Goal: Task Accomplishment & Management: Manage account settings

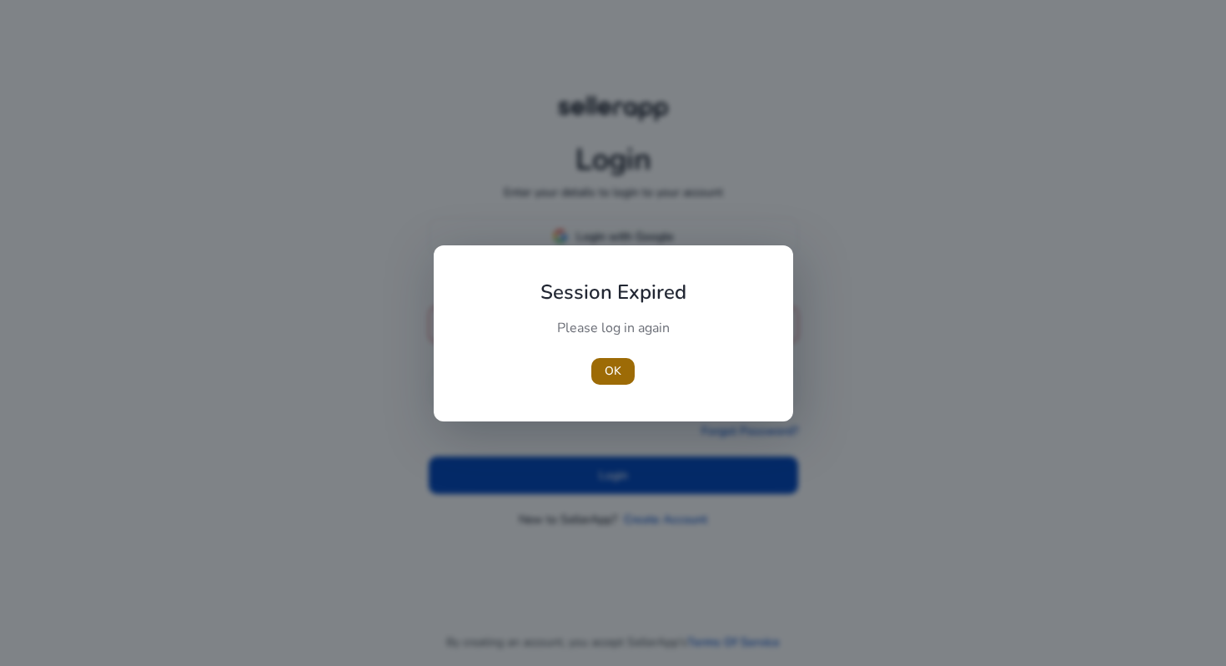
type input "**********"
click at [609, 365] on span "OK" at bounding box center [613, 371] width 17 height 18
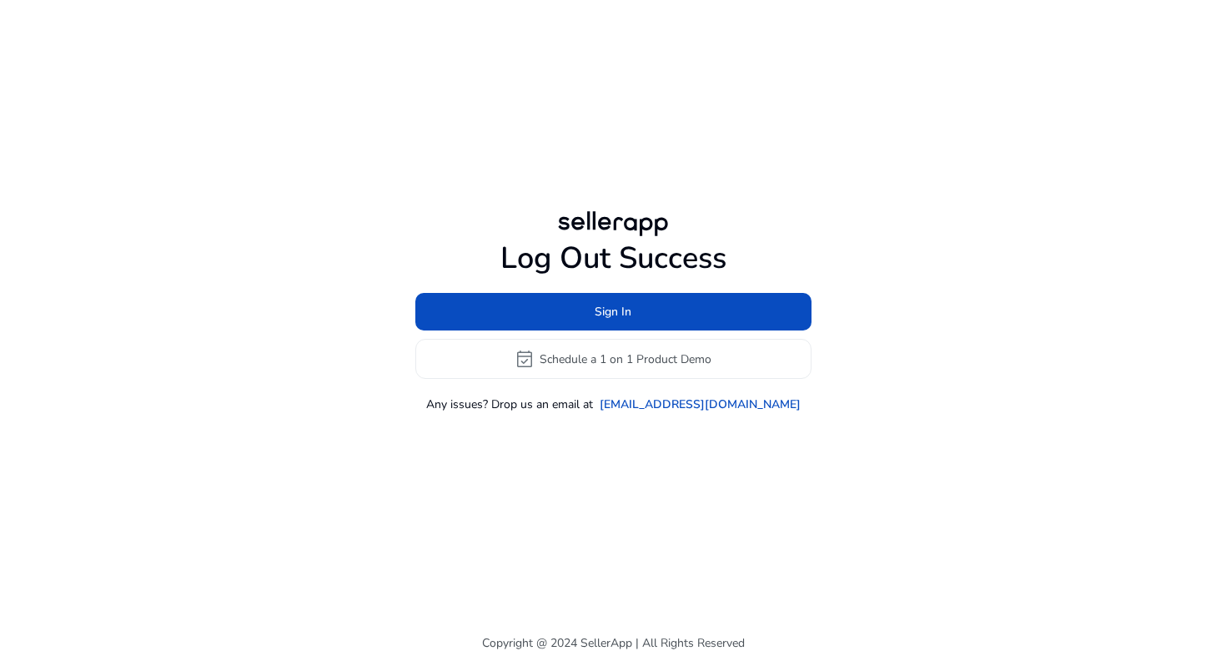
click at [571, 335] on div "Sign In event_available Schedule a 1 on 1 Product Demo" at bounding box center [613, 336] width 396 height 86
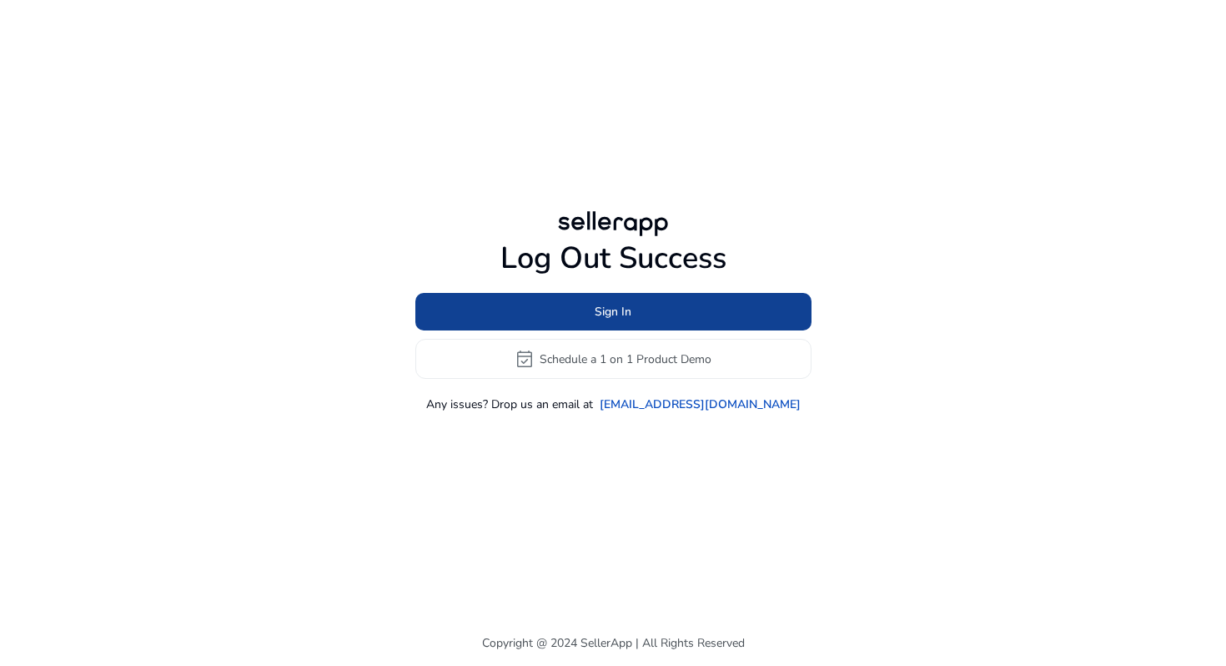
click at [592, 312] on span at bounding box center [613, 312] width 396 height 40
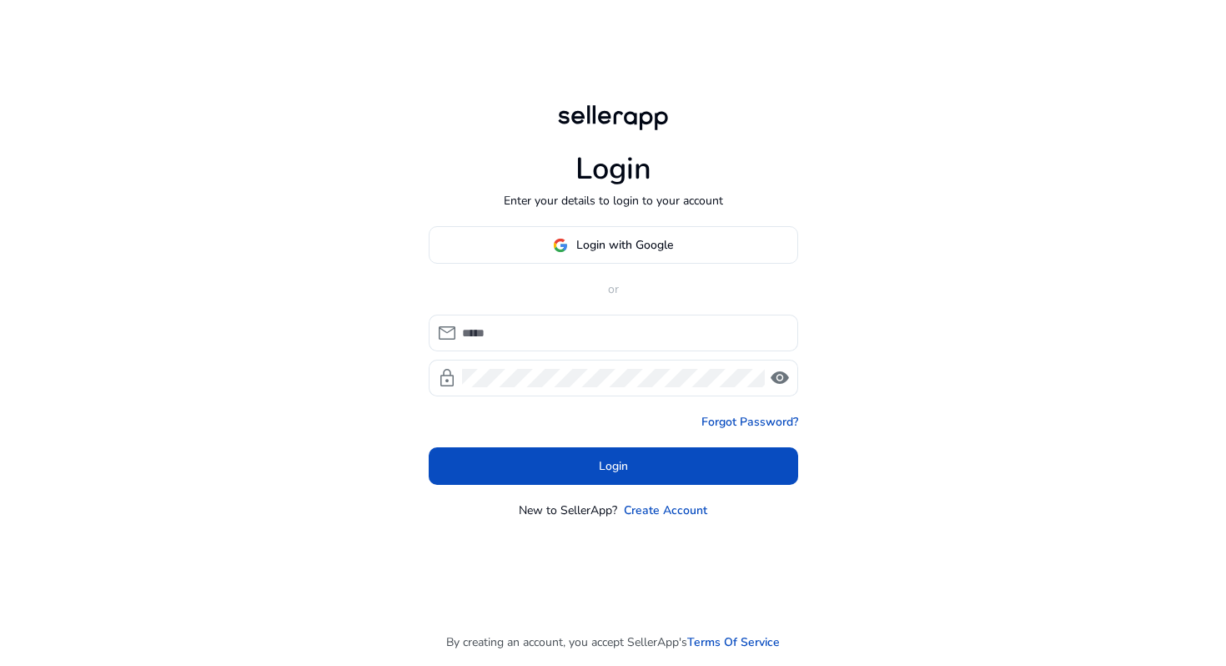
type input "**********"
click at [628, 440] on form "**********" at bounding box center [613, 399] width 369 height 170
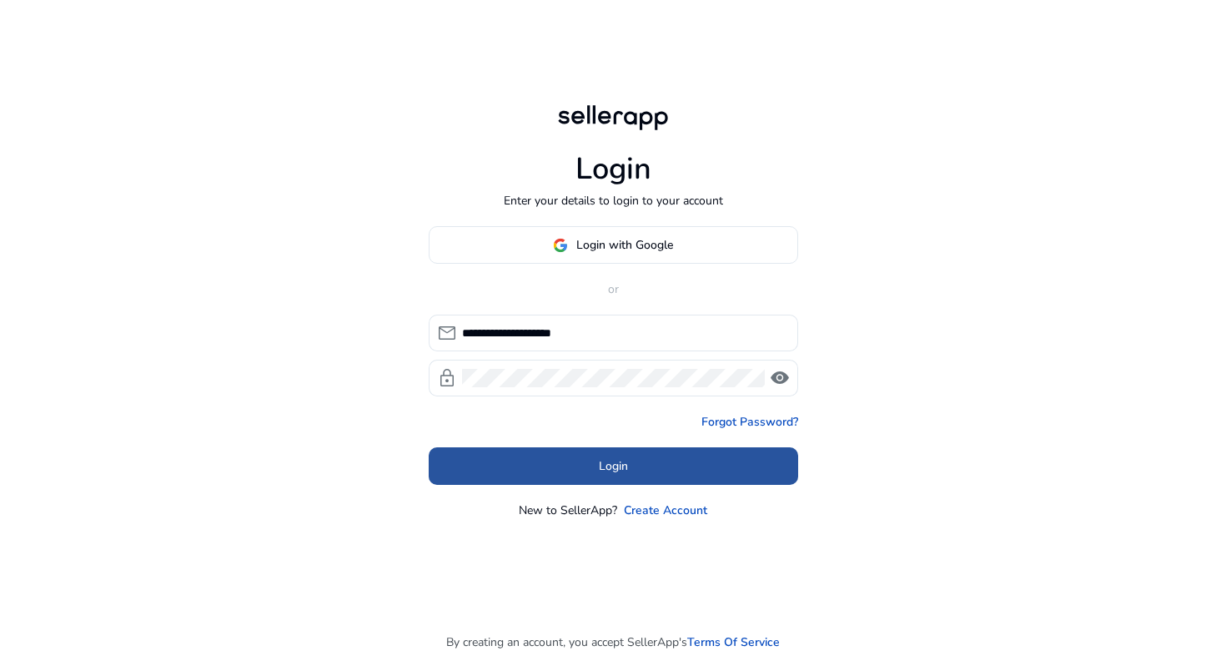
click at [628, 468] on span at bounding box center [613, 466] width 369 height 40
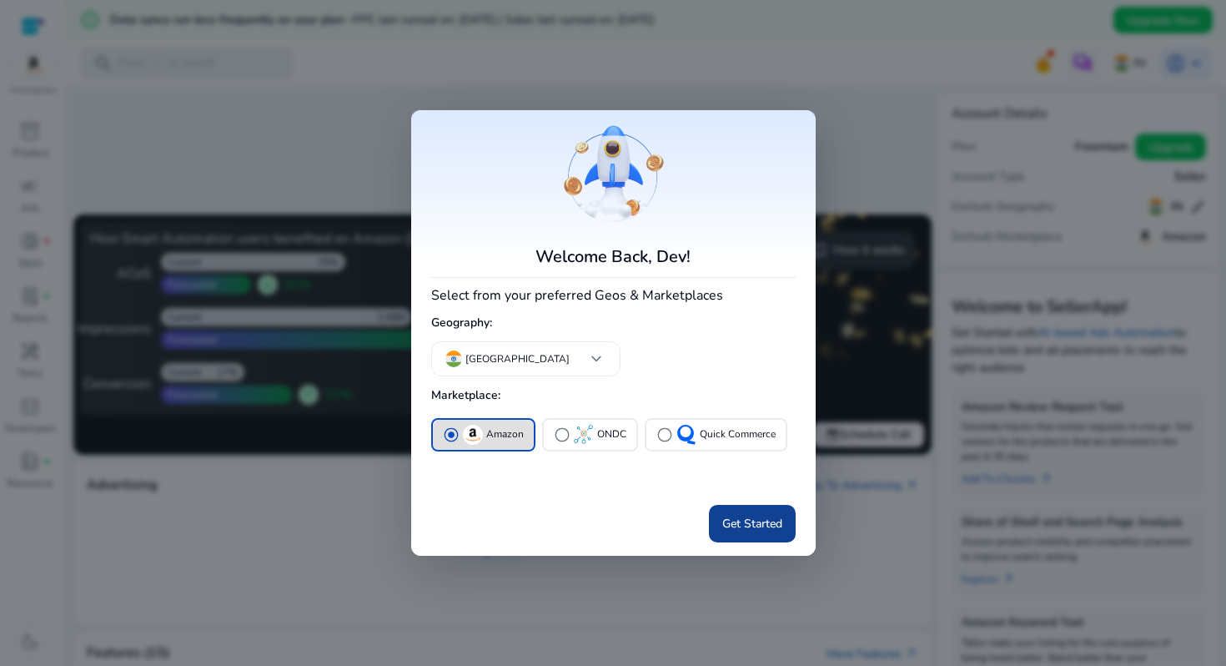
click at [772, 527] on span "Get Started" at bounding box center [752, 524] width 60 height 18
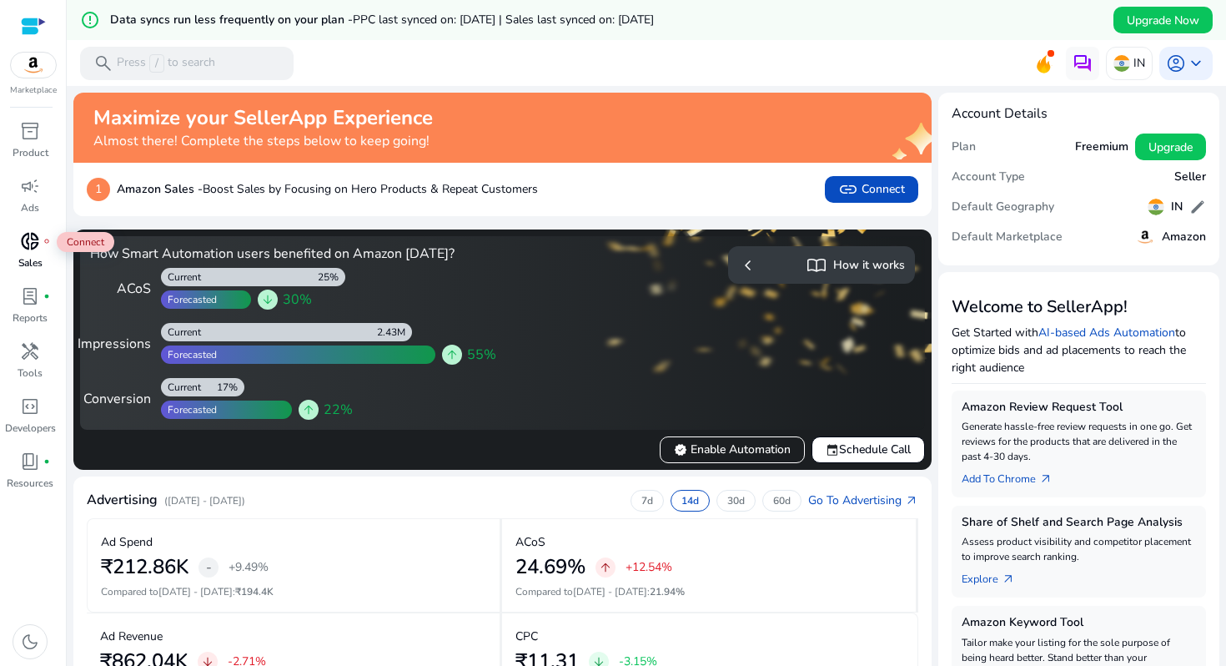
click at [33, 246] on span "donut_small" at bounding box center [30, 241] width 20 height 20
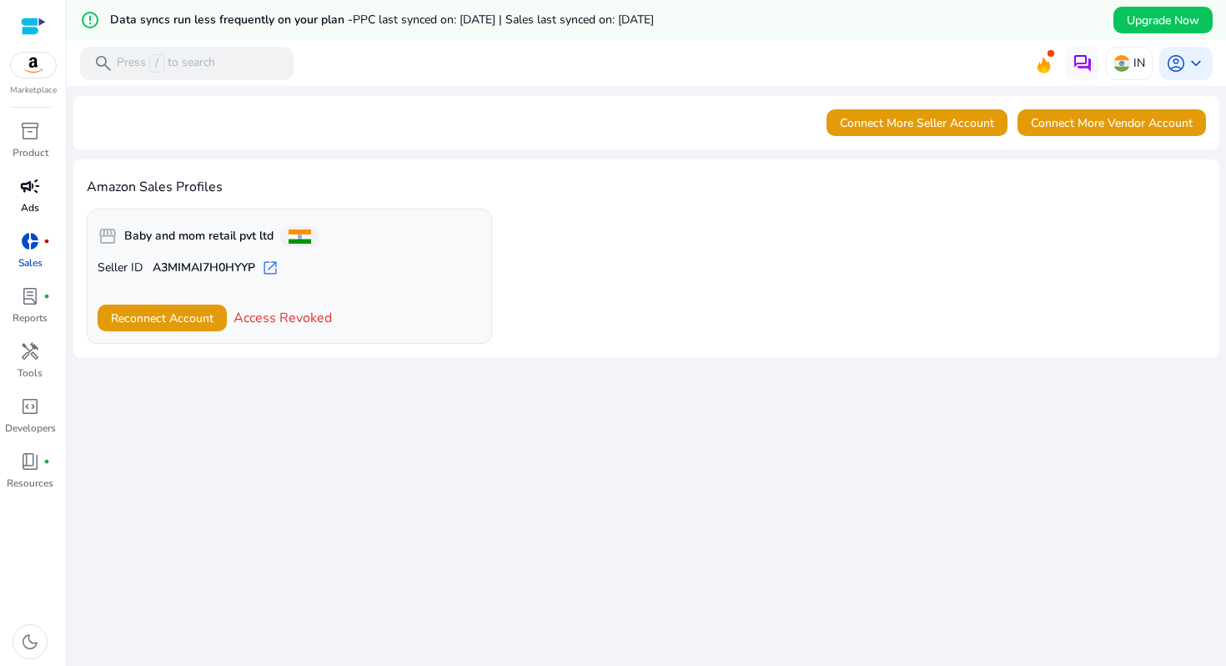
click at [25, 209] on p "Ads" at bounding box center [30, 207] width 18 height 15
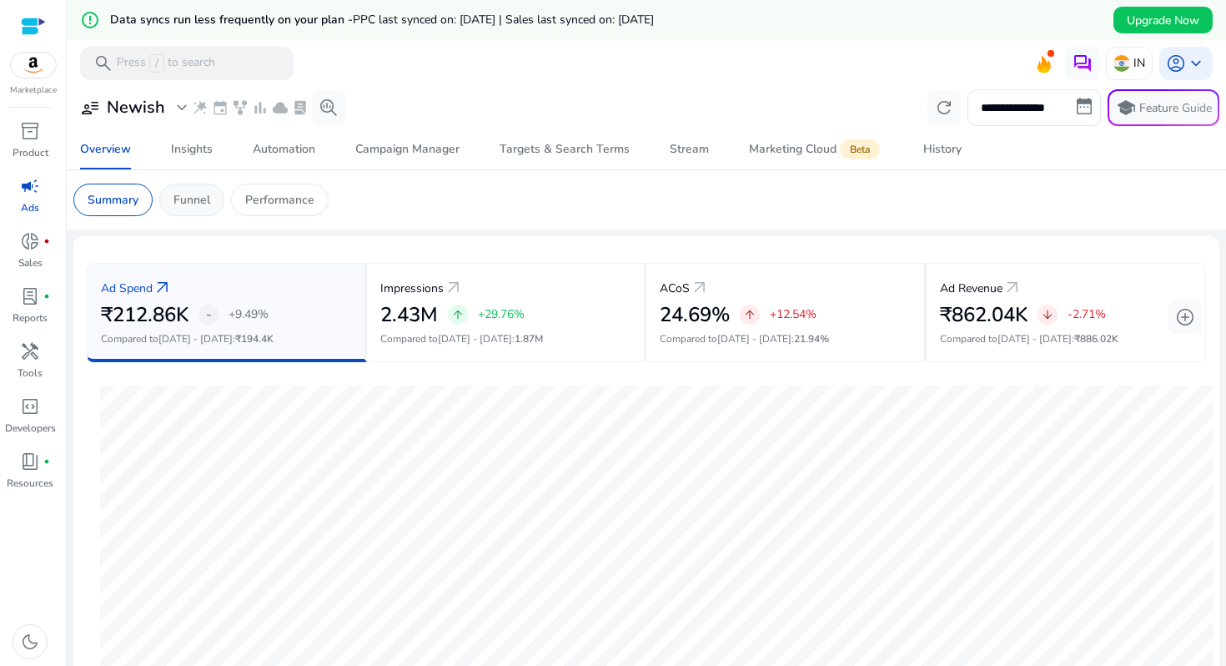
click at [186, 194] on p "Funnel" at bounding box center [191, 200] width 37 height 18
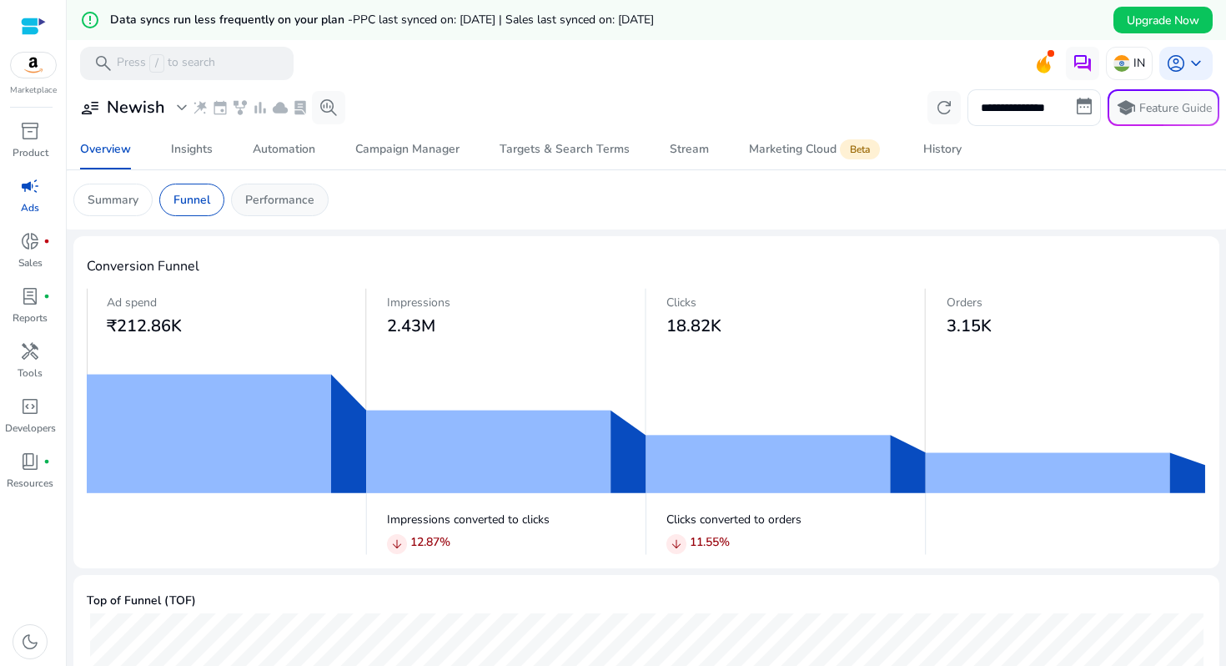
click at [290, 203] on p "Performance" at bounding box center [279, 200] width 69 height 18
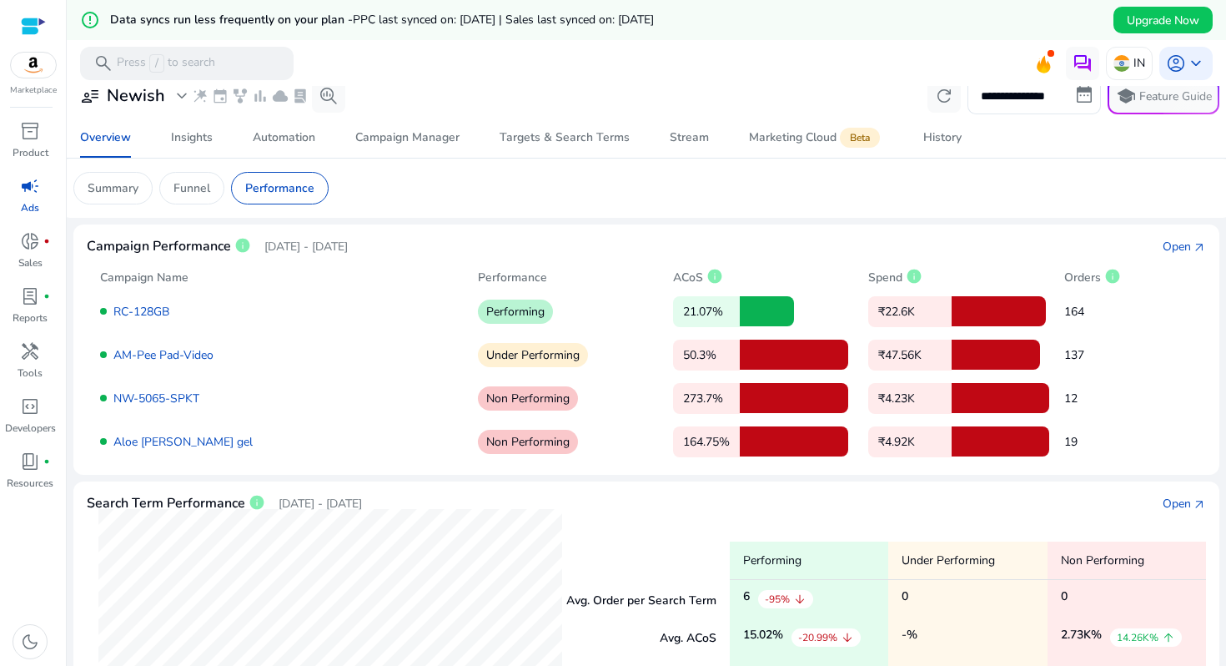
scroll to position [1, 0]
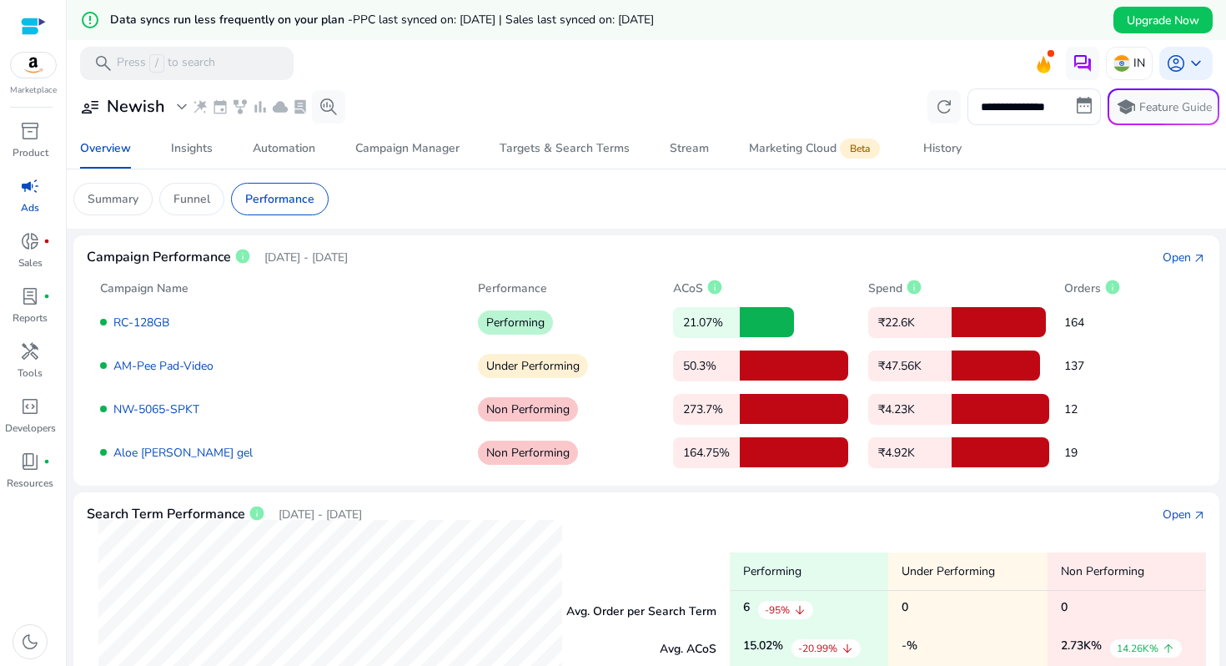
drag, startPoint x: 676, startPoint y: 329, endPoint x: 731, endPoint y: 329, distance: 55.0
click at [731, 329] on p "21.07%" at bounding box center [706, 322] width 67 height 31
drag, startPoint x: 676, startPoint y: 358, endPoint x: 731, endPoint y: 359, distance: 55.1
click at [731, 359] on p "50.3%" at bounding box center [706, 365] width 67 height 31
drag, startPoint x: 679, startPoint y: 409, endPoint x: 726, endPoint y: 447, distance: 61.1
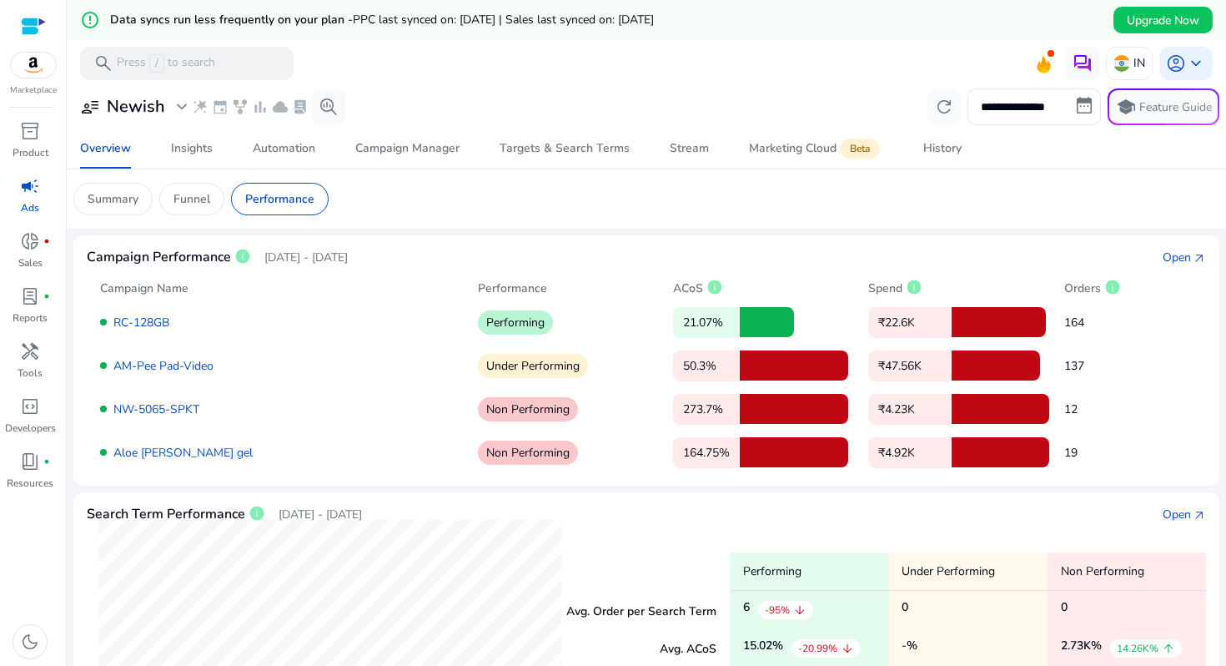
click at [726, 440] on div "RC-128GB Performing 21.07% ₹22.6K 164 AM-Pee Pad-Video Under Performing 50.3% ₹…" at bounding box center [646, 382] width 1093 height 170
drag, startPoint x: 679, startPoint y: 452, endPoint x: 751, endPoint y: 457, distance: 71.9
click at [751, 457] on div "164.75%" at bounding box center [764, 452] width 182 height 30
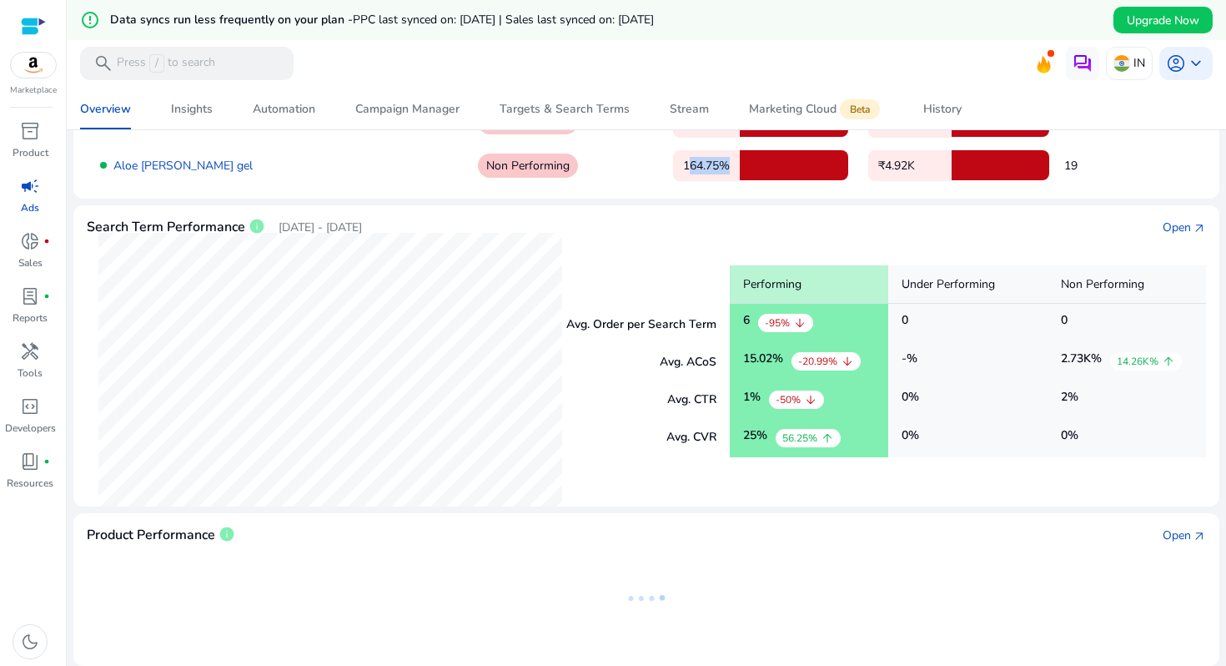
scroll to position [0, 0]
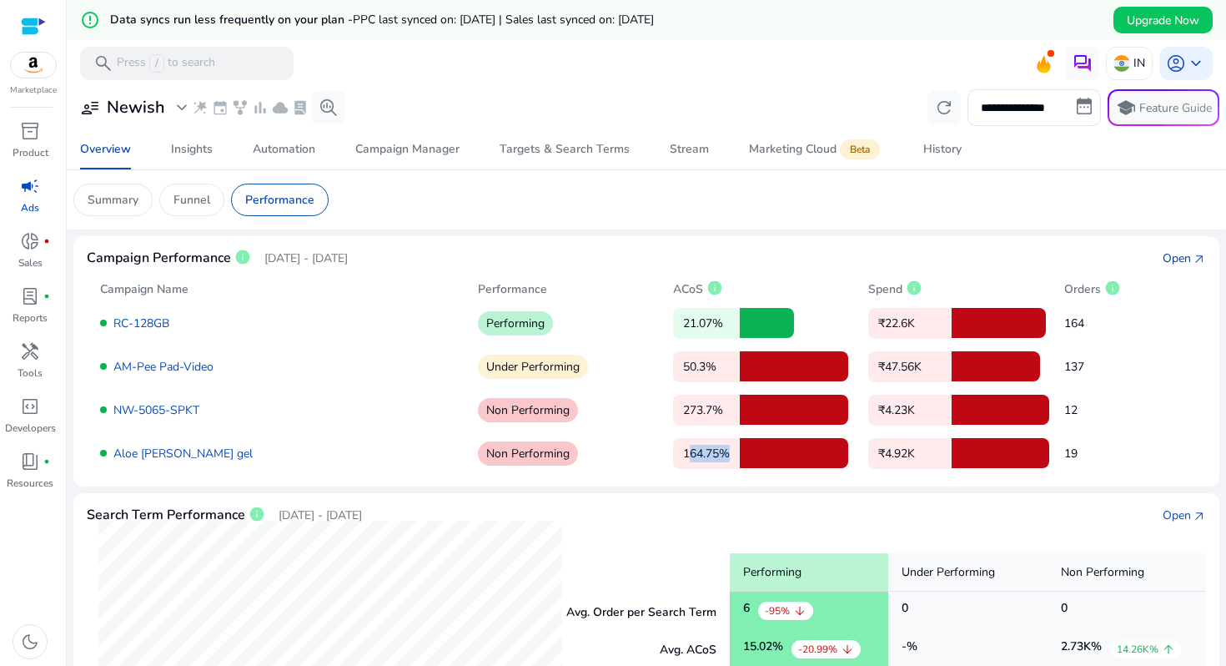
click at [1184, 251] on div "Open" at bounding box center [1177, 258] width 28 height 18
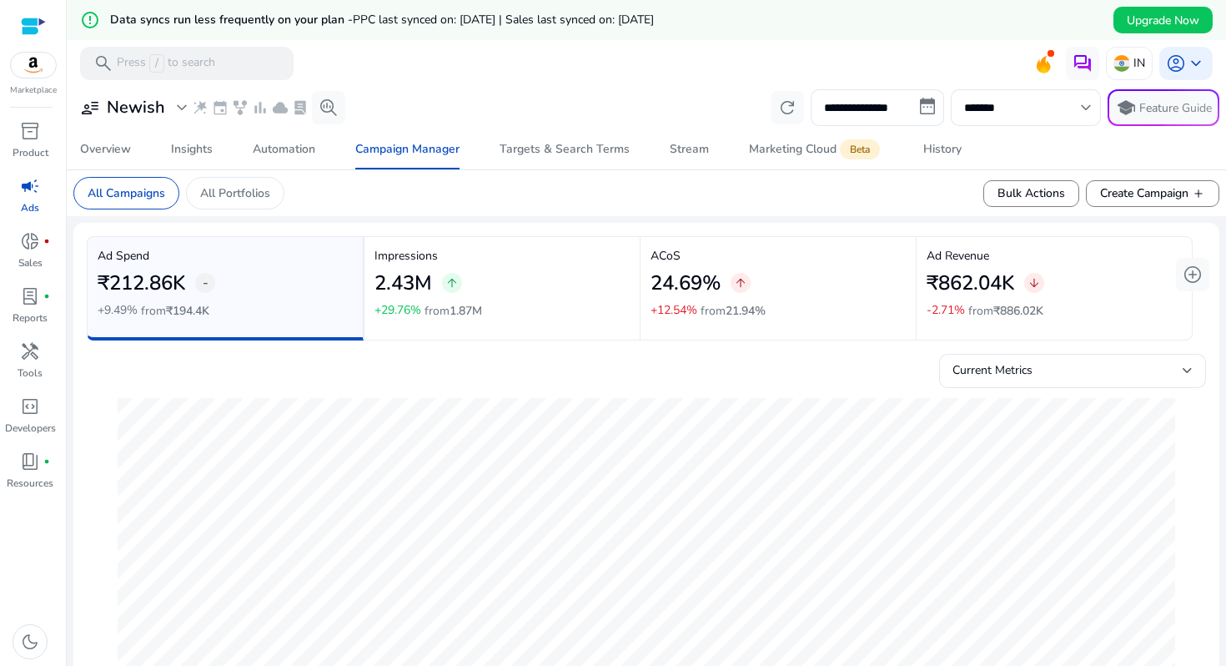
scroll to position [13, 0]
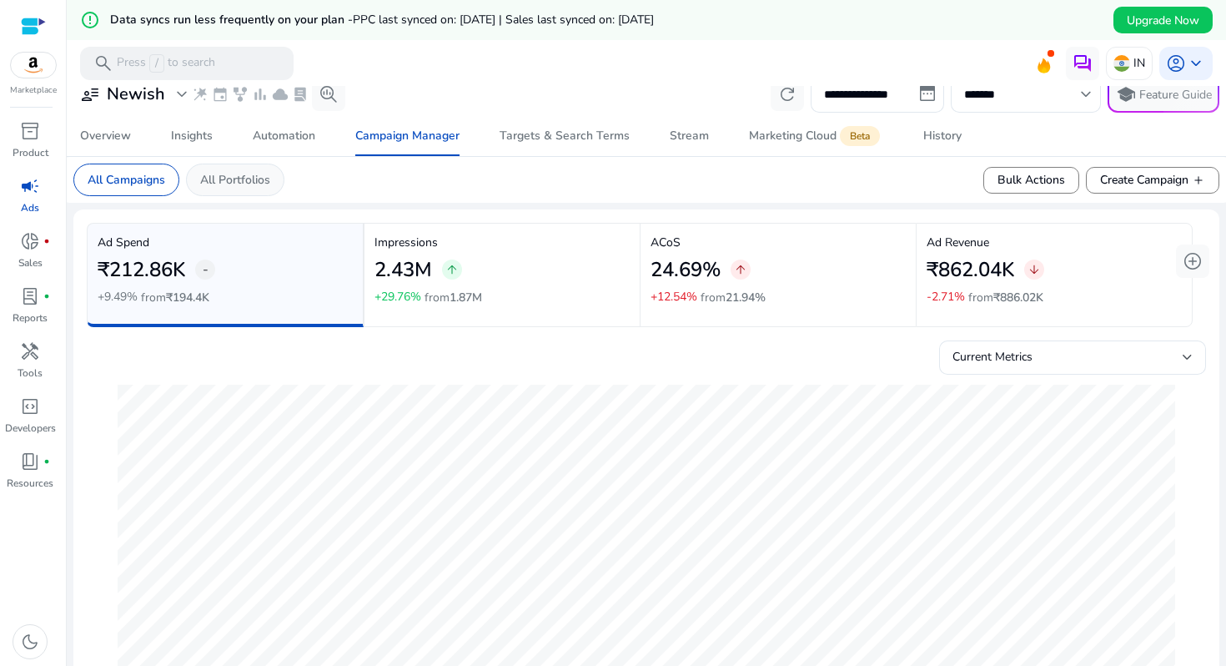
click at [251, 183] on p "All Portfolios" at bounding box center [235, 180] width 70 height 18
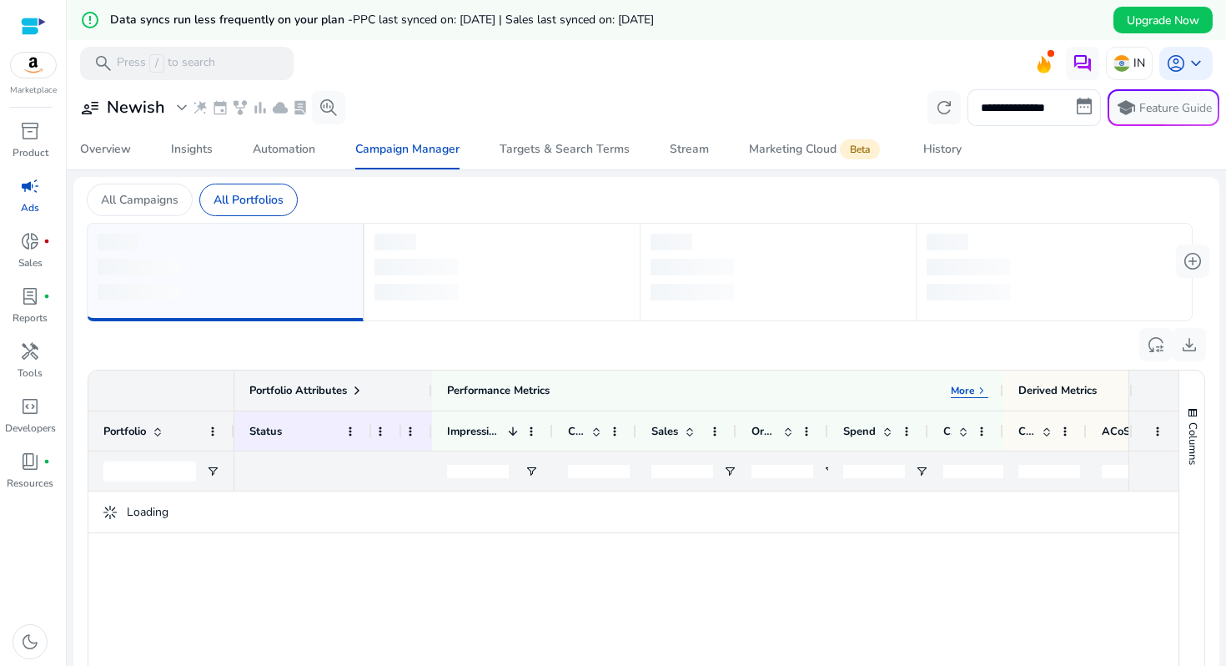
click at [135, 180] on mat-card "All Campaigns All Portfolios add_circle reset_settings download 1 to ? of more.…" at bounding box center [646, 546] width 1146 height 738
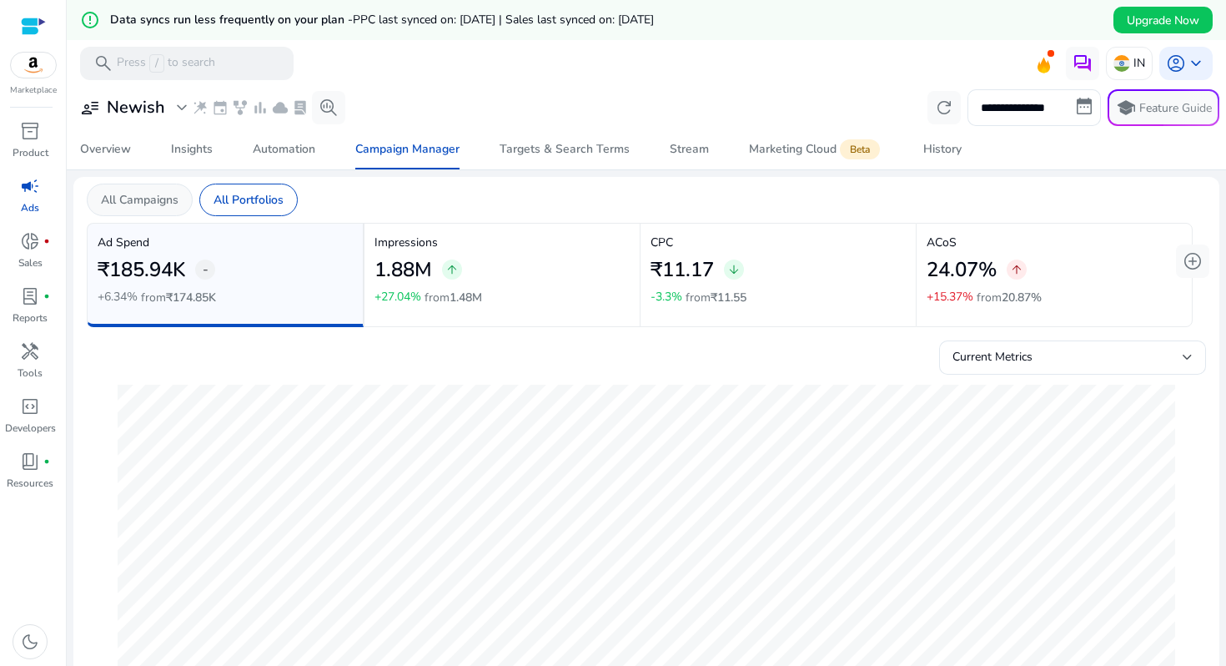
click at [136, 195] on p "All Campaigns" at bounding box center [140, 200] width 78 height 18
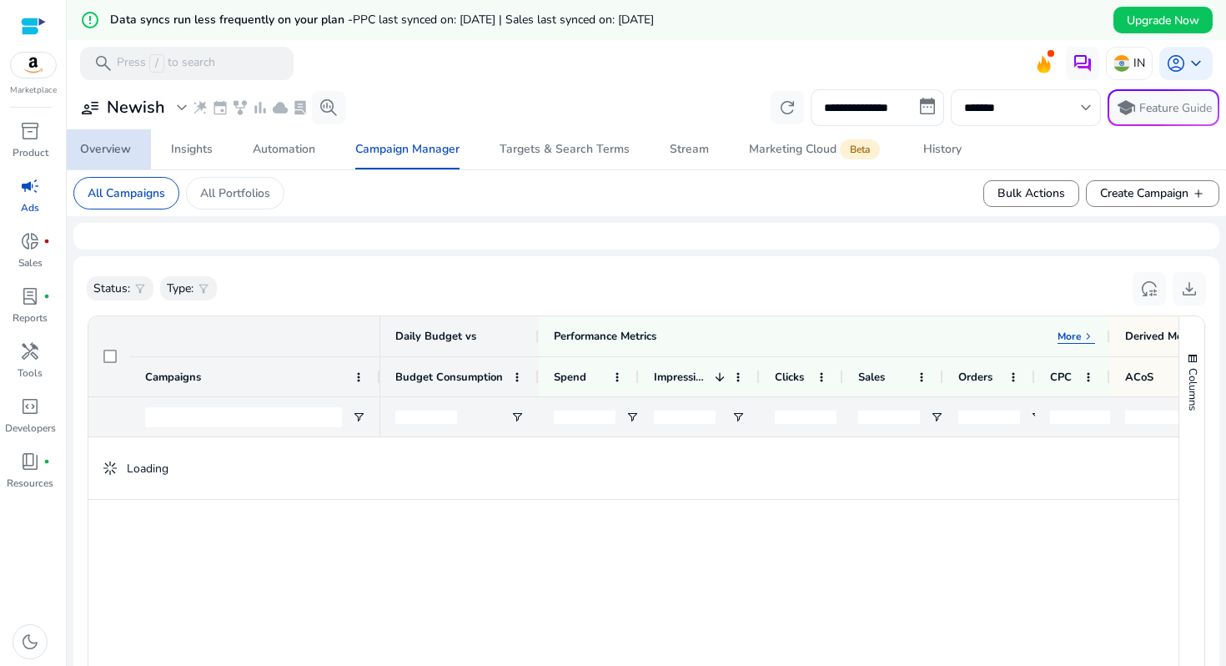
click at [119, 143] on div "Overview" at bounding box center [105, 149] width 51 height 12
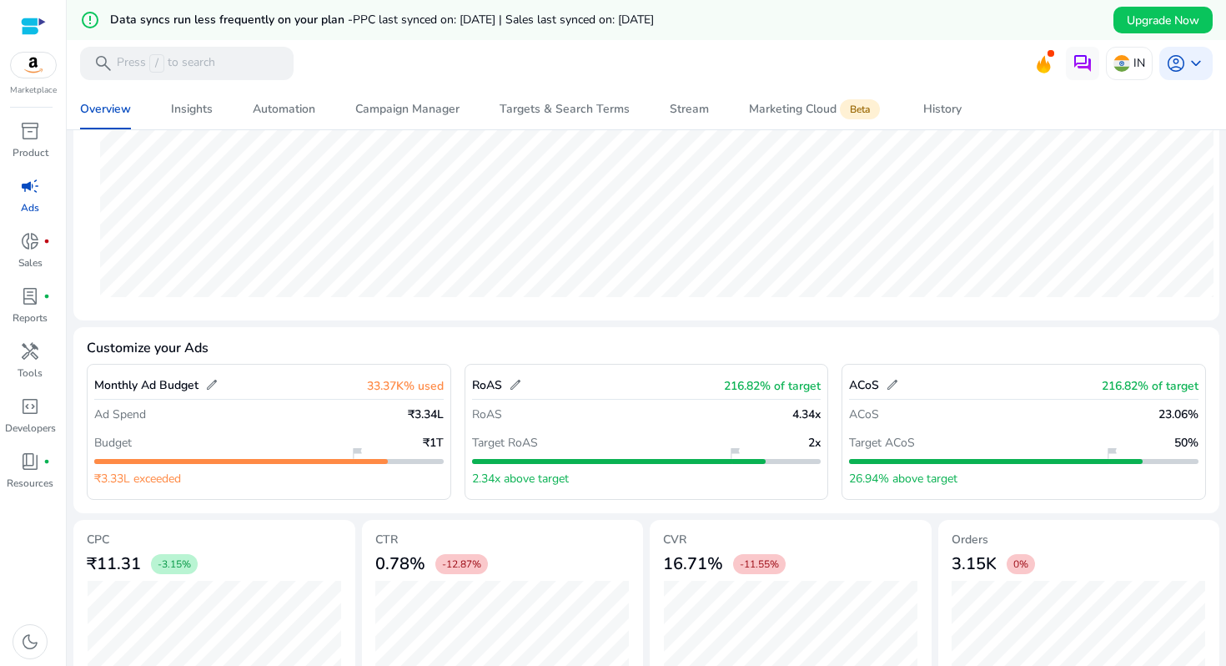
scroll to position [453, 0]
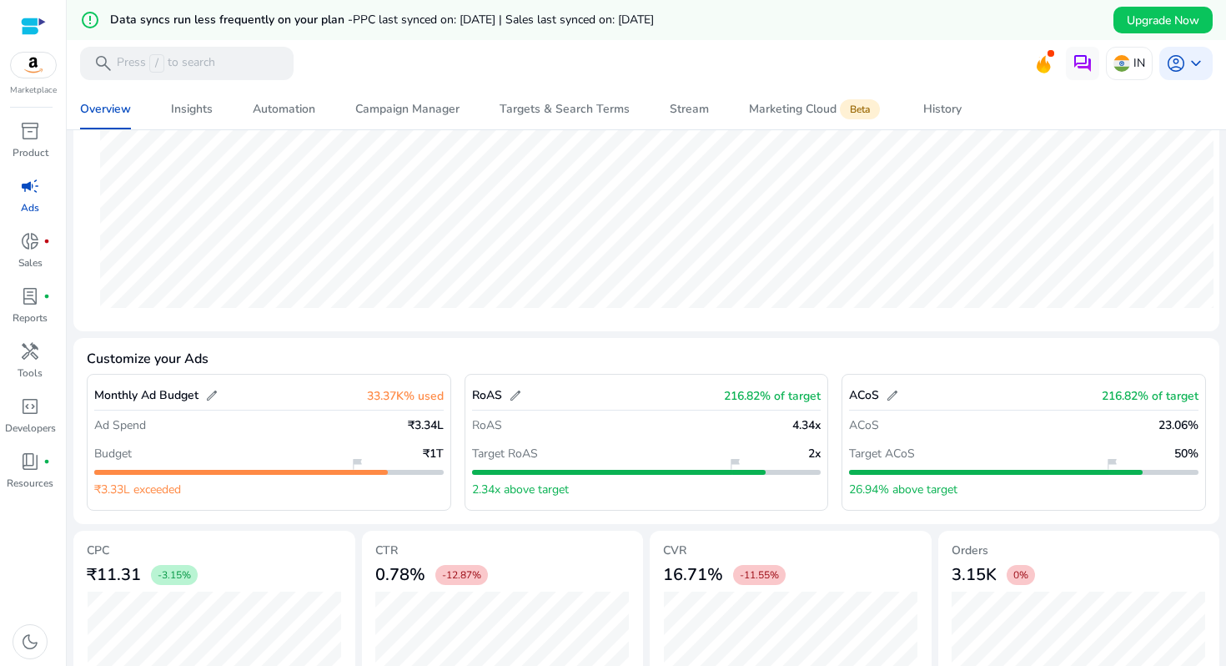
click at [369, 452] on div "Budget ₹1T" at bounding box center [268, 453] width 349 height 28
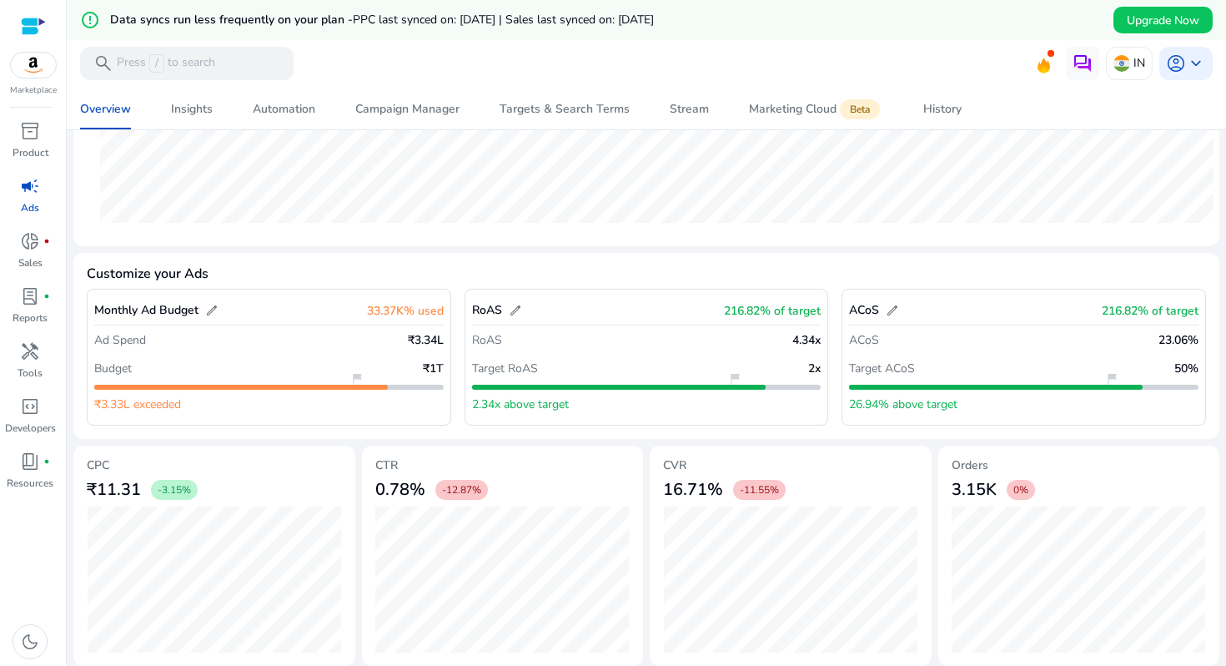
scroll to position [545, 0]
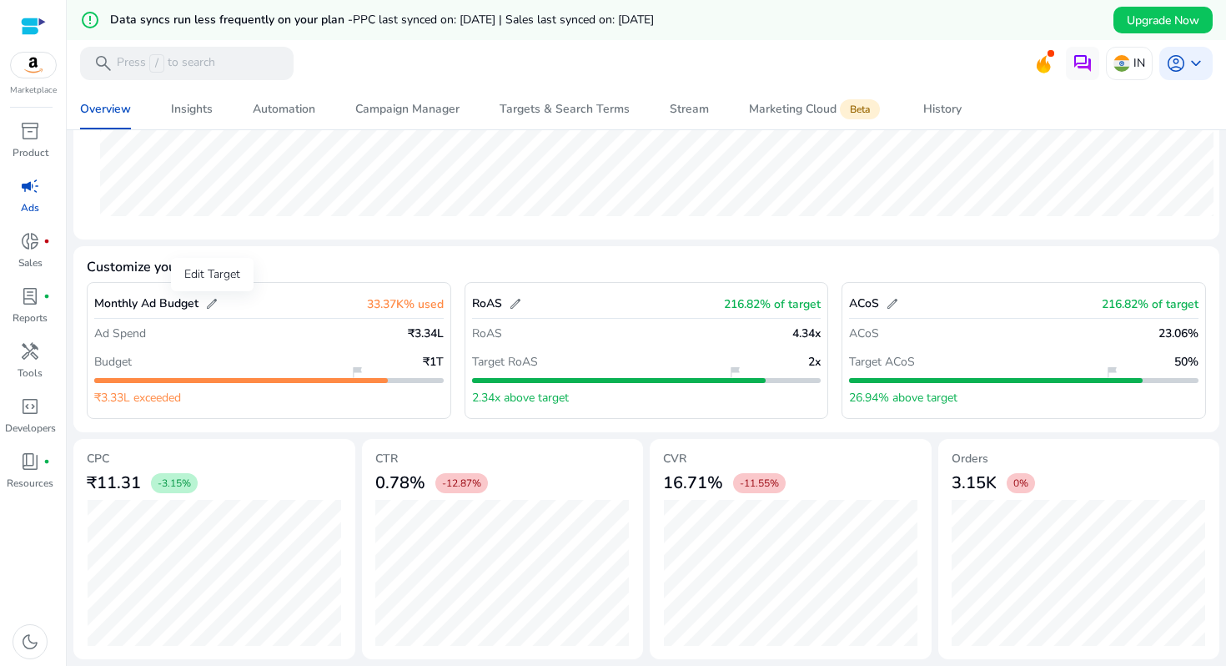
click at [209, 299] on span "edit" at bounding box center [211, 303] width 13 height 13
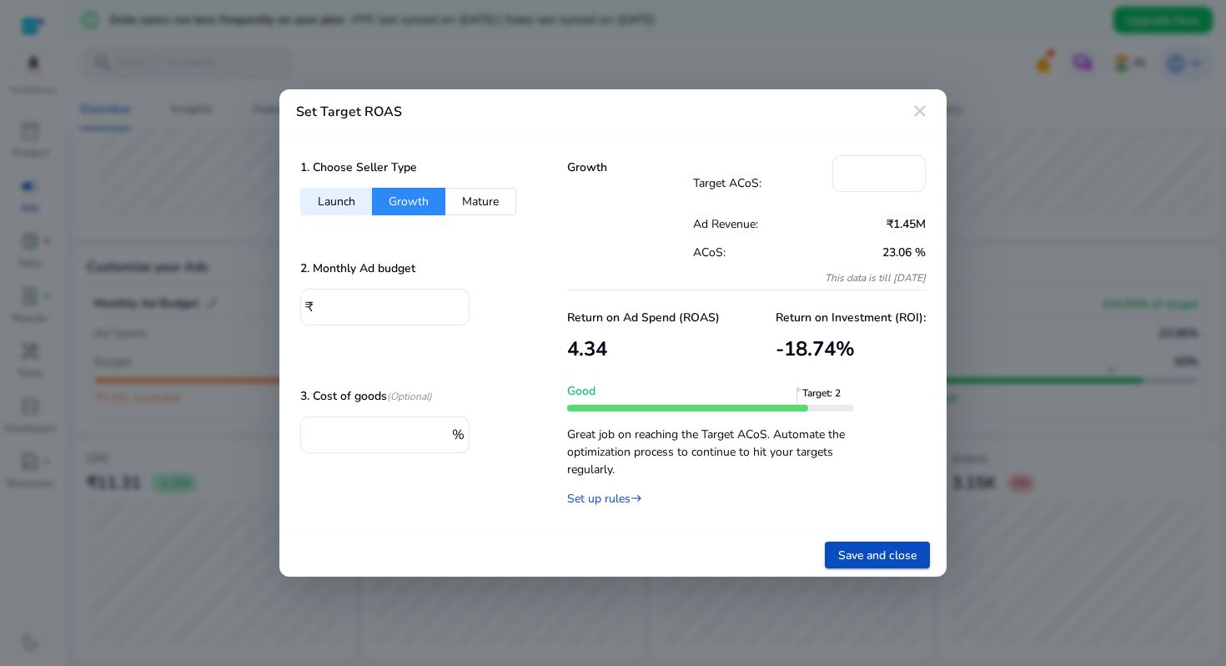
click at [914, 112] on mat-icon "close" at bounding box center [920, 111] width 20 height 20
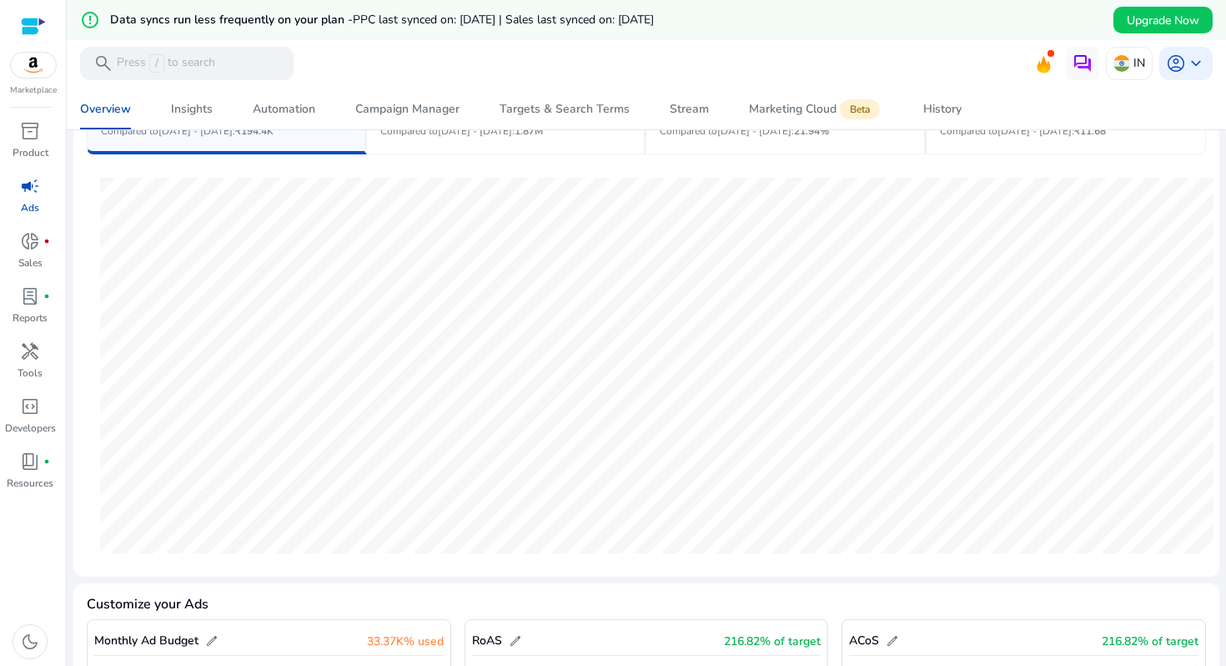
scroll to position [0, 0]
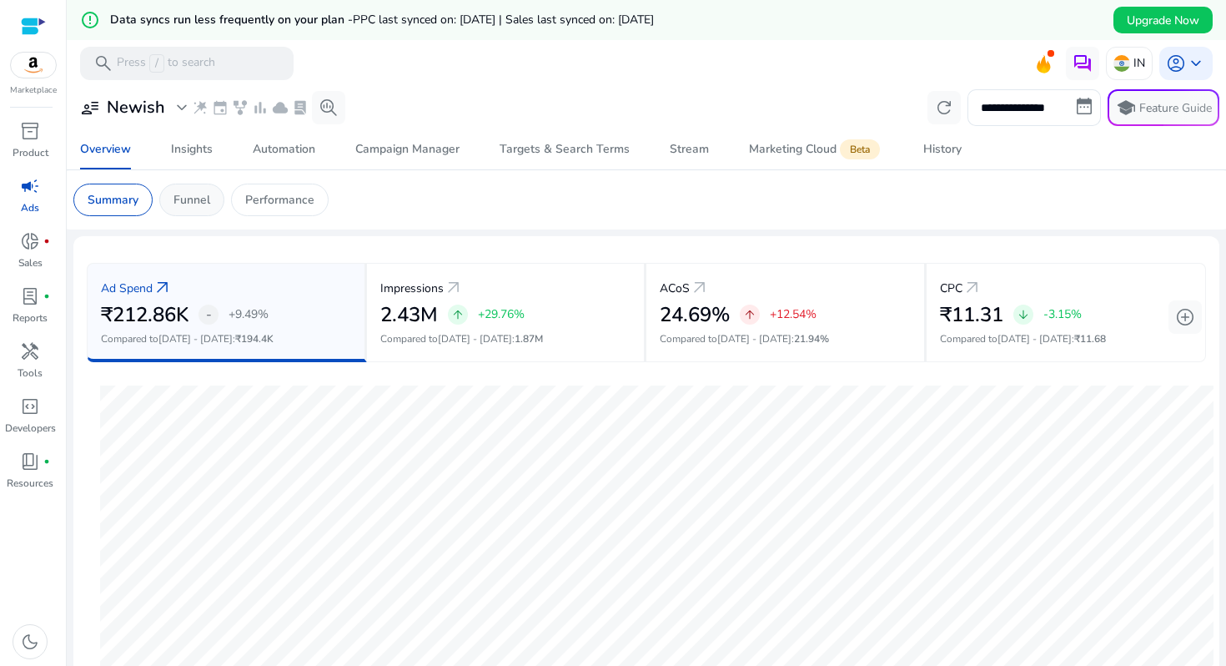
click at [214, 192] on div "Funnel" at bounding box center [191, 199] width 65 height 33
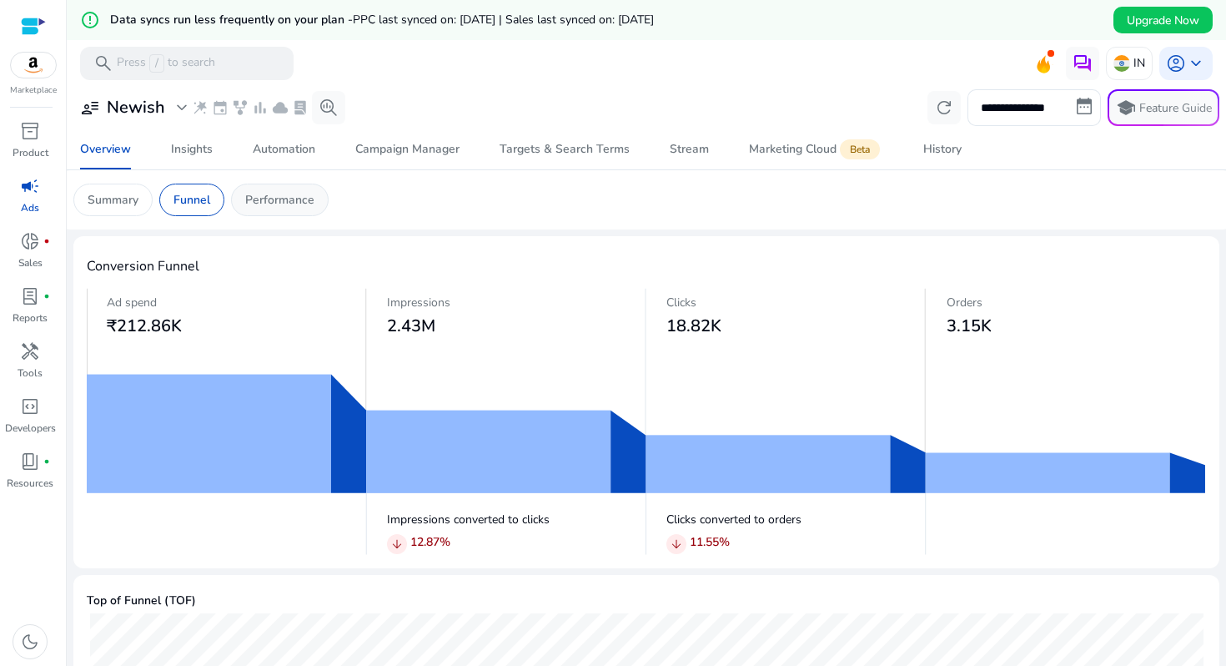
click at [283, 201] on p "Performance" at bounding box center [279, 200] width 69 height 18
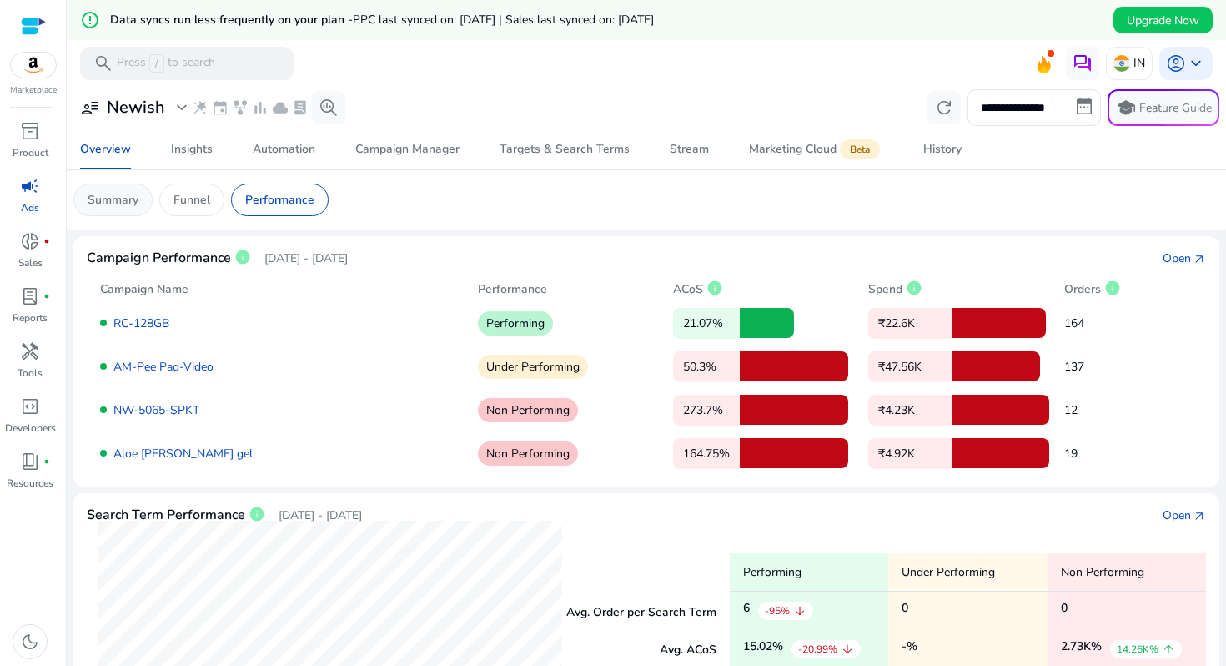
click at [134, 213] on div "Summary" at bounding box center [112, 199] width 79 height 33
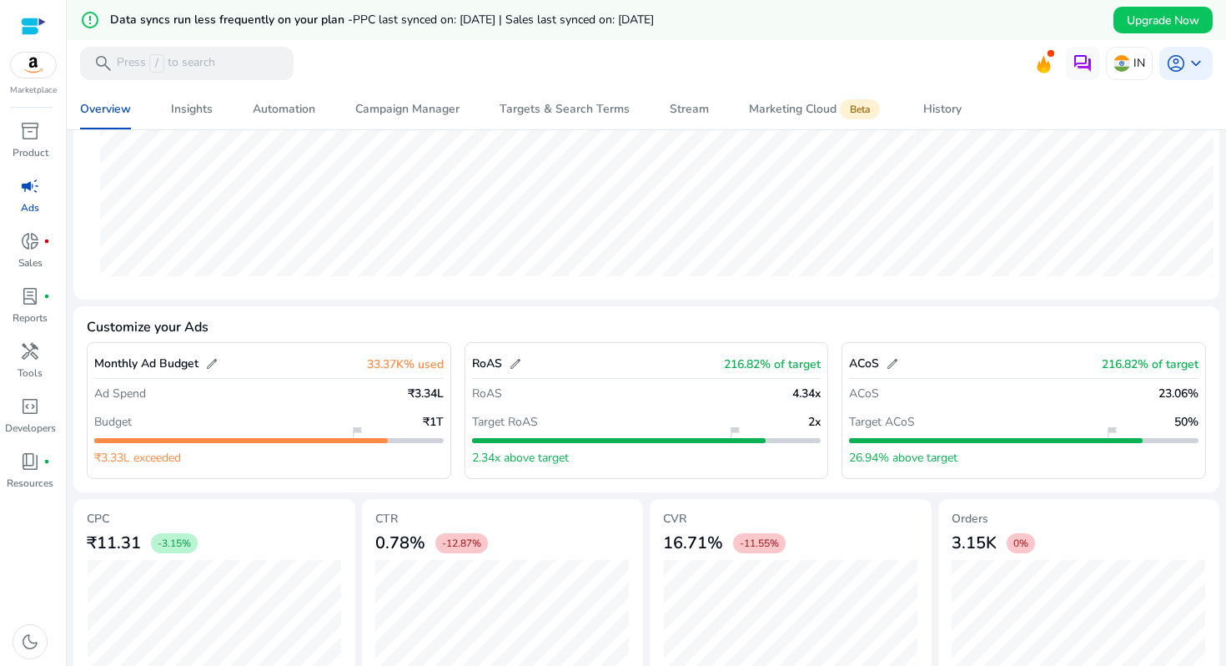
scroll to position [484, 0]
drag, startPoint x: 471, startPoint y: 425, endPoint x: 694, endPoint y: 428, distance: 222.7
click at [694, 428] on div "Target RoAS 2 x" at bounding box center [646, 422] width 349 height 28
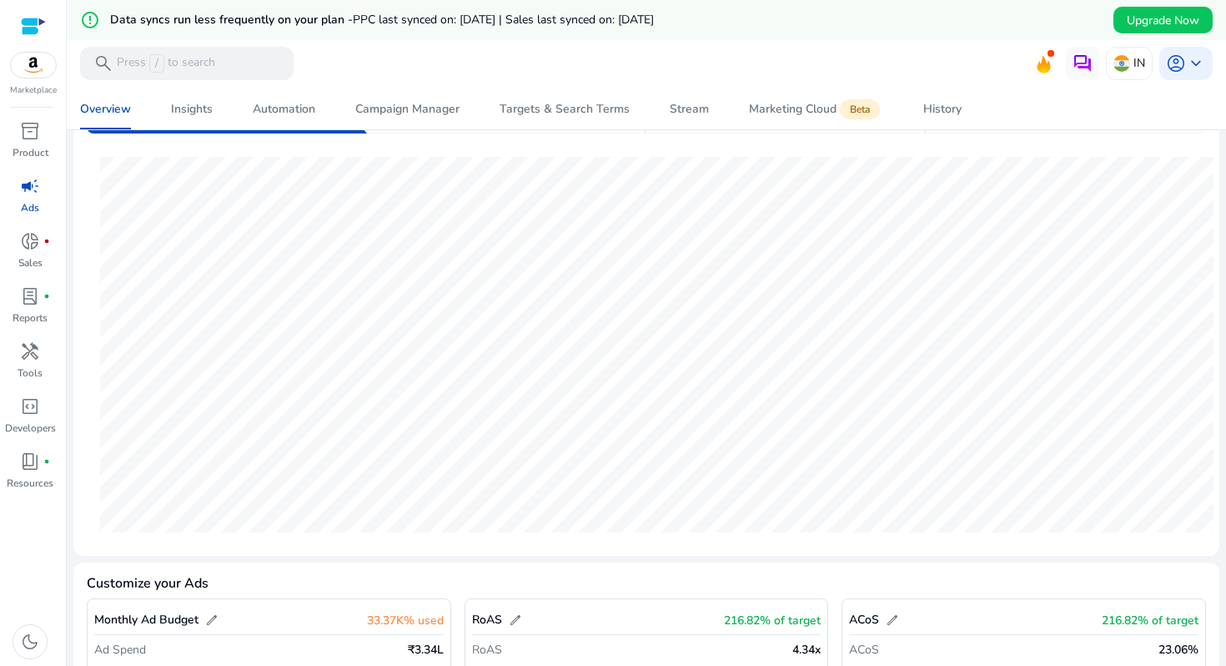
scroll to position [0, 0]
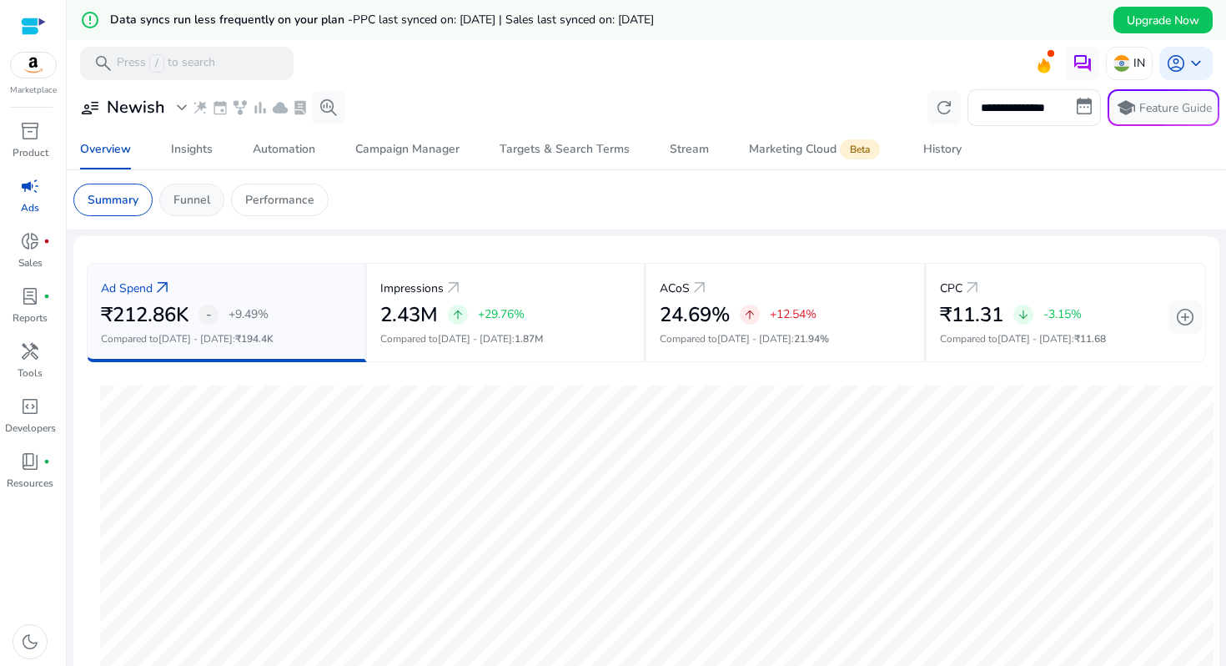
click at [209, 183] on div "Funnel" at bounding box center [191, 199] width 65 height 33
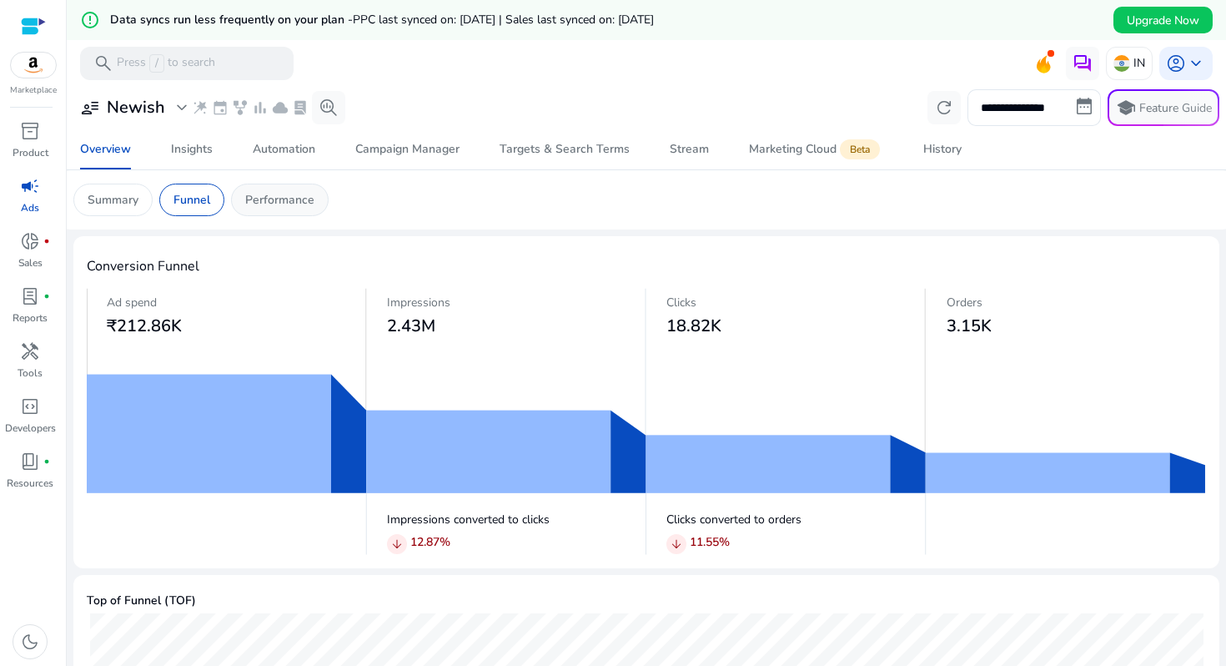
click at [279, 186] on div "Performance" at bounding box center [280, 199] width 98 height 33
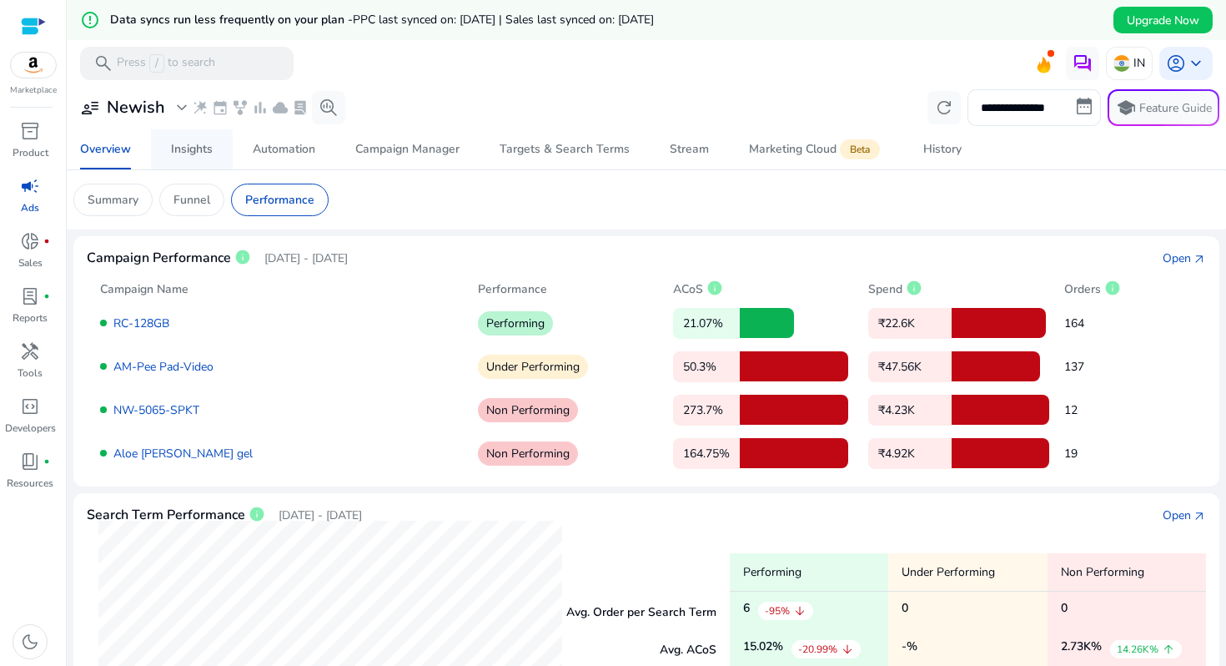
click at [199, 147] on div "Insights" at bounding box center [192, 149] width 42 height 12
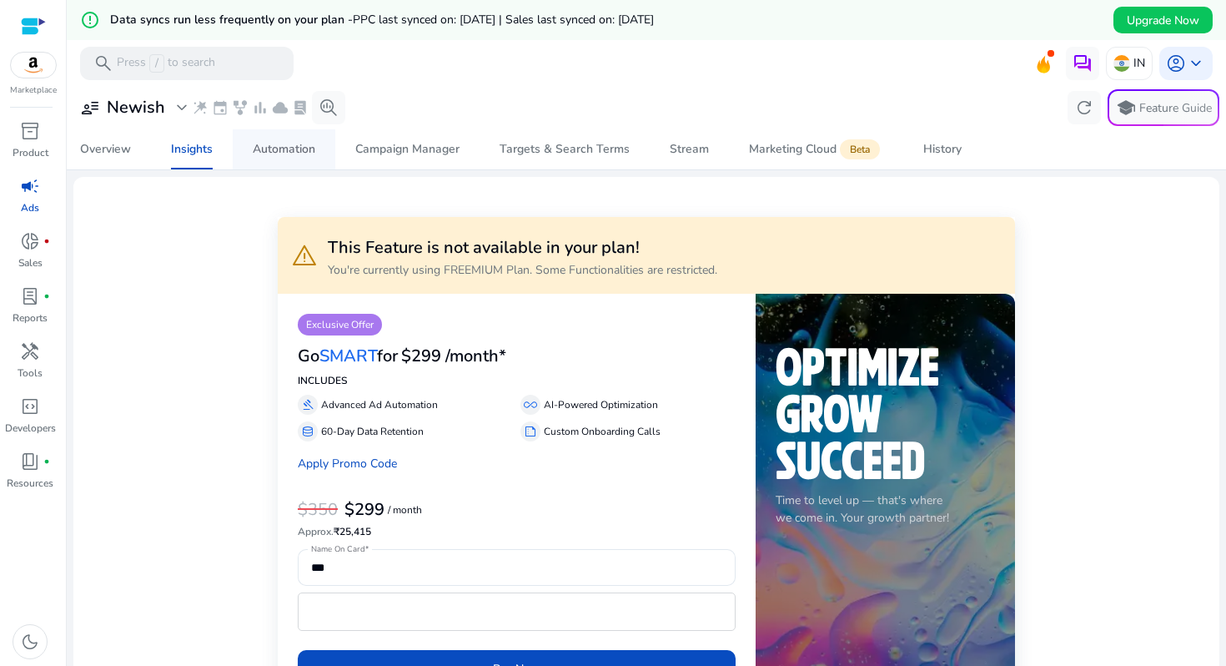
click at [289, 152] on div "Automation" at bounding box center [284, 149] width 63 height 12
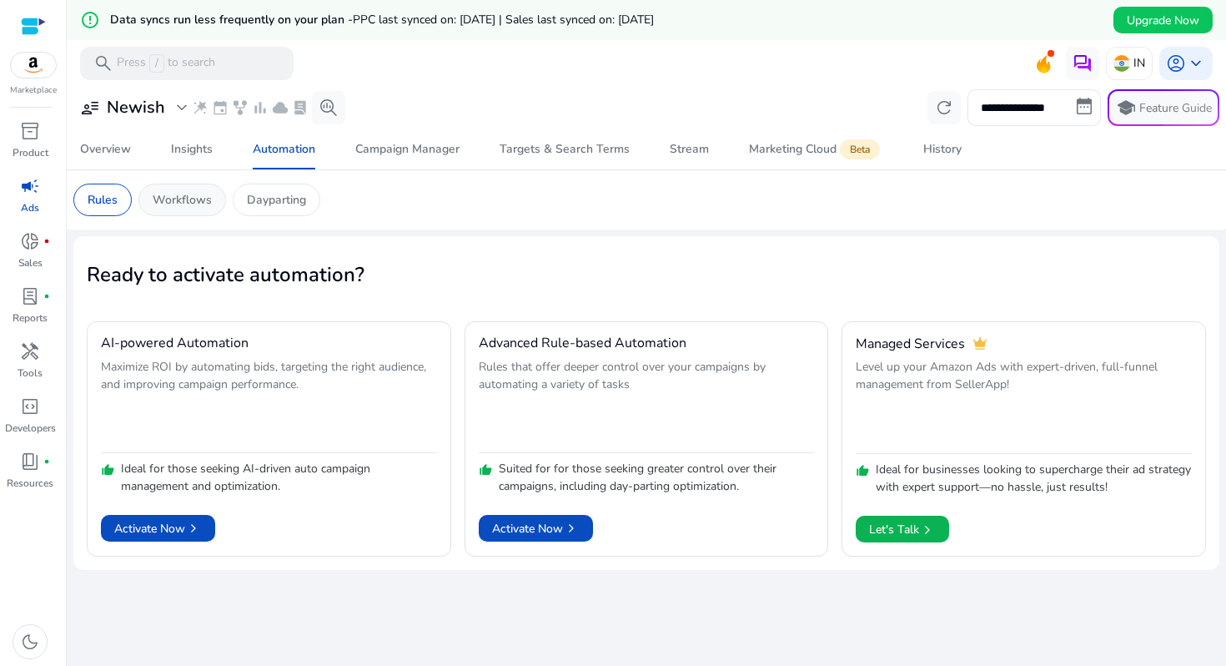
click at [177, 200] on p "Workflows" at bounding box center [182, 200] width 59 height 18
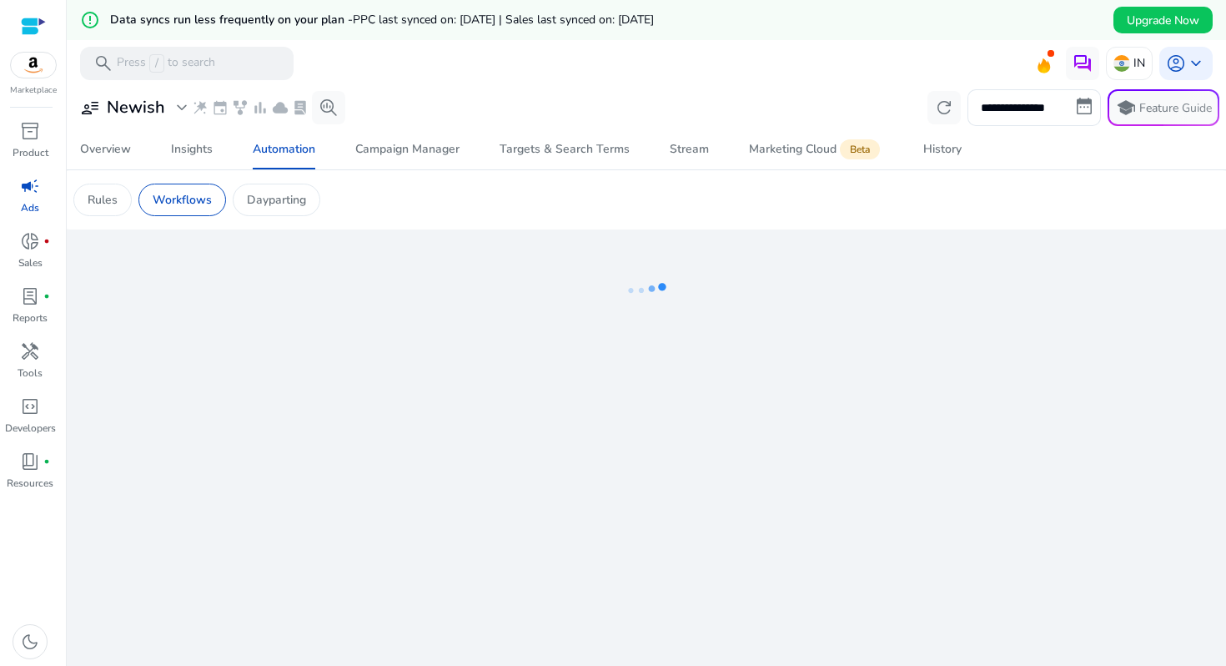
click at [277, 203] on p "Dayparting" at bounding box center [276, 200] width 59 height 18
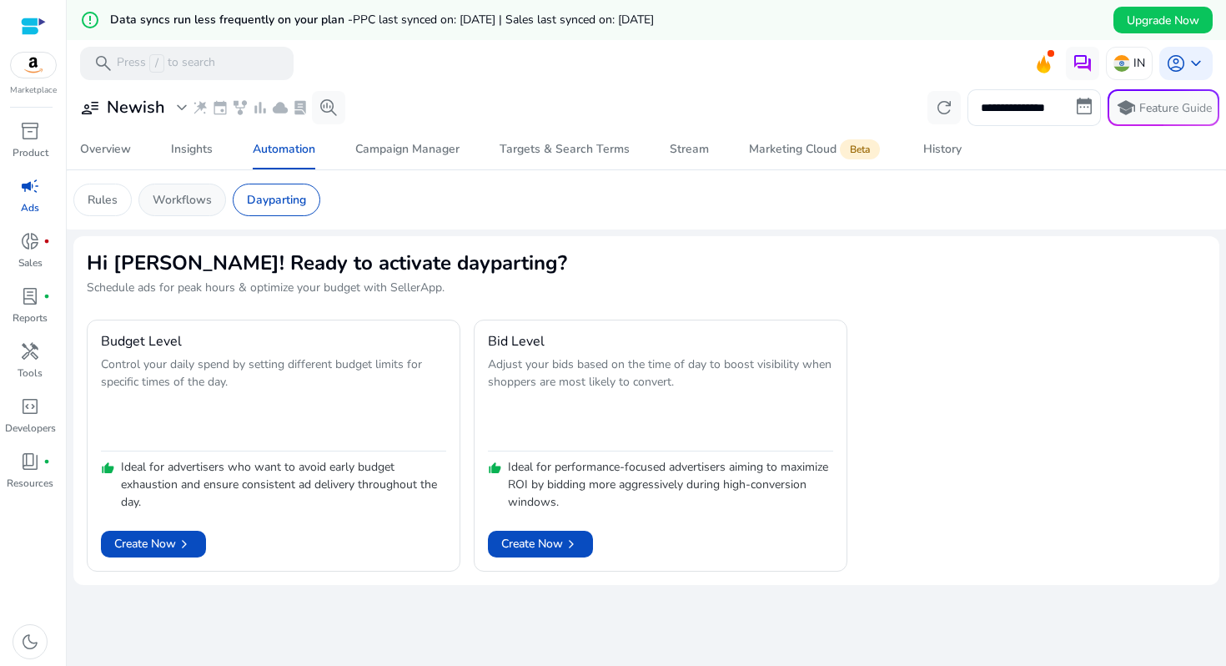
click at [204, 192] on p "Workflows" at bounding box center [182, 200] width 59 height 18
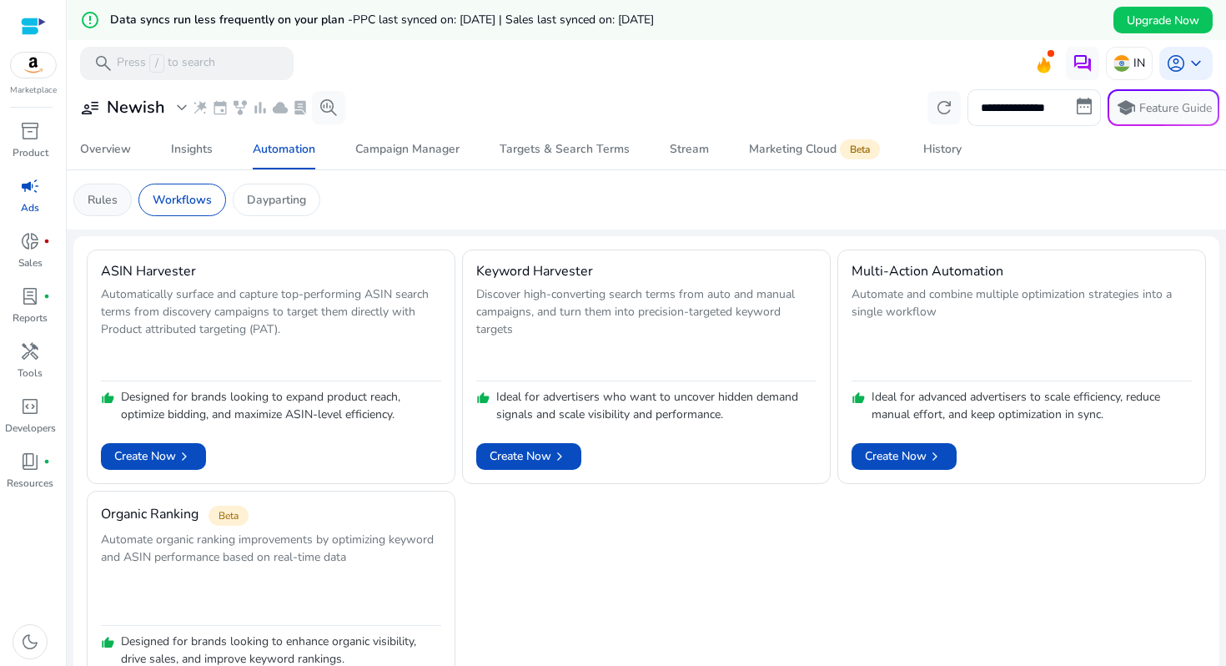
click at [106, 204] on p "Rules" at bounding box center [103, 200] width 30 height 18
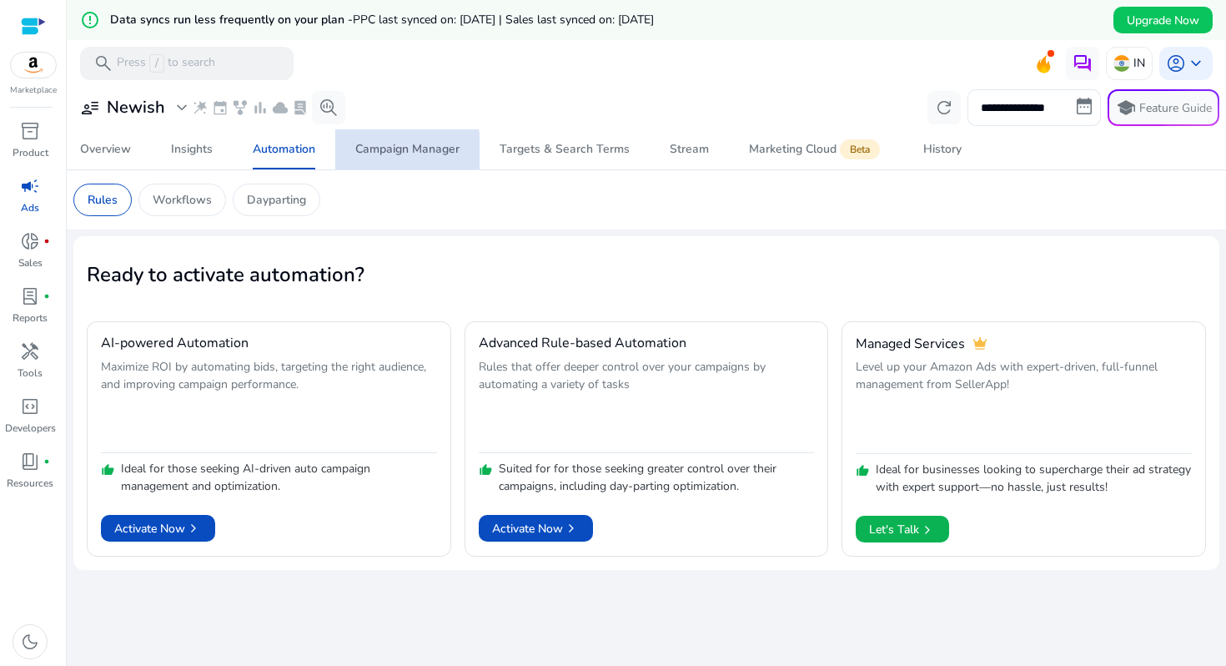
click at [375, 153] on div "Campaign Manager" at bounding box center [407, 149] width 104 height 12
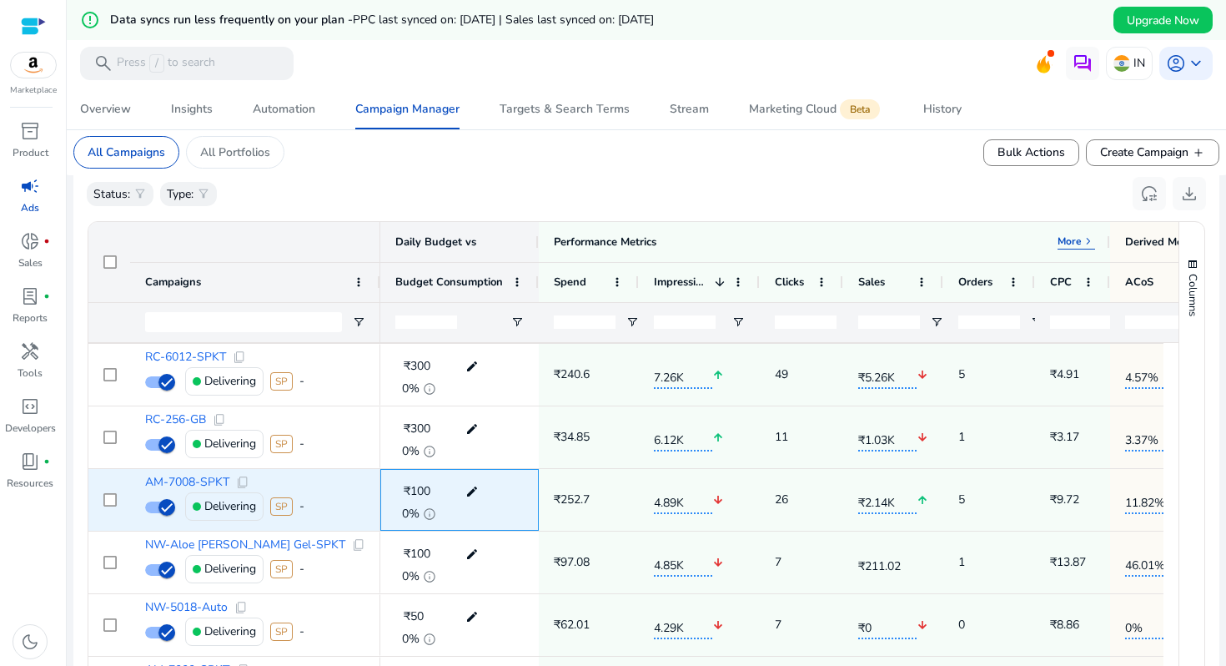
click at [476, 490] on mat-icon "edit" at bounding box center [472, 491] width 22 height 25
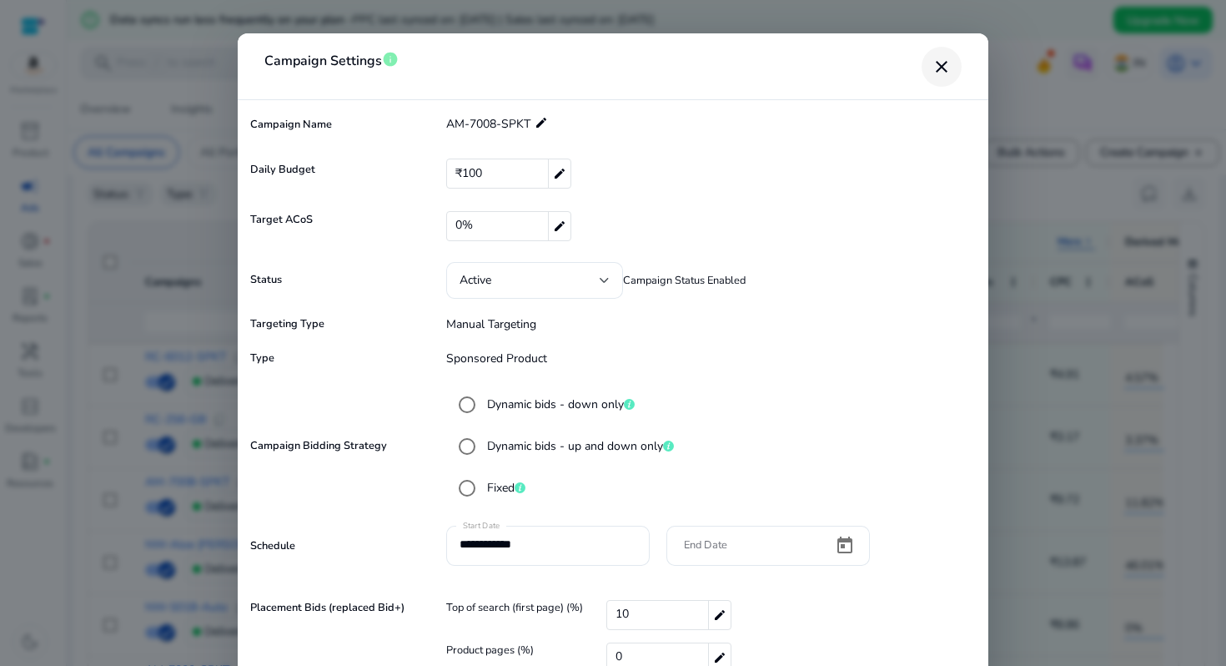
click at [945, 55] on span "close dialog" at bounding box center [942, 67] width 40 height 40
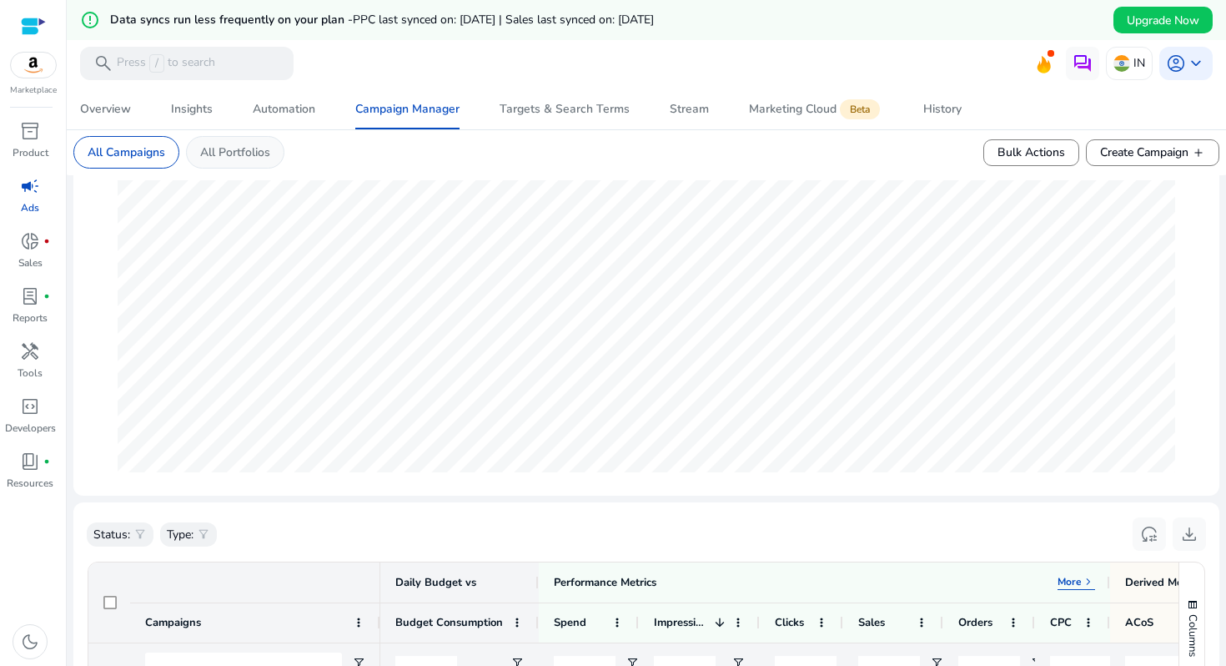
click at [264, 153] on p "All Portfolios" at bounding box center [235, 152] width 70 height 18
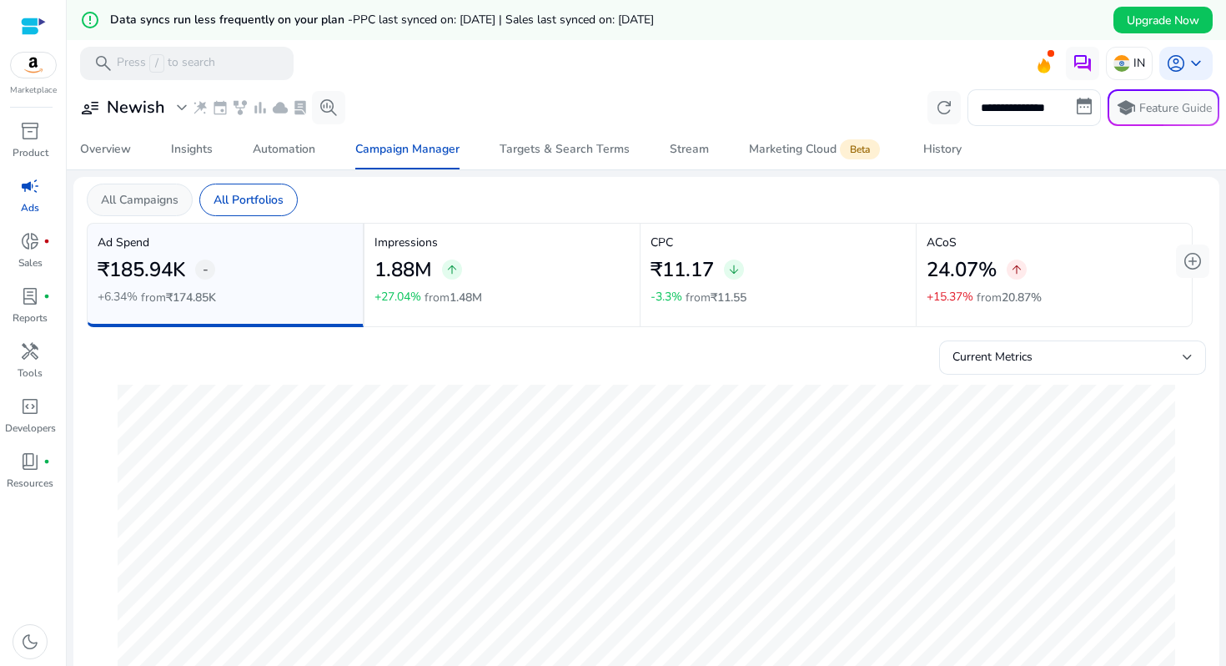
click at [166, 190] on div "All Campaigns" at bounding box center [140, 199] width 106 height 33
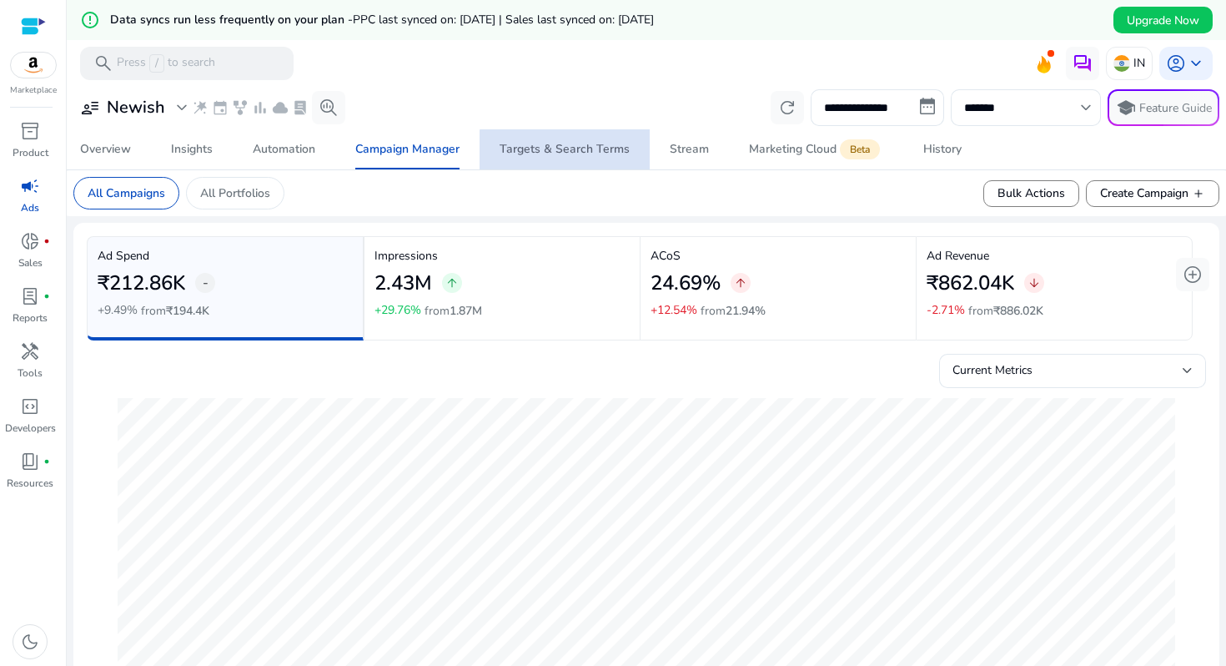
click at [569, 155] on div "Targets & Search Terms" at bounding box center [565, 149] width 130 height 12
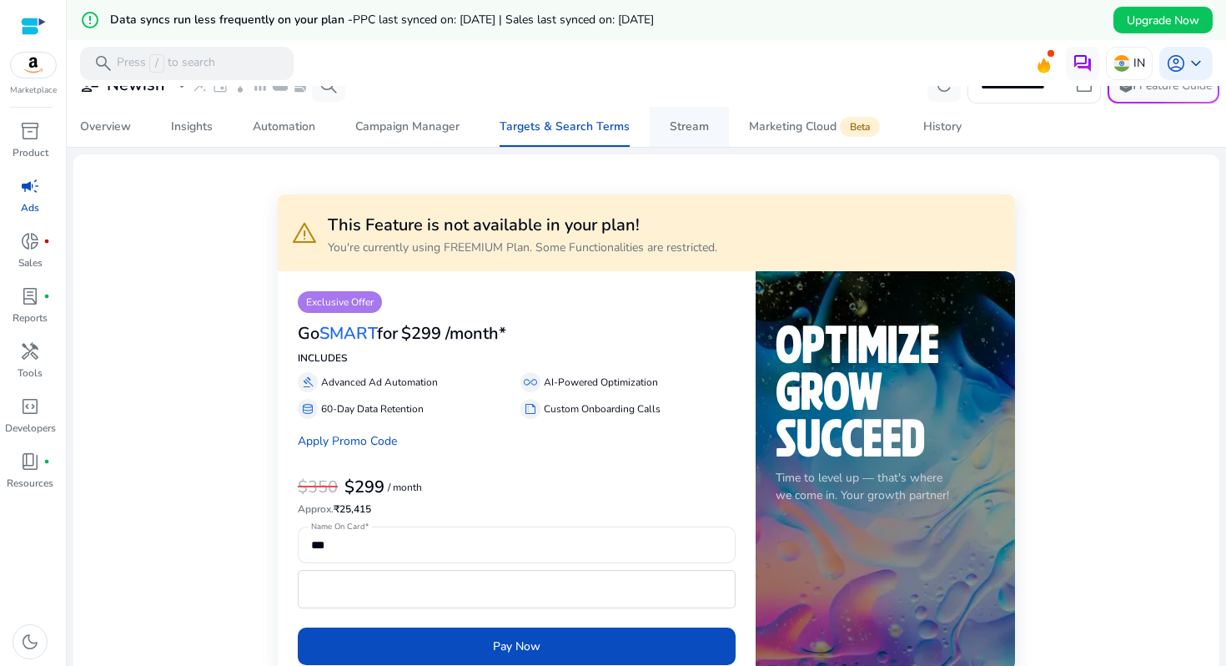
click at [692, 133] on div "Stream" at bounding box center [689, 127] width 39 height 12
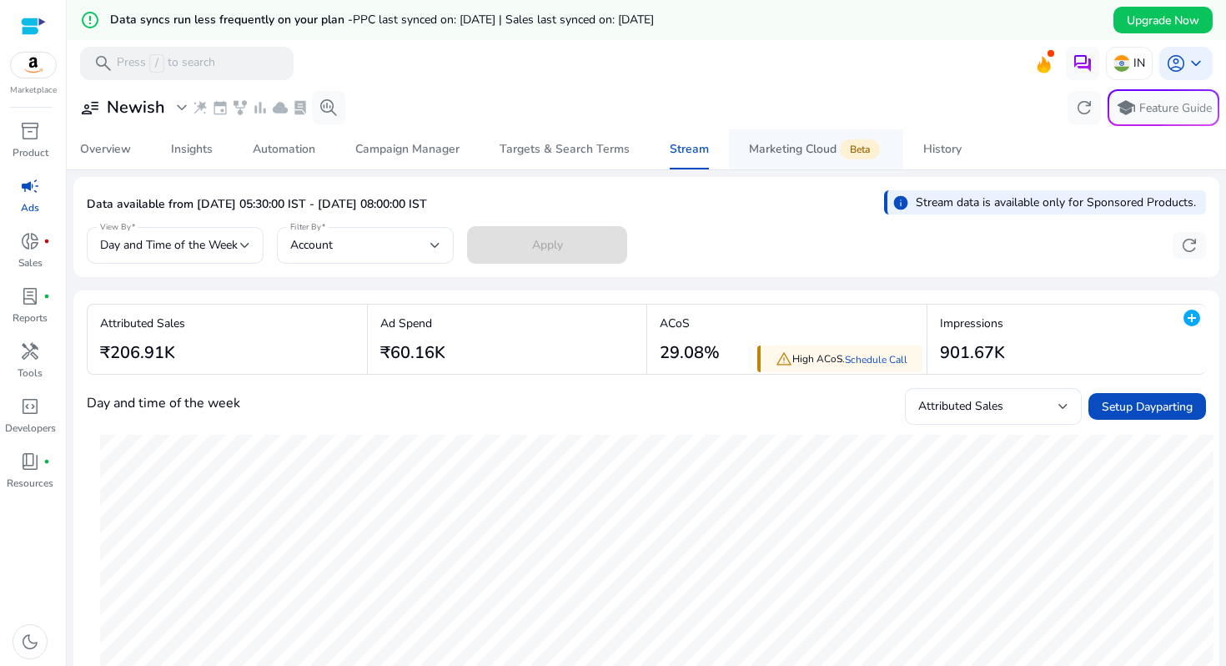
click at [776, 135] on span "Marketing Cloud Beta" at bounding box center [816, 149] width 134 height 40
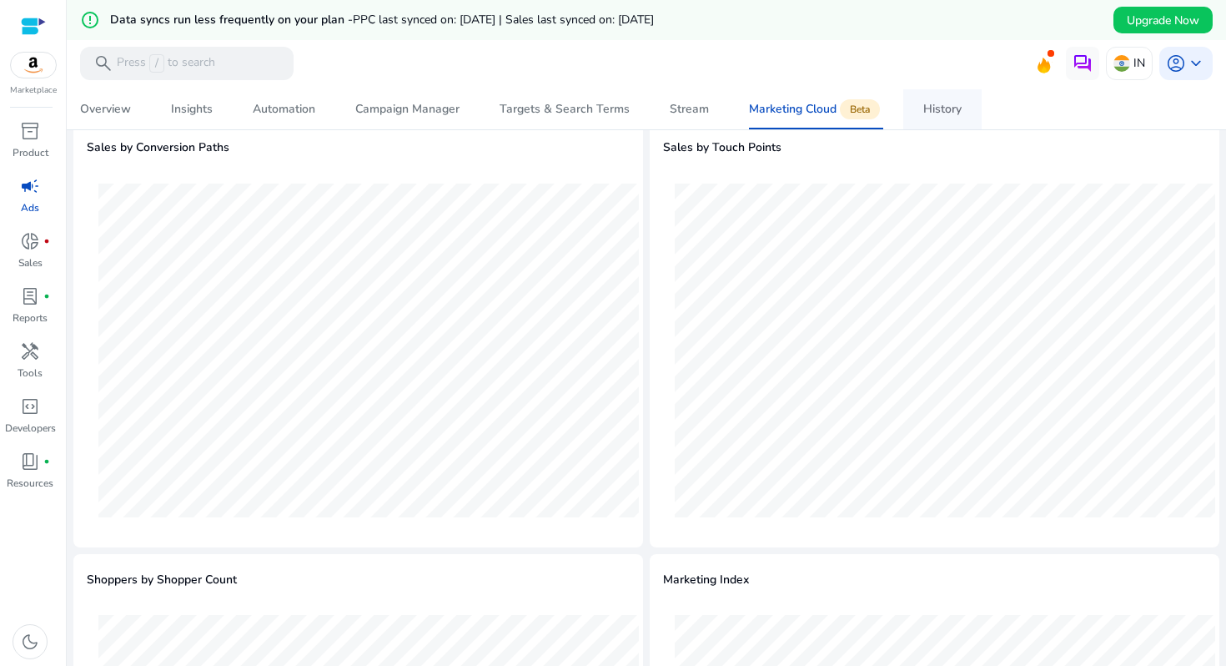
click at [947, 98] on span "History" at bounding box center [942, 109] width 38 height 40
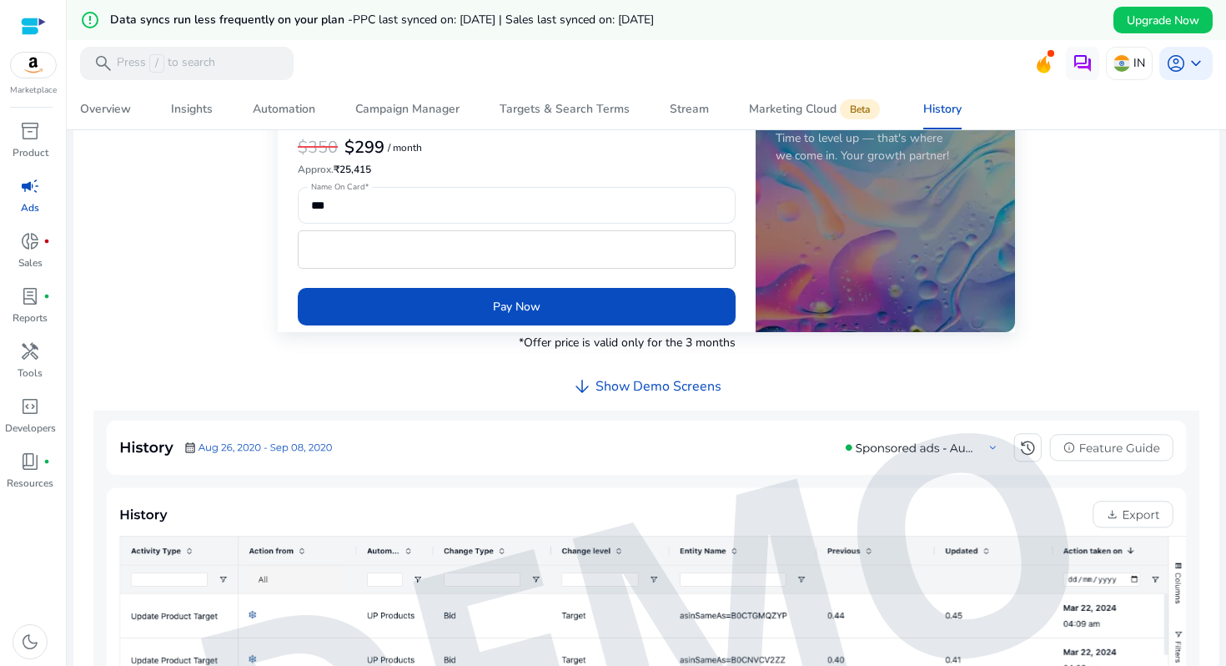
click at [103, 152] on div "warning This Feature is not available in your plan! You're currently using FREE…" at bounding box center [646, 346] width 1119 height 1037
click at [106, 137] on div "warning This Feature is not available in your plan! You're currently using FREE…" at bounding box center [646, 346] width 1119 height 1037
click at [106, 132] on div "warning This Feature is not available in your plan! You're currently using FREE…" at bounding box center [646, 346] width 1119 height 1037
click at [116, 108] on div "Overview" at bounding box center [105, 109] width 51 height 12
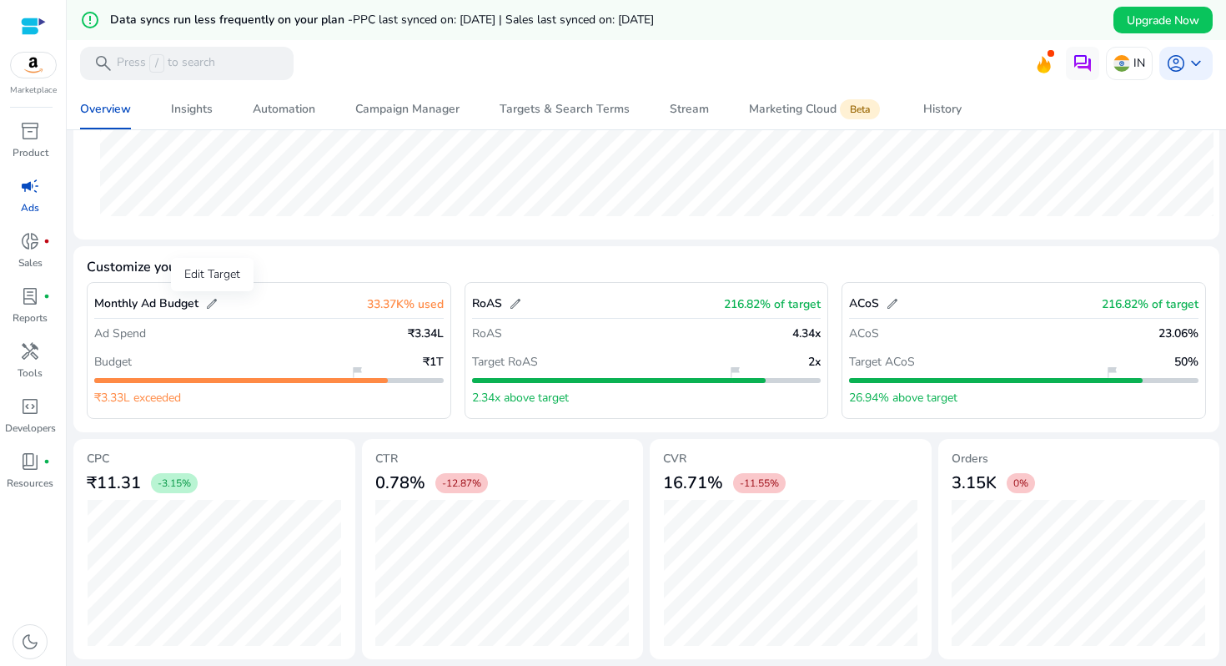
click at [214, 304] on span "edit" at bounding box center [211, 303] width 13 height 13
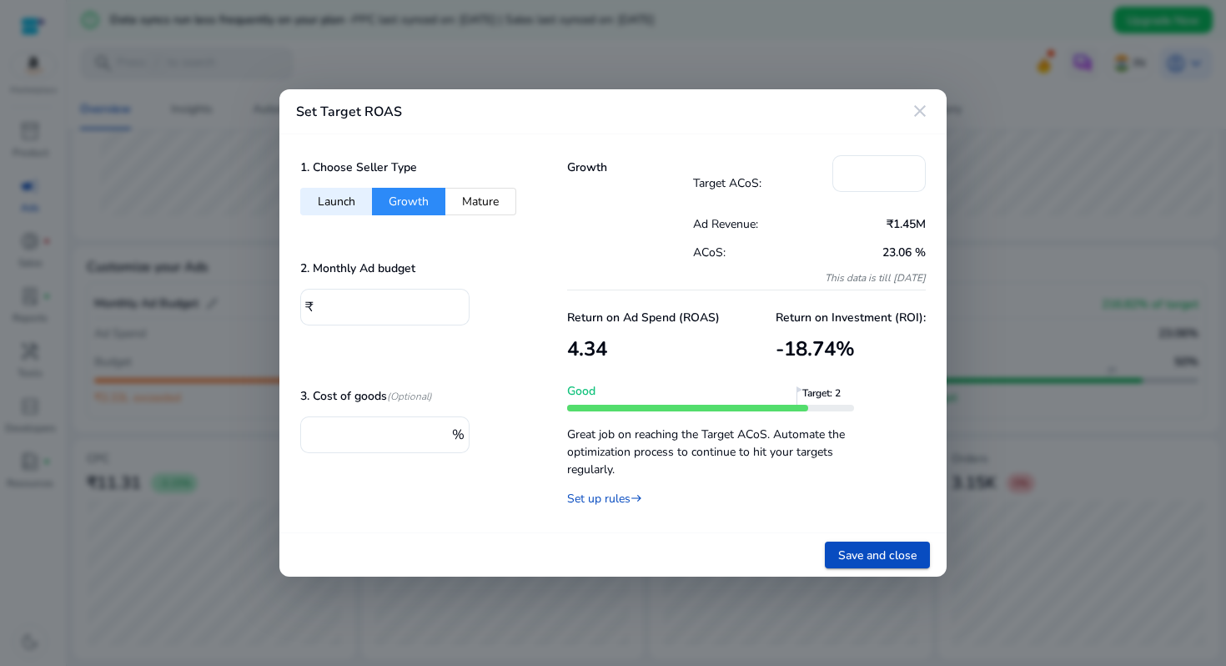
click at [926, 118] on mat-icon "close" at bounding box center [920, 111] width 20 height 20
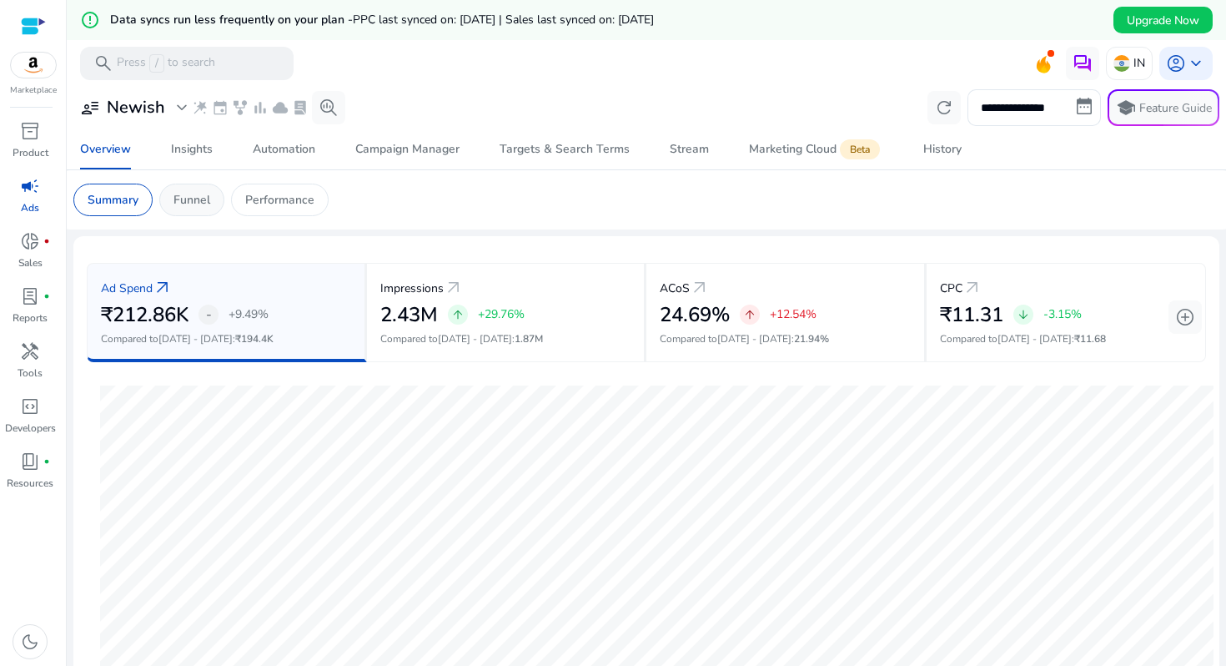
click at [206, 198] on p "Funnel" at bounding box center [191, 200] width 37 height 18
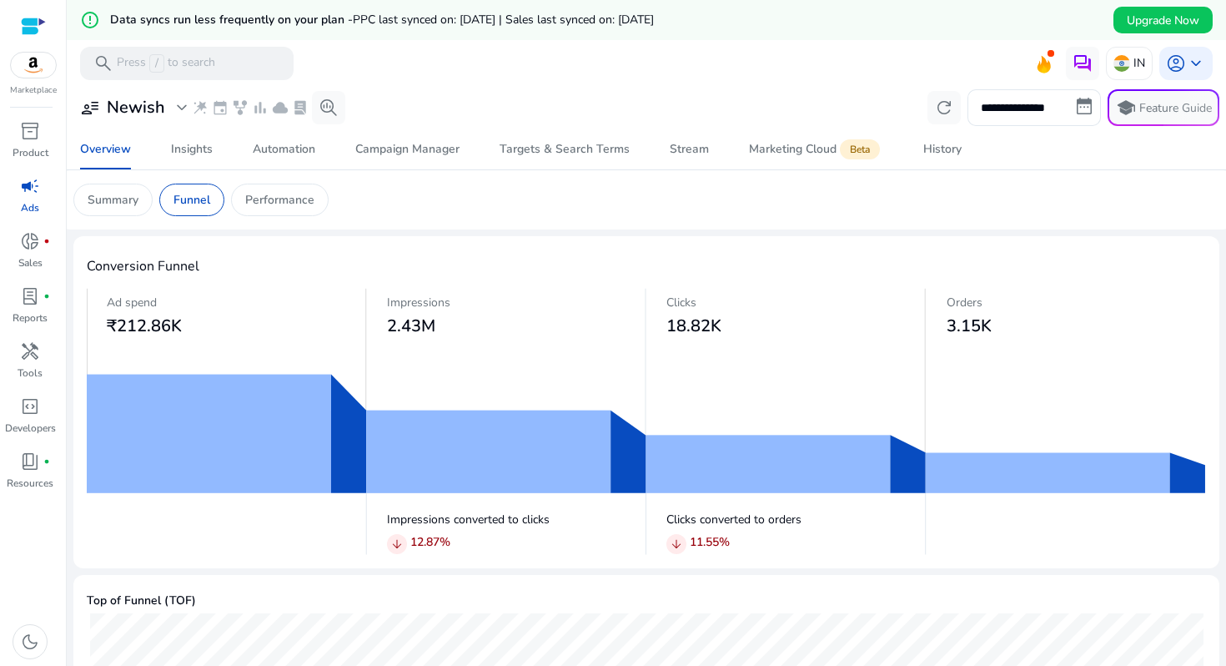
scroll to position [18, 0]
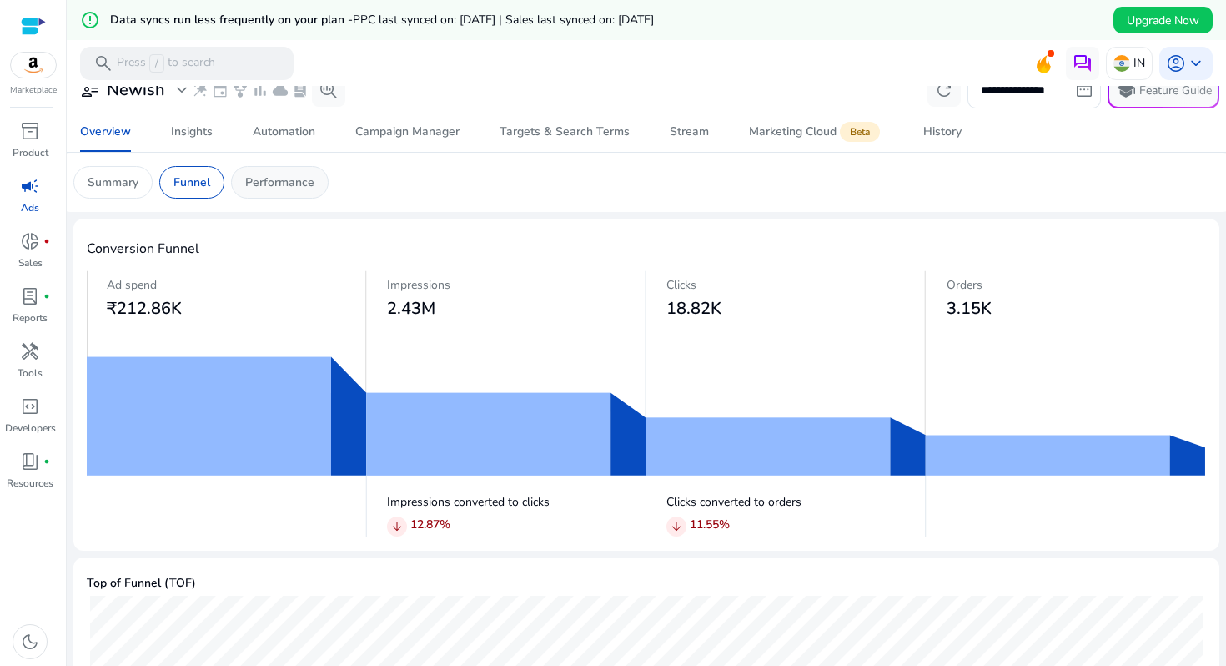
click at [304, 183] on p "Performance" at bounding box center [279, 182] width 69 height 18
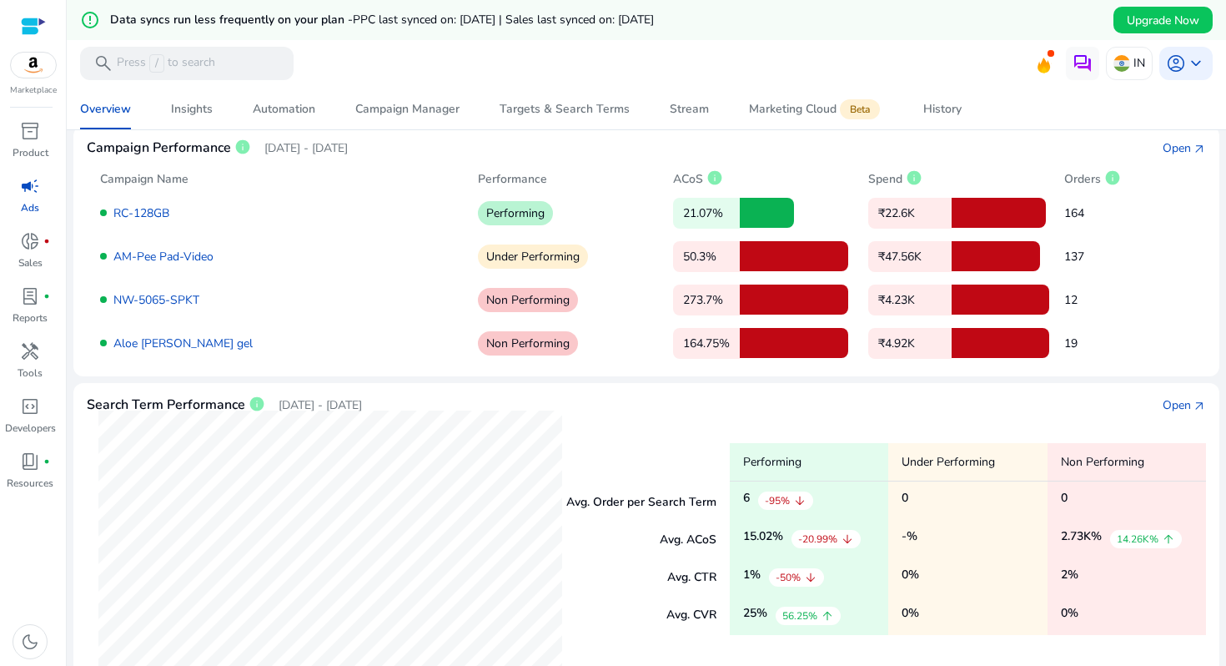
scroll to position [79, 0]
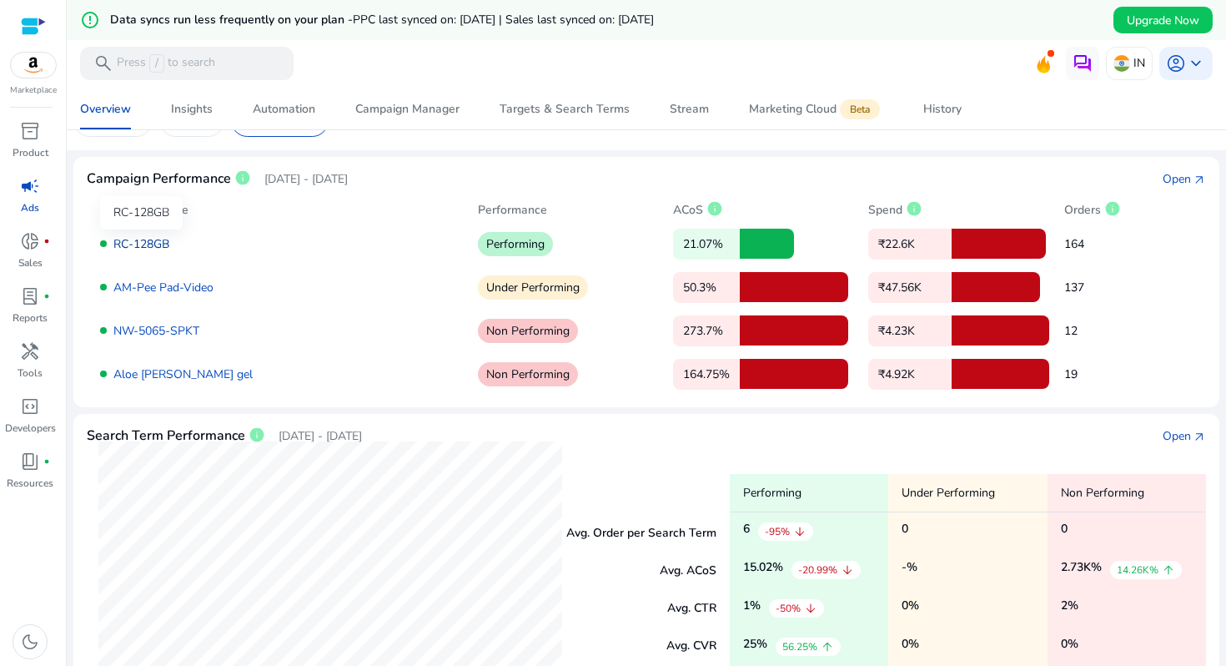
click at [166, 249] on link "RC-128GB" at bounding box center [141, 244] width 56 height 16
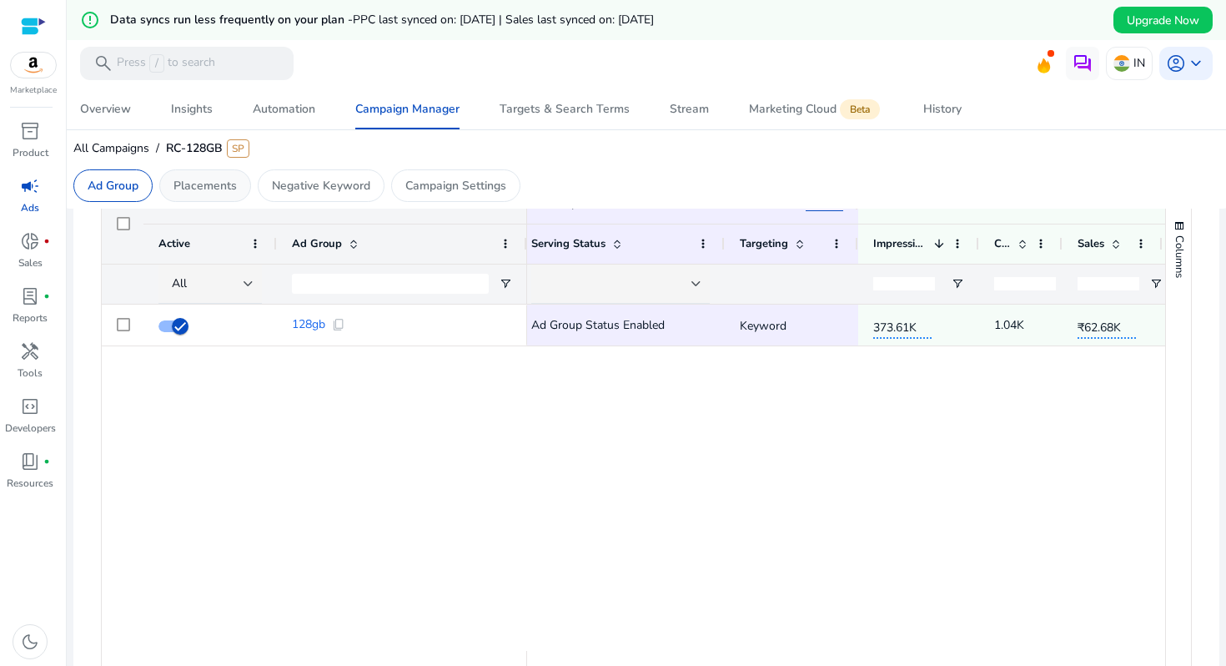
click at [203, 188] on p "Placements" at bounding box center [204, 186] width 63 height 18
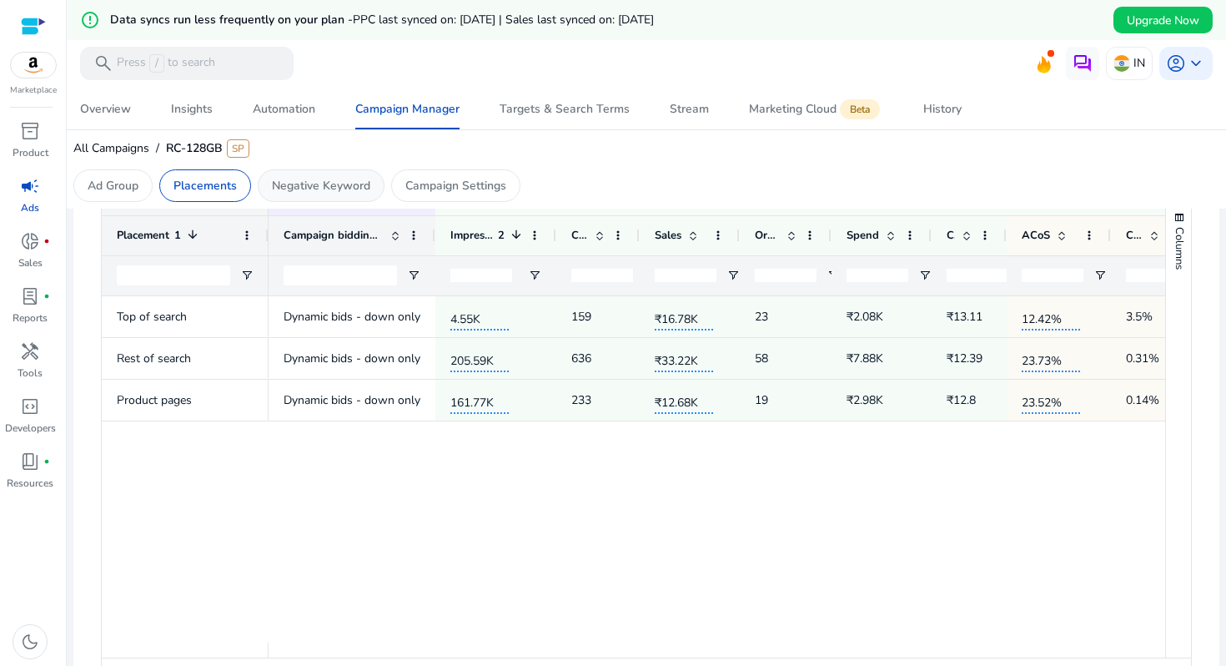
click at [291, 185] on p "Negative Keyword" at bounding box center [321, 186] width 98 height 18
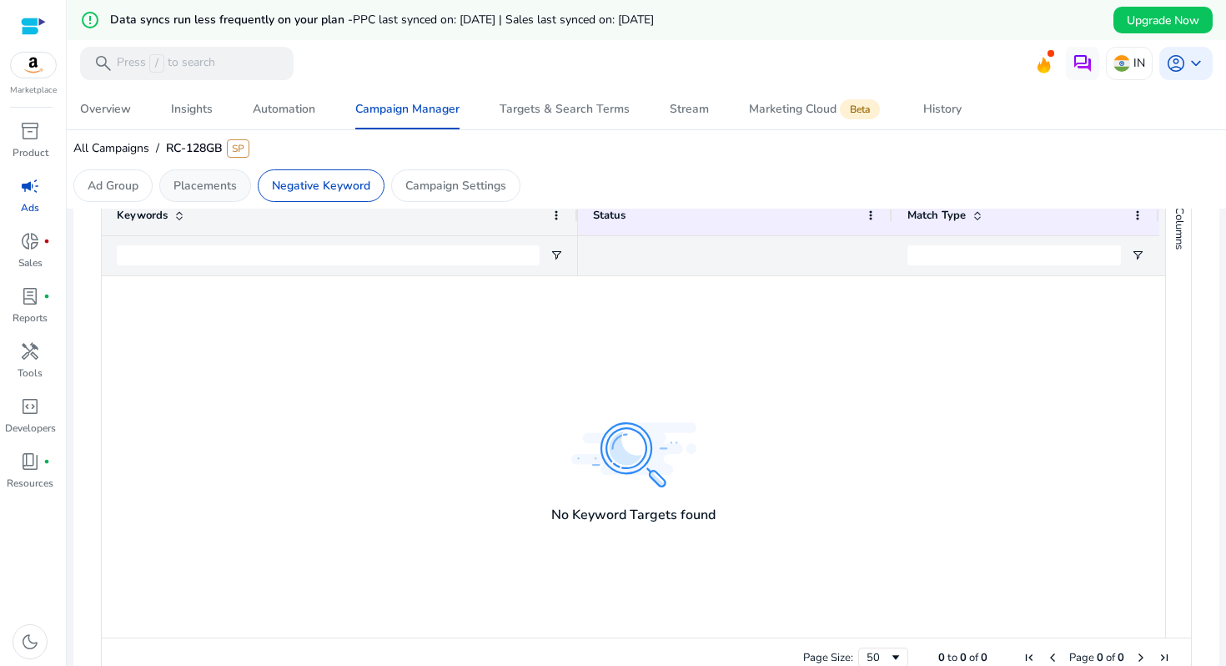
click at [218, 175] on div "Placements" at bounding box center [205, 185] width 92 height 33
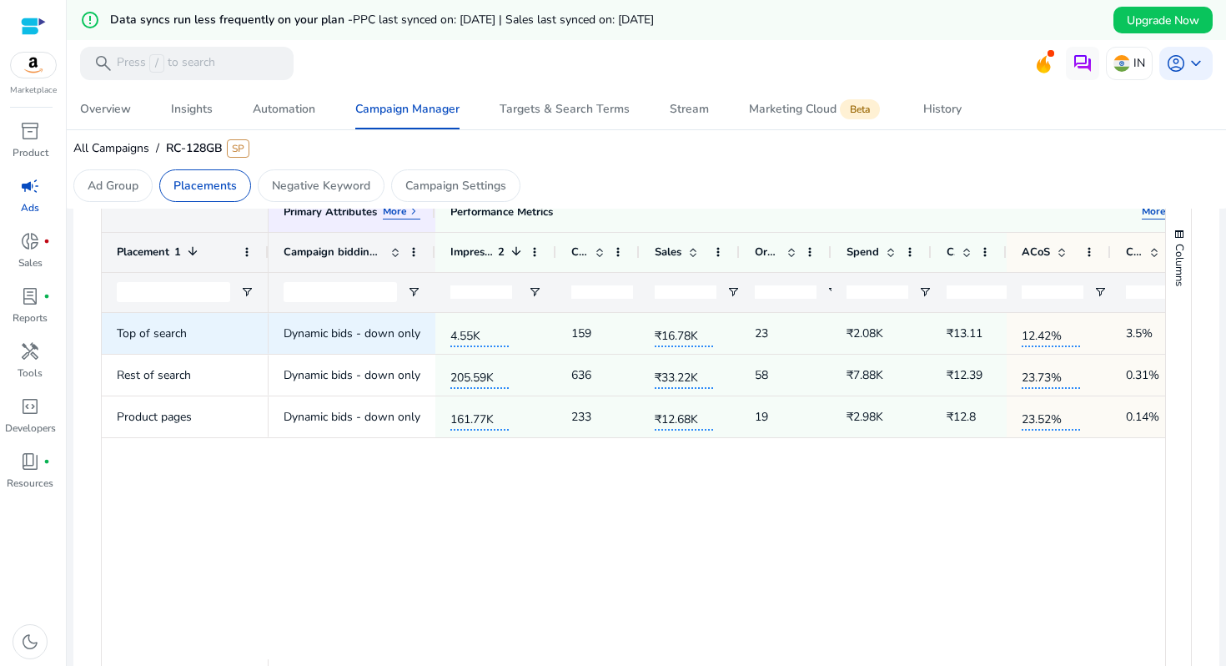
scroll to position [0, 35]
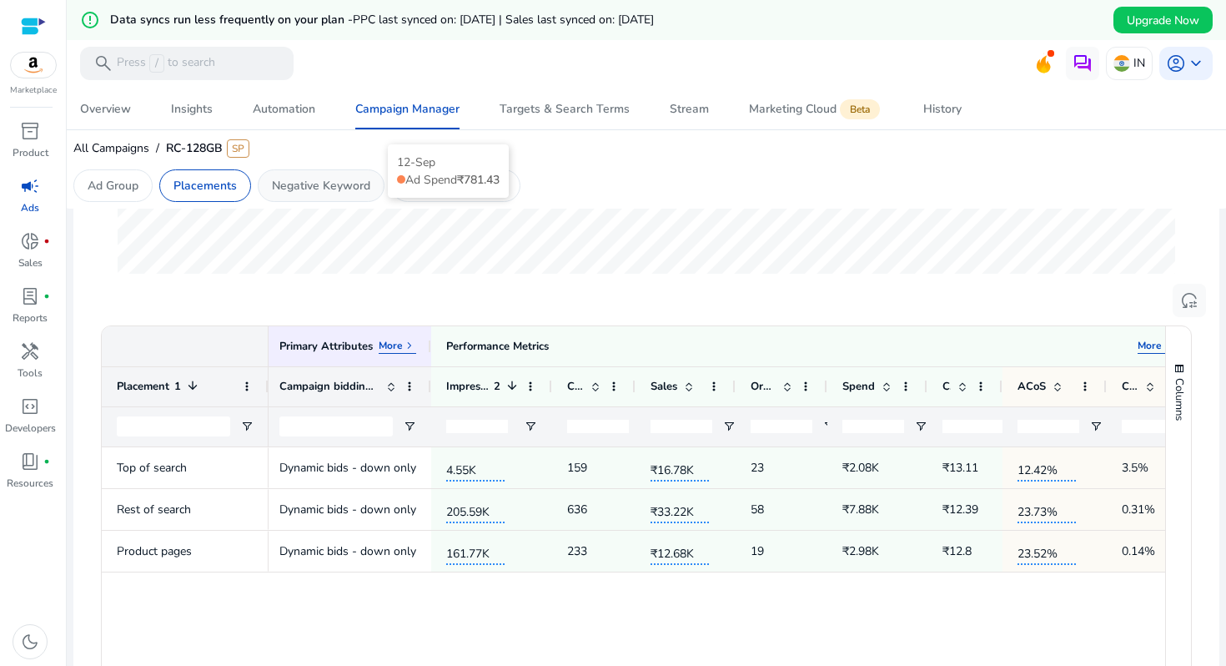
click at [342, 183] on p "Negative Keyword" at bounding box center [321, 186] width 98 height 18
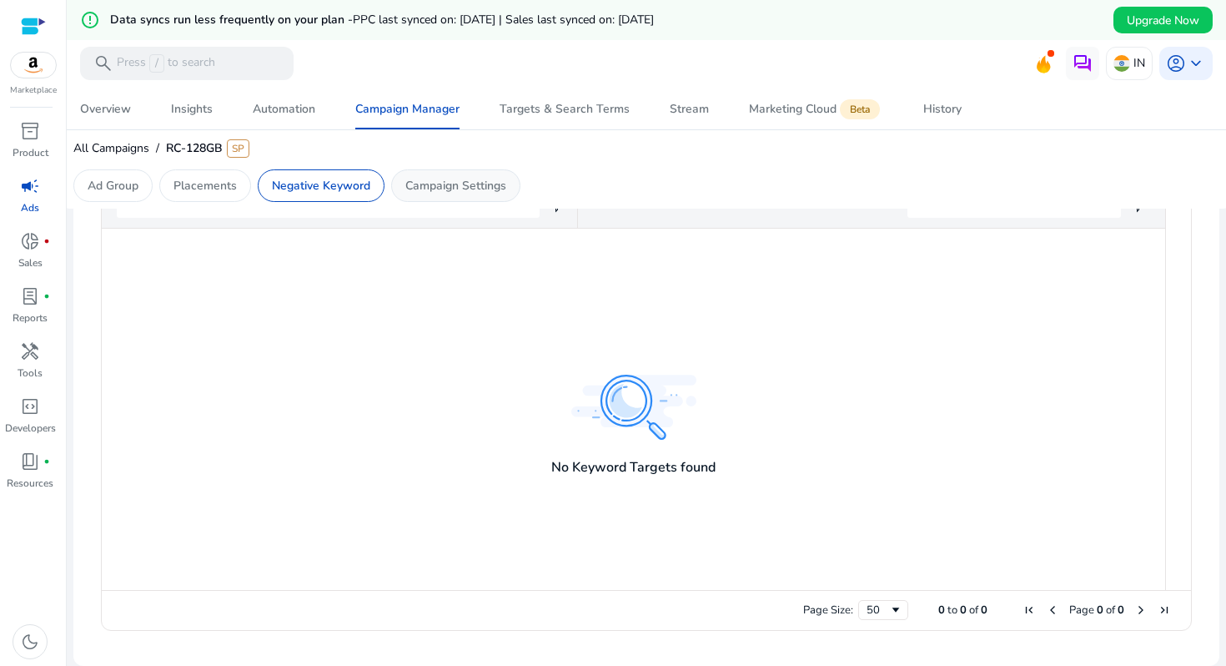
click at [487, 177] on p "Campaign Settings" at bounding box center [455, 186] width 101 height 18
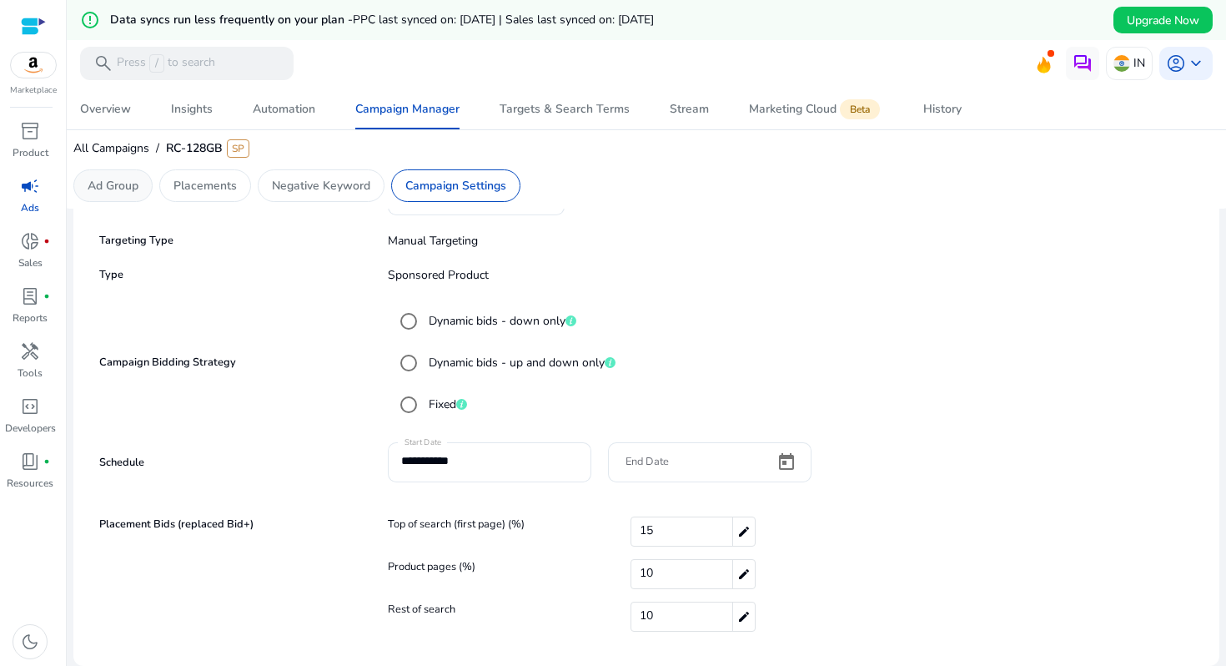
click at [103, 183] on p "Ad Group" at bounding box center [113, 186] width 51 height 18
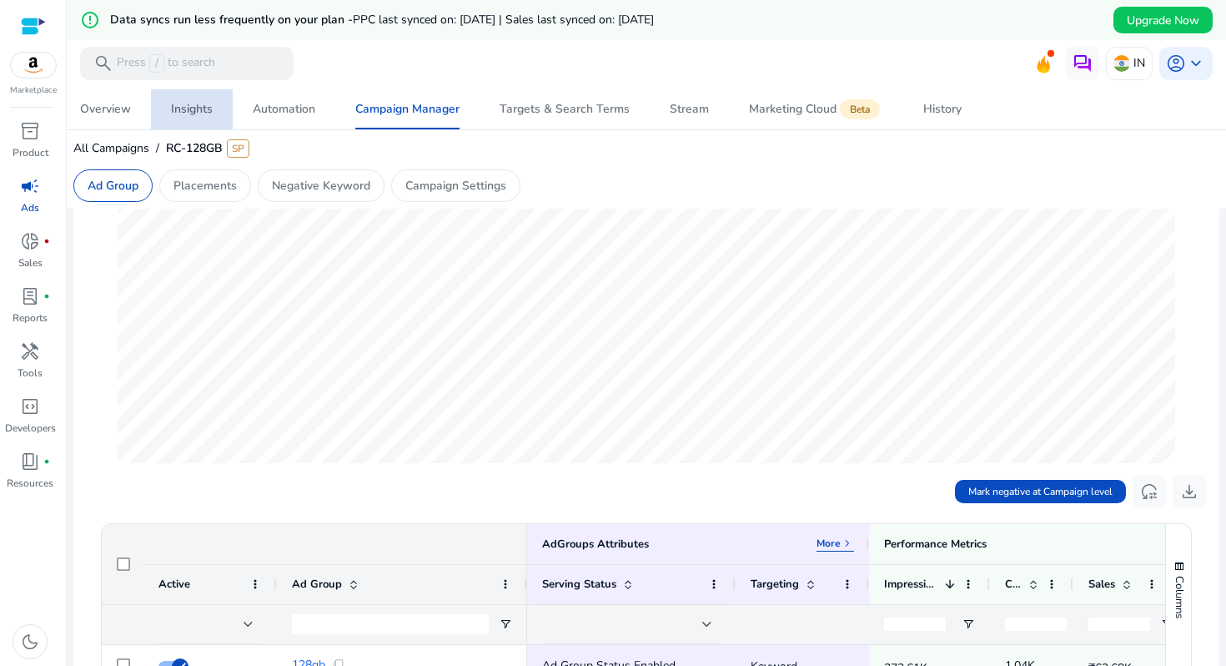
click at [201, 103] on div "Insights" at bounding box center [192, 109] width 42 height 12
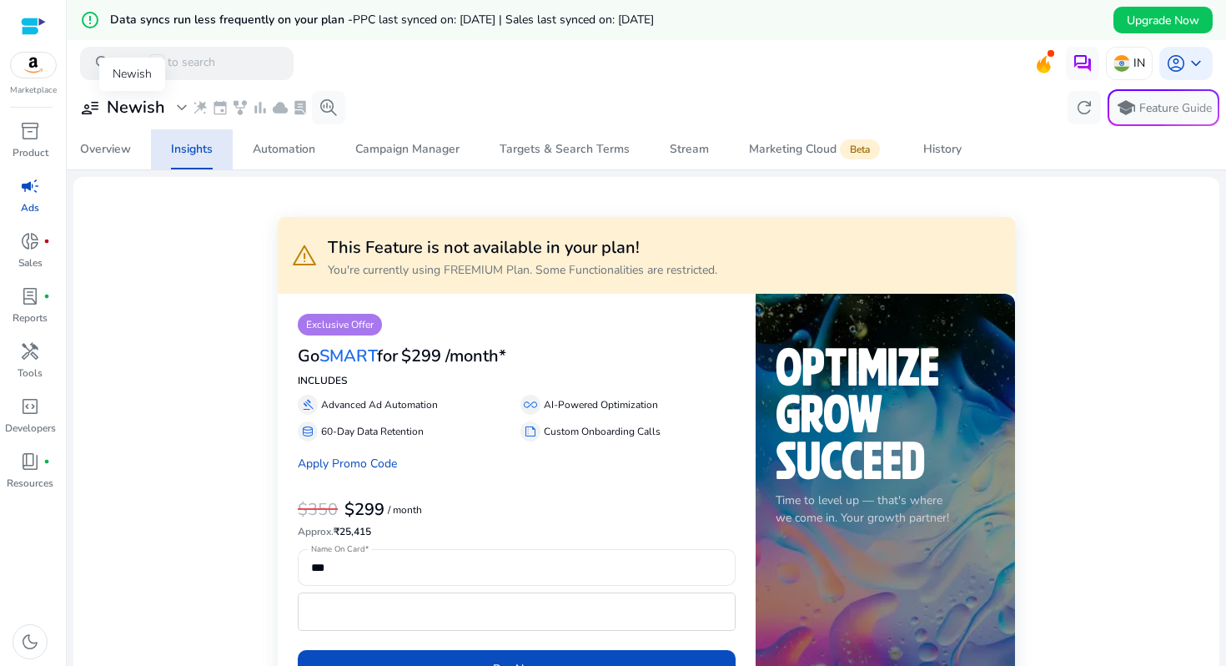
click at [132, 102] on h3 "Newish" at bounding box center [136, 108] width 58 height 20
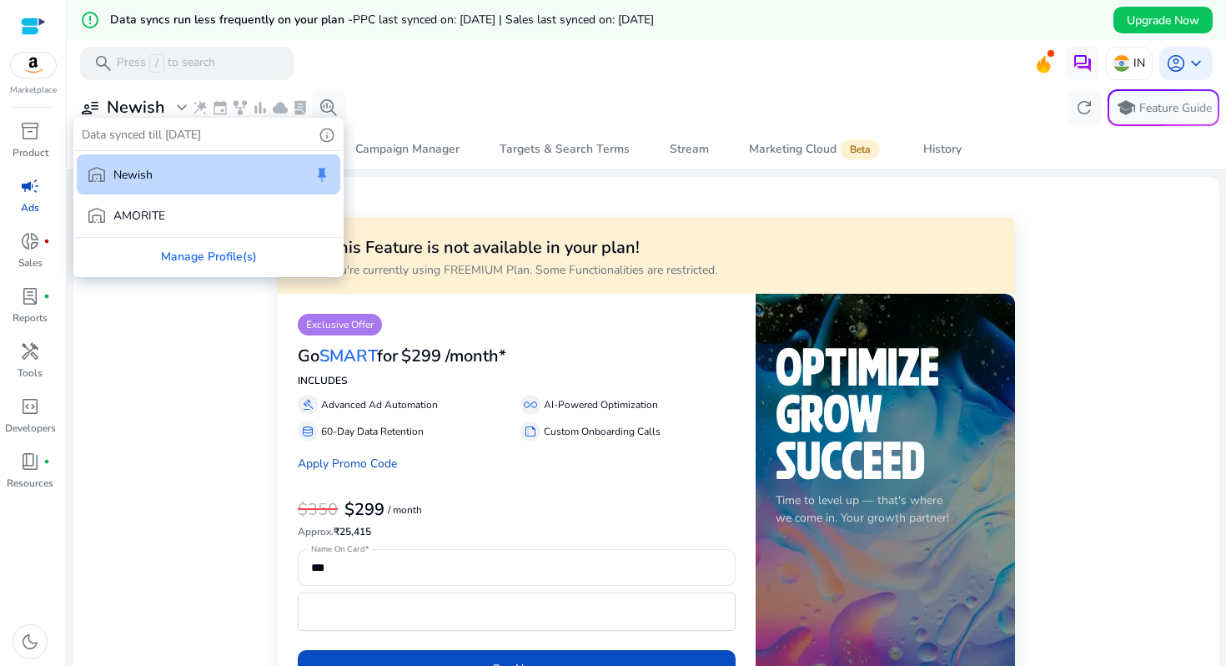
click at [189, 340] on div at bounding box center [613, 333] width 1226 height 666
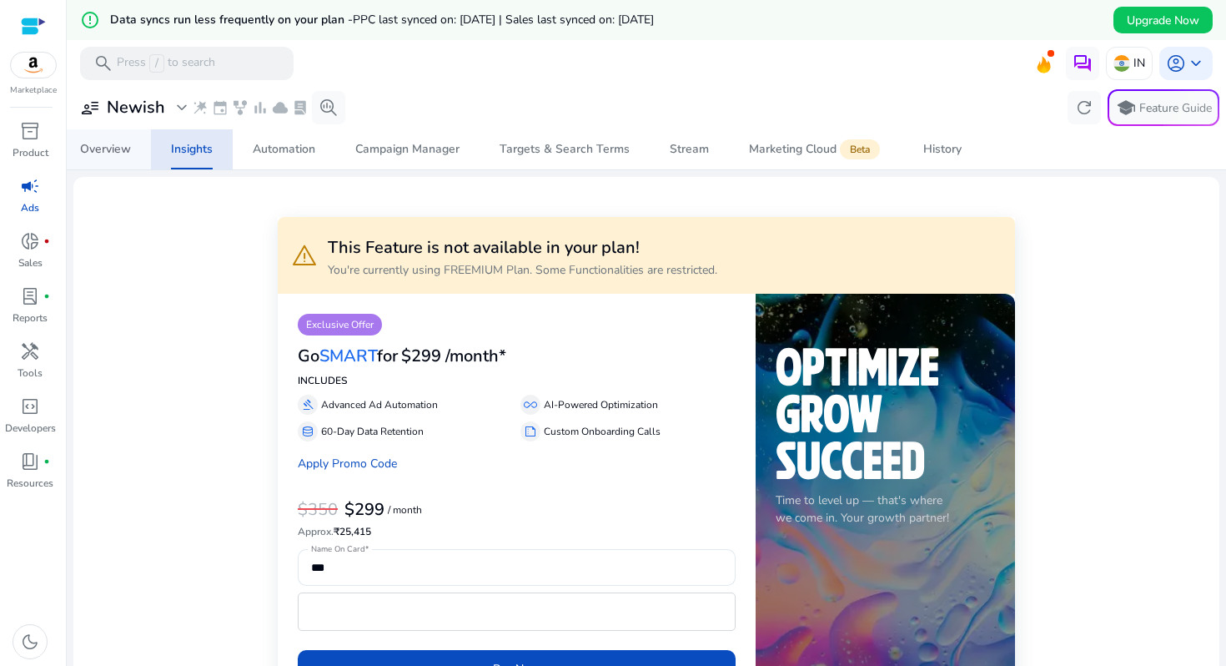
click at [117, 145] on div "Overview" at bounding box center [105, 149] width 51 height 12
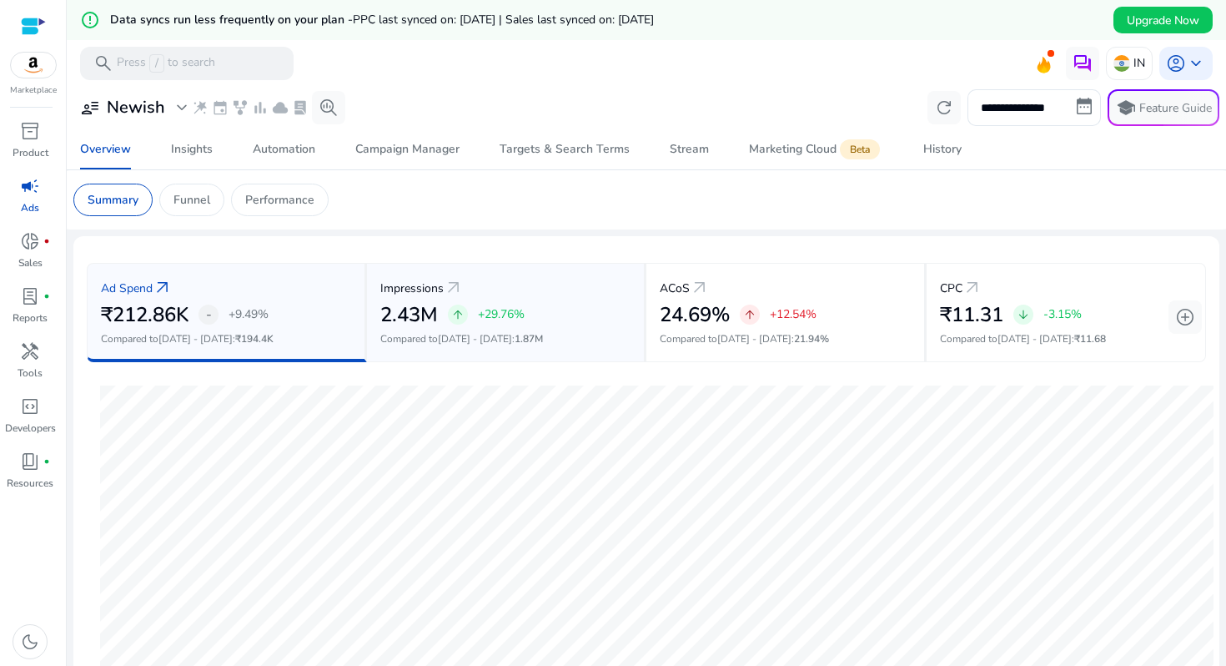
click at [445, 347] on div "Impressions arrow_outward 2.43M arrow_upward +29.76% Compared to [DATE] - [DATE…" at bounding box center [507, 312] width 280 height 99
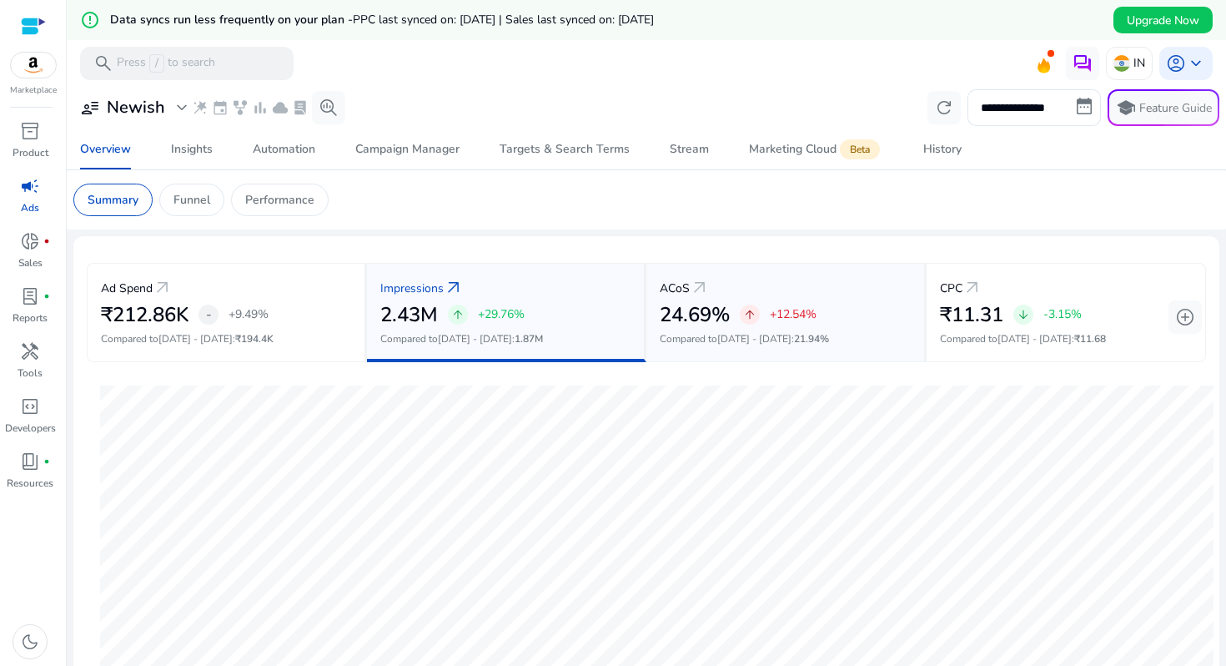
click at [755, 314] on div "arrow_upward" at bounding box center [750, 314] width 20 height 20
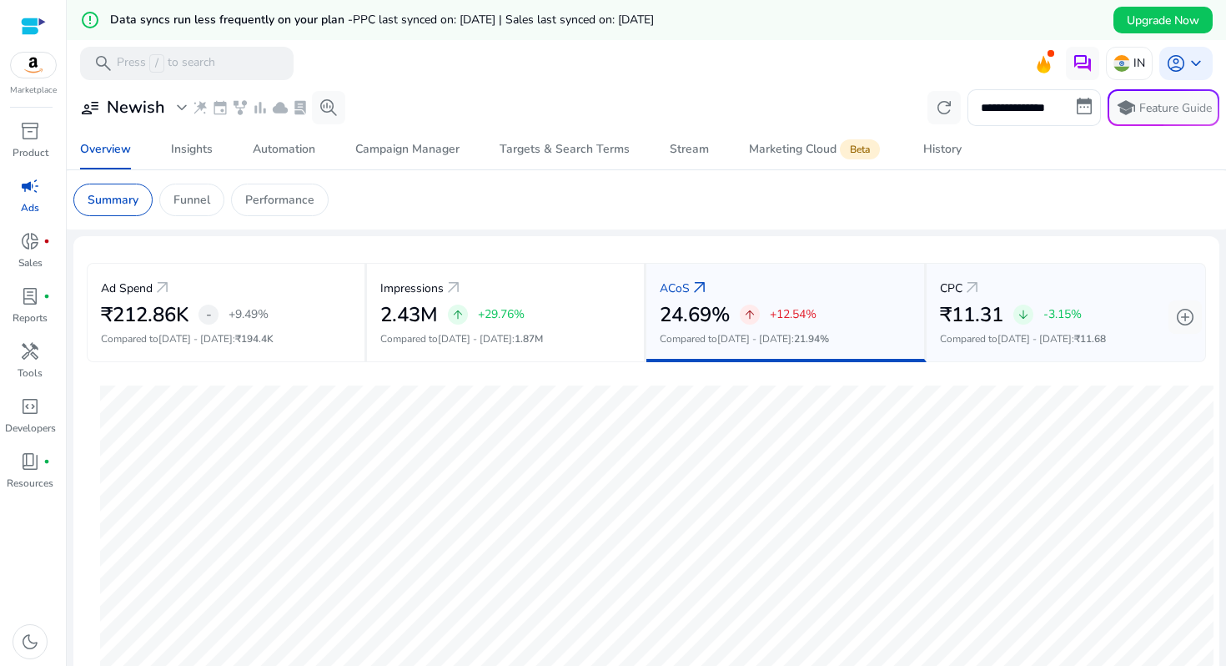
click at [1008, 324] on div "₹11.31 arrow_downward -3.15%" at bounding box center [1066, 315] width 253 height 24
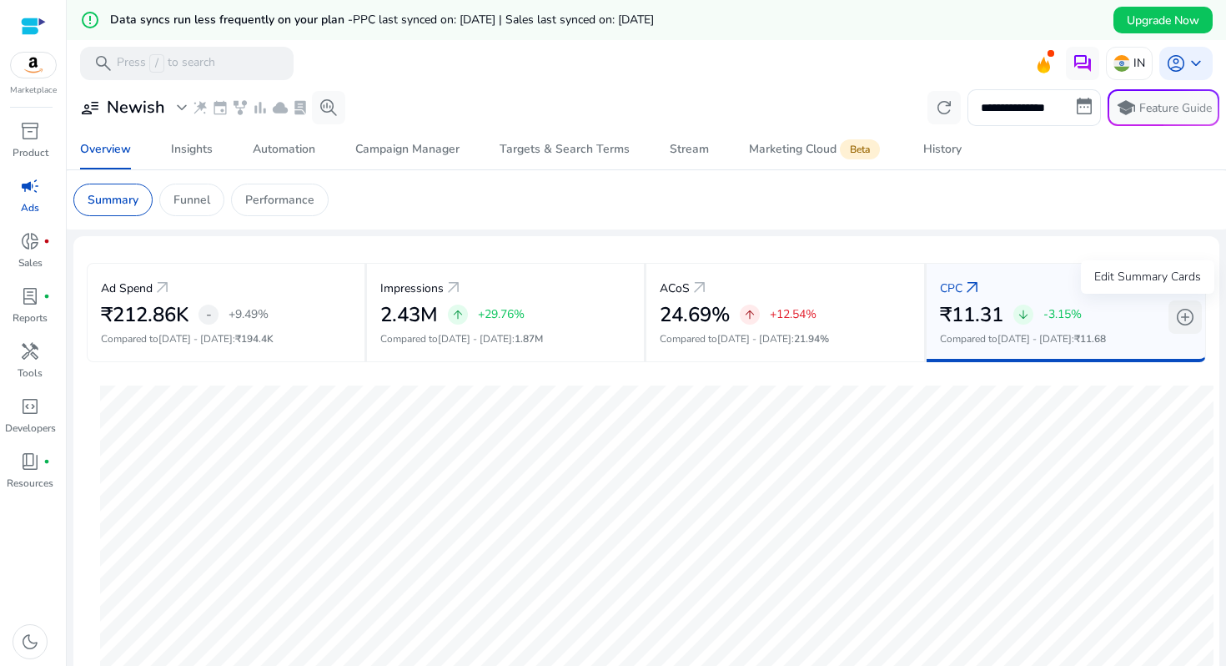
click at [1176, 312] on span "add_circle" at bounding box center [1185, 317] width 20 height 20
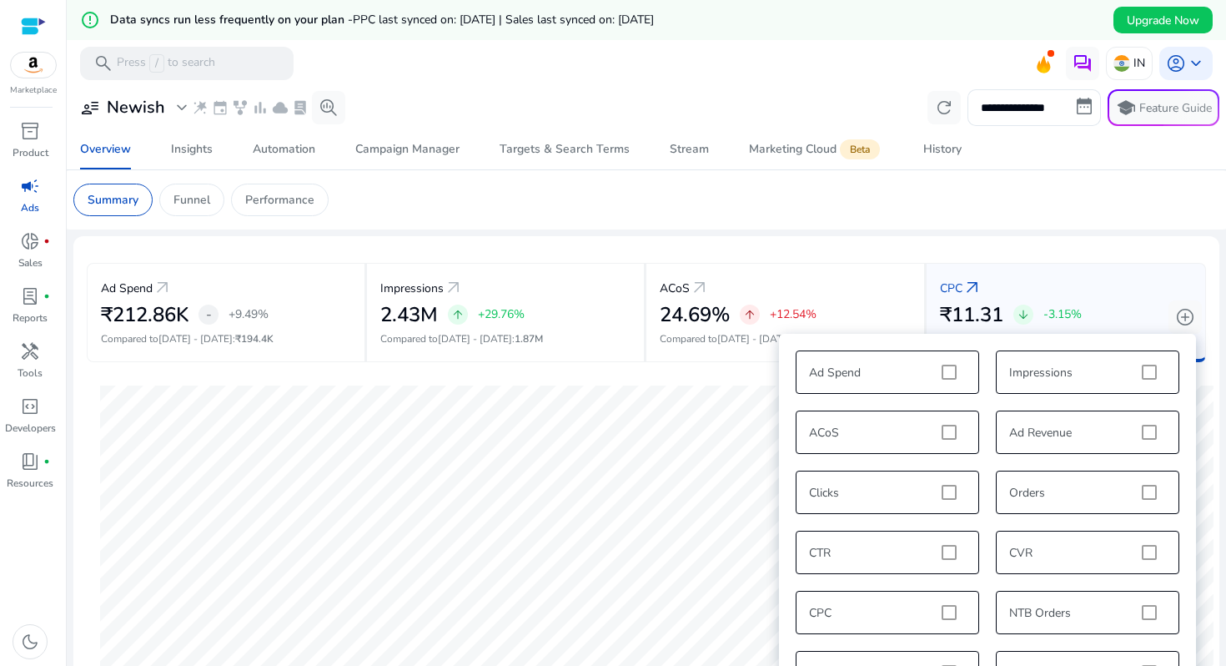
click at [768, 369] on div "Ad Spend arrow_outward ₹212.86K - +9.49% Compared to [DATE] - [DATE] : ₹194.4K …" at bounding box center [646, 312] width 1119 height 126
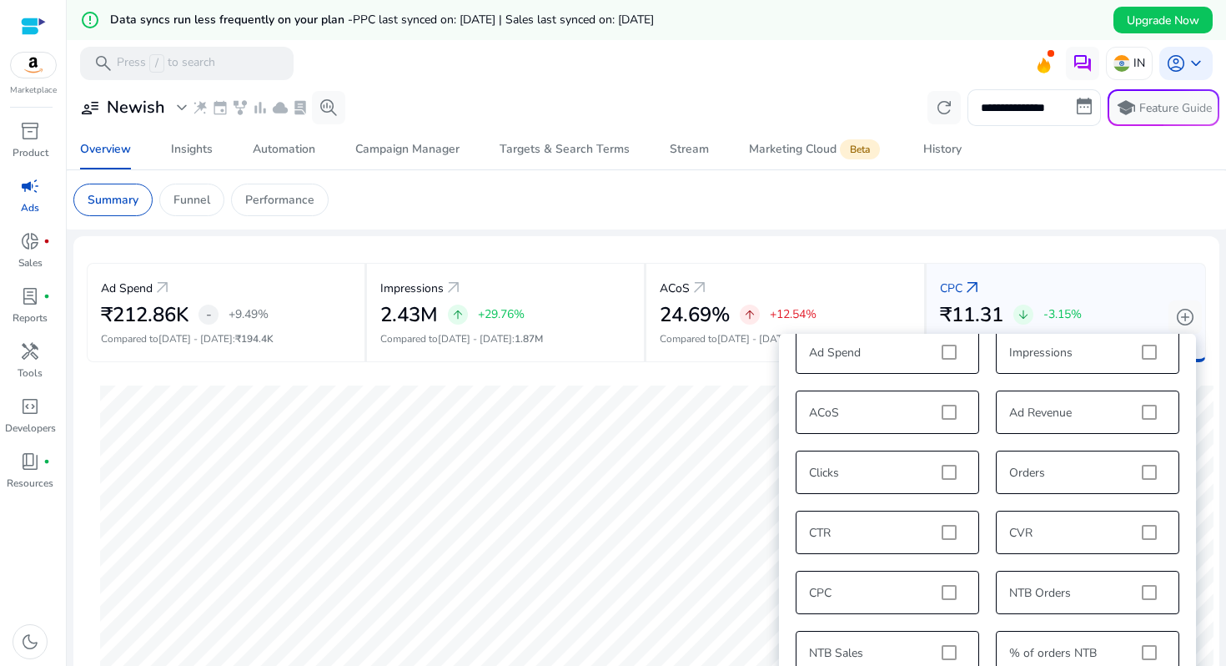
click at [1180, 289] on div "CPC arrow_outward" at bounding box center [1066, 287] width 253 height 31
click at [1182, 314] on span "add_circle" at bounding box center [1185, 317] width 20 height 20
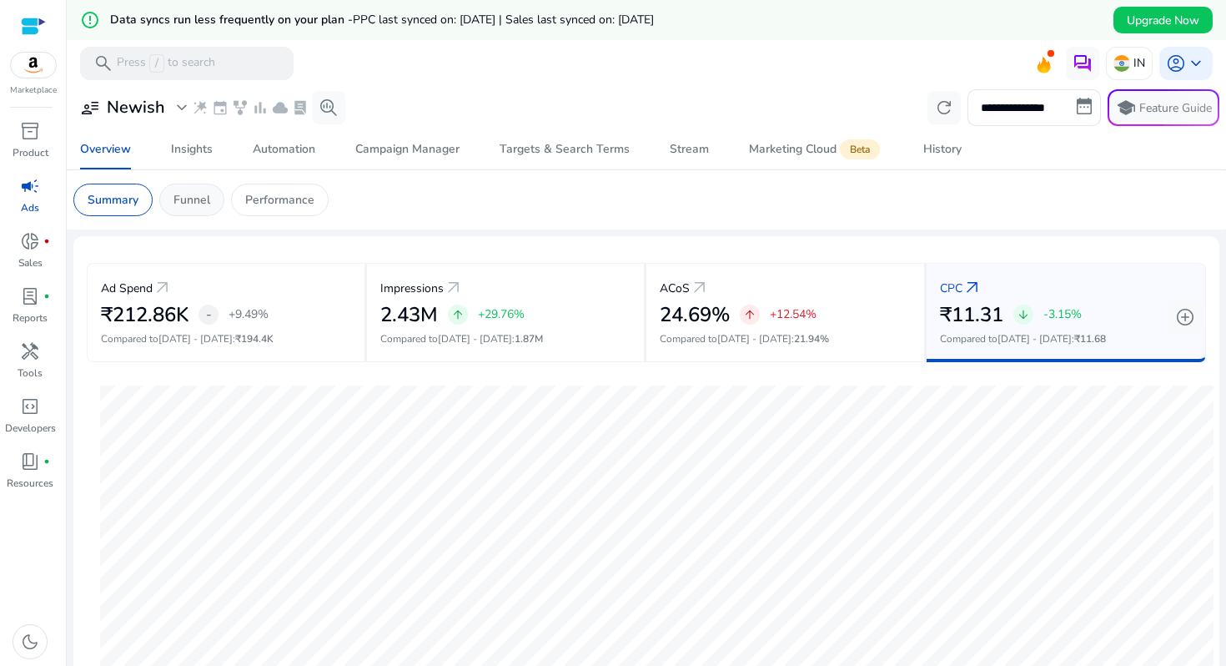
click at [205, 206] on p "Funnel" at bounding box center [191, 200] width 37 height 18
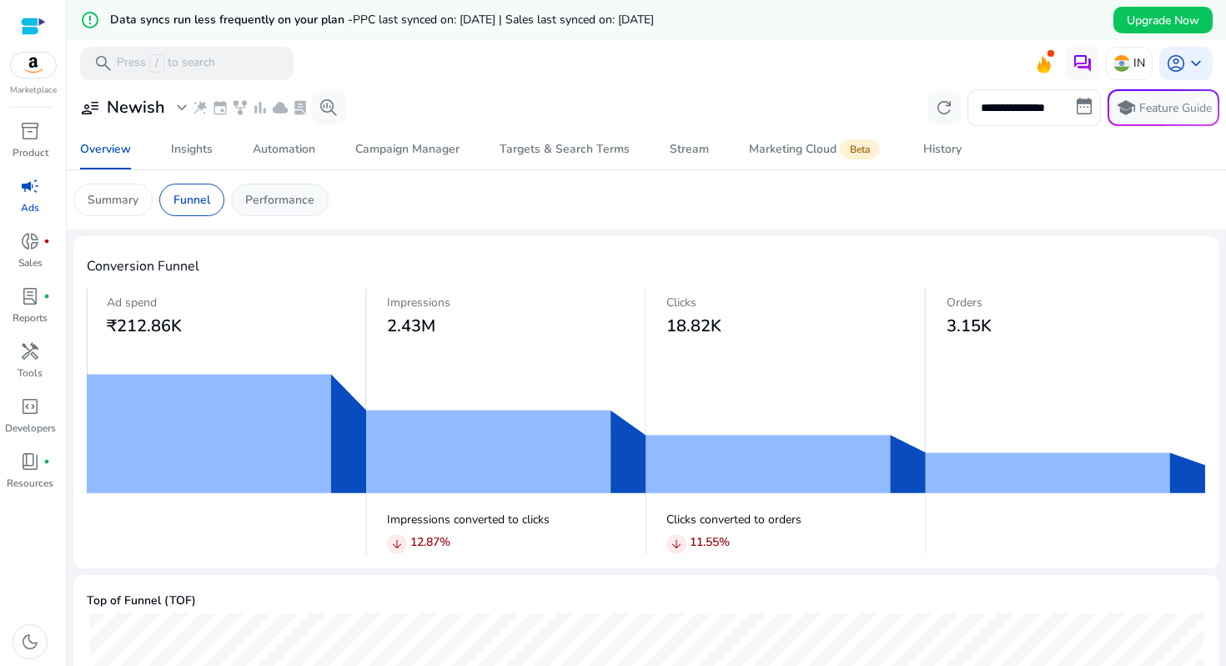
click at [320, 207] on div "Performance" at bounding box center [280, 199] width 98 height 33
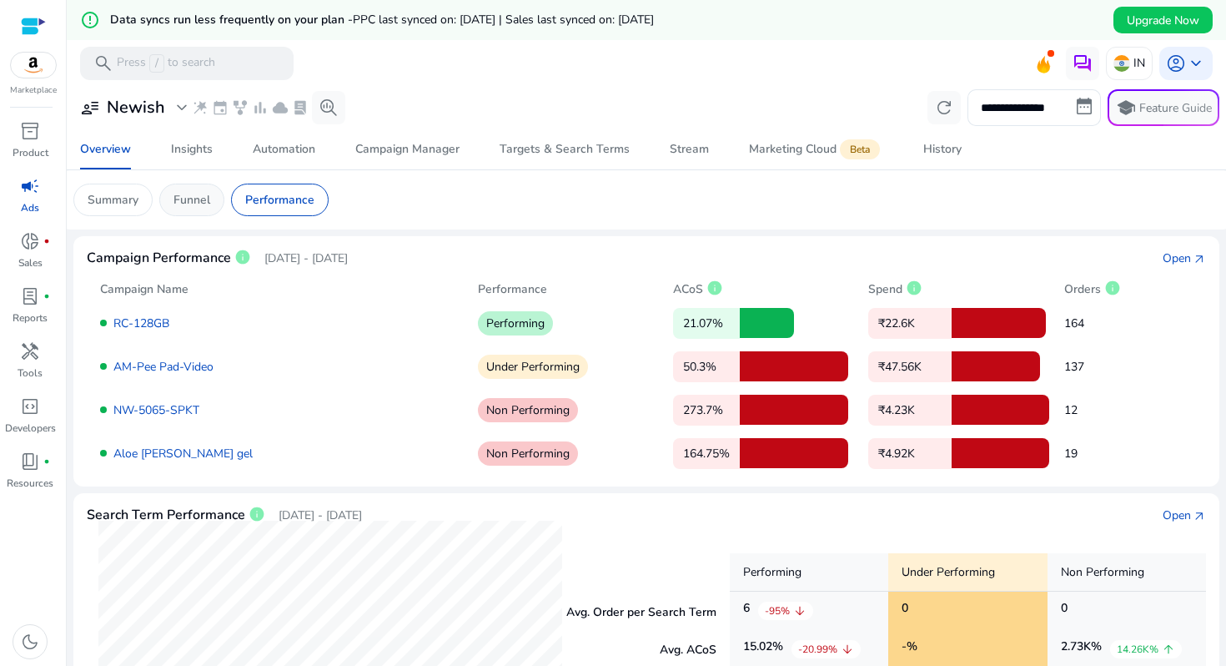
click at [204, 189] on div "Funnel" at bounding box center [191, 199] width 65 height 33
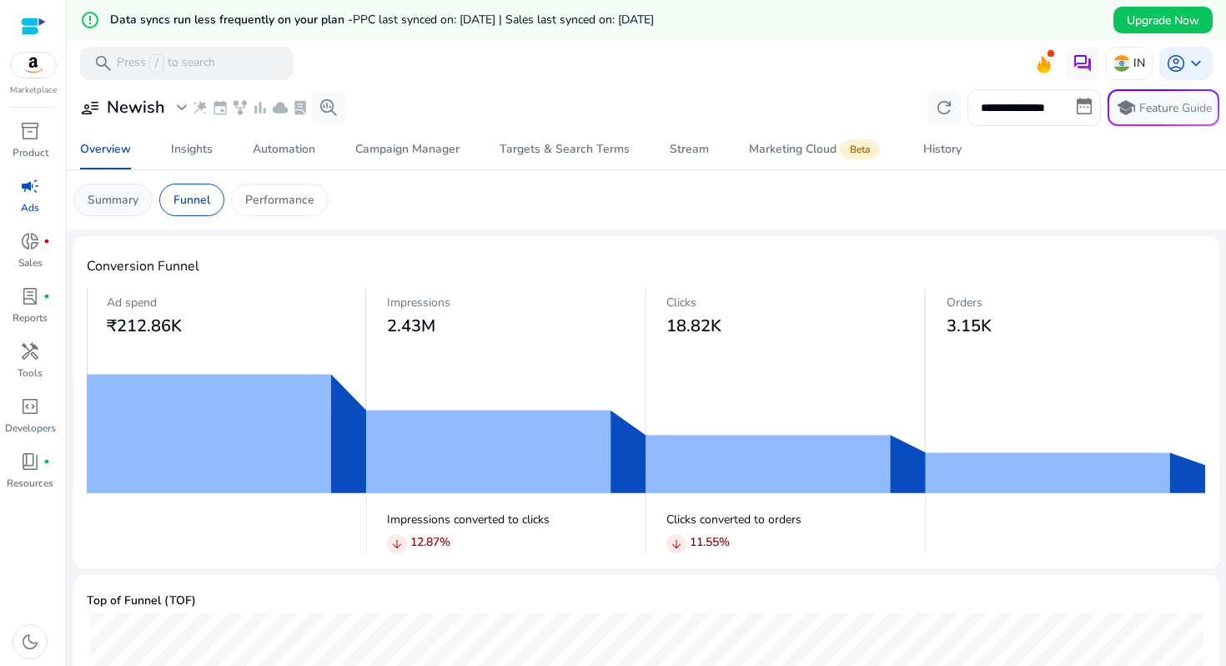
click at [132, 196] on p "Summary" at bounding box center [113, 200] width 51 height 18
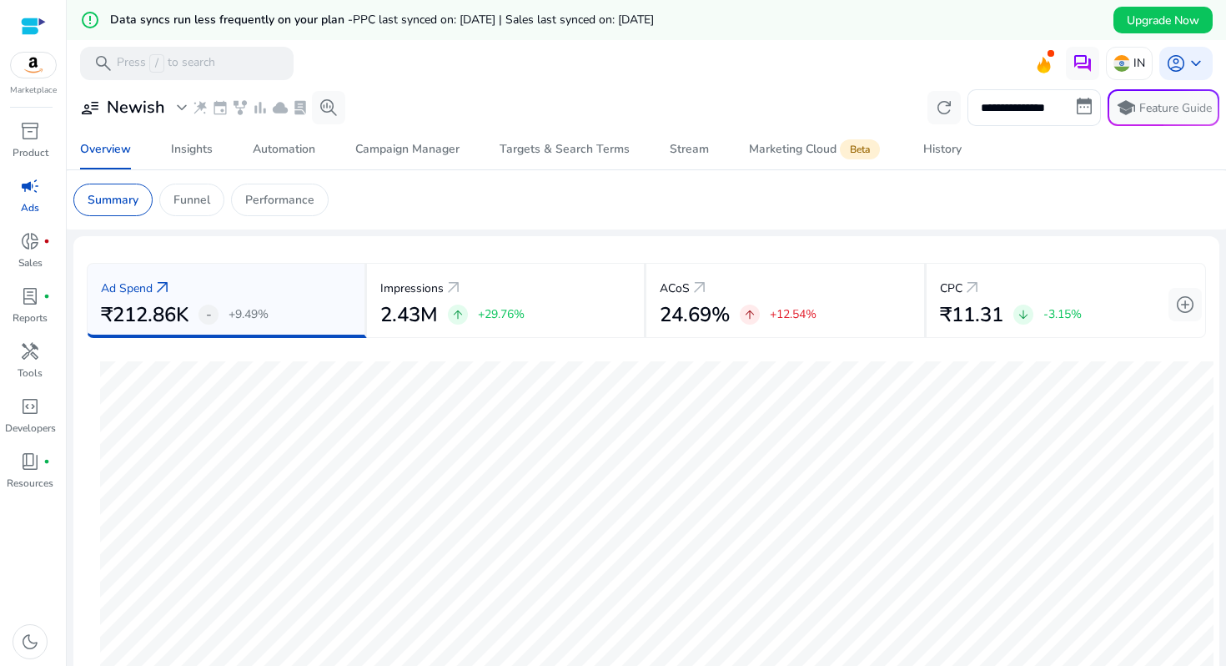
scroll to position [41, 0]
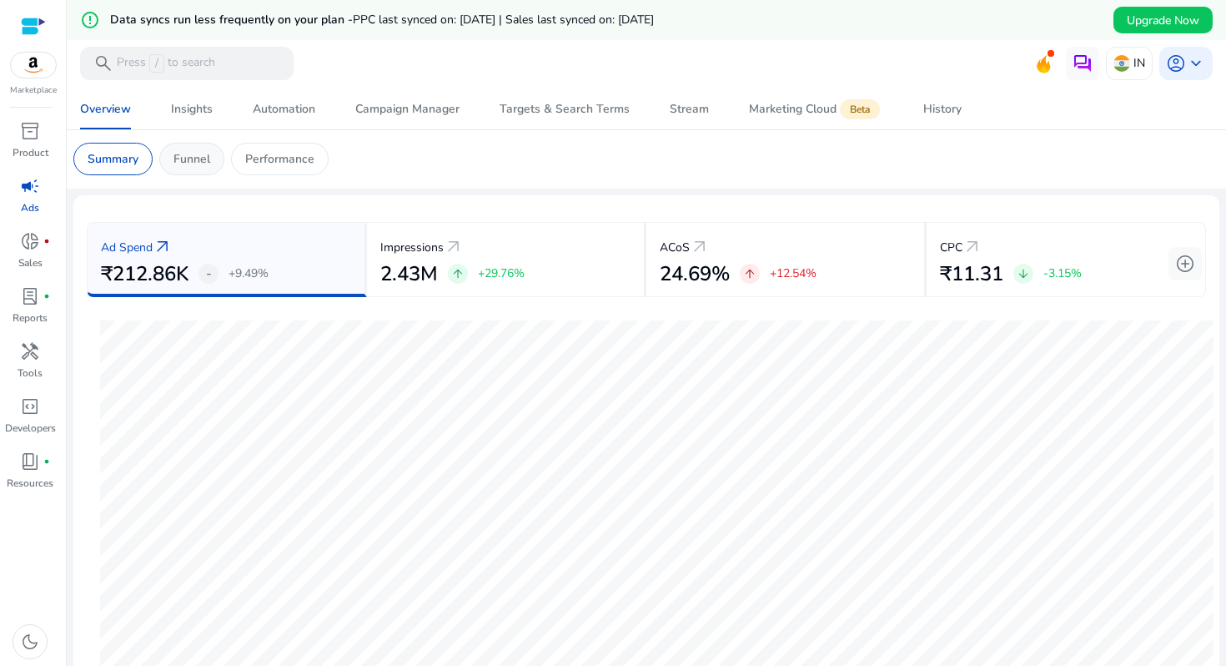
click at [183, 146] on div "Funnel" at bounding box center [191, 159] width 65 height 33
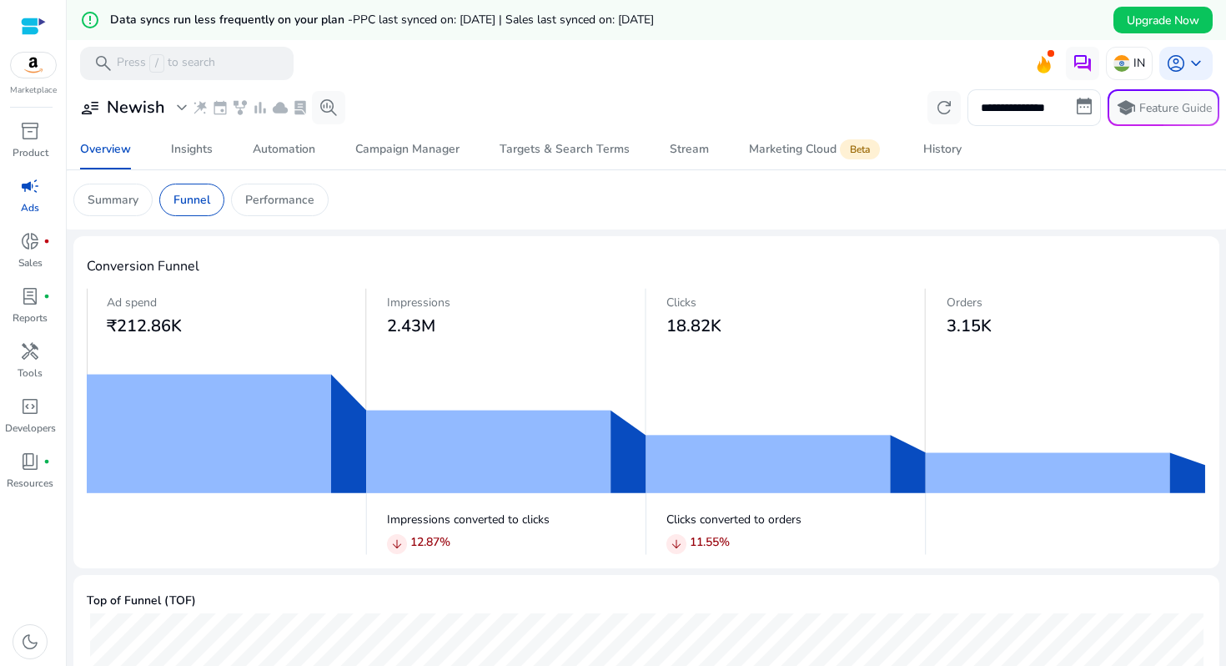
click at [284, 217] on mat-card "Summary Funnel Performance" at bounding box center [646, 199] width 1173 height 59
click at [284, 193] on p "Performance" at bounding box center [279, 200] width 69 height 18
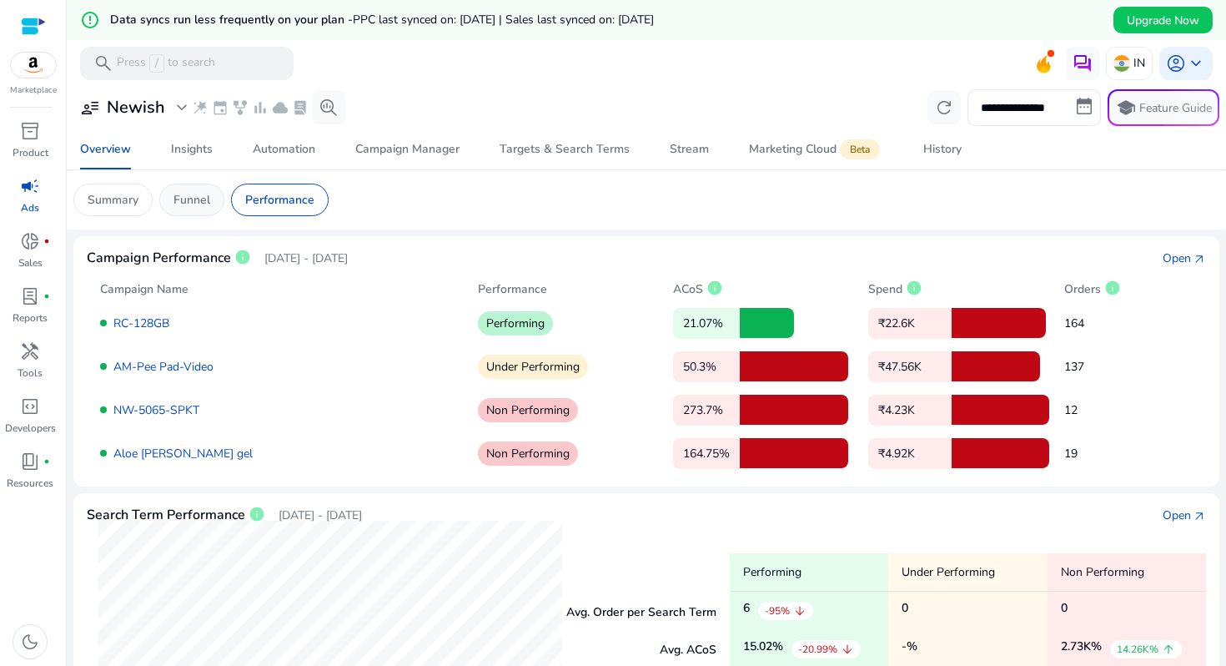
click at [178, 199] on p "Funnel" at bounding box center [191, 200] width 37 height 18
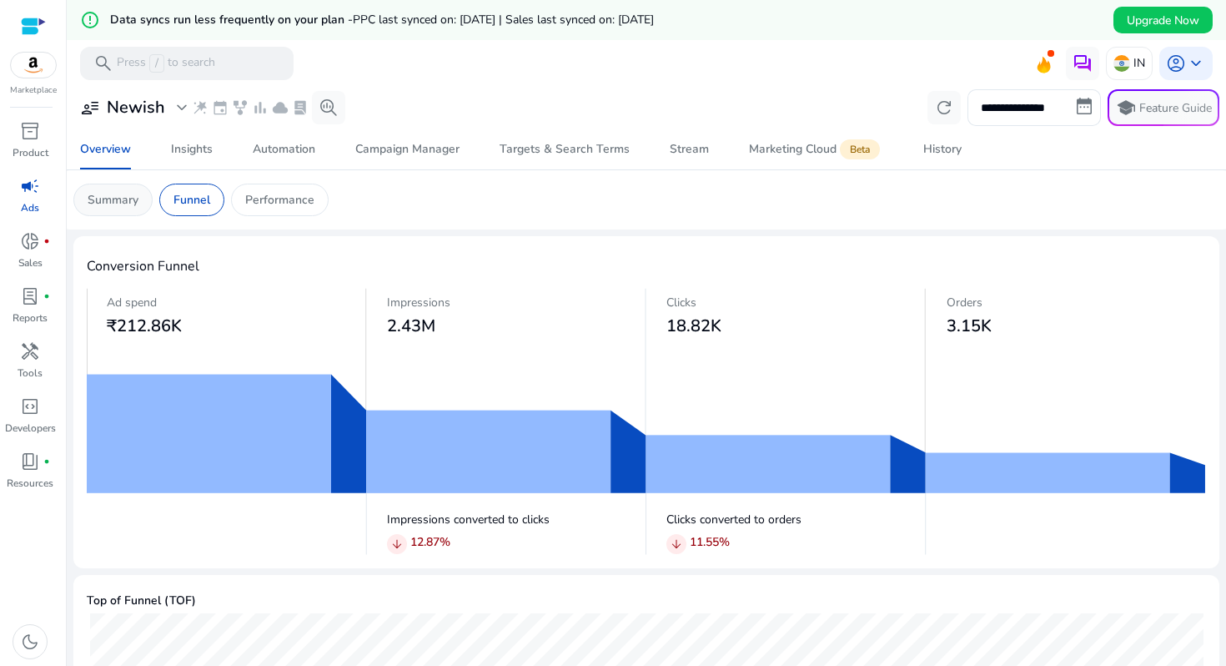
click at [85, 192] on div "Summary" at bounding box center [112, 199] width 79 height 33
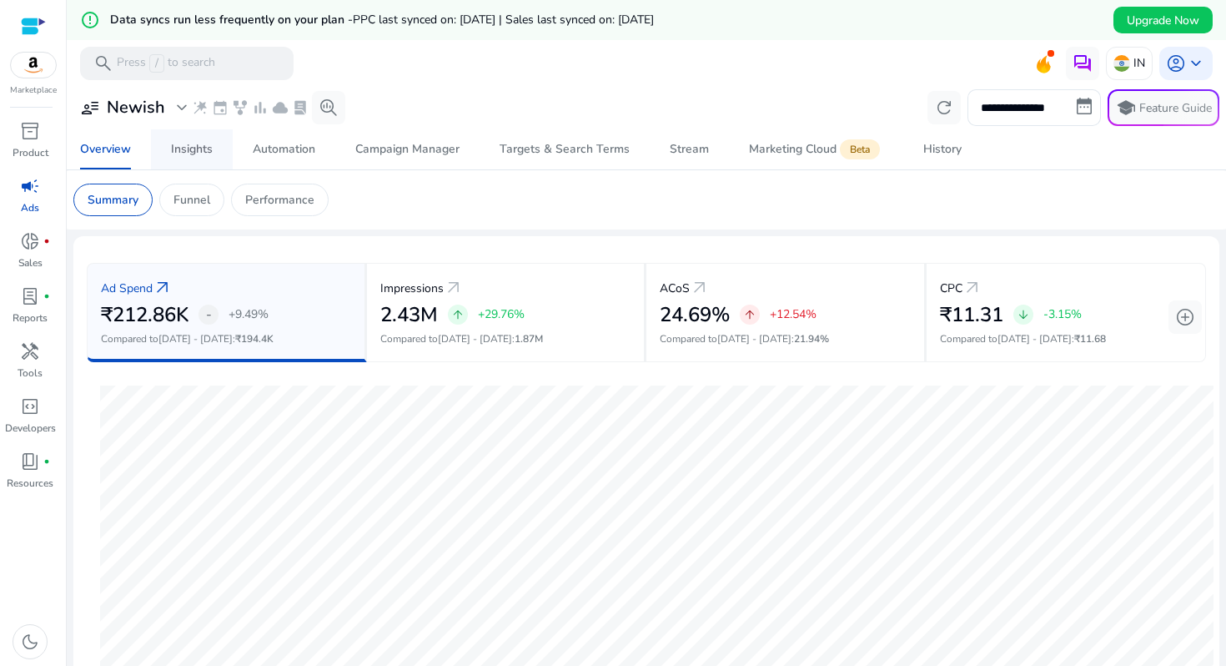
click at [196, 148] on div "Insights" at bounding box center [192, 149] width 42 height 12
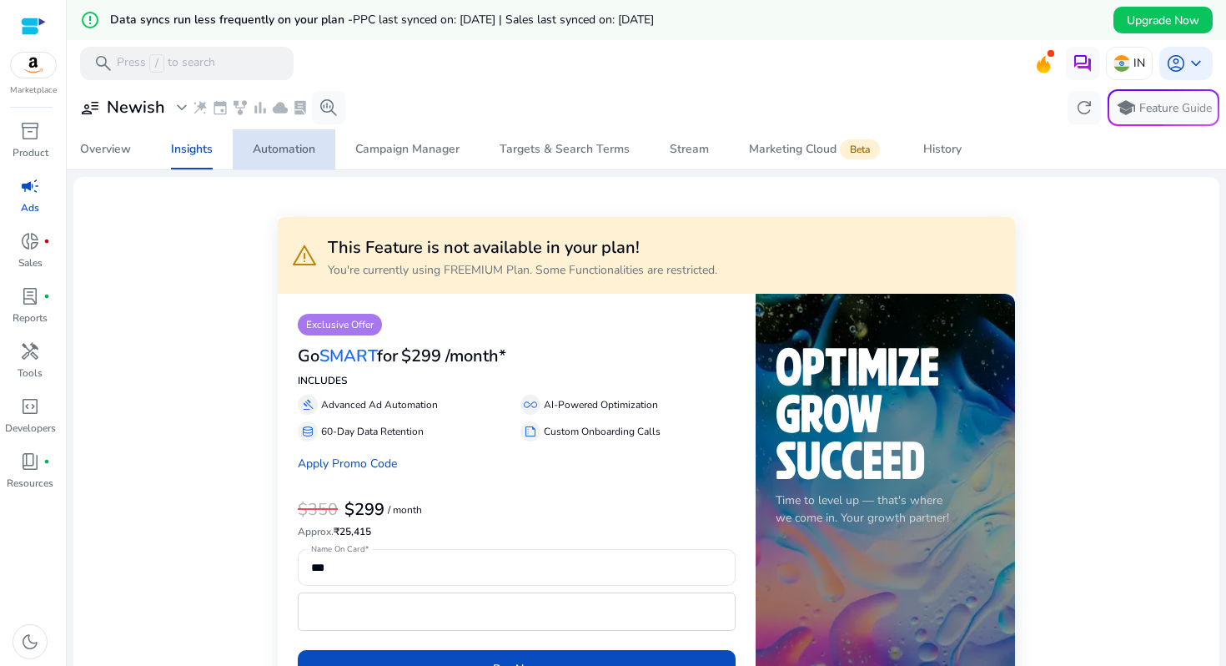
click at [310, 160] on span "Automation" at bounding box center [284, 149] width 63 height 40
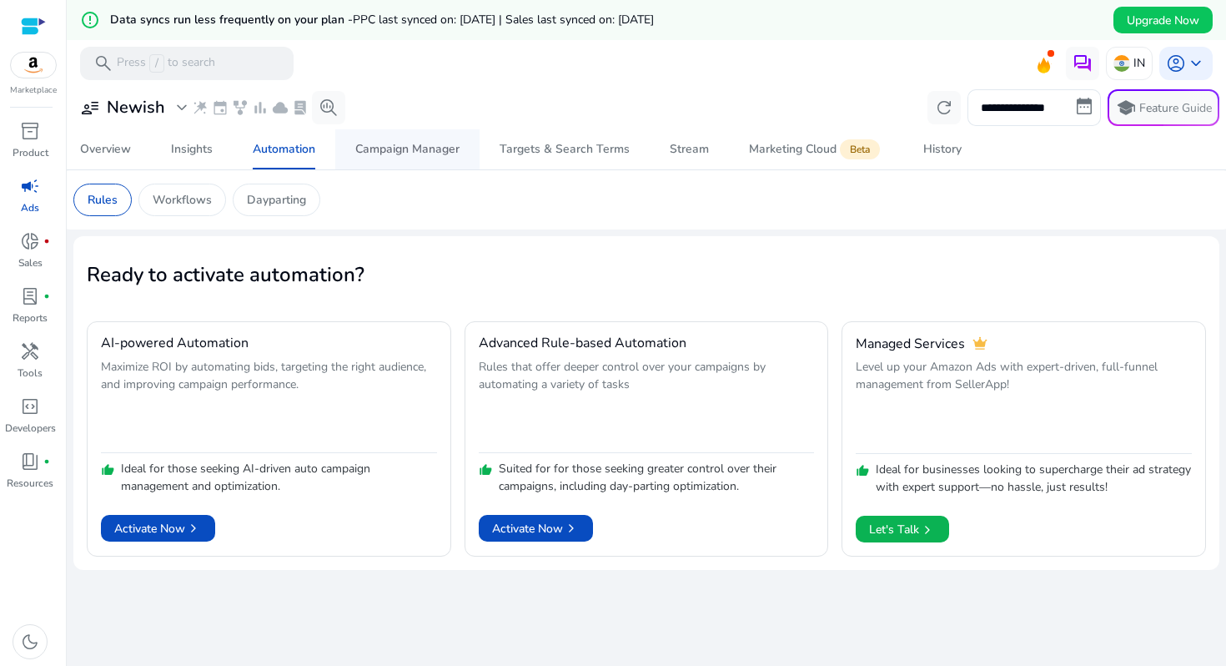
click at [442, 137] on span "Campaign Manager" at bounding box center [407, 149] width 104 height 40
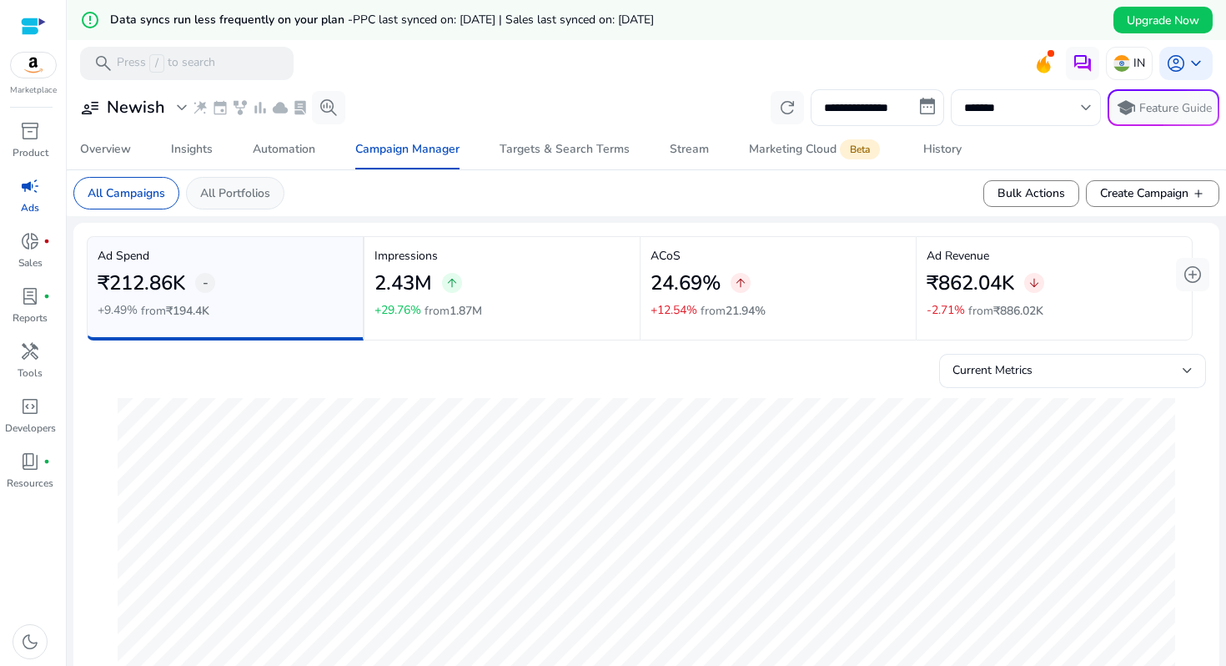
click at [239, 204] on div "All Portfolios" at bounding box center [235, 193] width 98 height 33
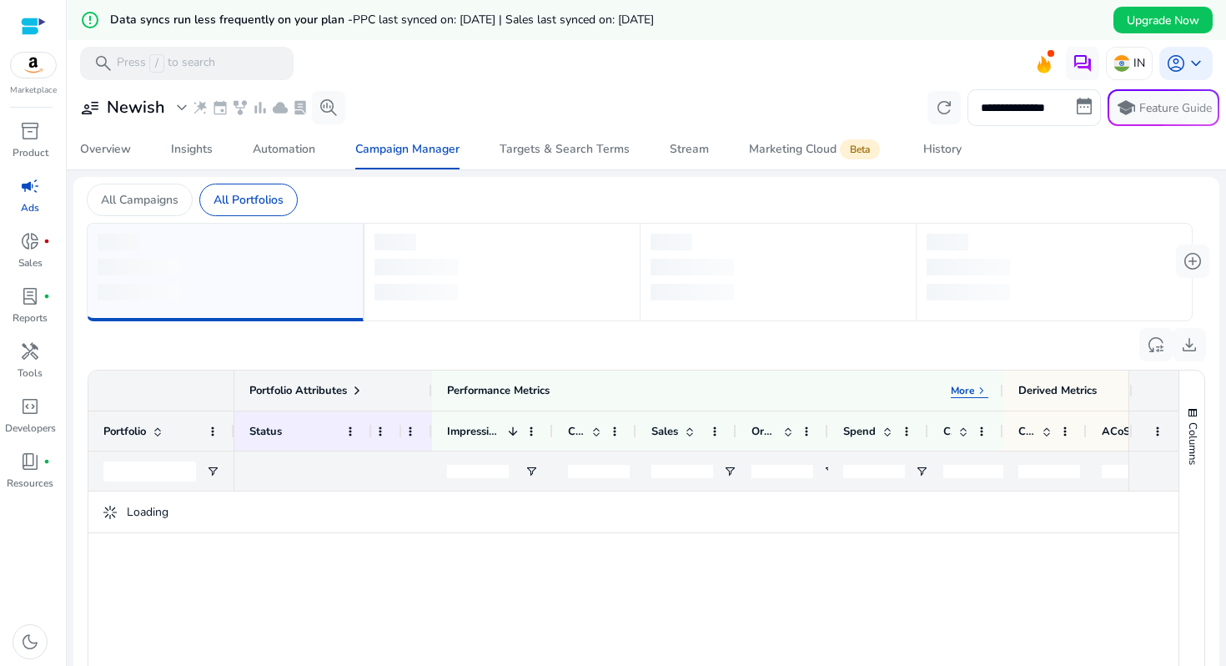
click at [321, 124] on div "**********" at bounding box center [646, 107] width 1146 height 37
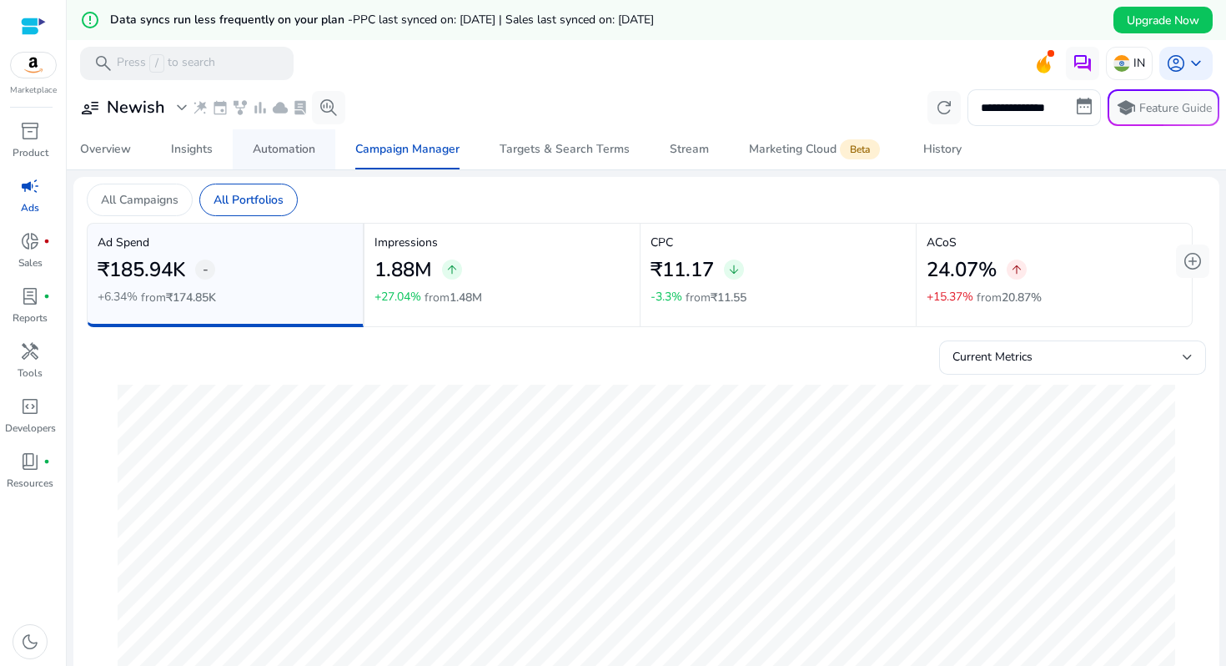
click at [289, 151] on div "Automation" at bounding box center [284, 149] width 63 height 12
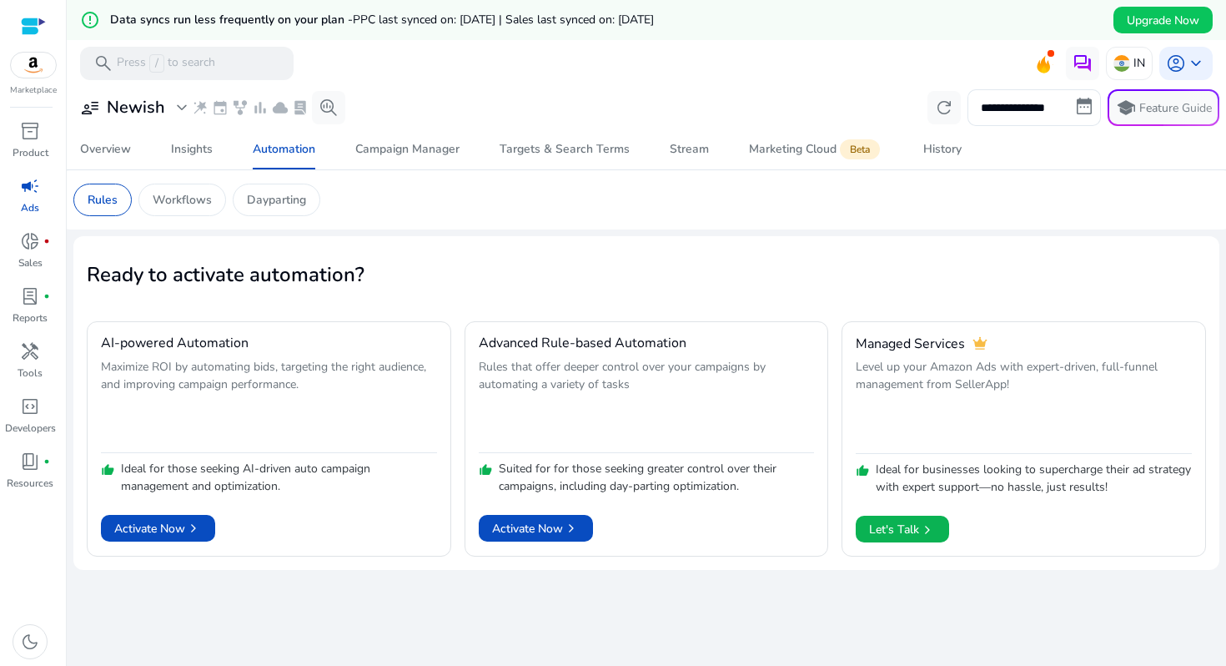
click at [259, 229] on div "**********" at bounding box center [646, 328] width 1146 height 484
click at [269, 195] on p "Dayparting" at bounding box center [276, 200] width 59 height 18
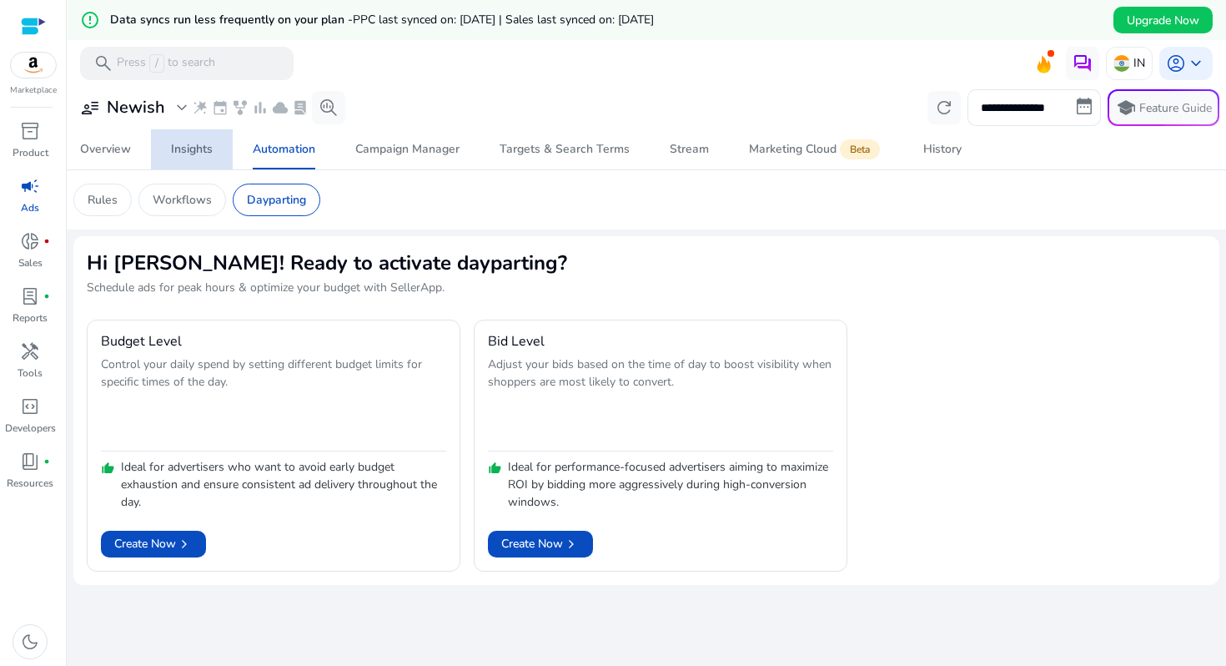
click at [199, 155] on div "Insights" at bounding box center [192, 149] width 42 height 12
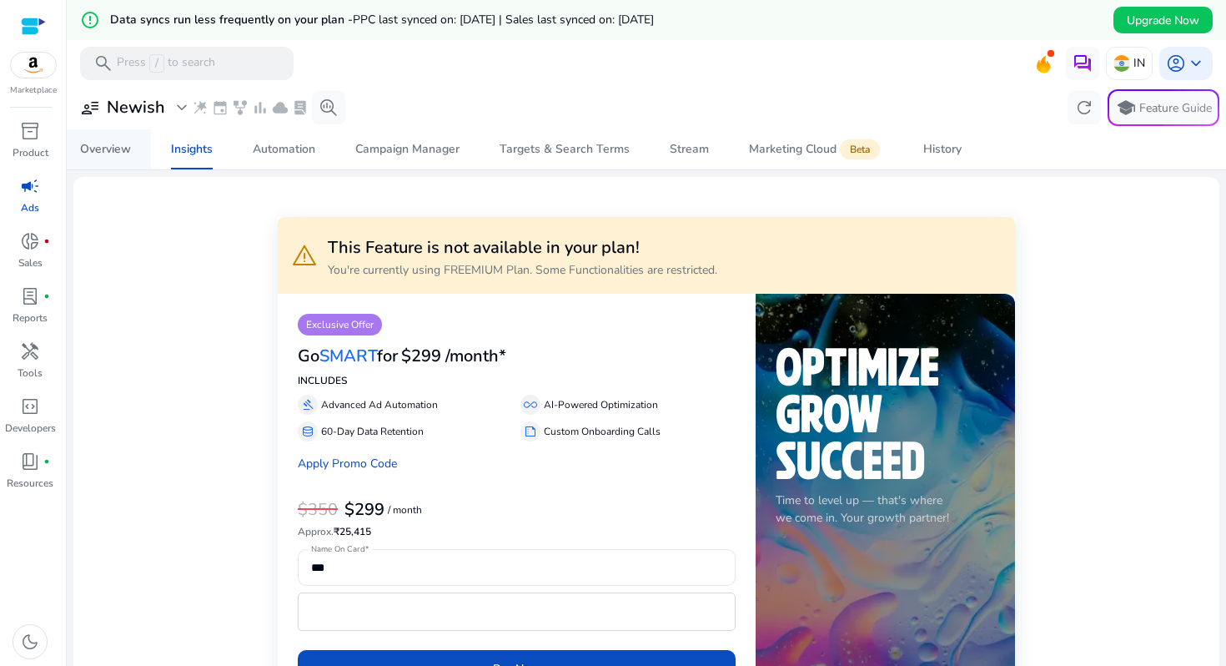
click at [150, 157] on div "Overview Insights Automation Campaign Manager Targets & Search Terms Stream Mar…" at bounding box center [646, 149] width 1173 height 40
click at [108, 157] on span "Overview" at bounding box center [105, 149] width 51 height 40
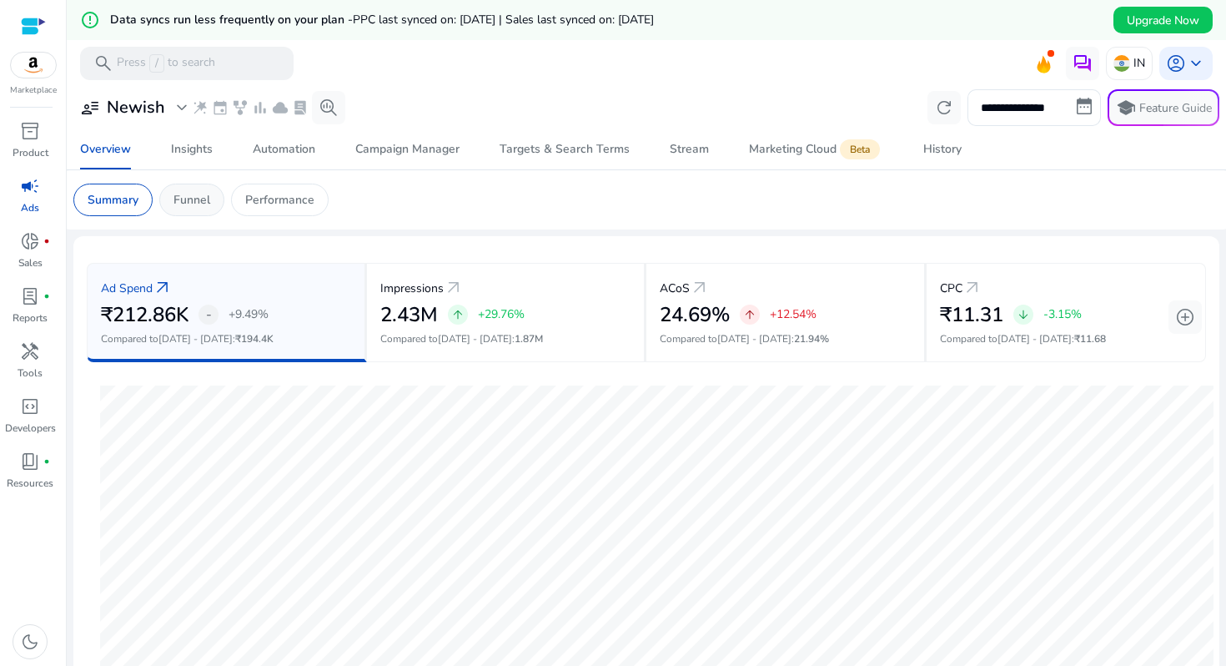
click at [207, 213] on div "Funnel" at bounding box center [191, 199] width 65 height 33
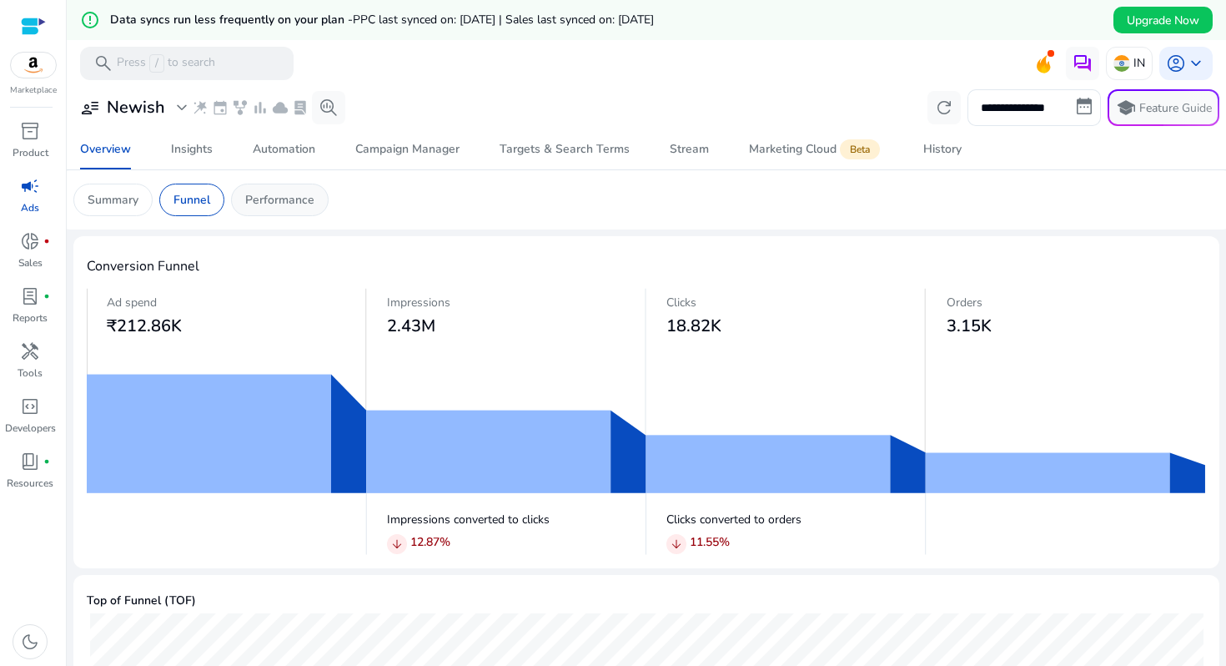
click at [269, 207] on p "Performance" at bounding box center [279, 200] width 69 height 18
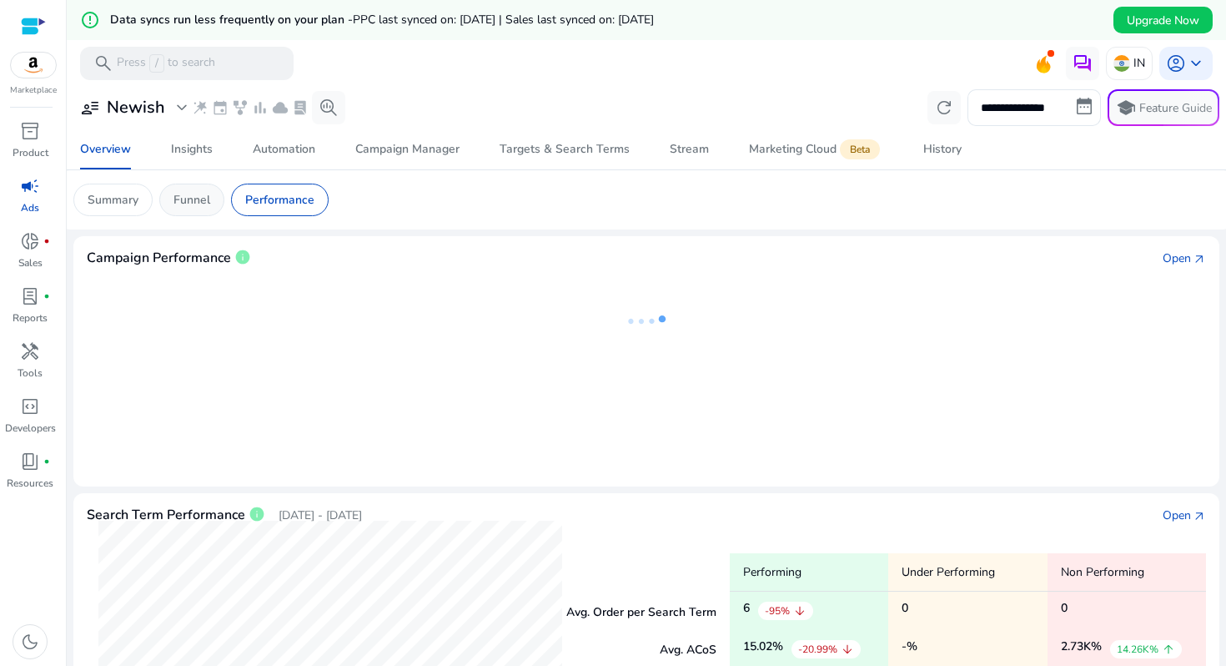
click at [205, 200] on p "Funnel" at bounding box center [191, 200] width 37 height 18
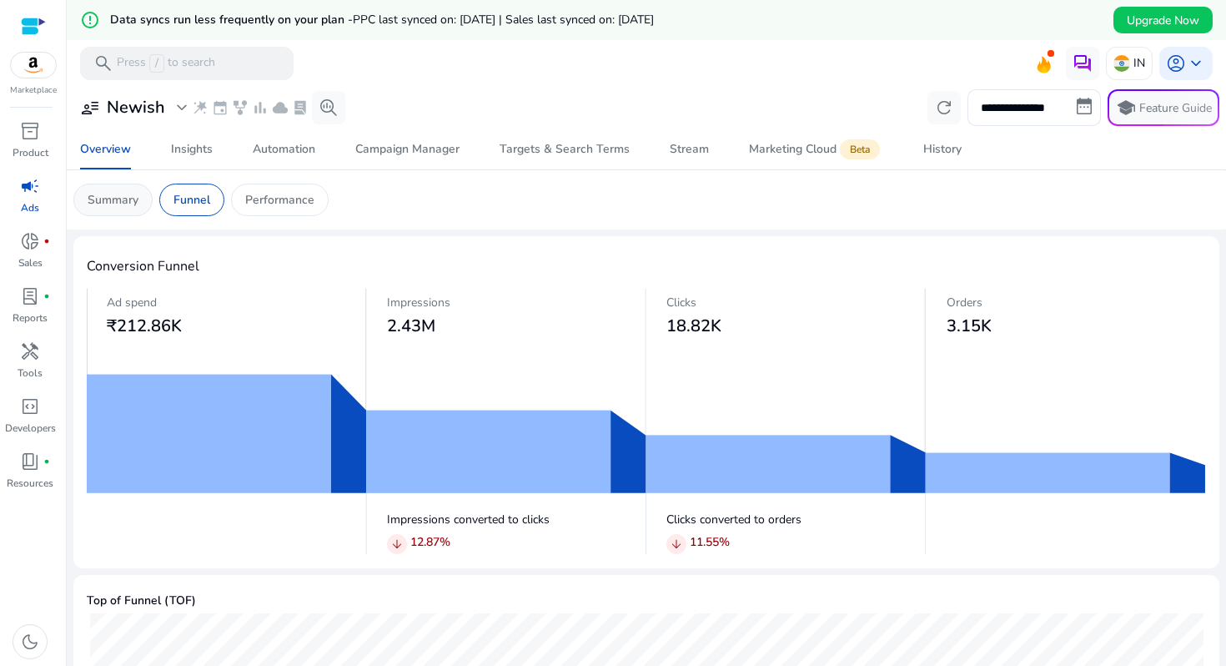
click at [149, 205] on div "Summary" at bounding box center [112, 199] width 79 height 33
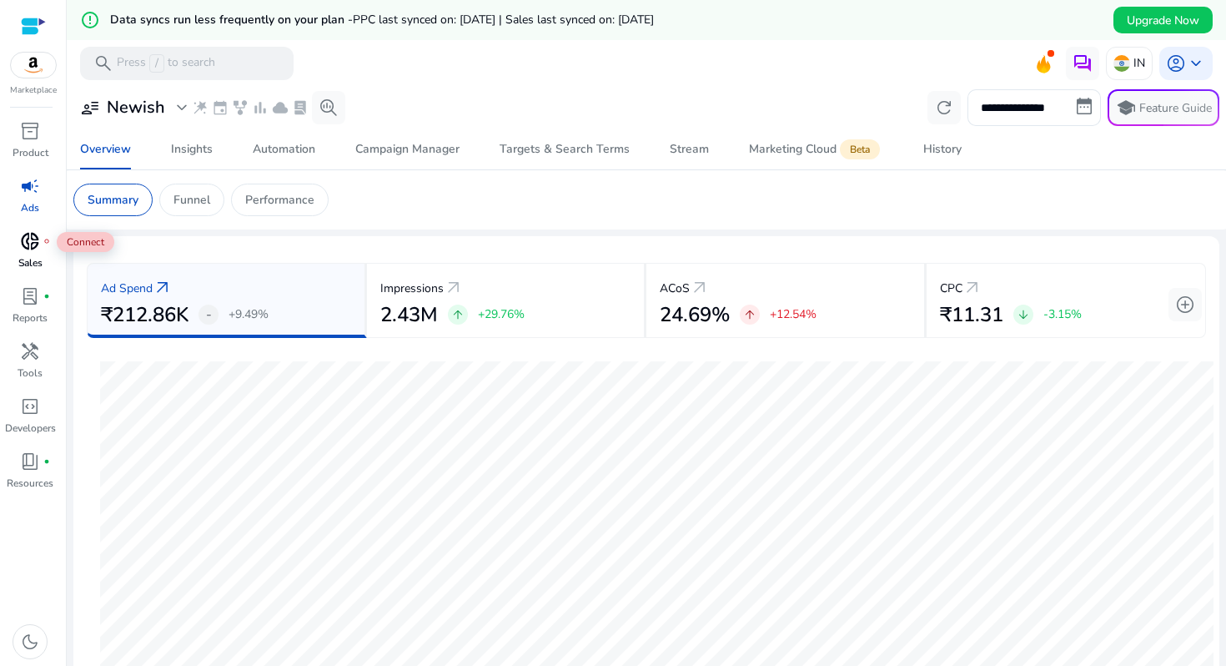
click at [32, 234] on span "donut_small" at bounding box center [30, 241] width 20 height 20
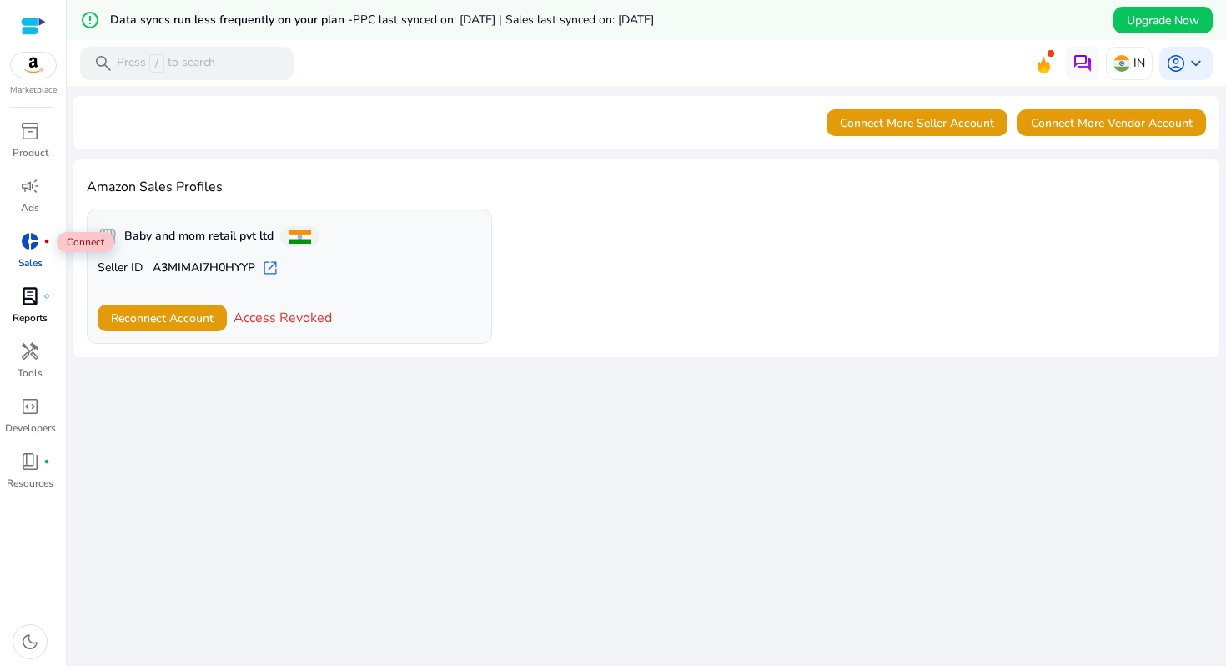
click at [34, 298] on span "lab_profile" at bounding box center [30, 296] width 20 height 20
click at [39, 356] on span "handyman" at bounding box center [30, 351] width 20 height 20
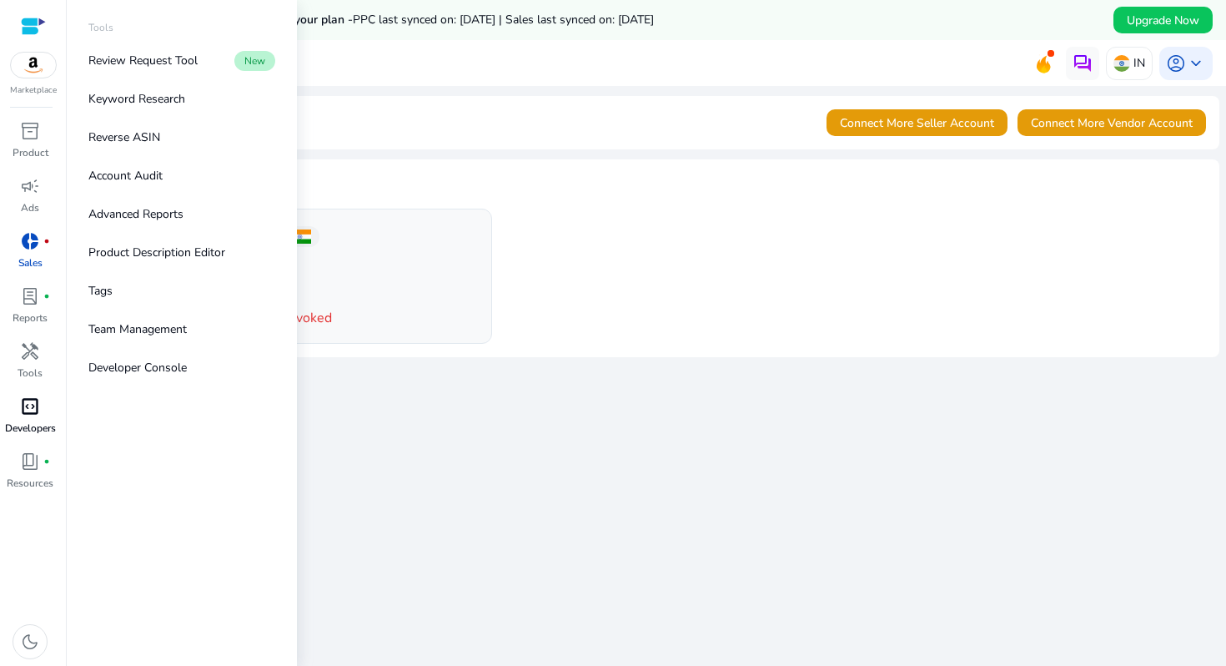
click at [38, 406] on span "code_blocks" at bounding box center [30, 406] width 20 height 20
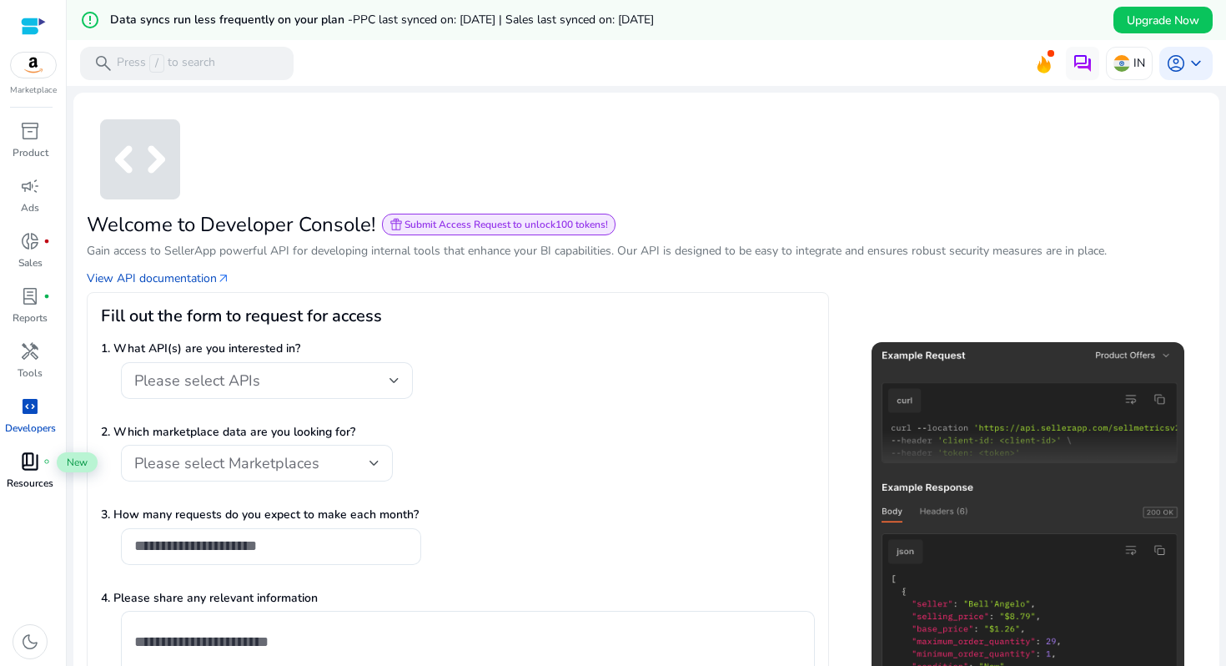
click at [38, 464] on span "book_4" at bounding box center [30, 461] width 20 height 20
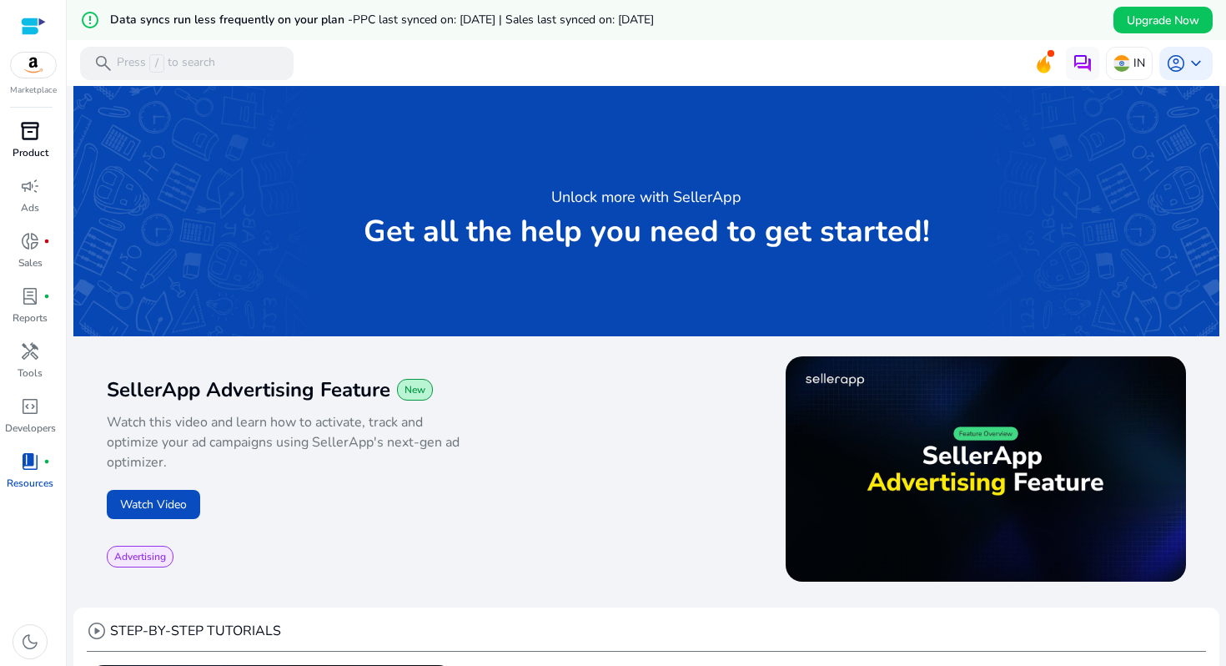
click at [25, 155] on p "Product" at bounding box center [31, 152] width 36 height 15
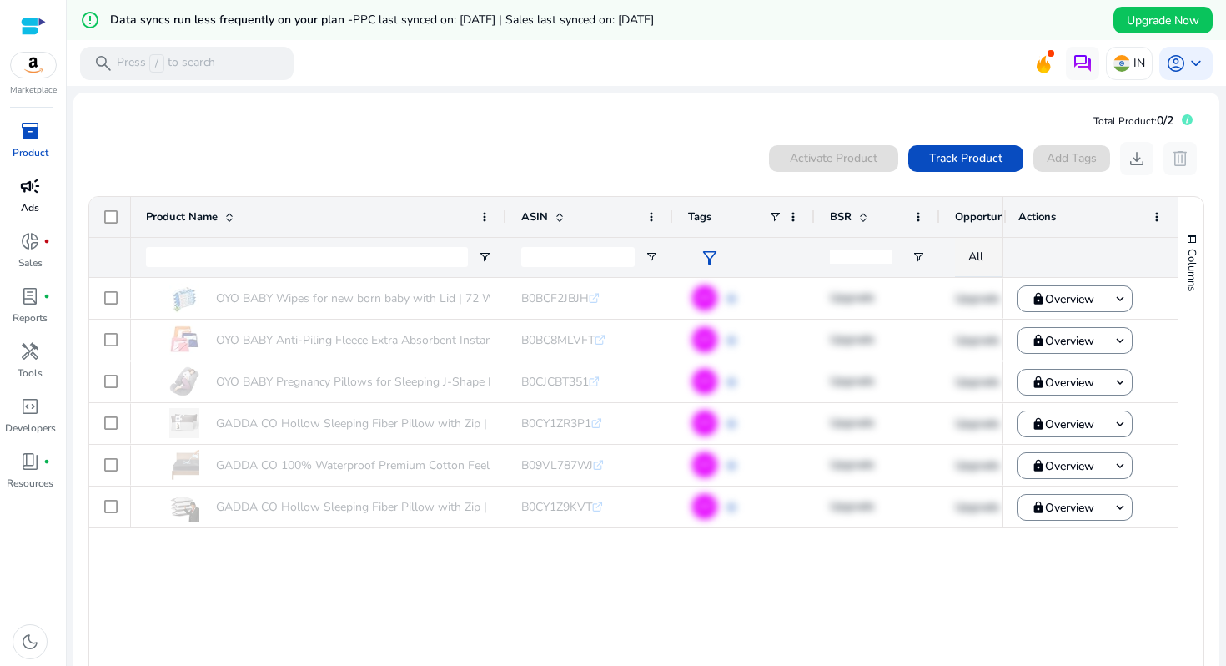
click at [32, 195] on span "campaign" at bounding box center [30, 186] width 20 height 20
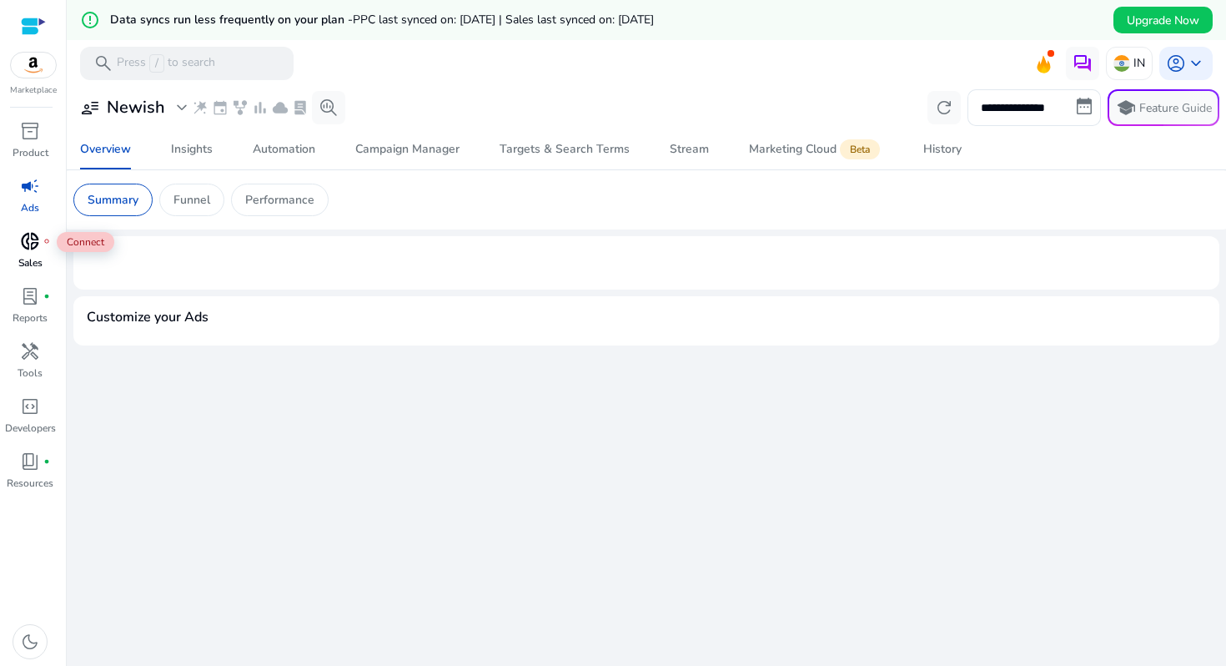
click at [35, 240] on span "donut_small" at bounding box center [30, 241] width 20 height 20
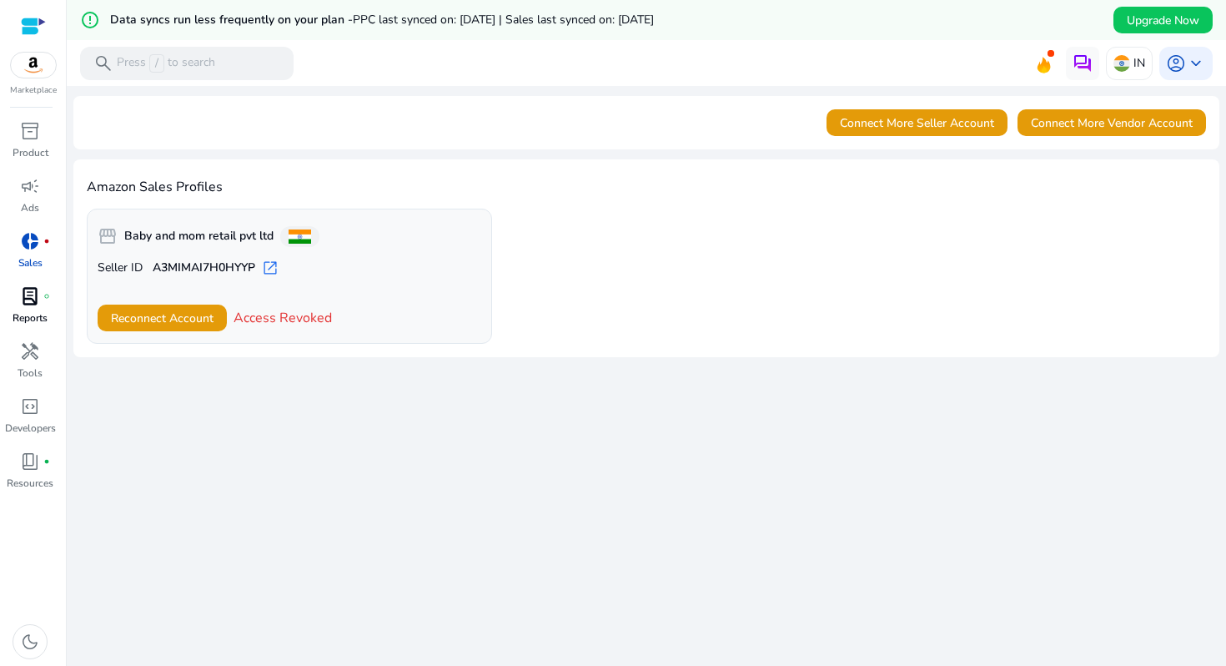
click at [10, 319] on link "lab_profile fiber_manual_record Reports" at bounding box center [30, 310] width 60 height 55
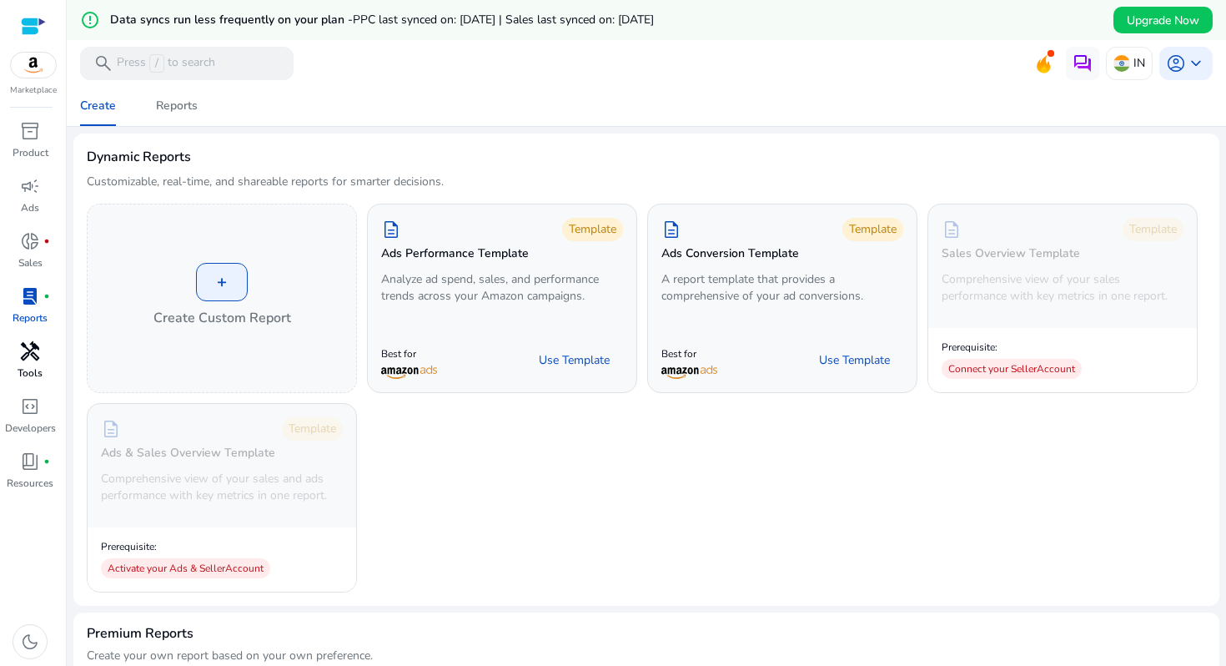
click at [34, 368] on p "Tools" at bounding box center [30, 372] width 25 height 15
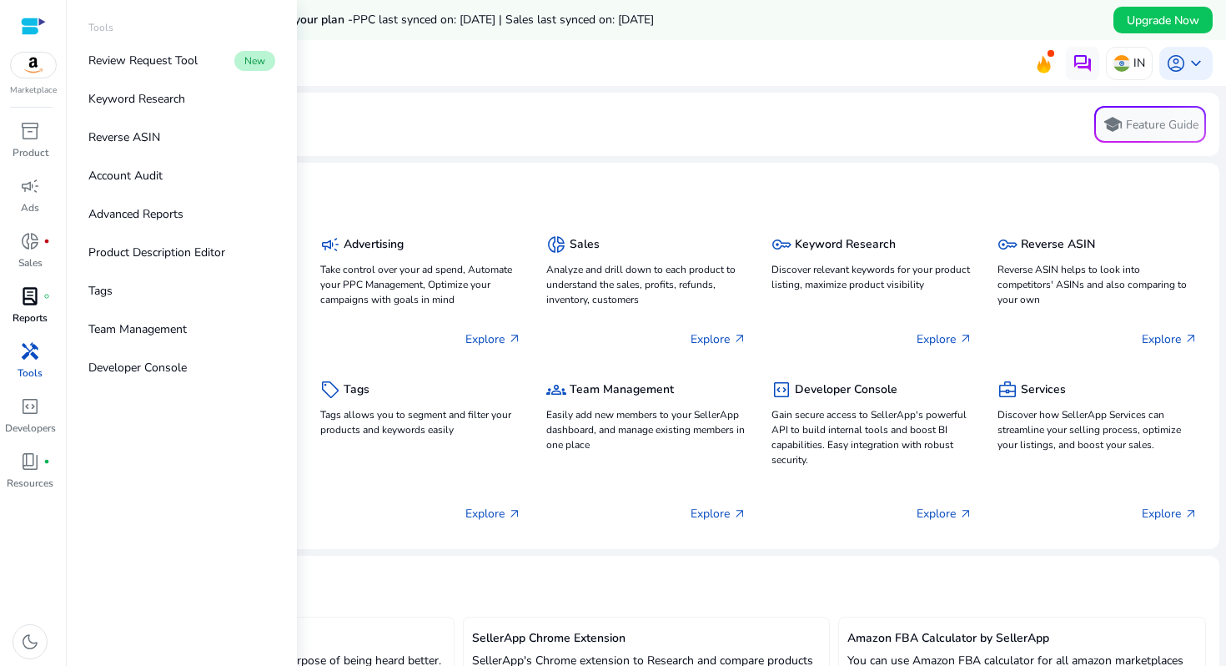
click at [31, 316] on p "Reports" at bounding box center [30, 317] width 35 height 15
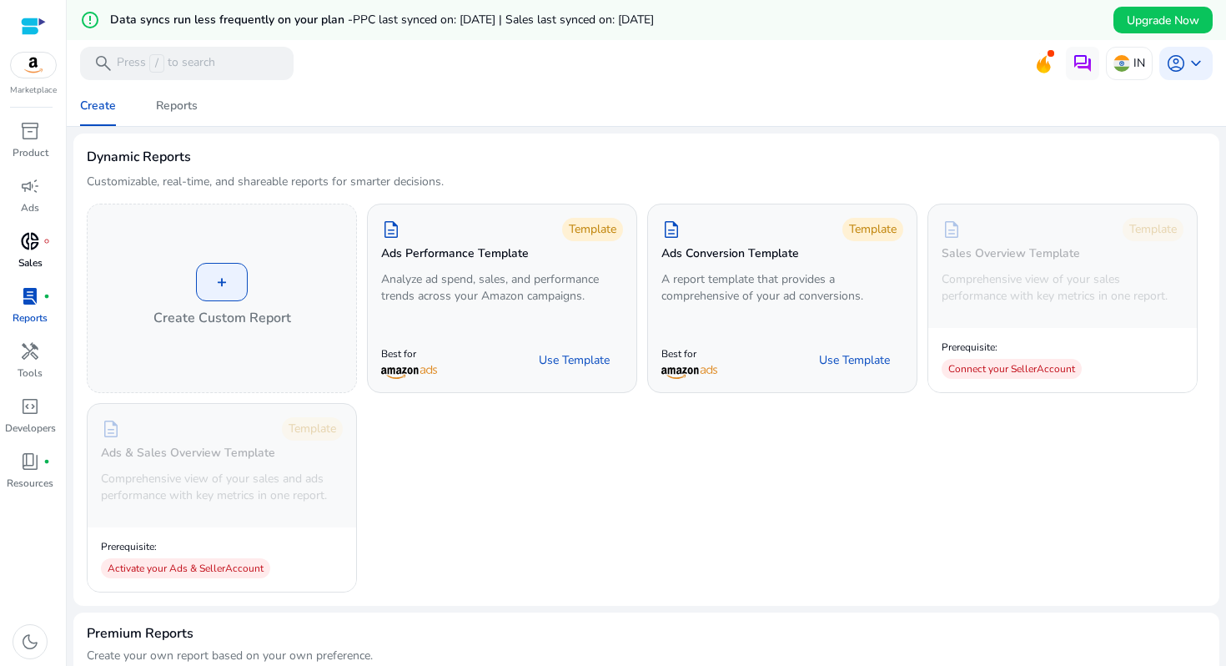
click at [51, 236] on div "donut_small fiber_manual_record" at bounding box center [30, 241] width 47 height 27
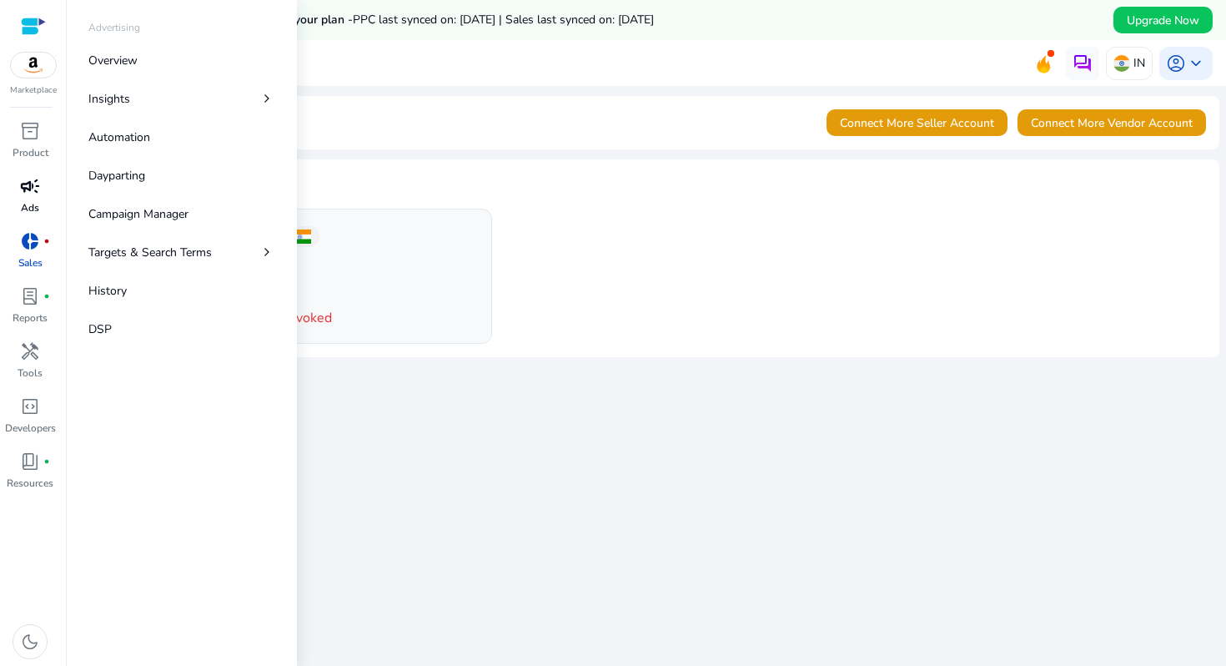
click at [48, 188] on div "campaign" at bounding box center [30, 186] width 47 height 27
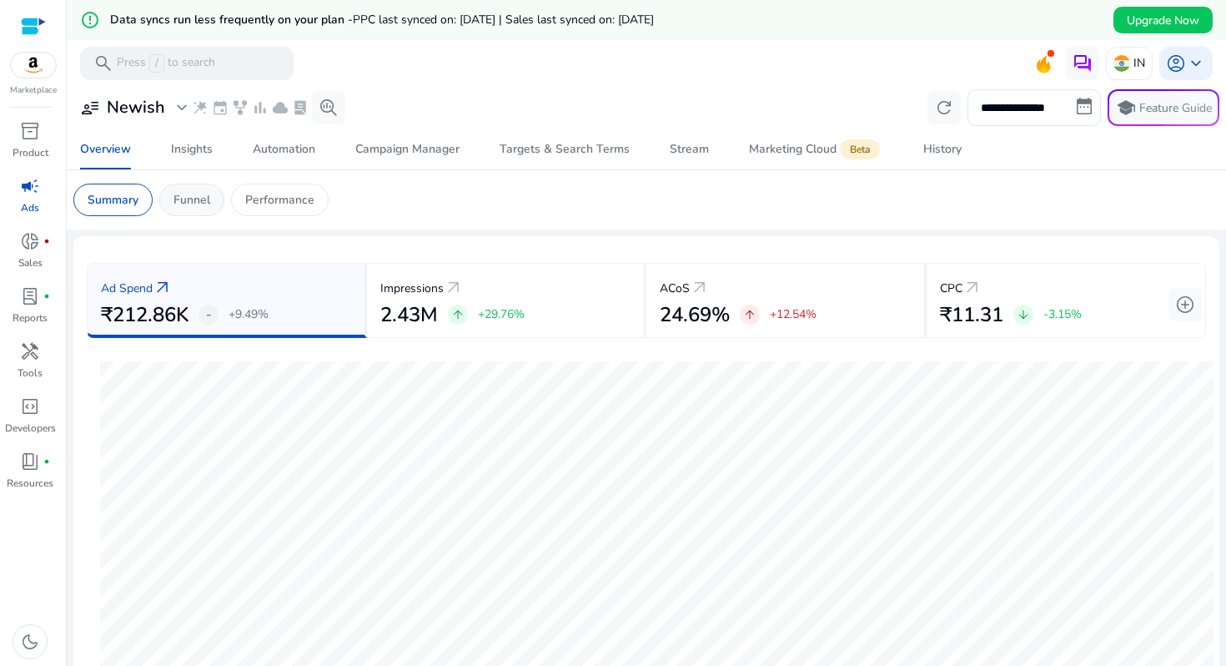
click at [214, 200] on div "Funnel" at bounding box center [191, 199] width 65 height 33
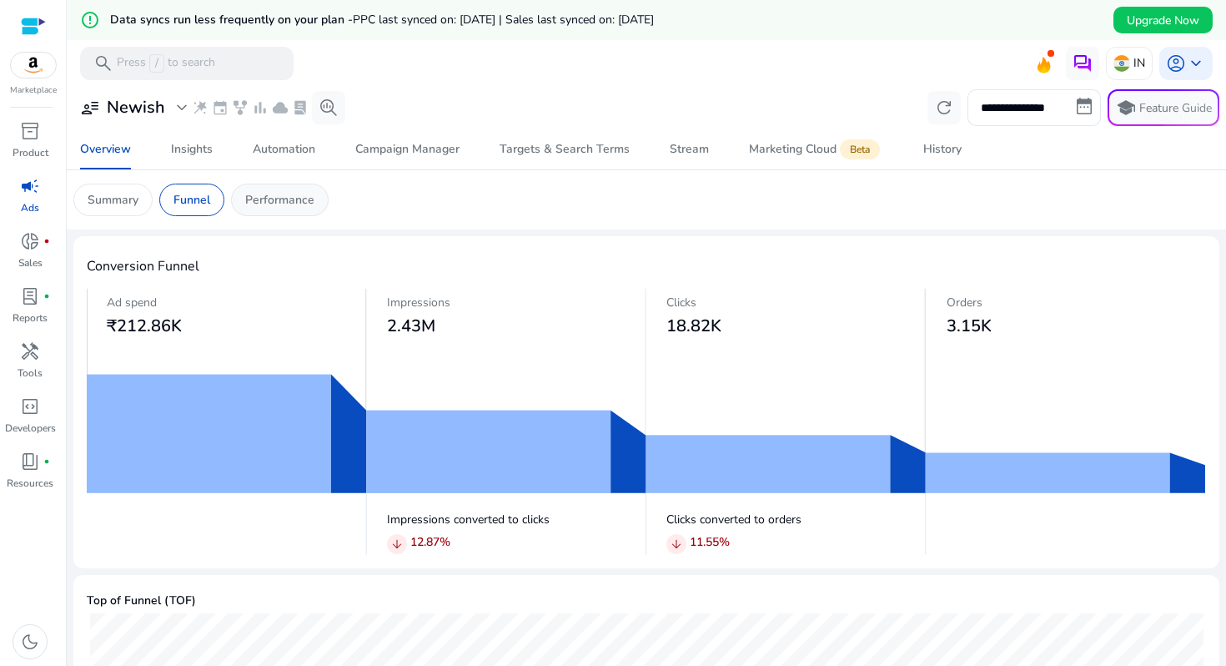
click at [281, 216] on div "Performance" at bounding box center [280, 199] width 98 height 33
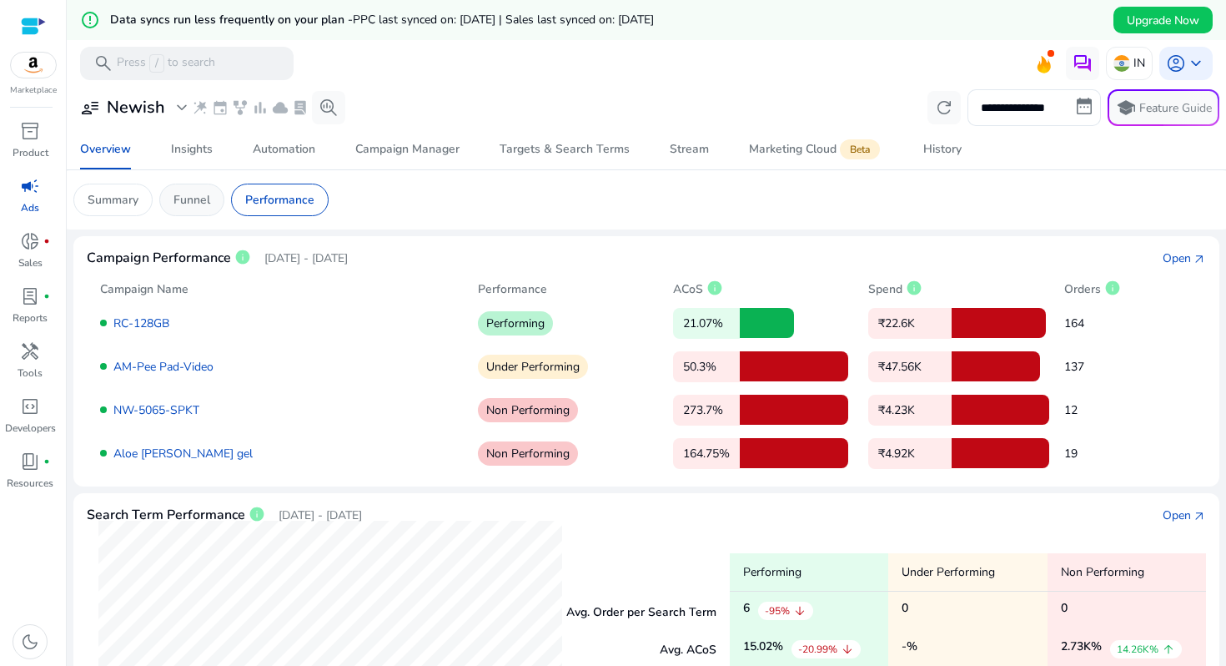
click at [213, 199] on div "Funnel" at bounding box center [191, 199] width 65 height 33
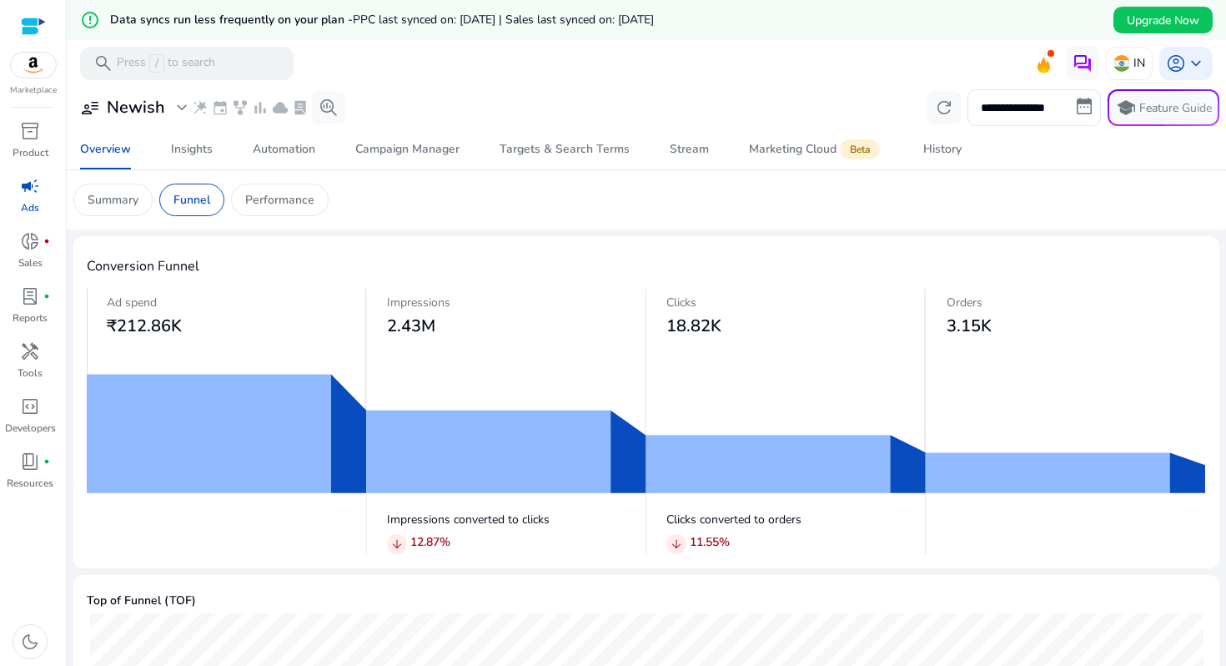
scroll to position [826, 0]
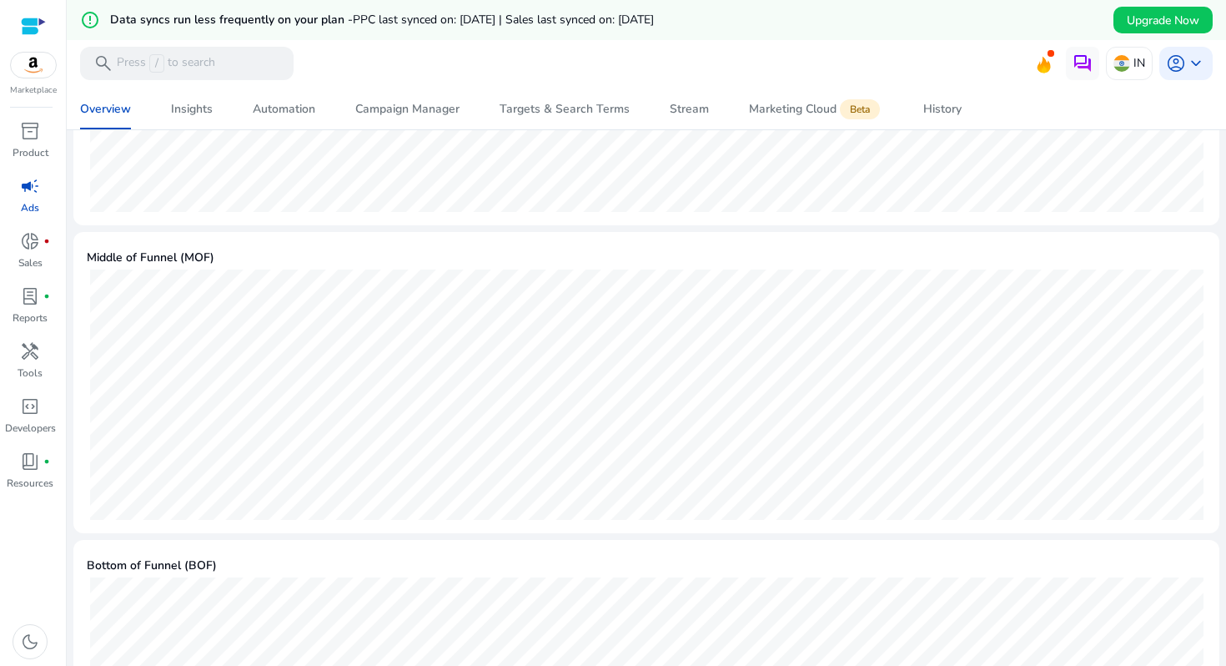
scroll to position [632, 0]
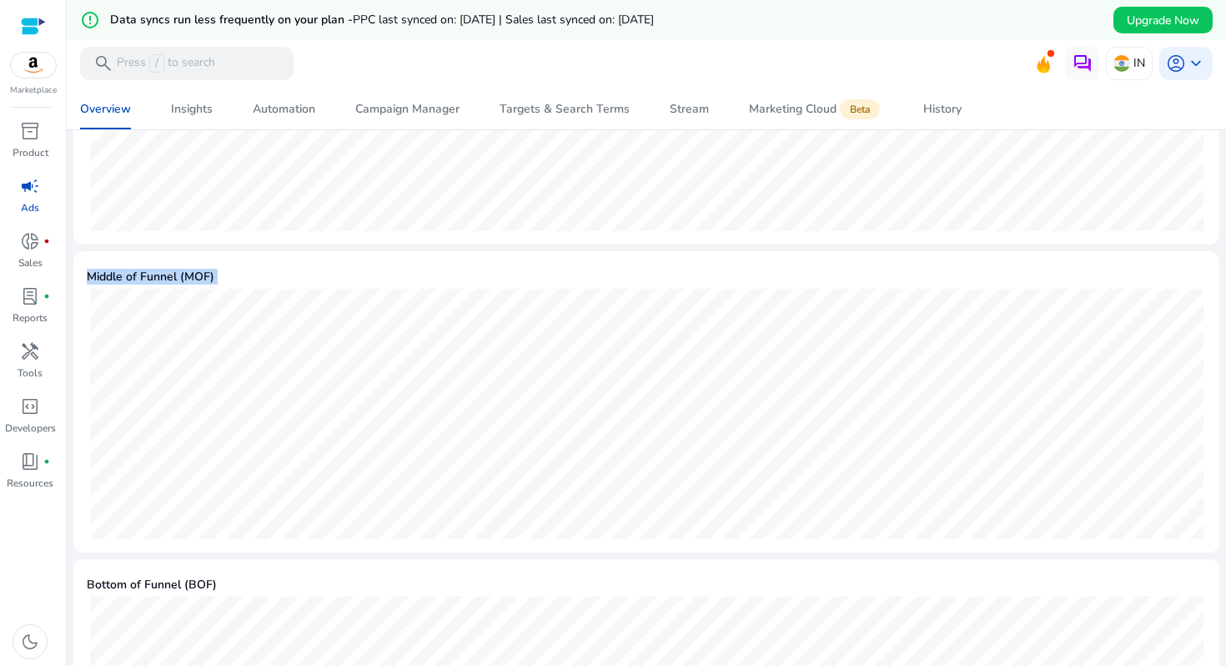
click at [383, 521] on mat-card "Middle of Funnel (MOF) Sep 11 ● Clicks - 1.22K ● Invalid Clicks - 3 ● Detail Pa…" at bounding box center [646, 401] width 1146 height 301
drag, startPoint x: 83, startPoint y: 452, endPoint x: 146, endPoint y: 475, distance: 67.3
click at [108, 459] on mat-card "Bottom of Funnel (BOF) Sep 10 ● RoAS - 4.86 ● Ad Revenue - ₹56.82K ● % of sales…" at bounding box center [646, 590] width 1146 height 301
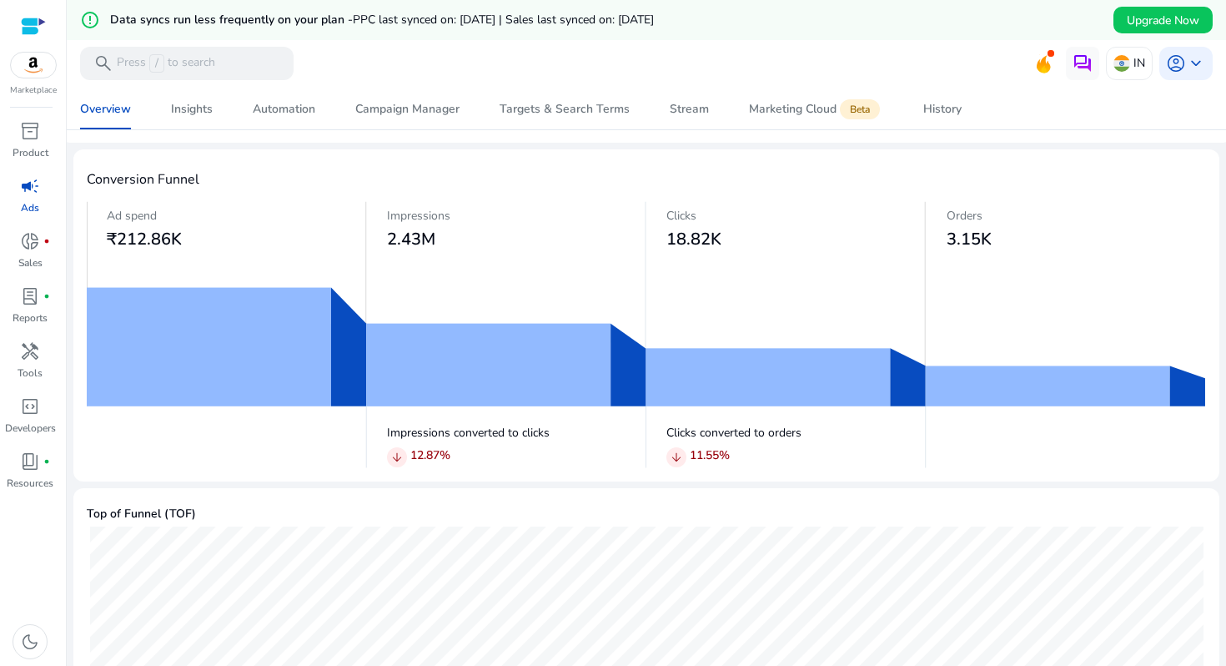
scroll to position [0, 0]
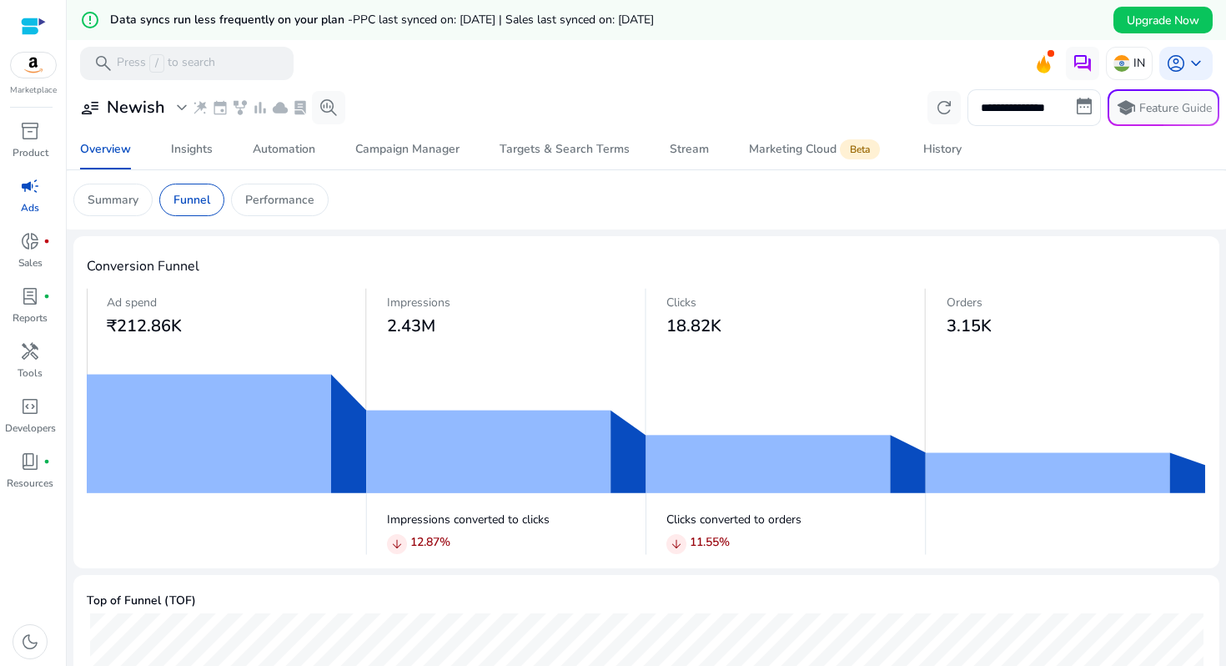
click at [301, 216] on mat-card "Summary Funnel Performance" at bounding box center [646, 199] width 1173 height 59
click at [304, 204] on p "Performance" at bounding box center [279, 200] width 69 height 18
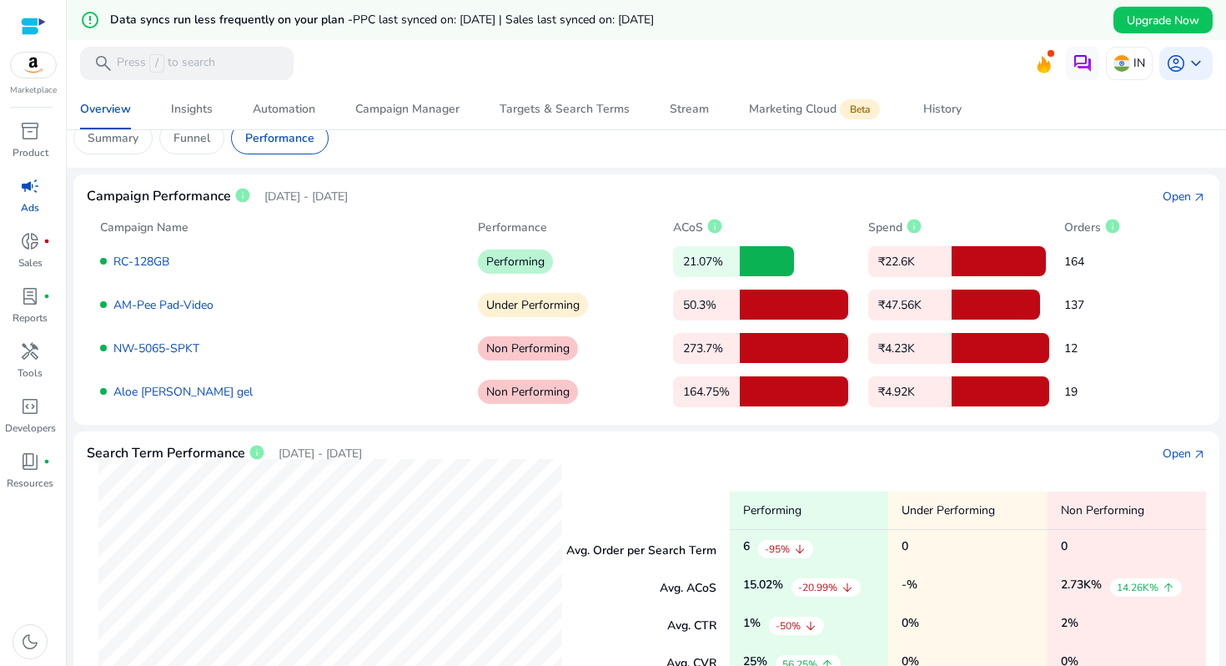
scroll to position [74, 0]
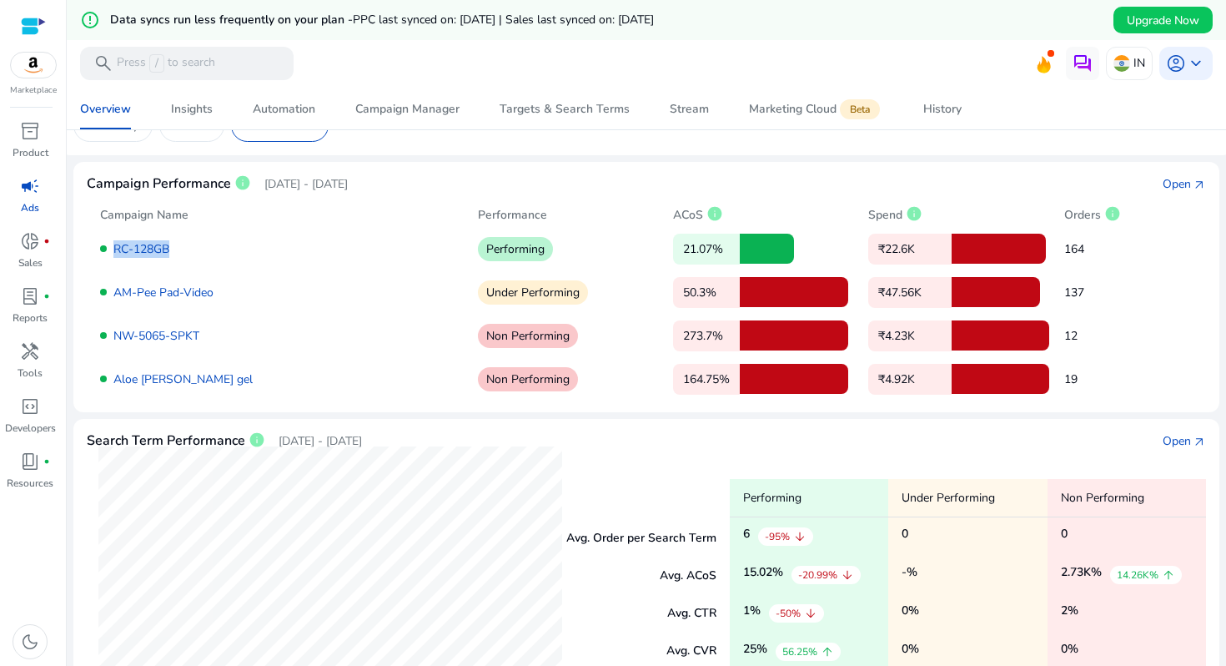
drag, startPoint x: 106, startPoint y: 247, endPoint x: 218, endPoint y: 256, distance: 112.1
click at [222, 256] on div "RC-128GB" at bounding box center [282, 249] width 364 height 18
drag, startPoint x: 110, startPoint y: 291, endPoint x: 560, endPoint y: 284, distance: 450.4
click at [562, 283] on div "AM-Pee Pad-Video Under Performing 50.3% ₹47.56K 137" at bounding box center [646, 292] width 1093 height 30
drag, startPoint x: 676, startPoint y: 249, endPoint x: 711, endPoint y: 249, distance: 35.0
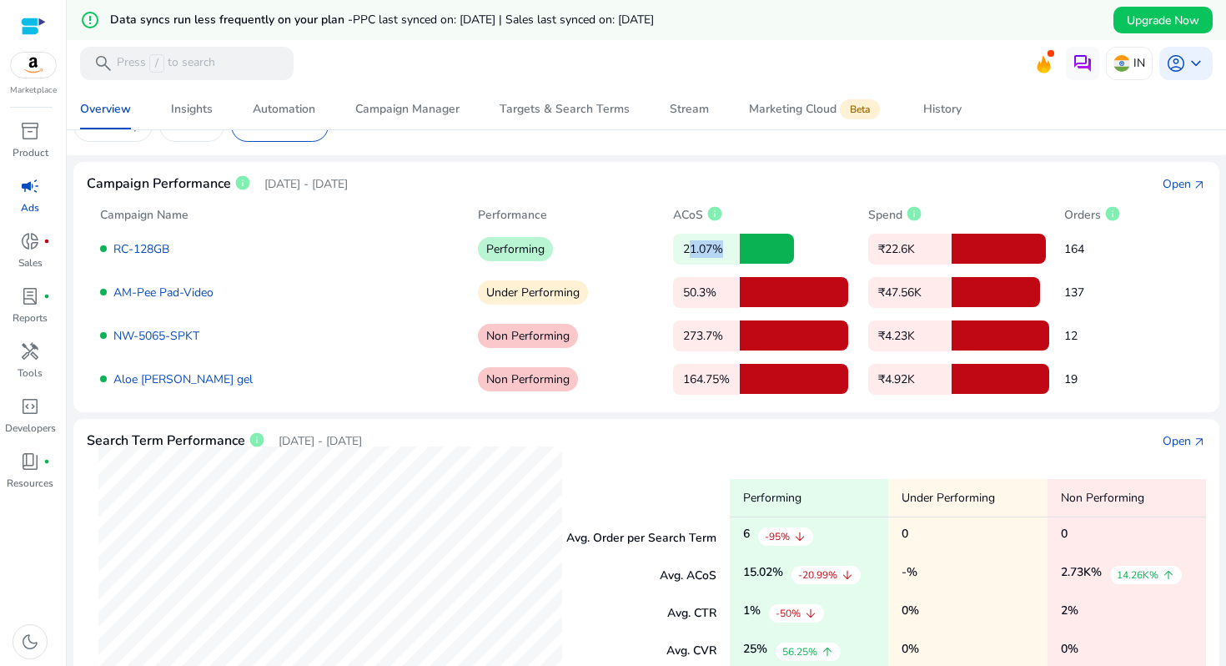
click at [711, 249] on p "21.07%" at bounding box center [706, 249] width 67 height 31
drag, startPoint x: 461, startPoint y: 244, endPoint x: 570, endPoint y: 243, distance: 108.4
click at [570, 243] on div "RC-128GB Performing 21.07% ₹22.6K 164" at bounding box center [646, 249] width 1093 height 30
click at [682, 291] on p "50.3%" at bounding box center [706, 292] width 67 height 31
drag, startPoint x: 678, startPoint y: 293, endPoint x: 723, endPoint y: 293, distance: 45.0
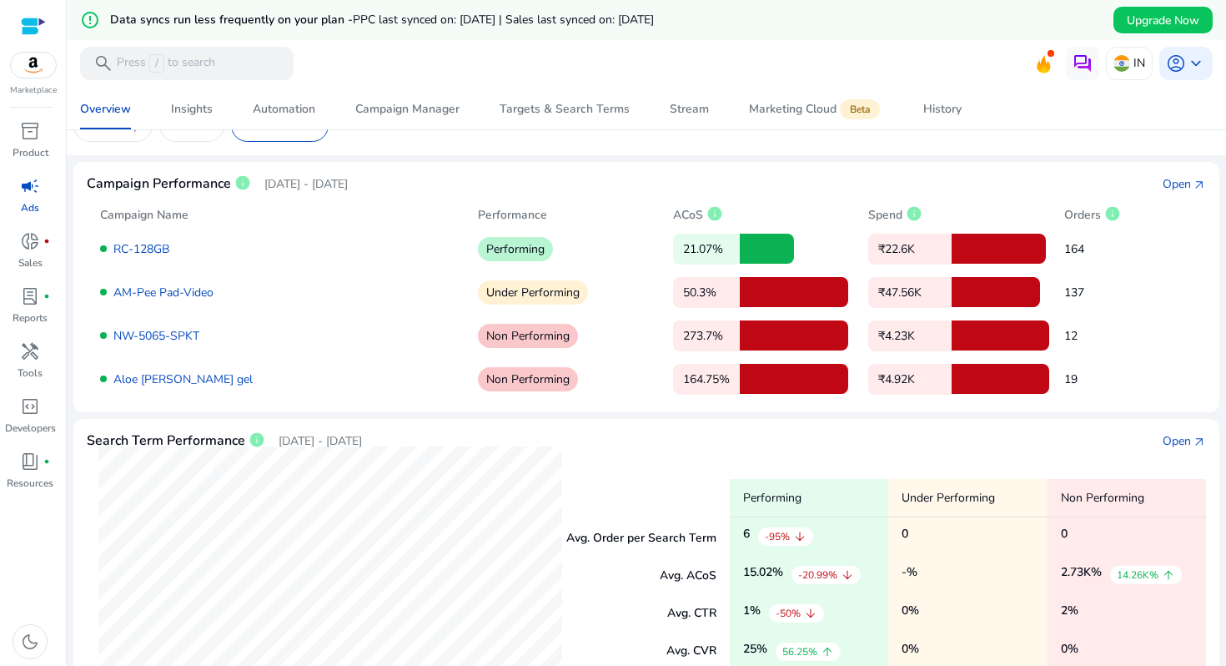
click at [723, 293] on p "50.3%" at bounding box center [706, 292] width 67 height 31
drag, startPoint x: 486, startPoint y: 295, endPoint x: 731, endPoint y: 301, distance: 244.4
click at [731, 301] on div "AM-Pee Pad-Video Under Performing 50.3% ₹47.56K 137" at bounding box center [646, 292] width 1093 height 30
drag, startPoint x: 685, startPoint y: 335, endPoint x: 741, endPoint y: 334, distance: 55.9
click at [741, 334] on div "273.7%" at bounding box center [764, 335] width 182 height 30
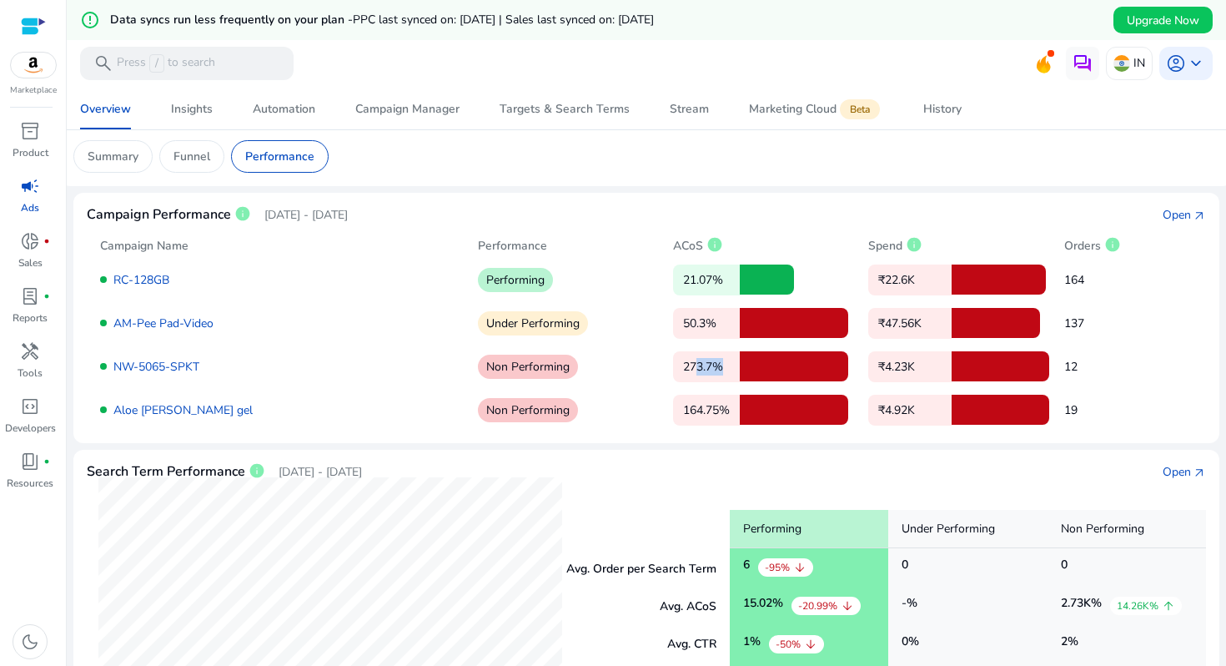
scroll to position [0, 0]
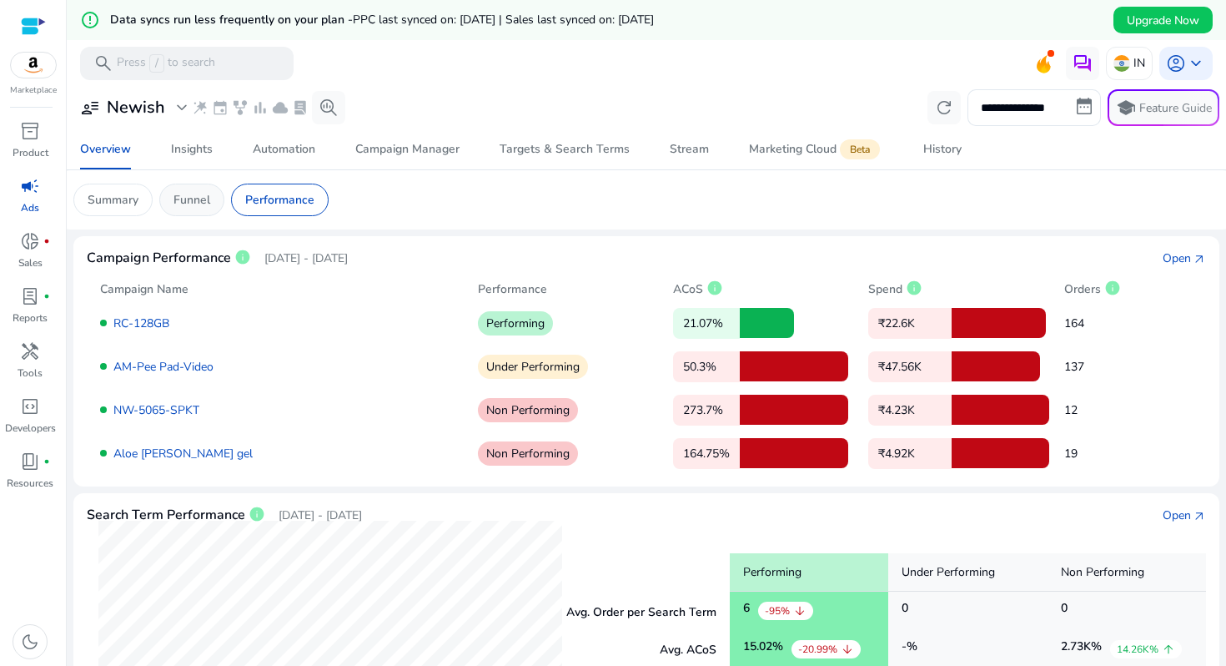
click at [173, 189] on div "Funnel" at bounding box center [191, 199] width 65 height 33
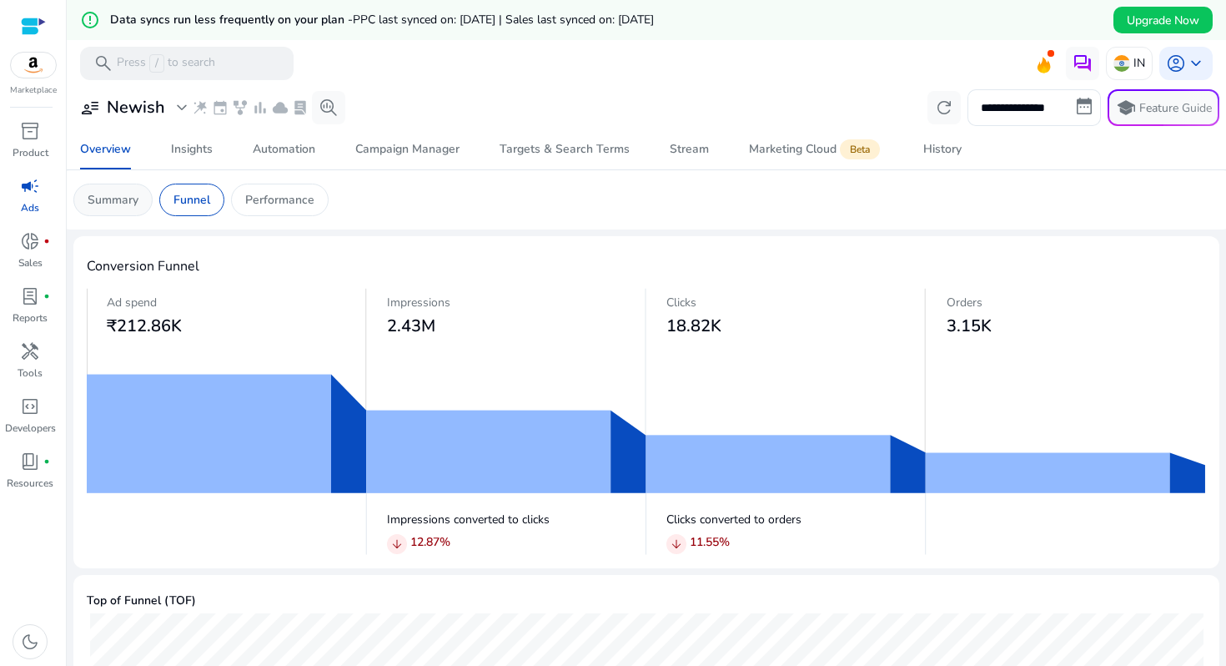
click at [114, 200] on p "Summary" at bounding box center [113, 200] width 51 height 18
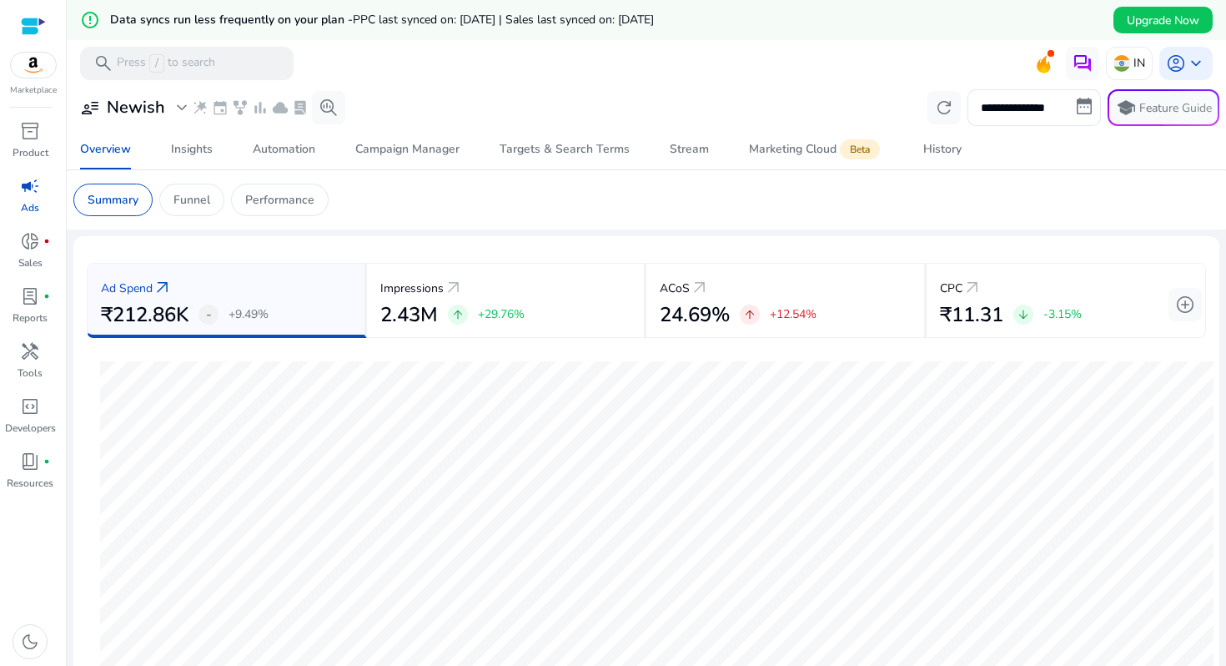
click at [224, 207] on div "Summary Funnel Performance" at bounding box center [200, 199] width 255 height 33
click at [219, 206] on div "Funnel" at bounding box center [191, 199] width 65 height 33
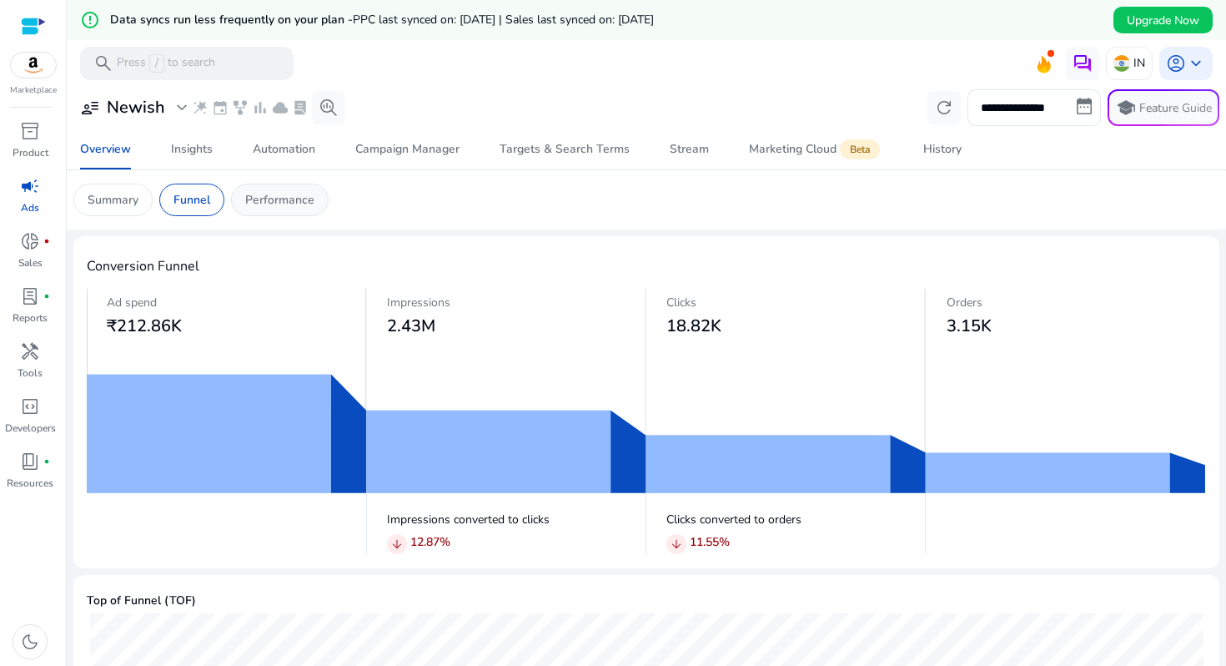
click at [262, 190] on div "Performance" at bounding box center [280, 199] width 98 height 33
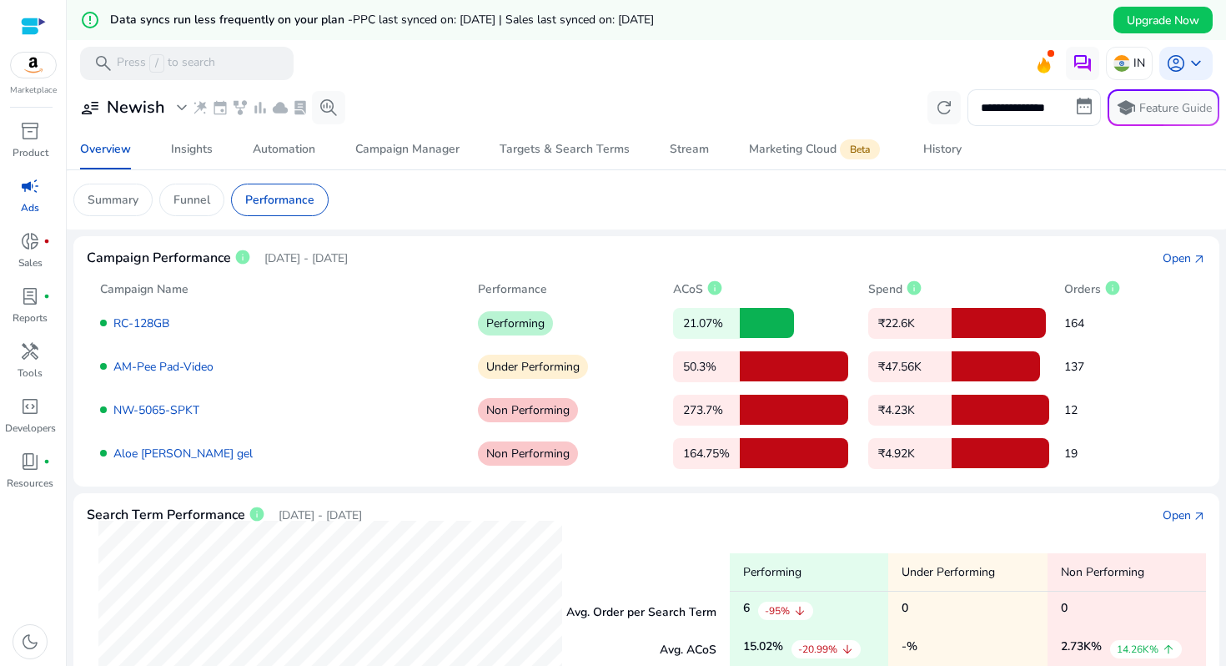
drag, startPoint x: 260, startPoint y: 254, endPoint x: 446, endPoint y: 251, distance: 186.0
click at [446, 251] on div "Campaign Performance info Aug 23, 2025 - Sep 22, 2025 Open arrow_outward" at bounding box center [646, 258] width 1119 height 18
click at [270, 284] on div "Campaign Name" at bounding box center [282, 289] width 364 height 18
drag, startPoint x: 262, startPoint y: 259, endPoint x: 495, endPoint y: 261, distance: 232.7
click at [495, 261] on div "Campaign Performance info Aug 23, 2025 - Sep 22, 2025 Open arrow_outward" at bounding box center [646, 258] width 1119 height 18
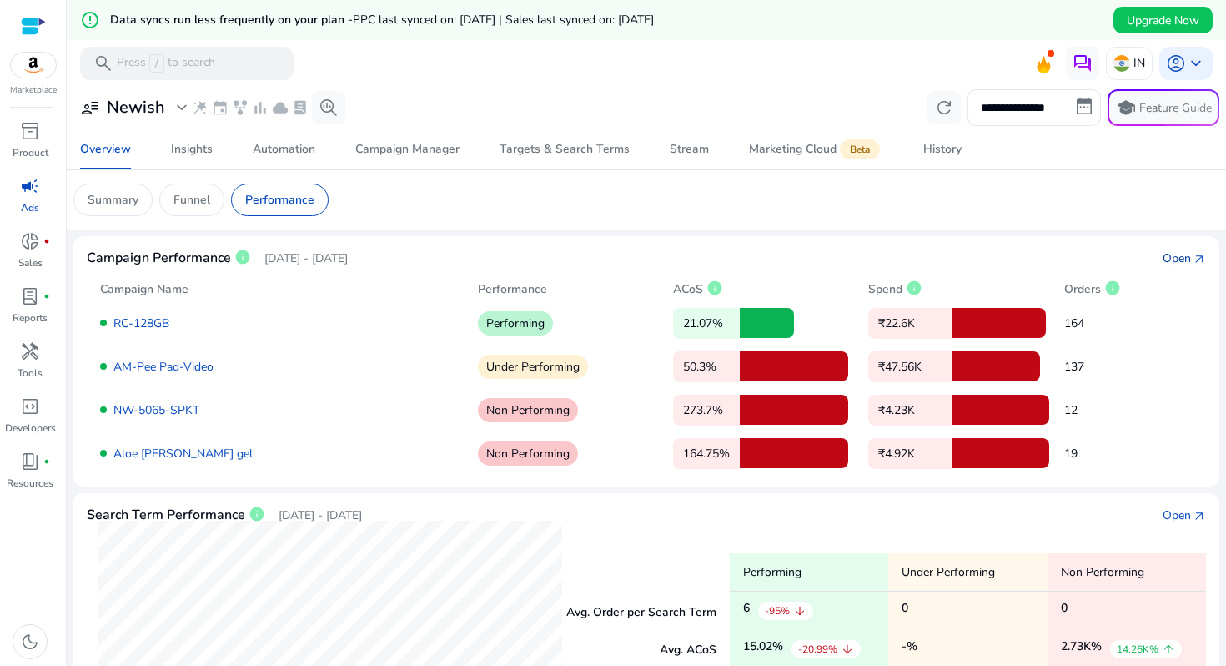
click at [1183, 262] on div "Open" at bounding box center [1177, 258] width 28 height 18
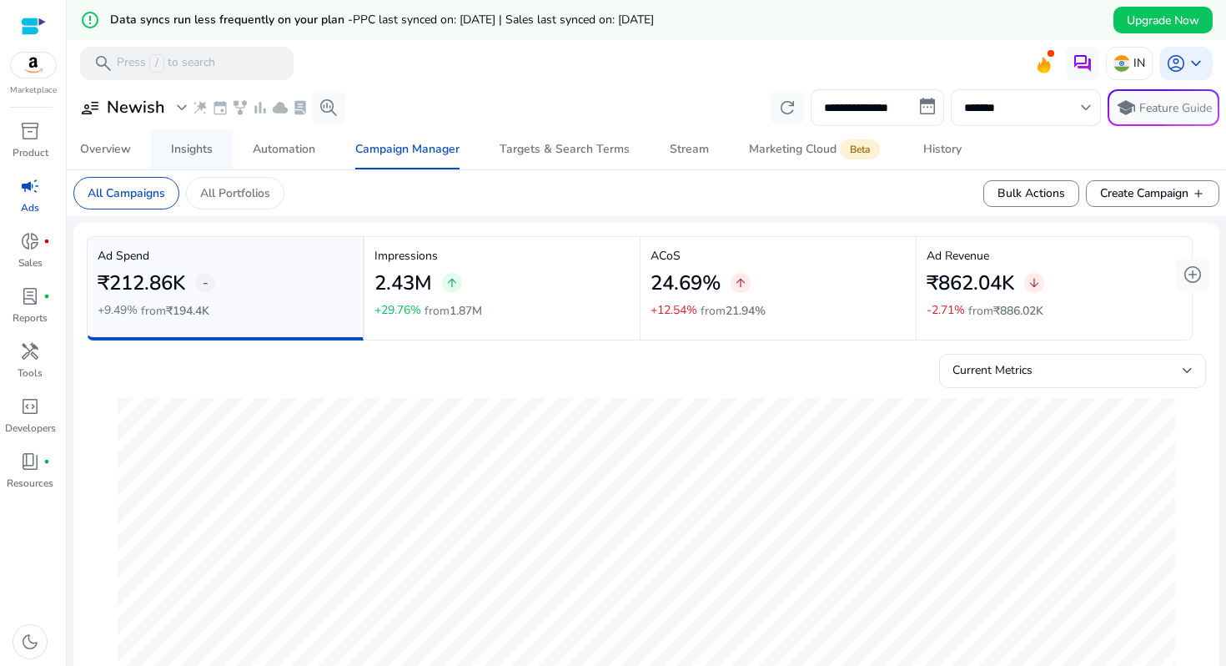
click at [185, 143] on div "Insights" at bounding box center [192, 149] width 42 height 12
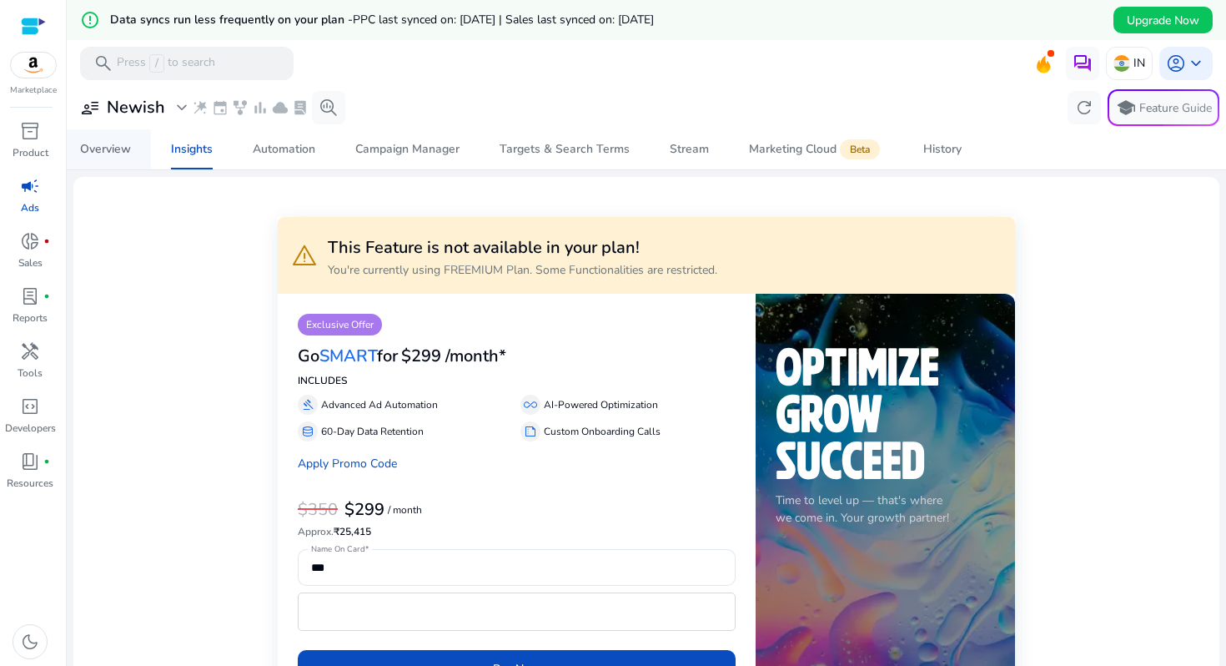
click at [116, 149] on div "Overview" at bounding box center [105, 149] width 51 height 12
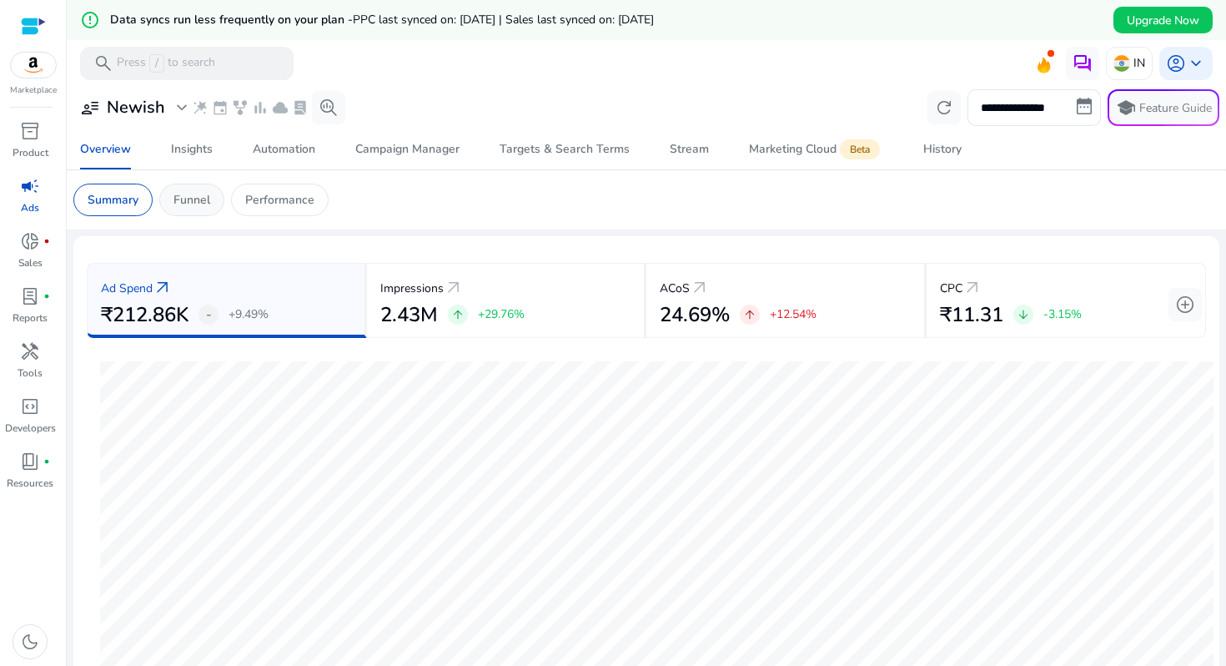
click at [209, 194] on p "Funnel" at bounding box center [191, 200] width 37 height 18
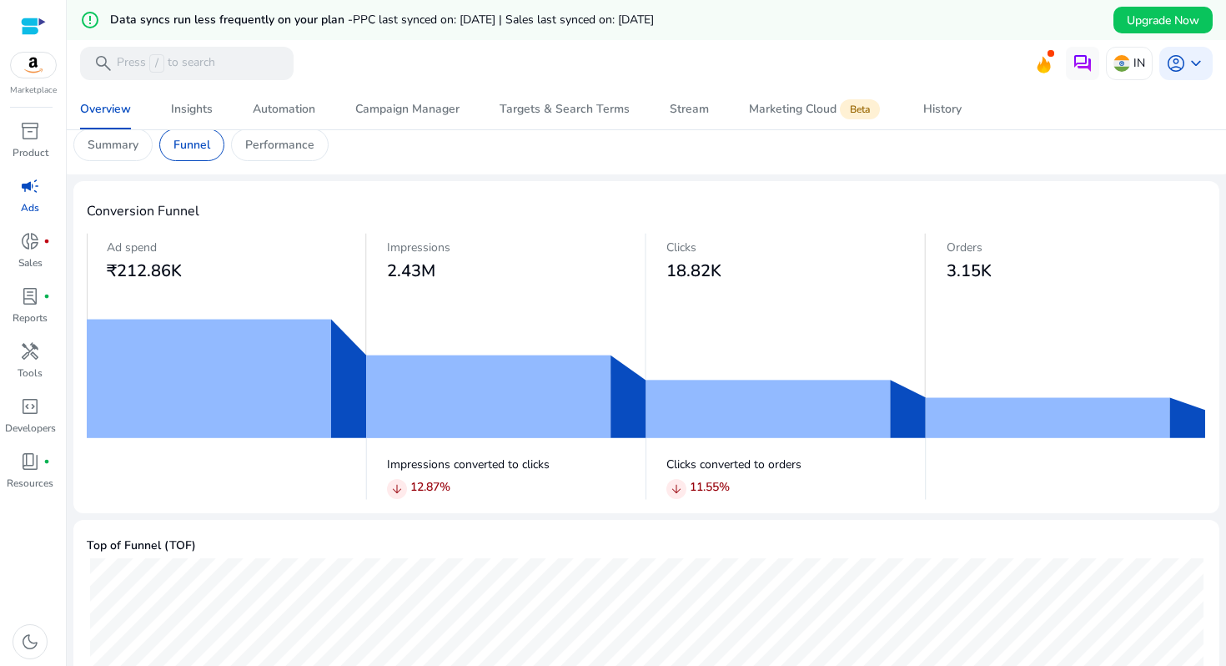
scroll to position [42, 0]
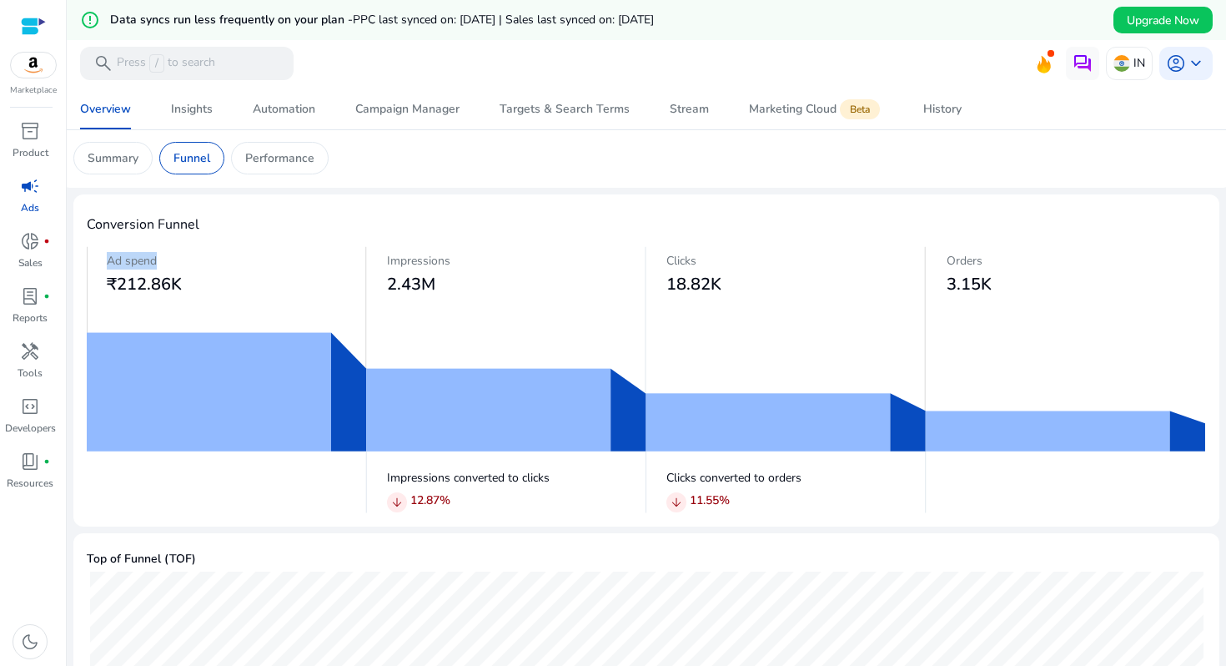
drag, startPoint x: 102, startPoint y: 264, endPoint x: 168, endPoint y: 273, distance: 67.4
click at [168, 273] on div "Ad spend ₹212.86K" at bounding box center [227, 273] width 280 height 55
click at [123, 162] on p "Summary" at bounding box center [113, 158] width 51 height 18
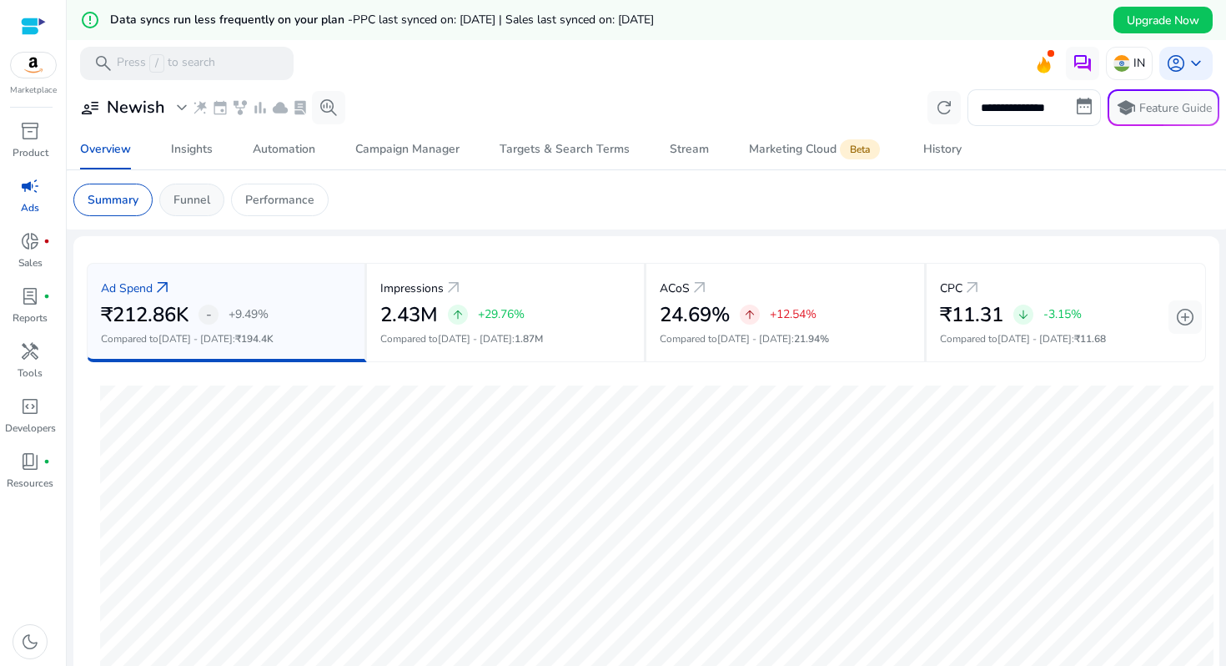
click at [198, 201] on p "Funnel" at bounding box center [191, 200] width 37 height 18
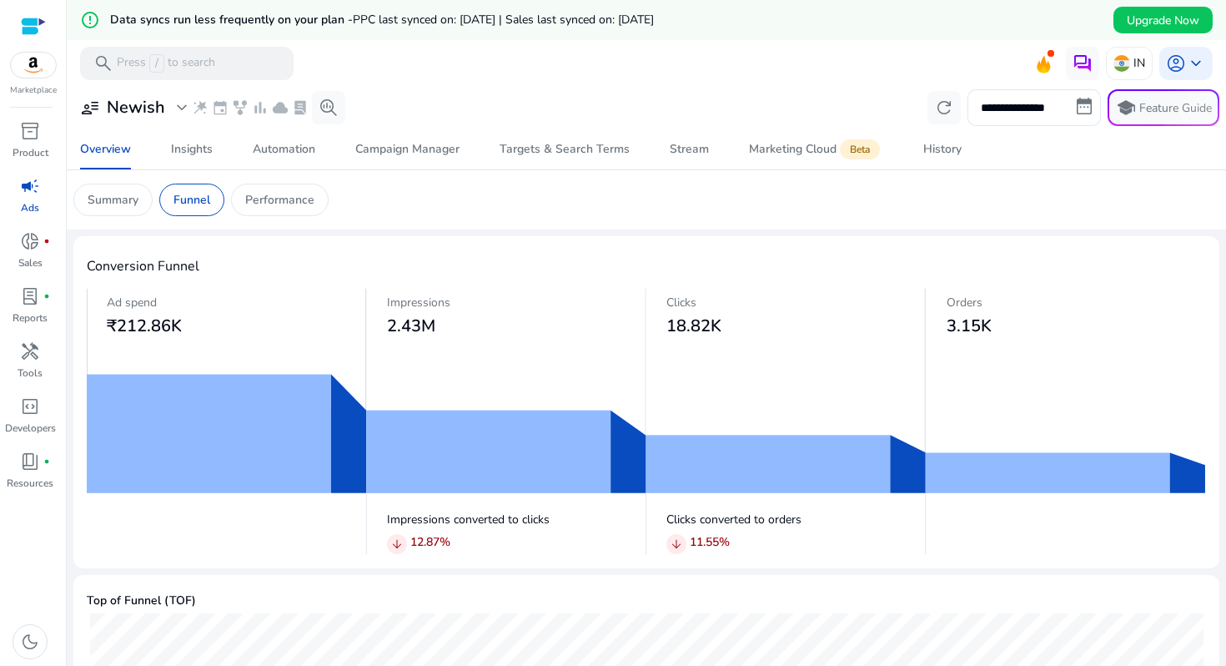
scroll to position [32, 0]
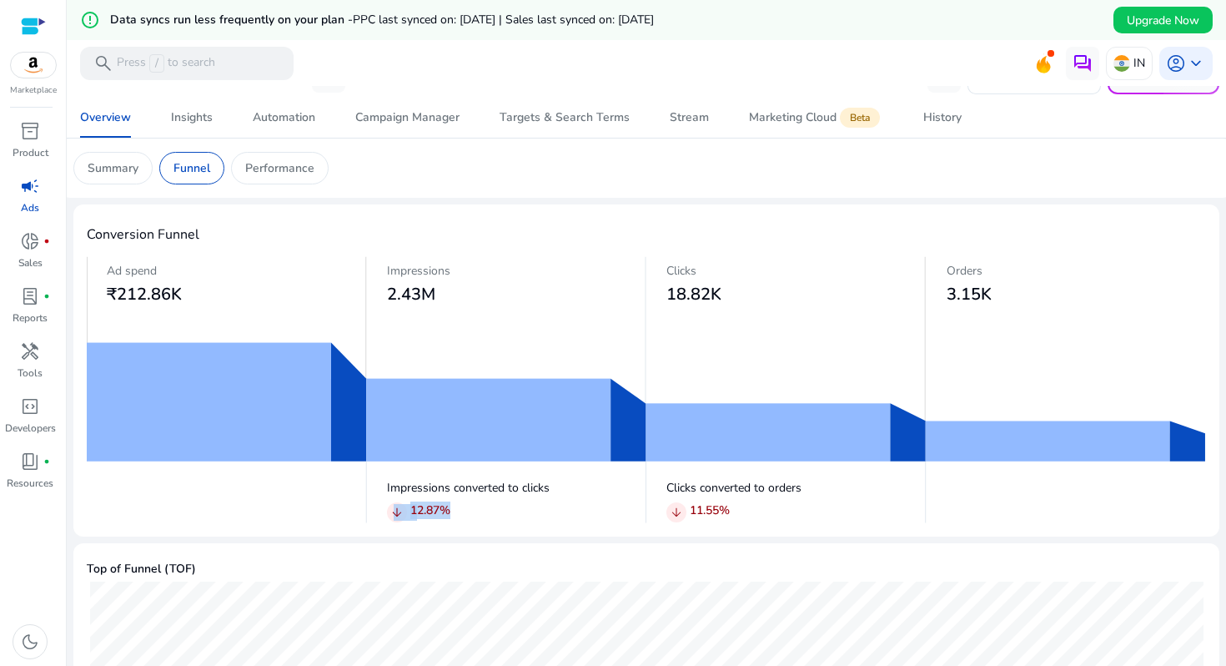
drag, startPoint x: 391, startPoint y: 510, endPoint x: 475, endPoint y: 514, distance: 83.5
click at [475, 514] on div "arrow_downward 12.87 %" at bounding box center [517, 512] width 260 height 23
click at [413, 509] on p "12.87 %" at bounding box center [430, 510] width 40 height 18
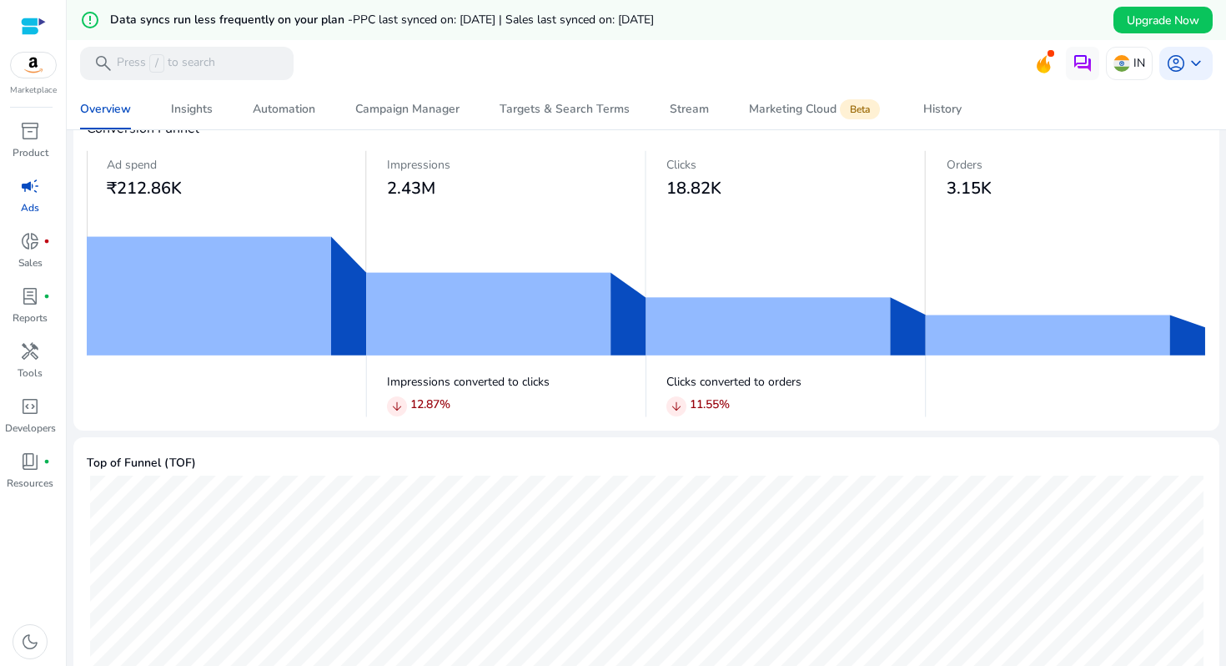
scroll to position [137, 0]
drag, startPoint x: 379, startPoint y: 379, endPoint x: 552, endPoint y: 389, distance: 173.8
click at [552, 389] on div "Impressions converted to clicks arrow_downward 12.87 %" at bounding box center [507, 393] width 280 height 50
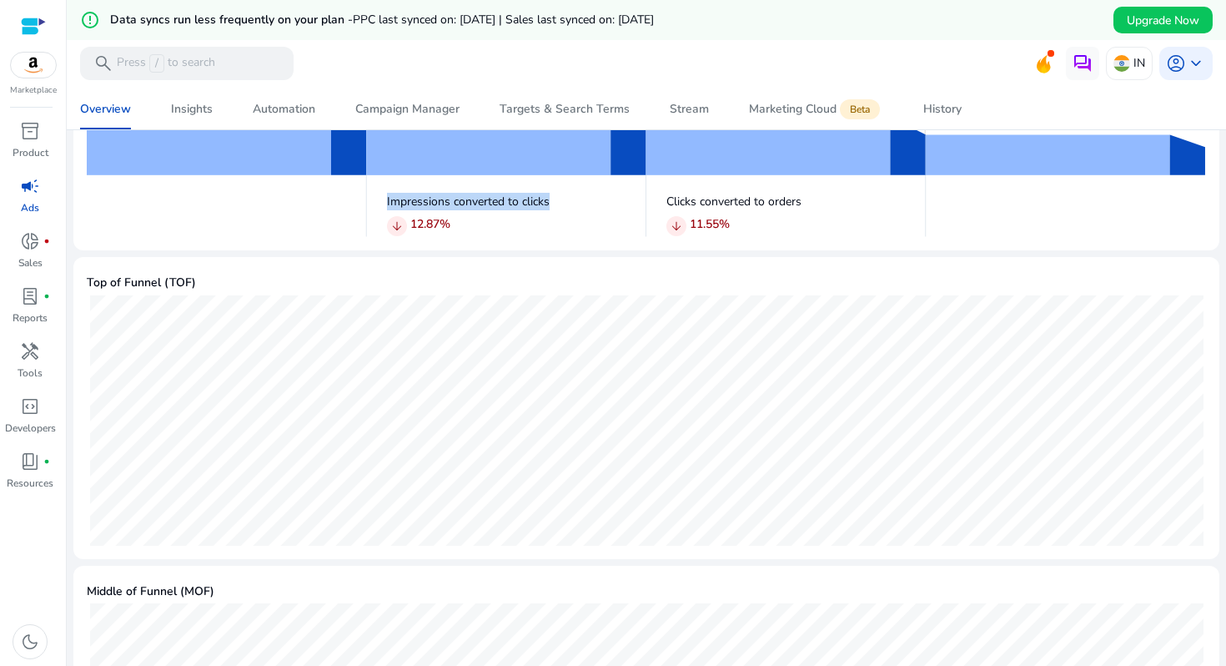
scroll to position [0, 0]
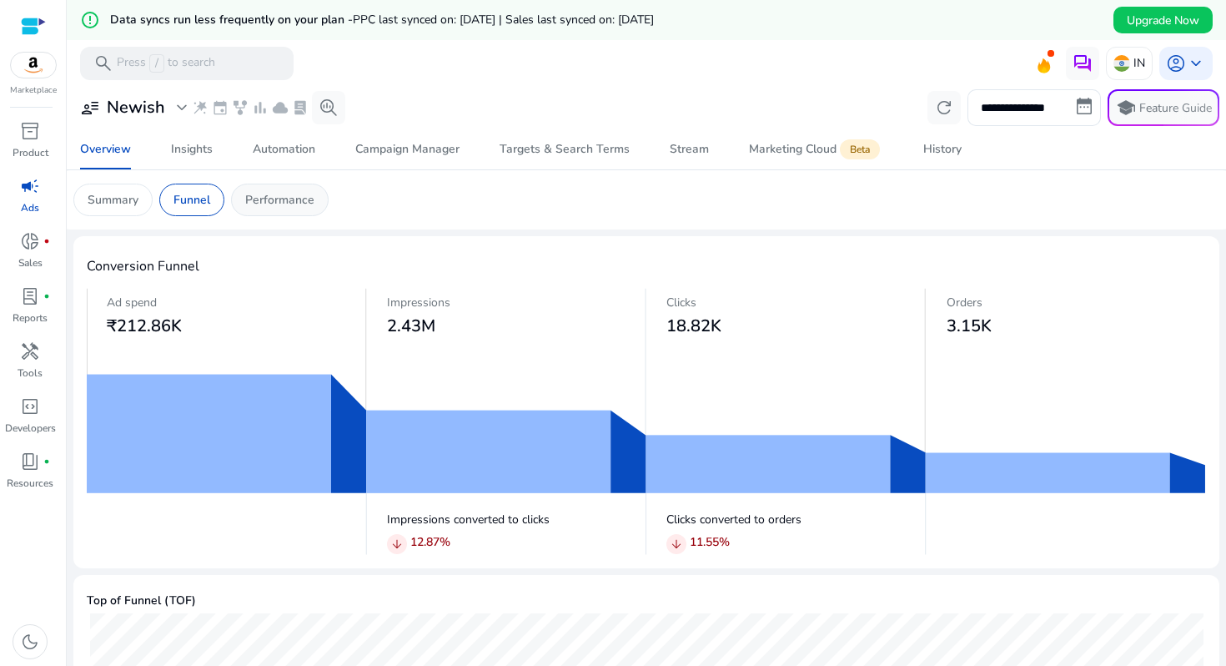
click at [248, 199] on p "Performance" at bounding box center [279, 200] width 69 height 18
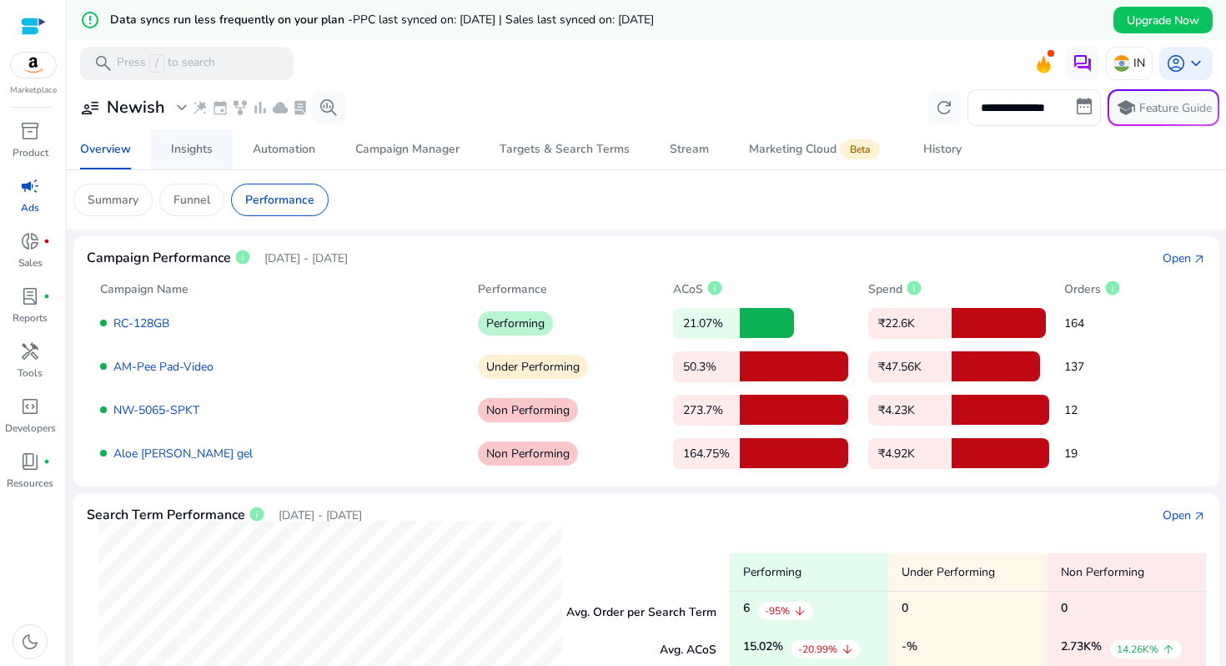
click at [206, 147] on div "Insights" at bounding box center [192, 149] width 42 height 12
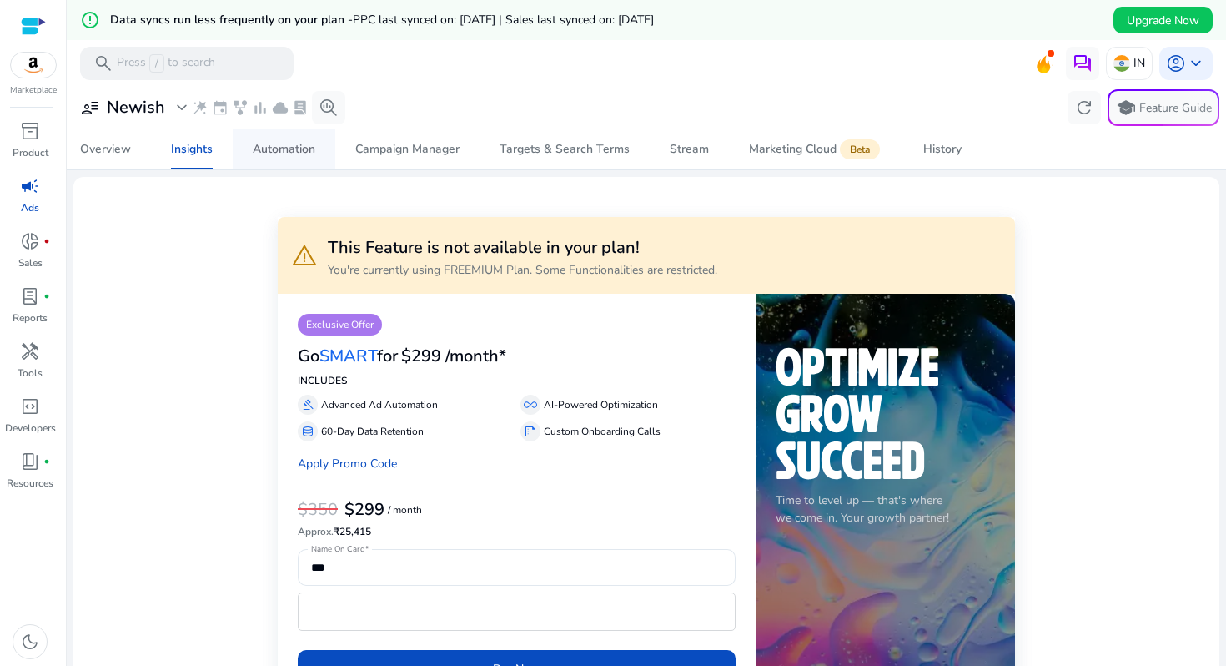
click at [301, 133] on span "Automation" at bounding box center [284, 149] width 63 height 40
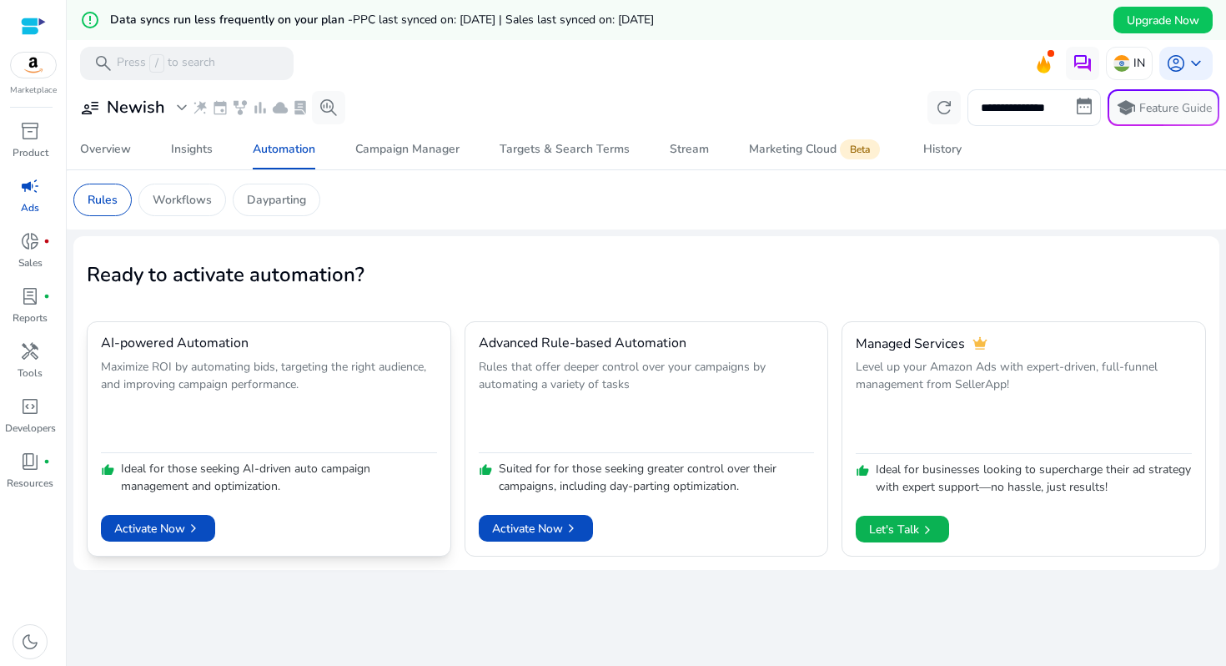
scroll to position [40, 0]
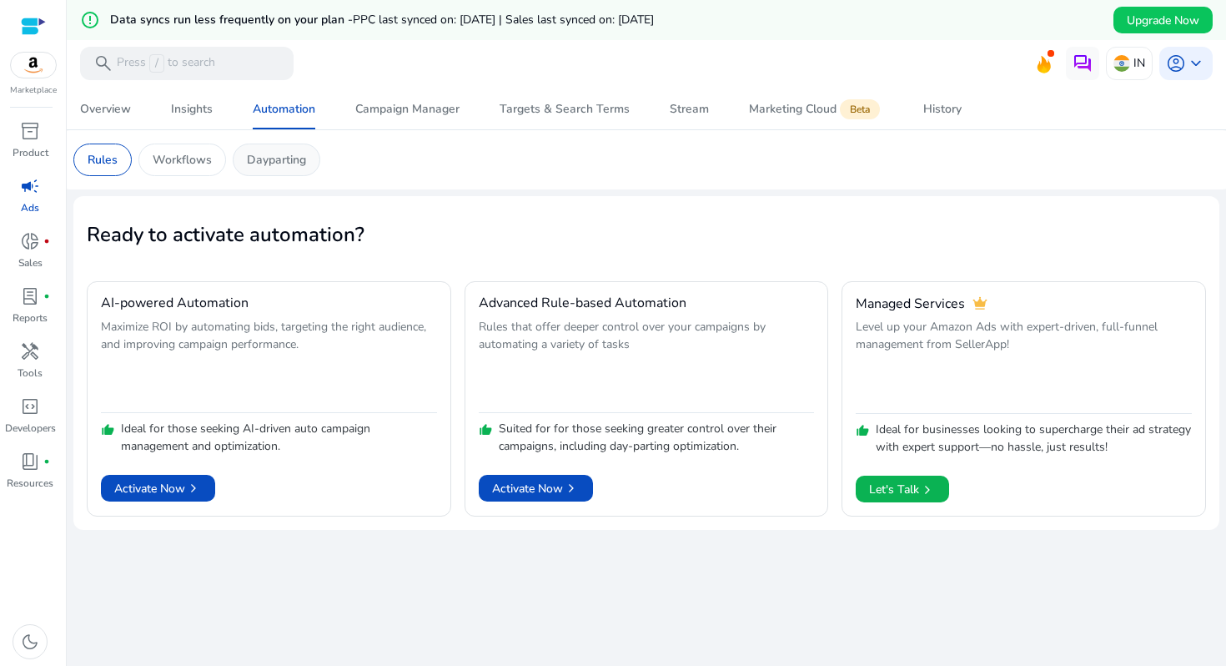
click at [280, 162] on p "Dayparting" at bounding box center [276, 160] width 59 height 18
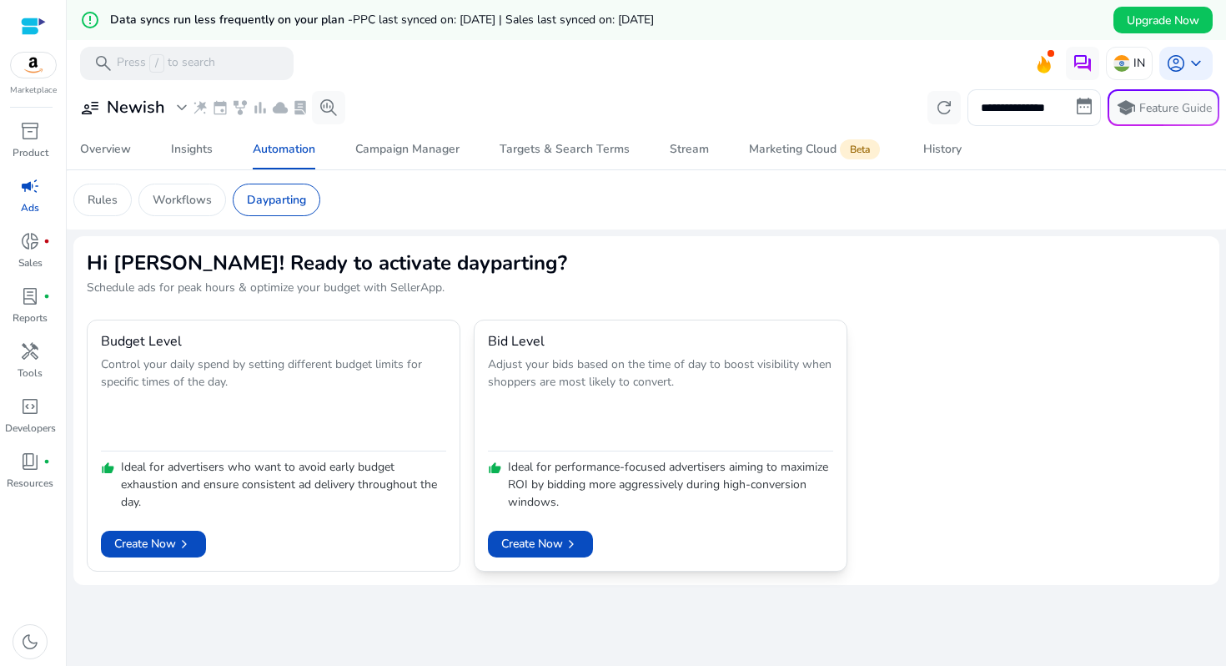
scroll to position [40, 0]
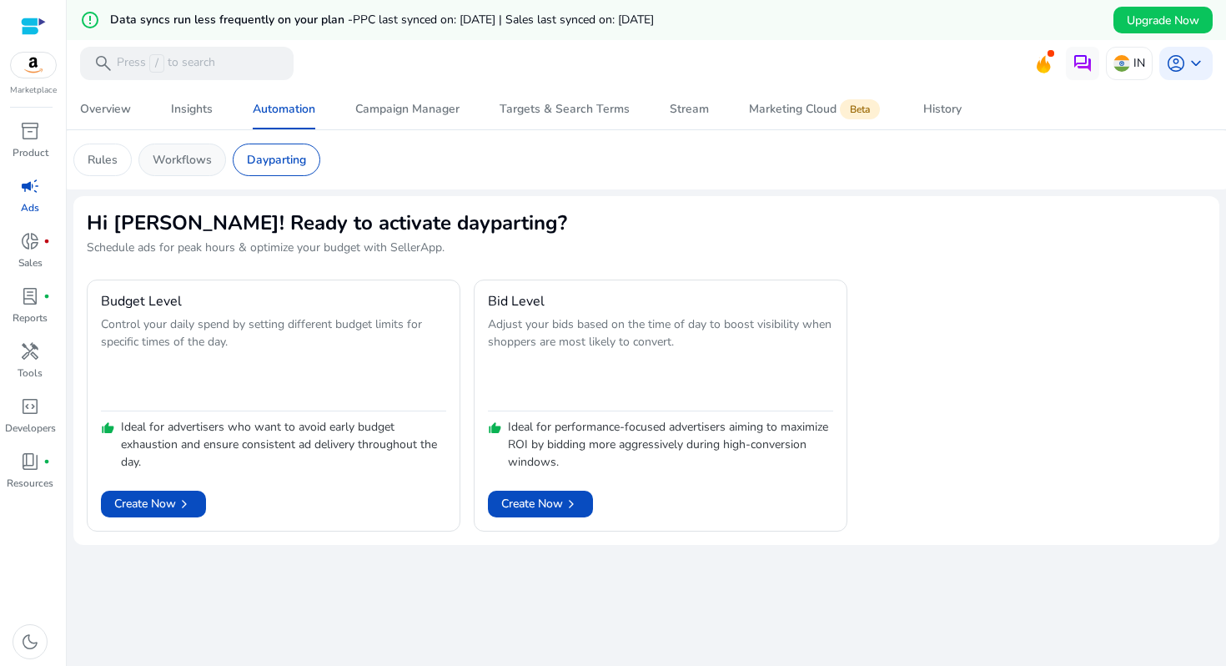
click at [191, 160] on p "Workflows" at bounding box center [182, 160] width 59 height 18
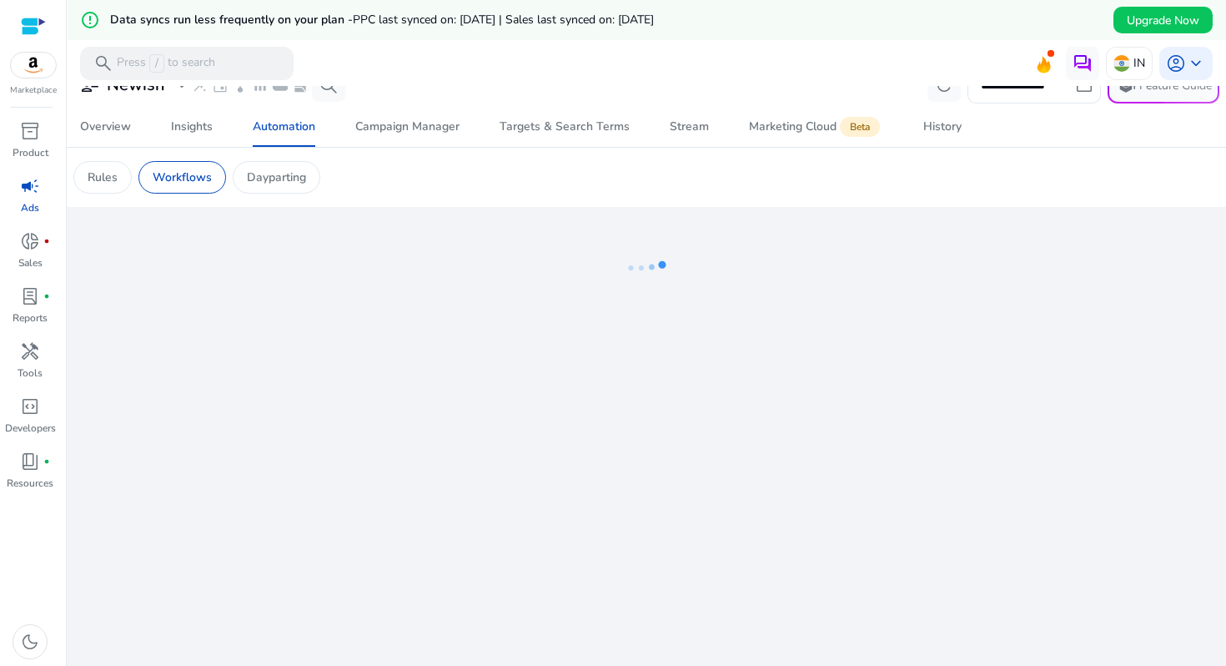
scroll to position [24, 0]
click at [289, 186] on div "Dayparting" at bounding box center [277, 175] width 88 height 33
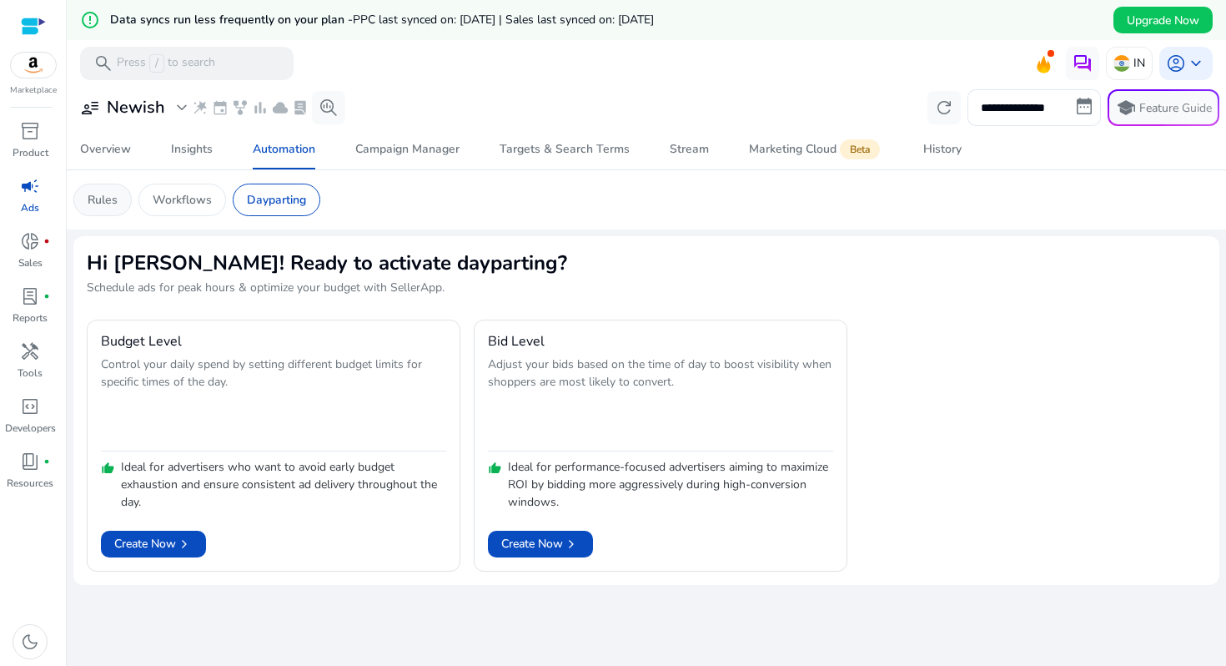
click at [93, 208] on p "Rules" at bounding box center [103, 200] width 30 height 18
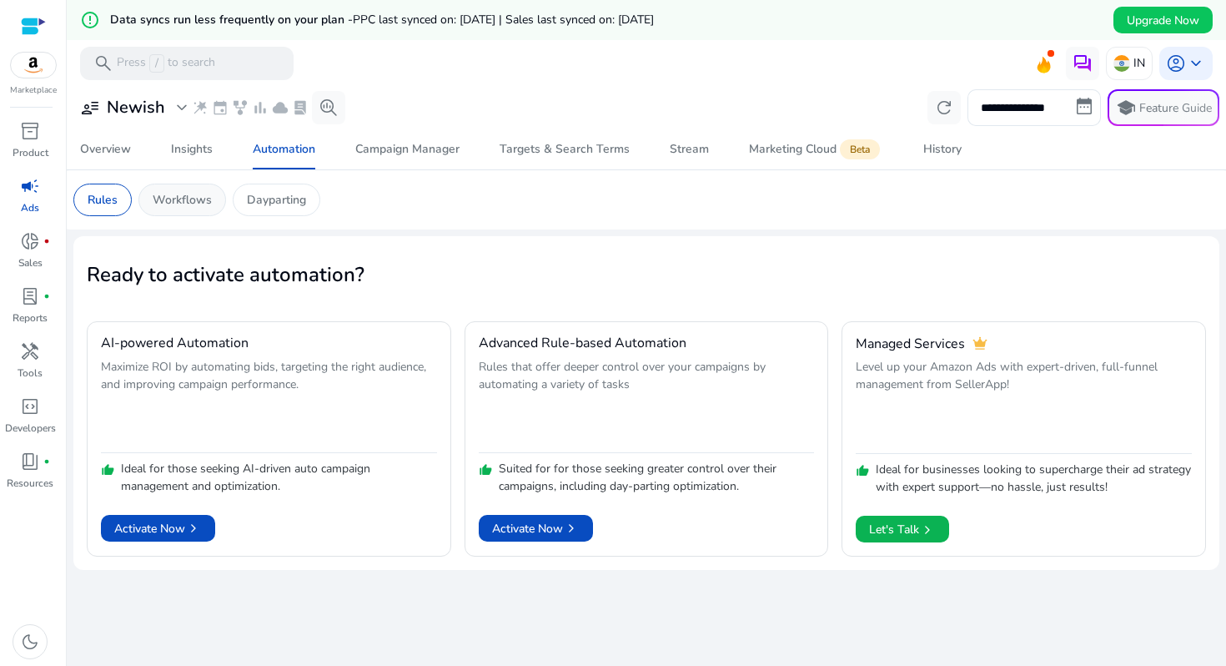
click at [199, 186] on div "Workflows" at bounding box center [182, 199] width 88 height 33
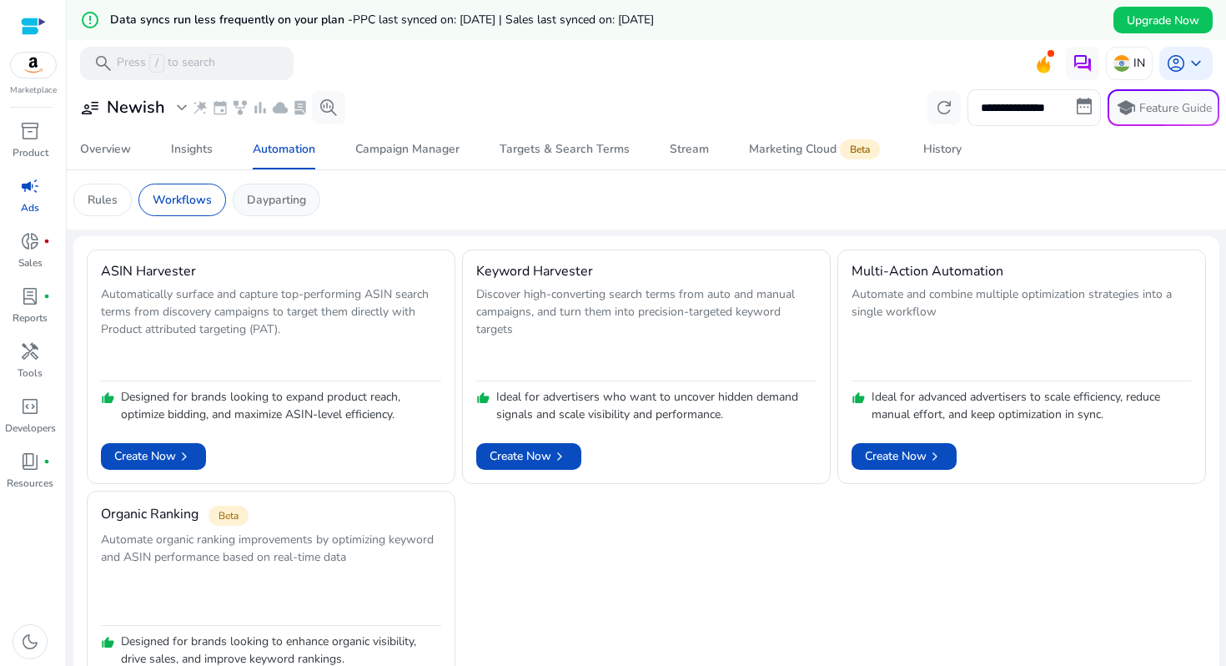
click at [282, 195] on p "Dayparting" at bounding box center [276, 200] width 59 height 18
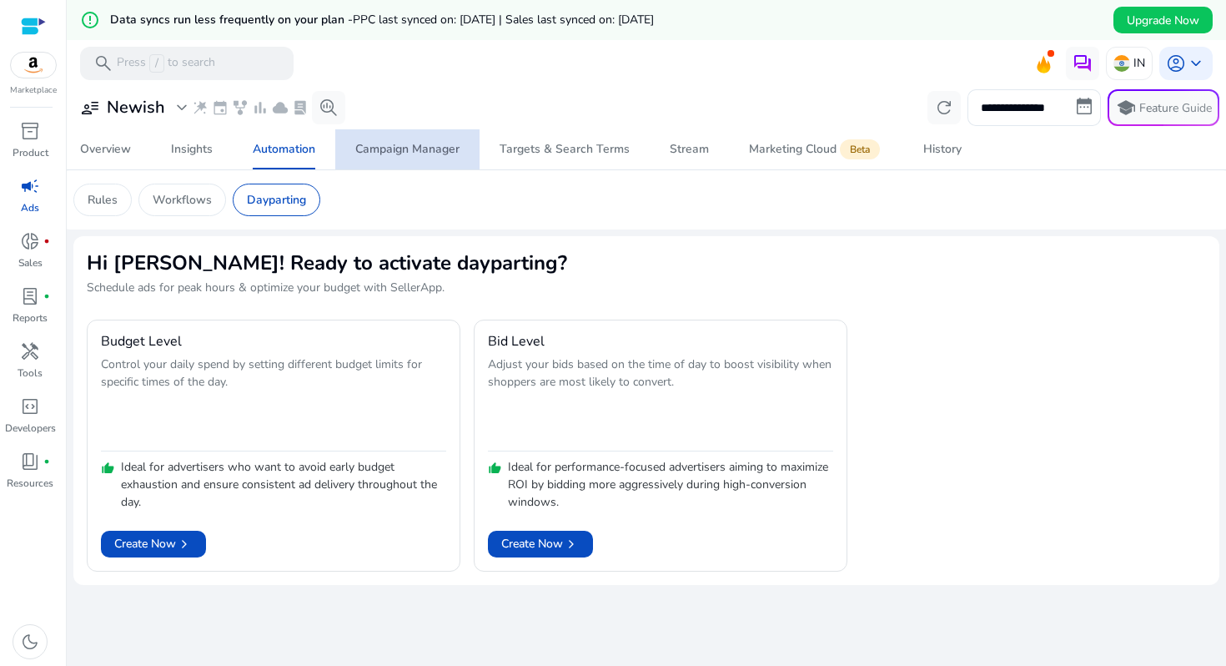
click at [418, 145] on div "Campaign Manager" at bounding box center [407, 149] width 104 height 12
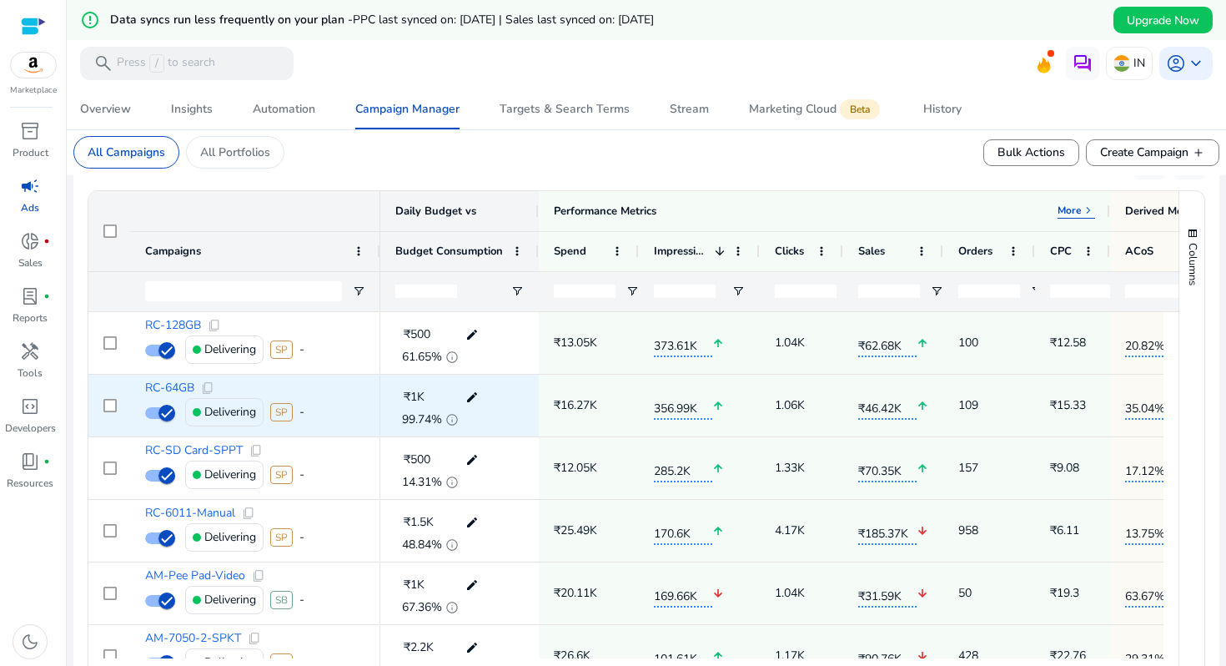
scroll to position [594, 0]
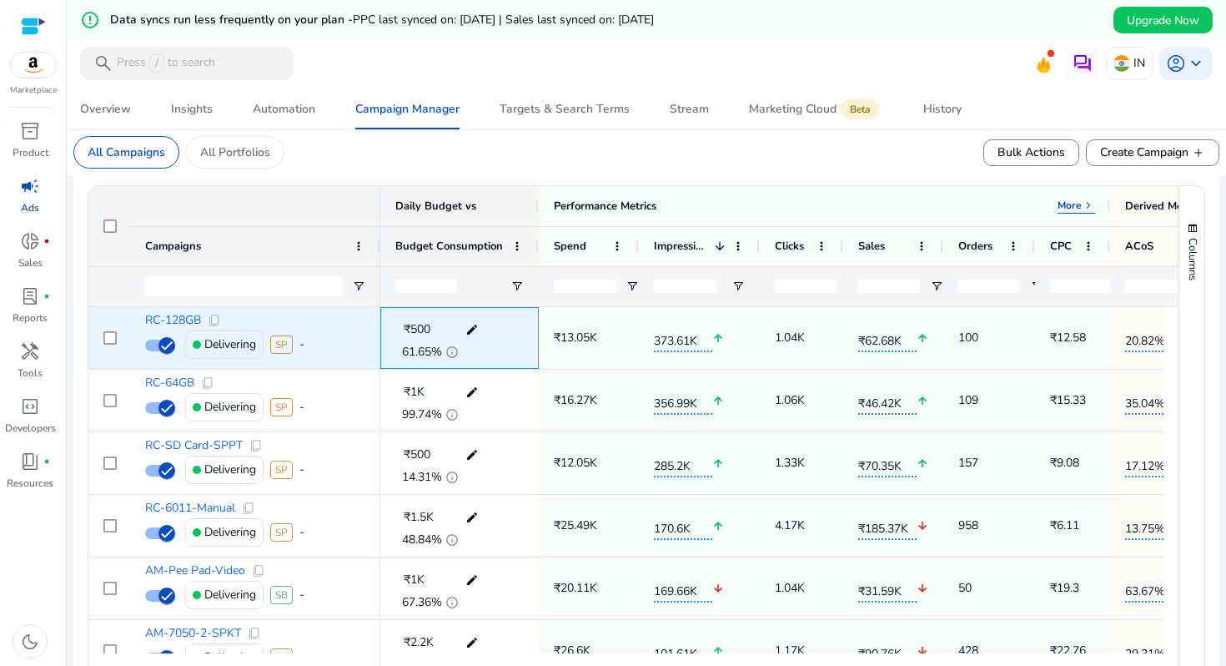
drag, startPoint x: 400, startPoint y: 353, endPoint x: 463, endPoint y: 346, distance: 62.9
click at [463, 346] on div "61.65% info" at bounding box center [459, 350] width 128 height 17
click at [455, 359] on div "₹500 edit 61.65% info" at bounding box center [459, 338] width 128 height 60
drag, startPoint x: 395, startPoint y: 349, endPoint x: 446, endPoint y: 349, distance: 50.9
click at [446, 349] on div "61.65% info" at bounding box center [459, 350] width 128 height 17
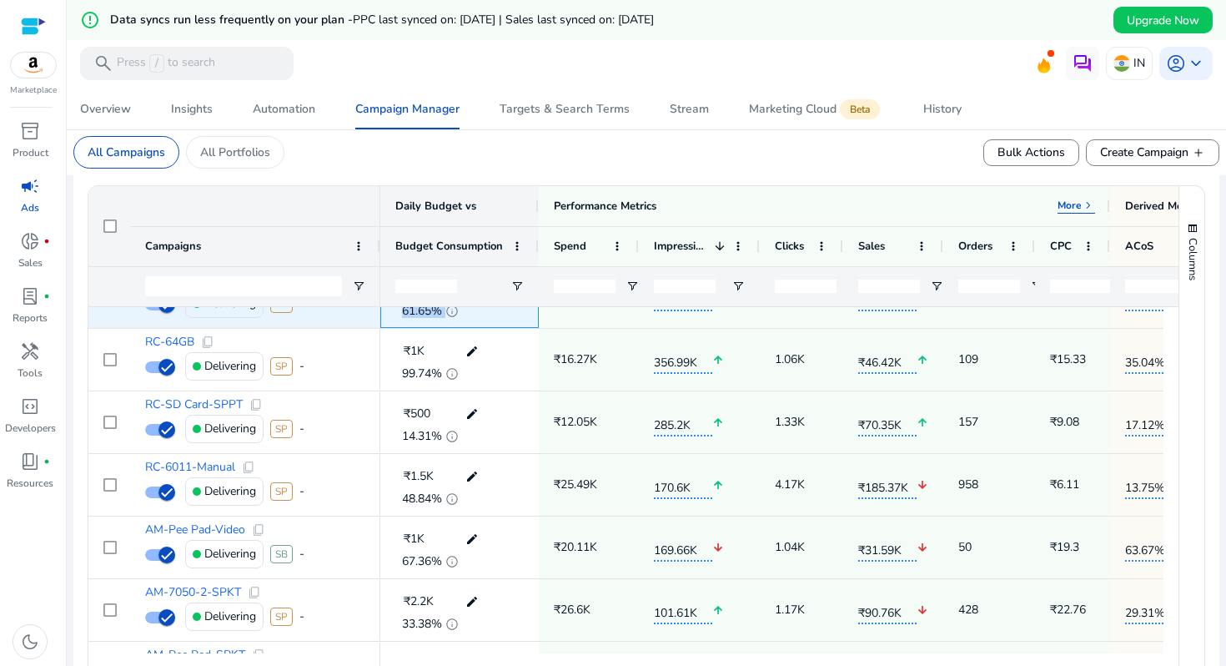
scroll to position [0, 0]
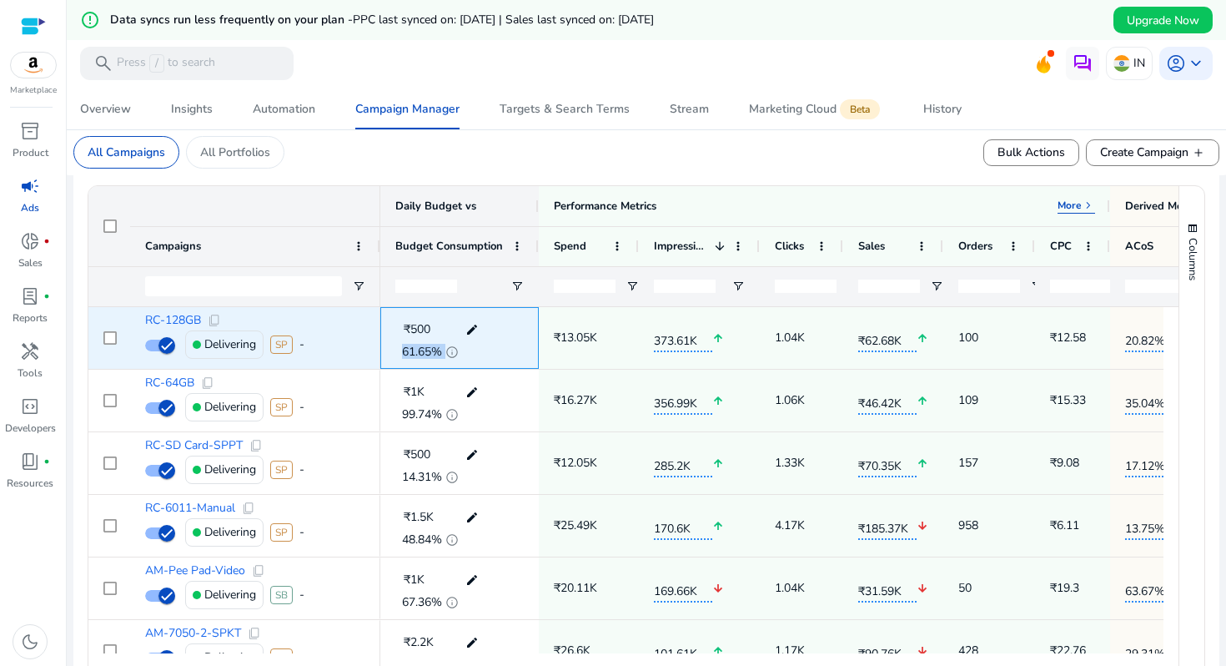
click at [396, 355] on div "61.65% info" at bounding box center [459, 350] width 128 height 17
drag, startPoint x: 396, startPoint y: 355, endPoint x: 453, endPoint y: 355, distance: 56.7
click at [453, 355] on div "61.65% info" at bounding box center [459, 350] width 128 height 17
click at [395, 355] on div "₹500 edit 61.65% info" at bounding box center [459, 338] width 158 height 62
drag, startPoint x: 395, startPoint y: 355, endPoint x: 410, endPoint y: 355, distance: 15.8
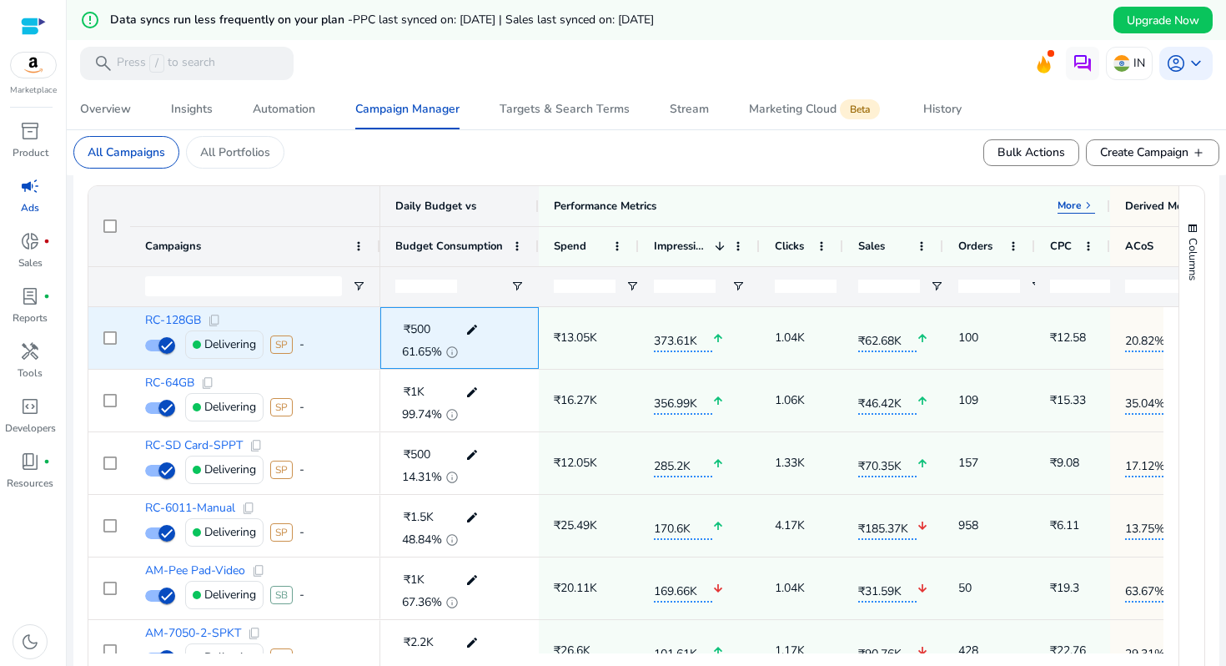
click at [395, 355] on div "₹500 edit 61.65% info" at bounding box center [459, 338] width 158 height 62
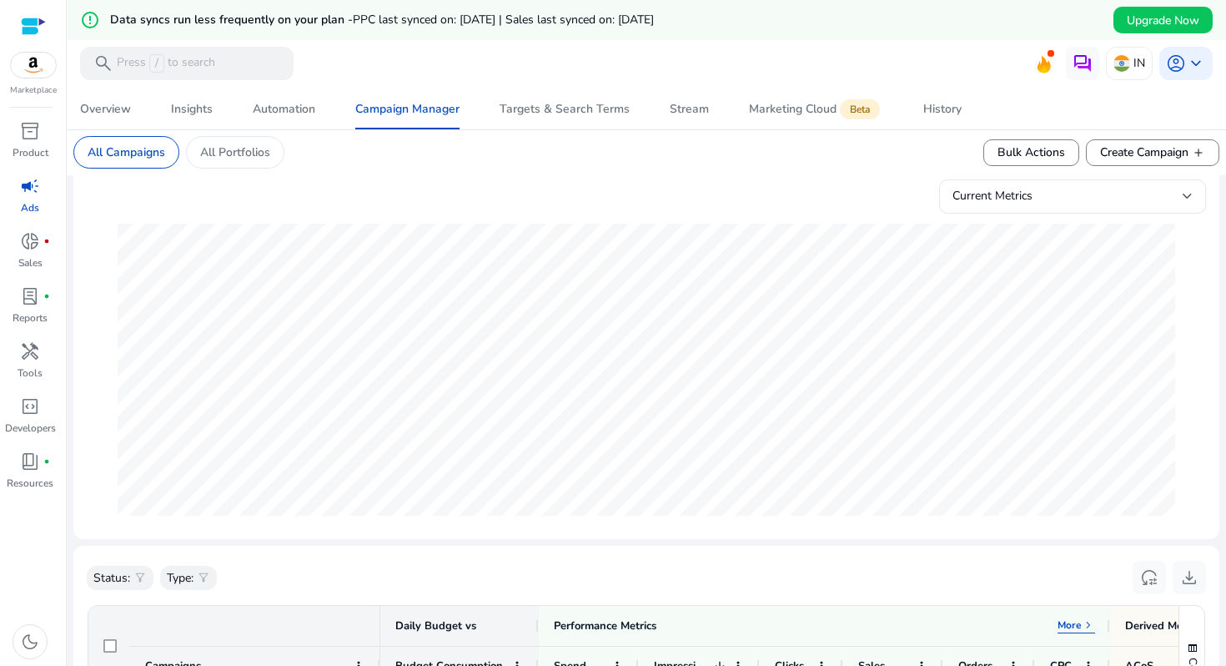
scroll to position [57, 0]
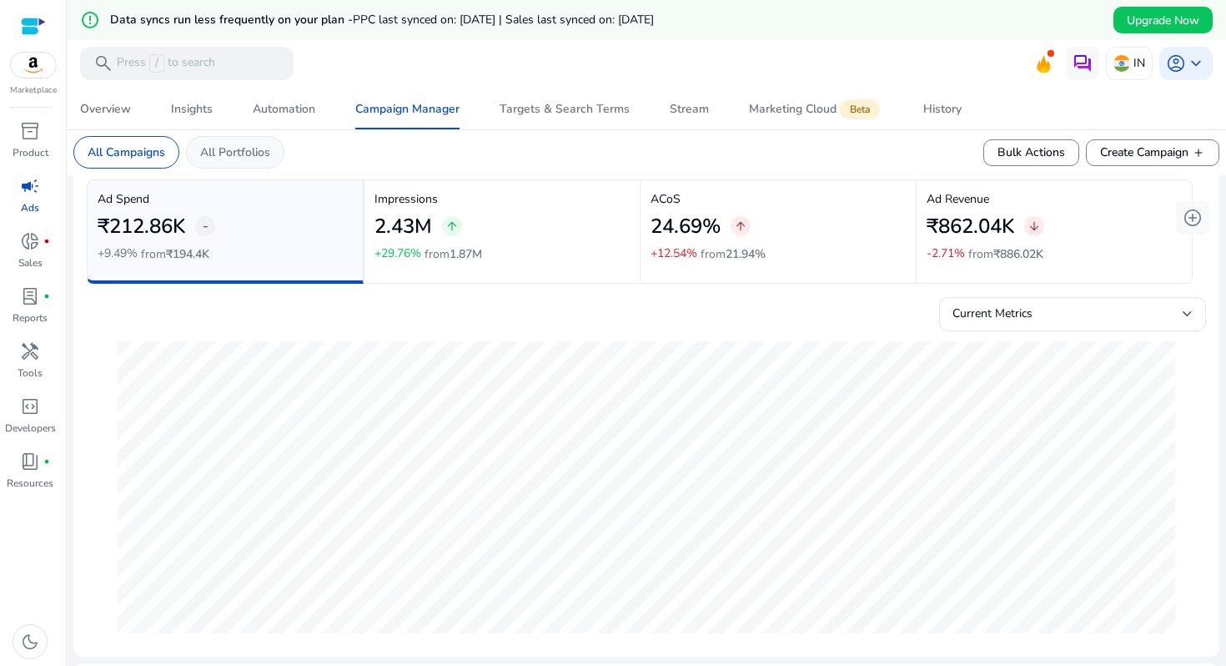
click at [252, 162] on div "All Portfolios" at bounding box center [235, 152] width 98 height 33
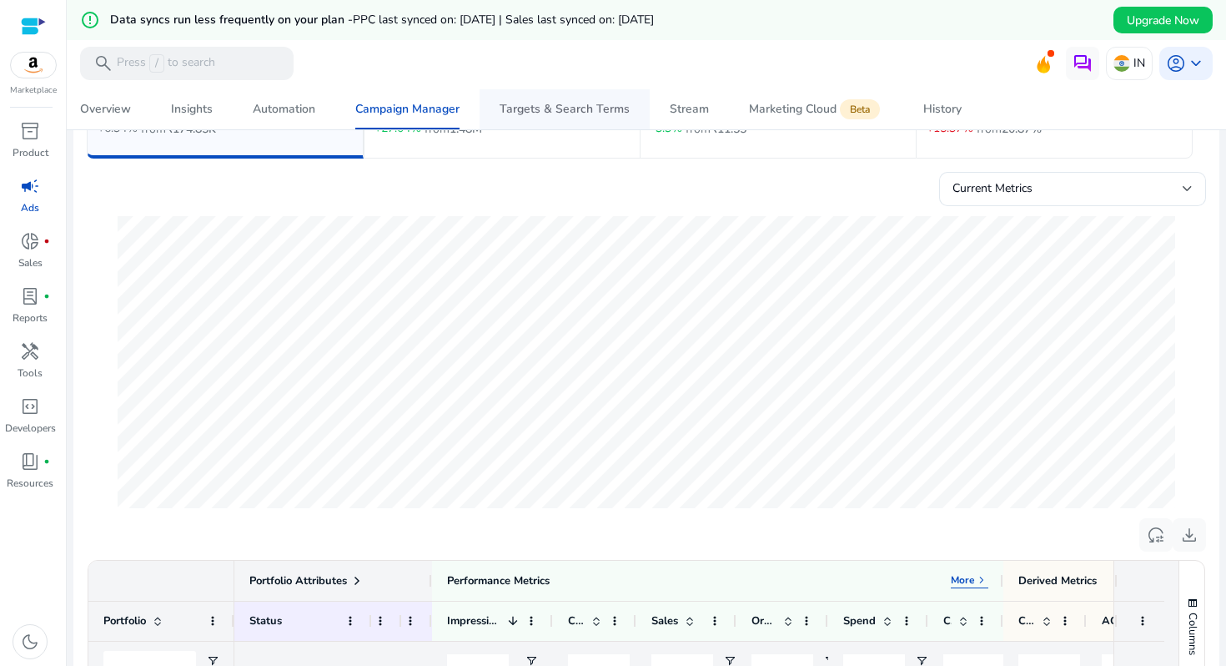
scroll to position [133, 0]
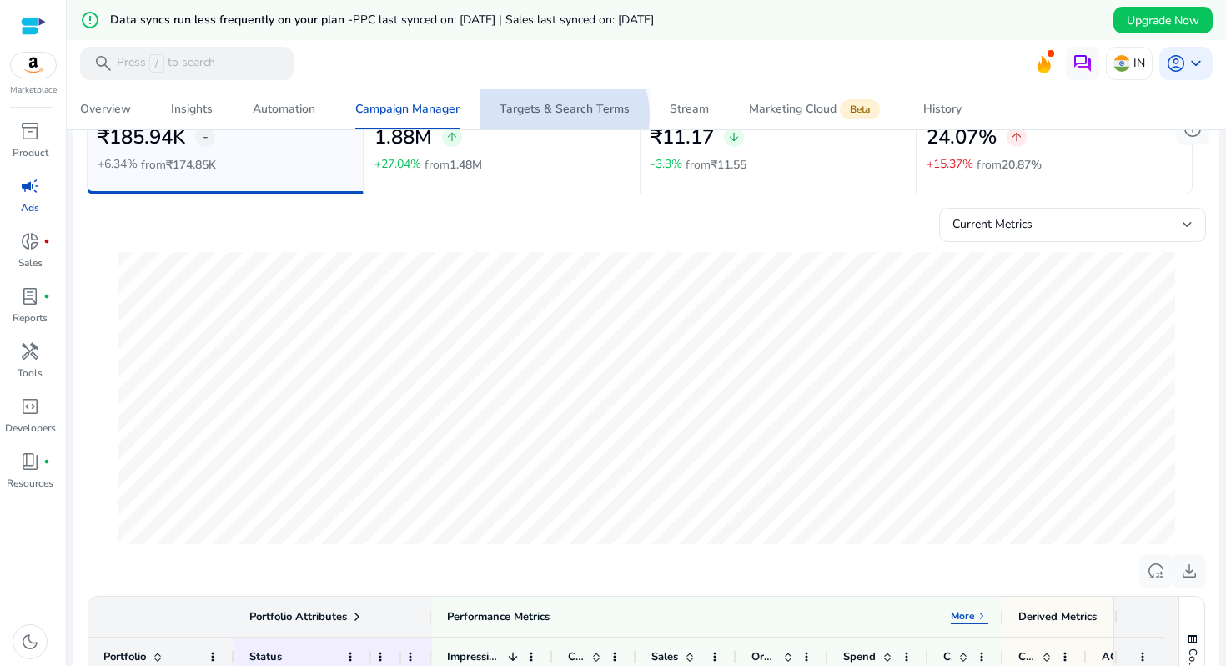
click at [560, 115] on div "Targets & Search Terms" at bounding box center [565, 109] width 130 height 12
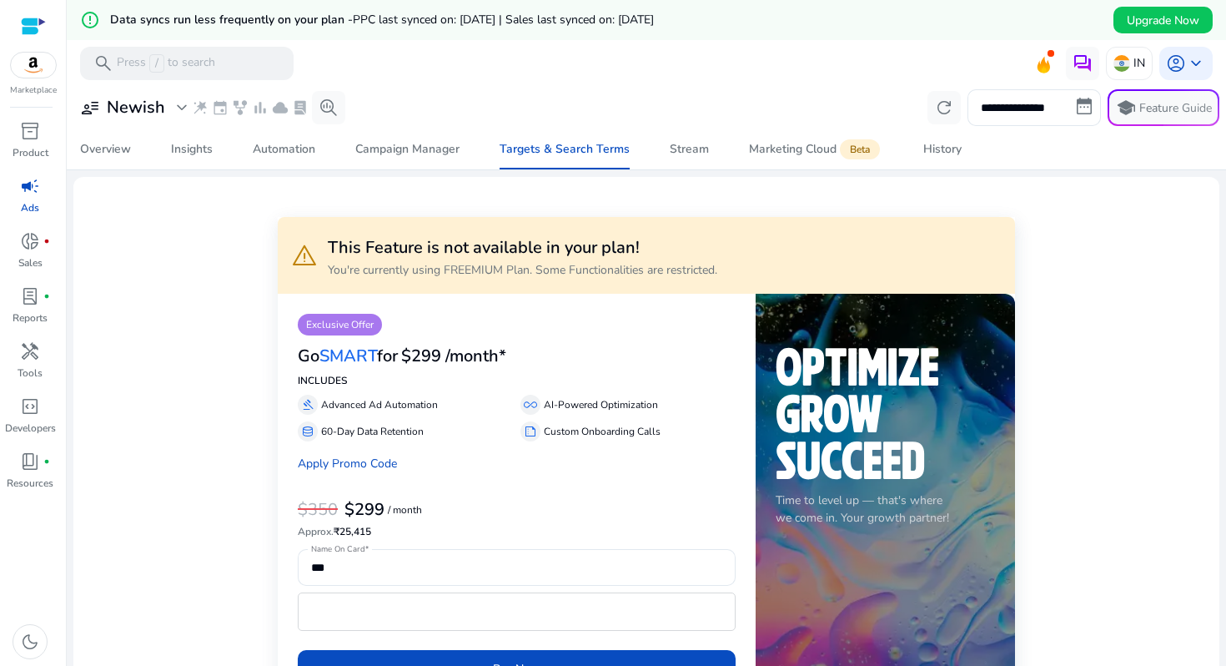
scroll to position [12, 0]
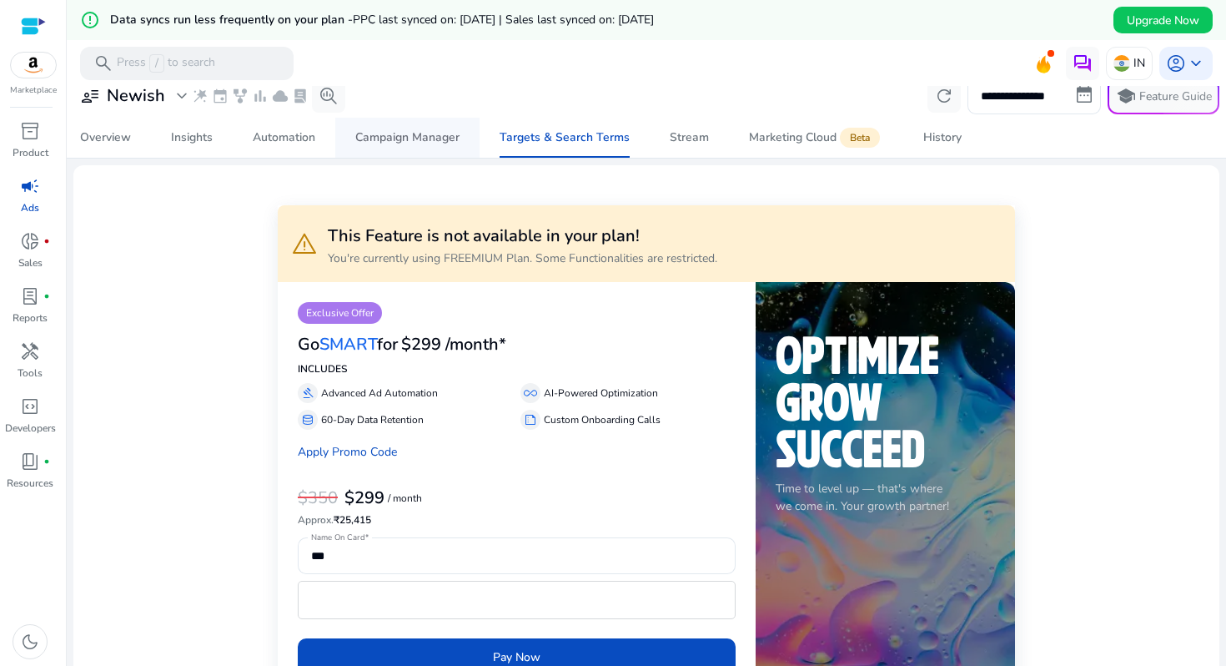
click at [426, 138] on div "Campaign Manager" at bounding box center [407, 138] width 104 height 12
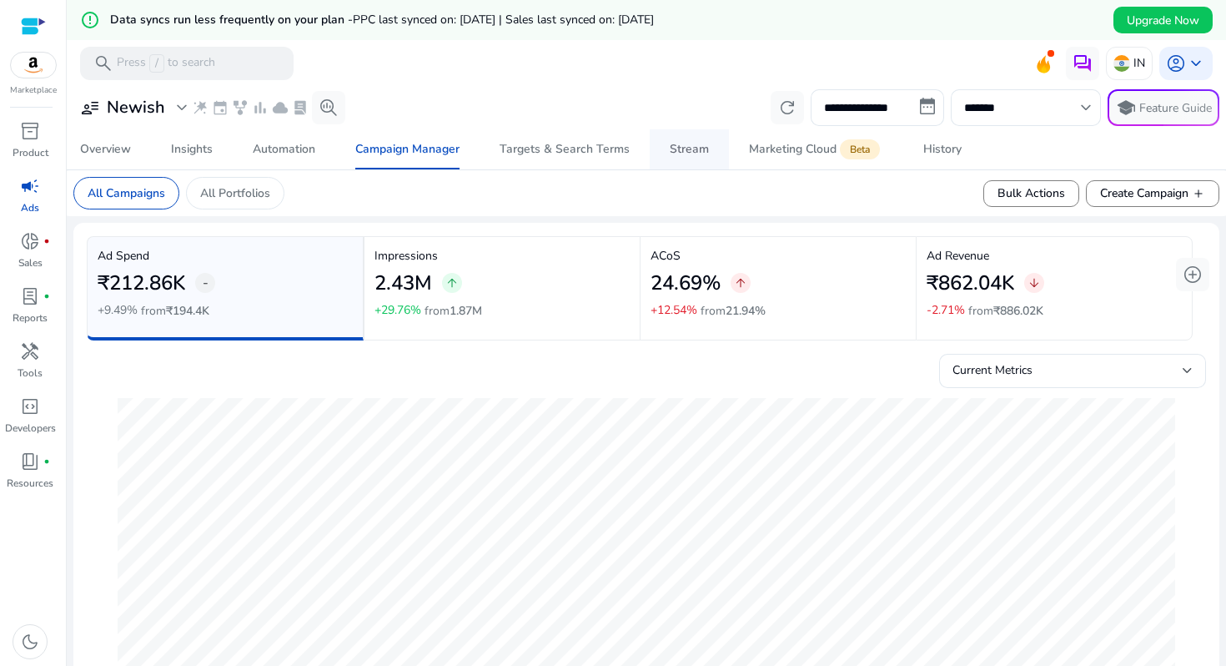
click at [698, 145] on div "Stream" at bounding box center [689, 149] width 39 height 12
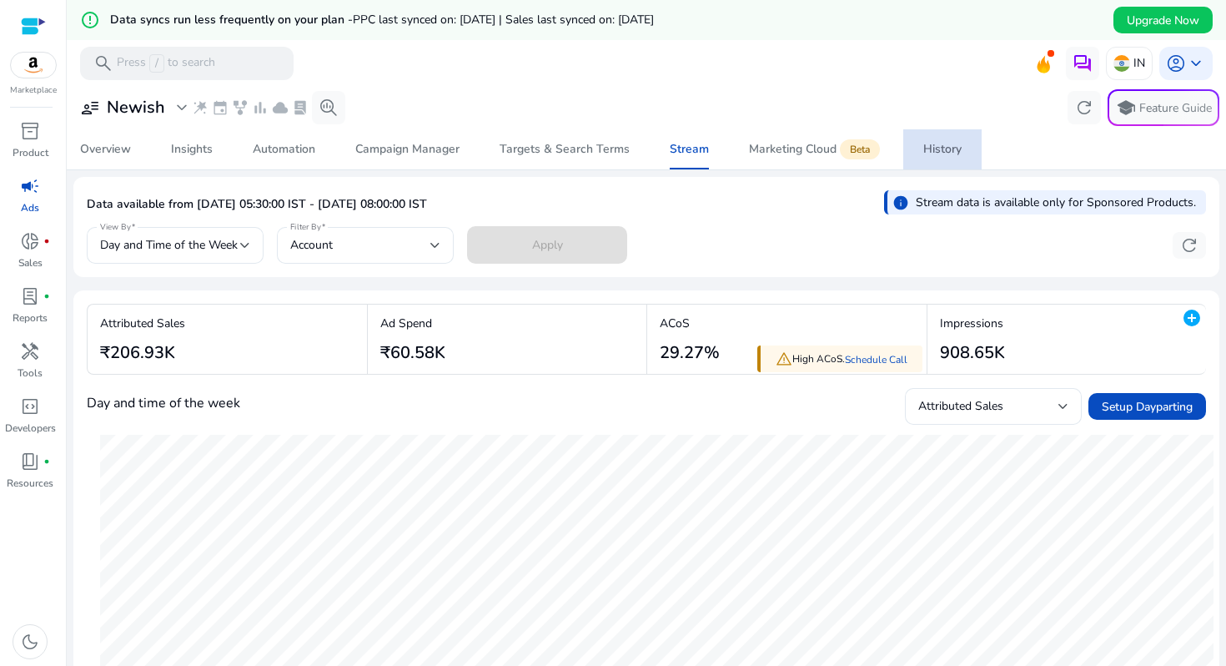
click at [938, 161] on span "History" at bounding box center [942, 149] width 38 height 40
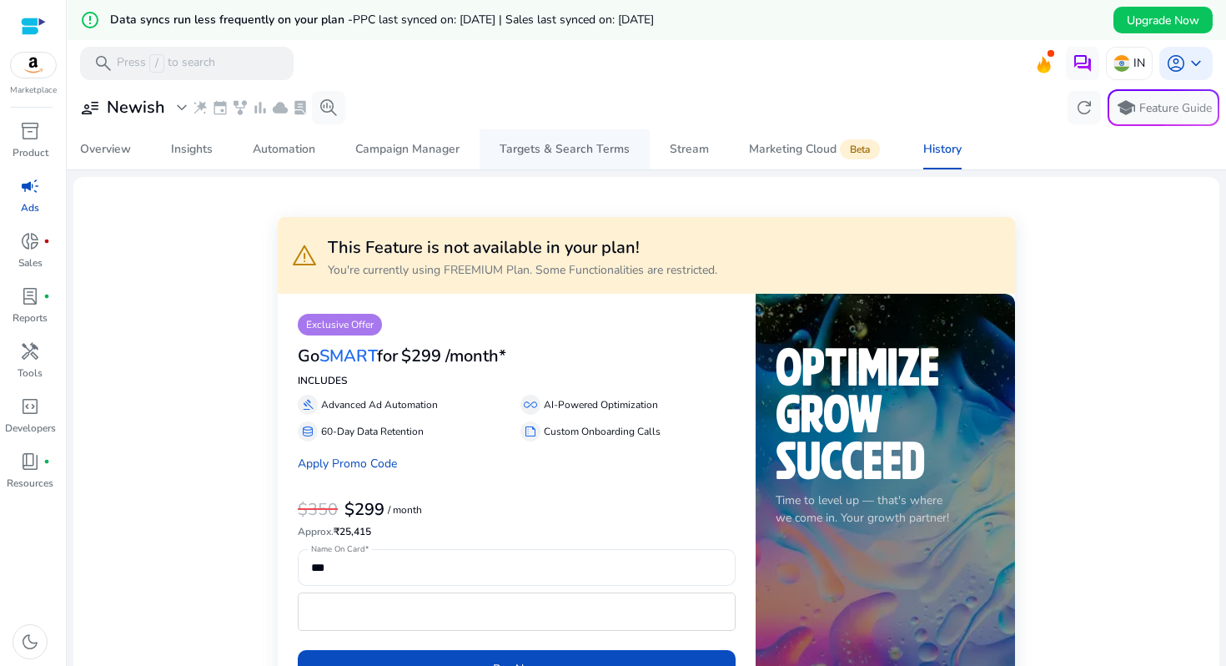
click at [561, 153] on div "Targets & Search Terms" at bounding box center [565, 149] width 130 height 12
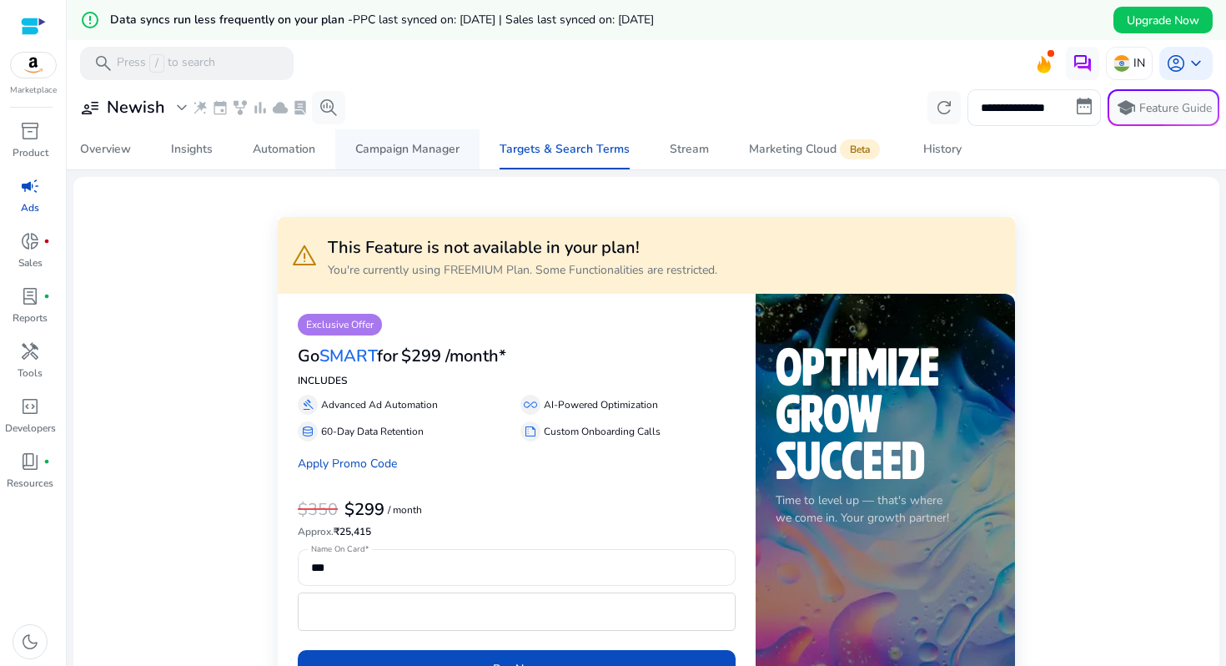
click at [470, 150] on link "Campaign Manager" at bounding box center [407, 149] width 144 height 40
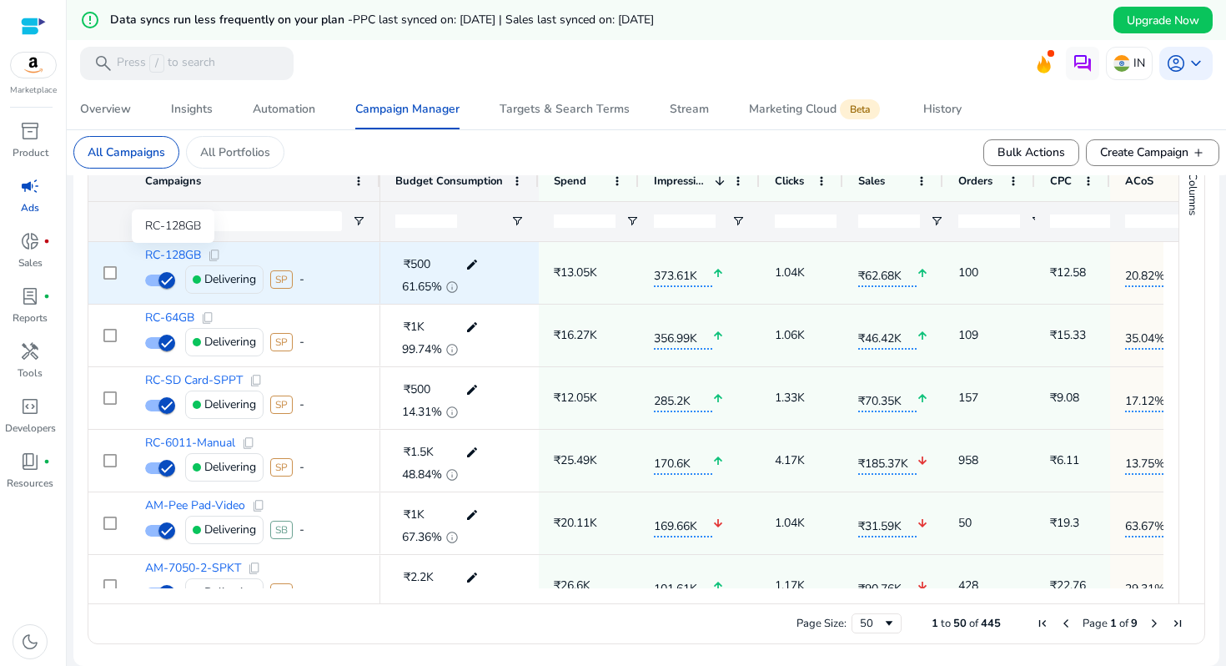
click at [188, 253] on span "RC-128GB" at bounding box center [173, 255] width 56 height 12
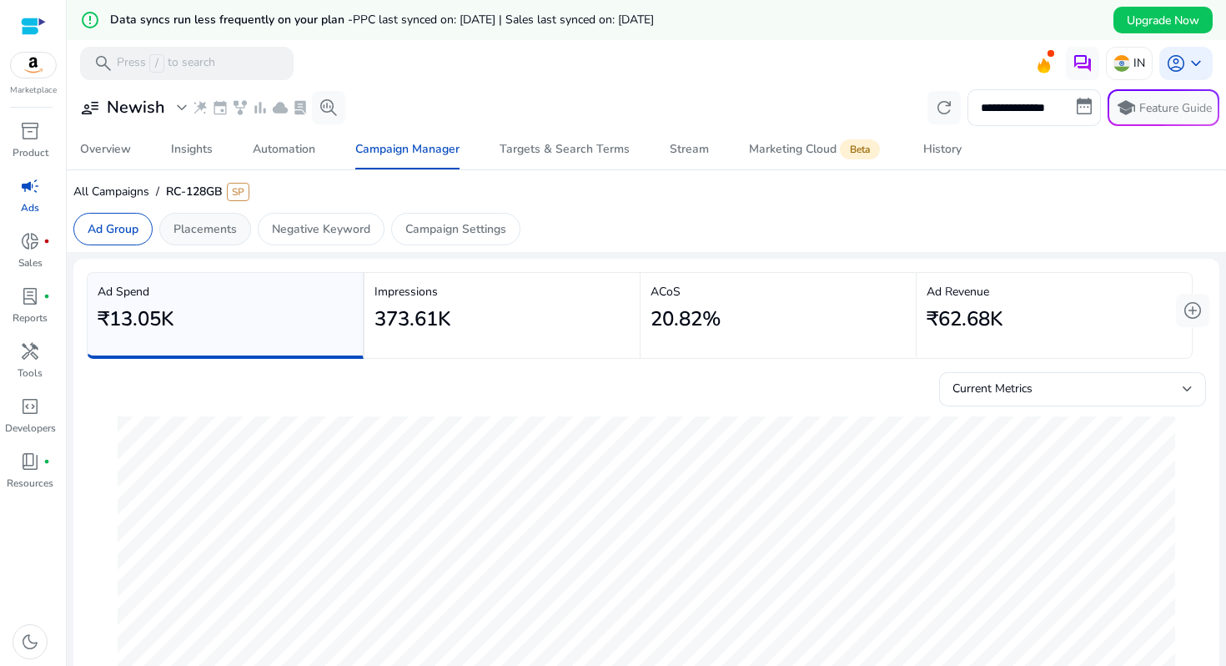
click at [206, 242] on div "Placements" at bounding box center [205, 229] width 92 height 33
click at [311, 247] on mat-card "All Campaigns / RC-128GB SP Ad Group Placements Negative Keyword Campaign Setti…" at bounding box center [646, 211] width 1173 height 82
click at [353, 232] on p "Negative Keyword" at bounding box center [321, 229] width 98 height 18
click at [435, 229] on p "Campaign Settings" at bounding box center [455, 229] width 101 height 18
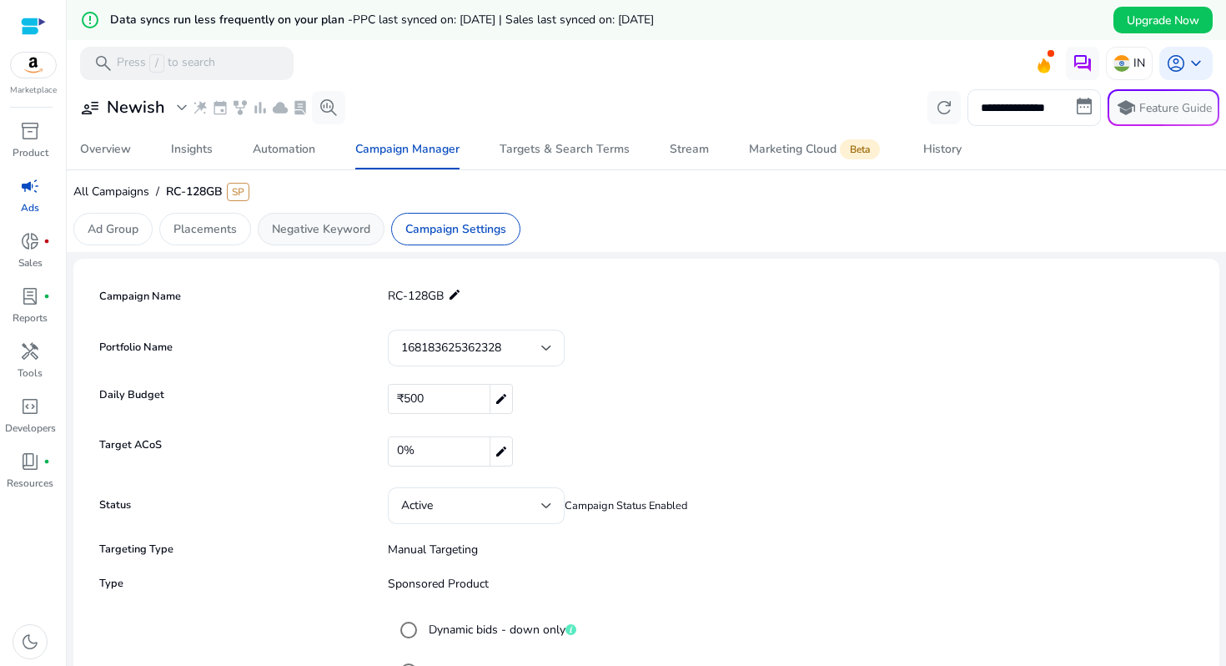
click at [348, 221] on p "Negative Keyword" at bounding box center [321, 229] width 98 height 18
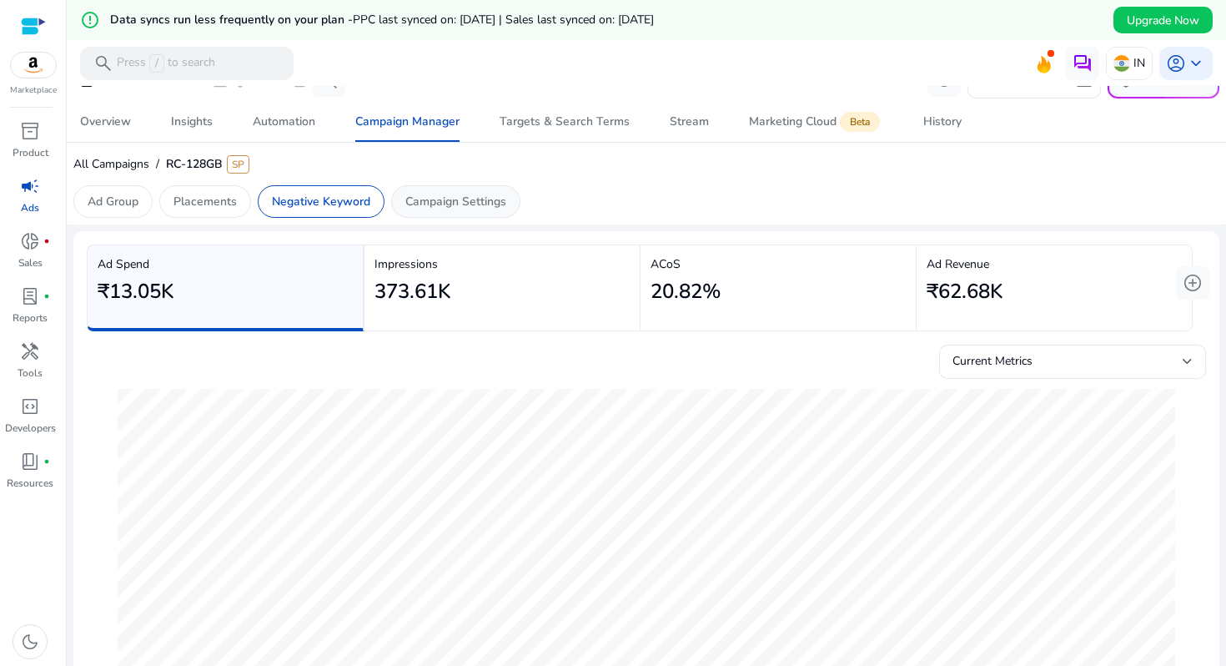
click at [433, 193] on p "Campaign Settings" at bounding box center [455, 202] width 101 height 18
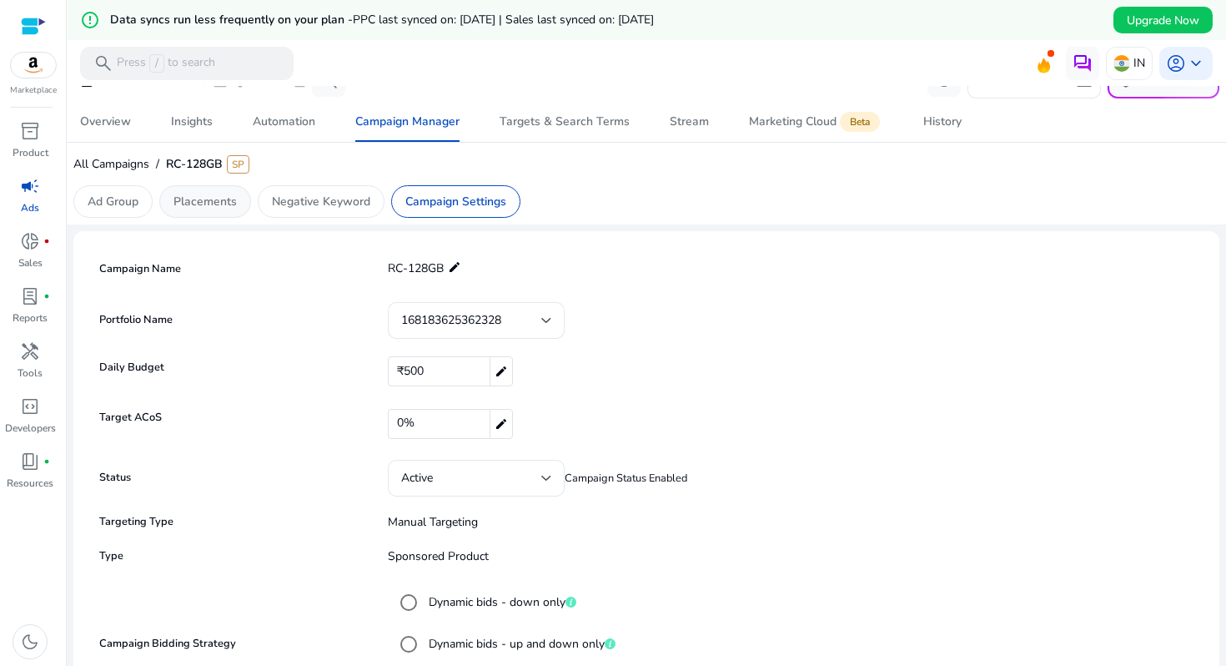
click at [213, 216] on div "Placements" at bounding box center [205, 201] width 92 height 33
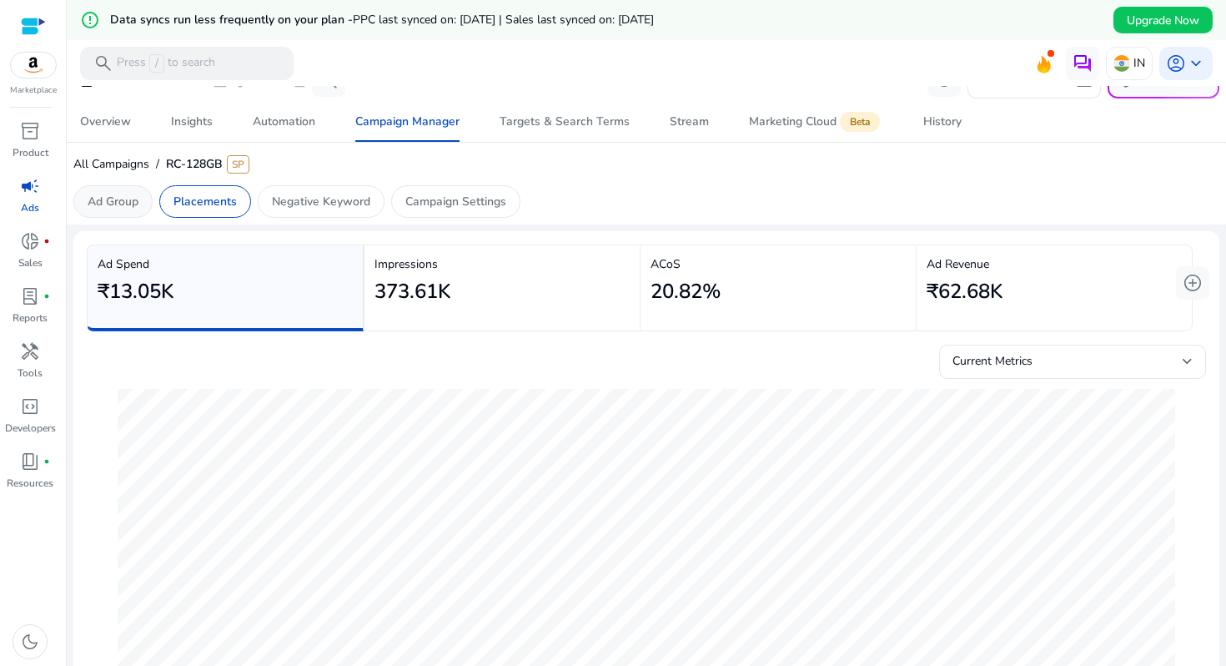
click at [112, 193] on p "Ad Group" at bounding box center [113, 202] width 51 height 18
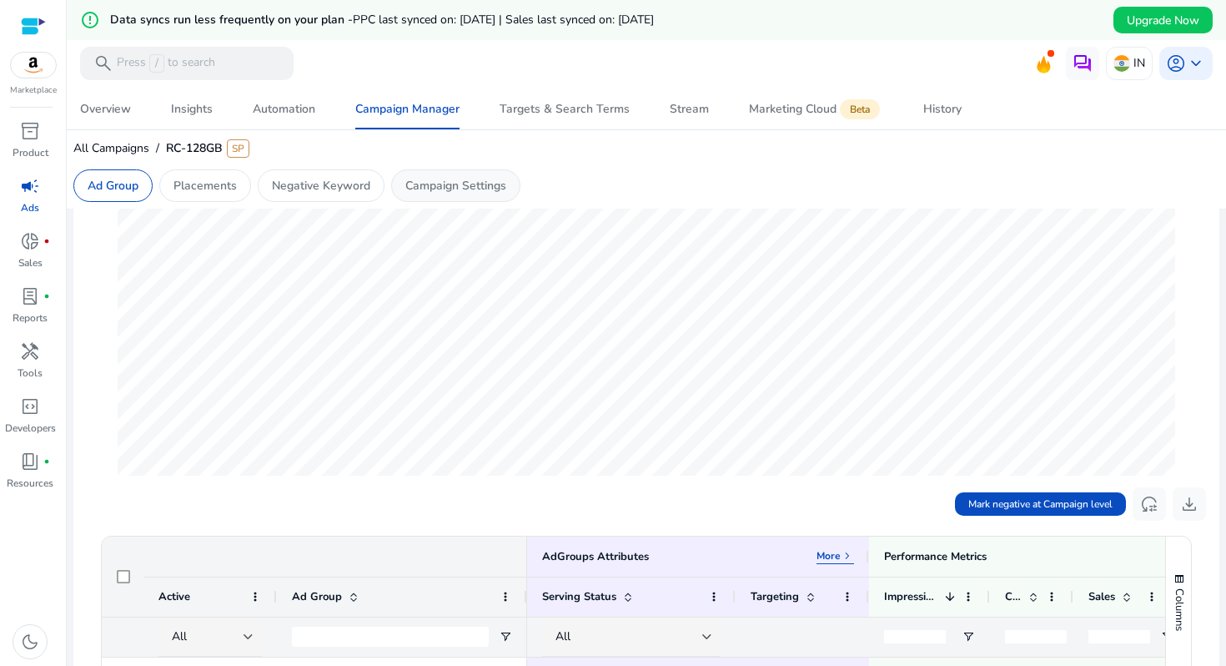
scroll to position [214, 0]
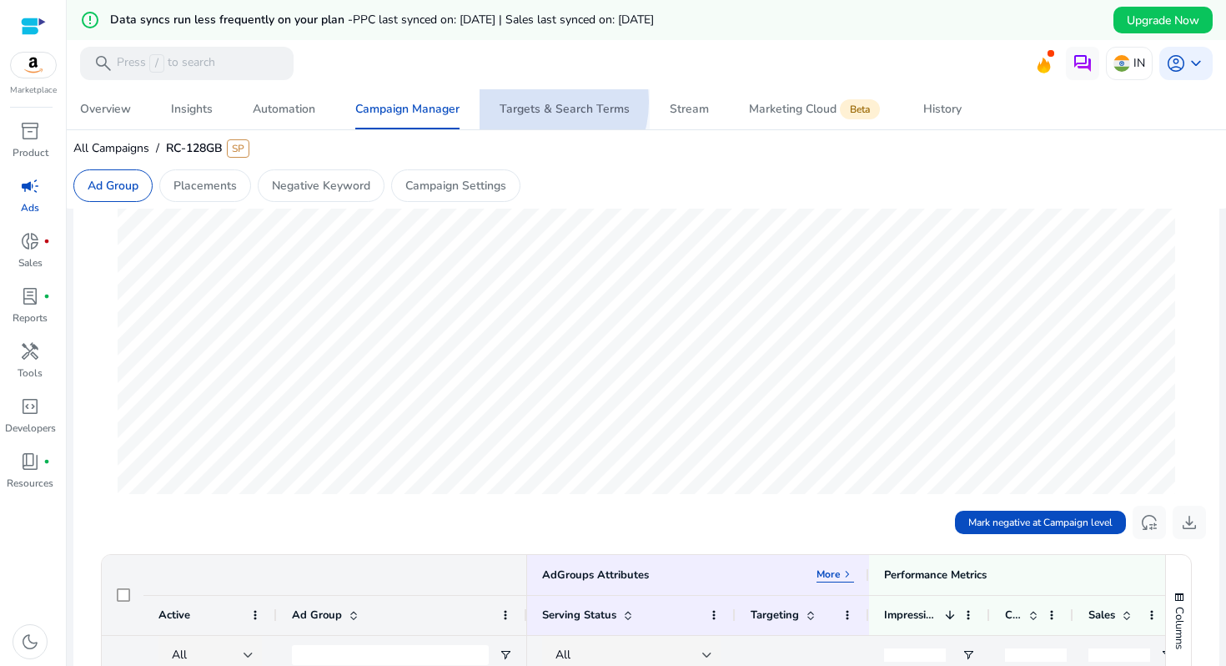
click at [535, 103] on div "Targets & Search Terms" at bounding box center [565, 109] width 130 height 12
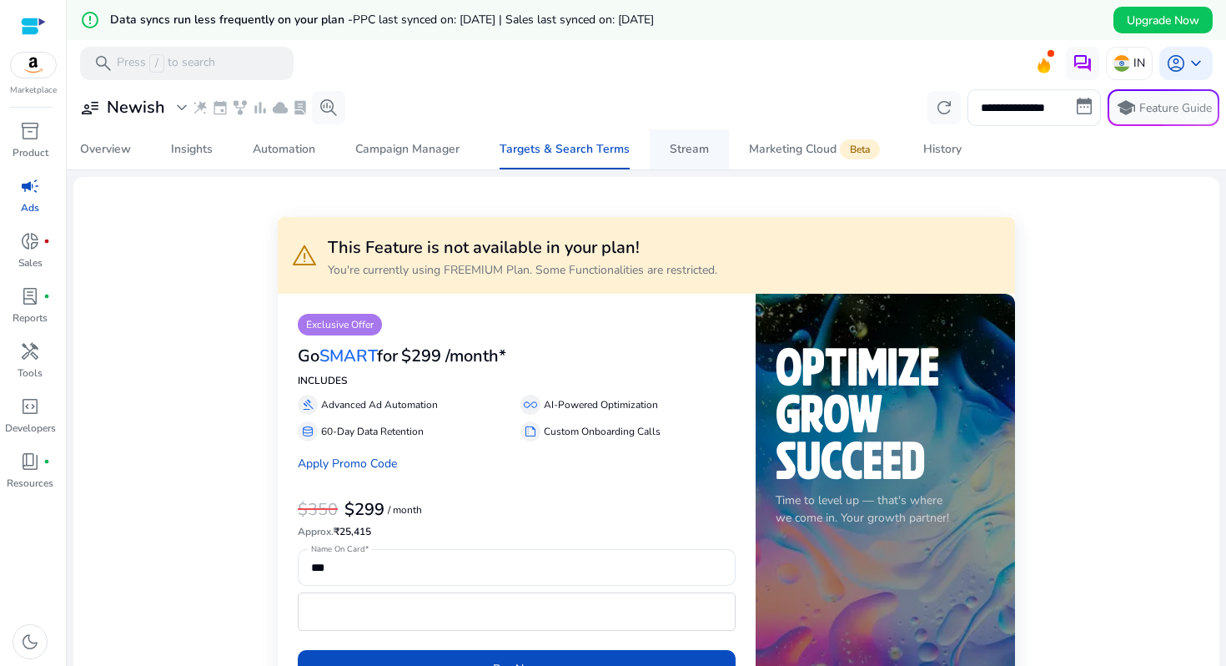
click at [691, 150] on div "Stream" at bounding box center [689, 149] width 39 height 12
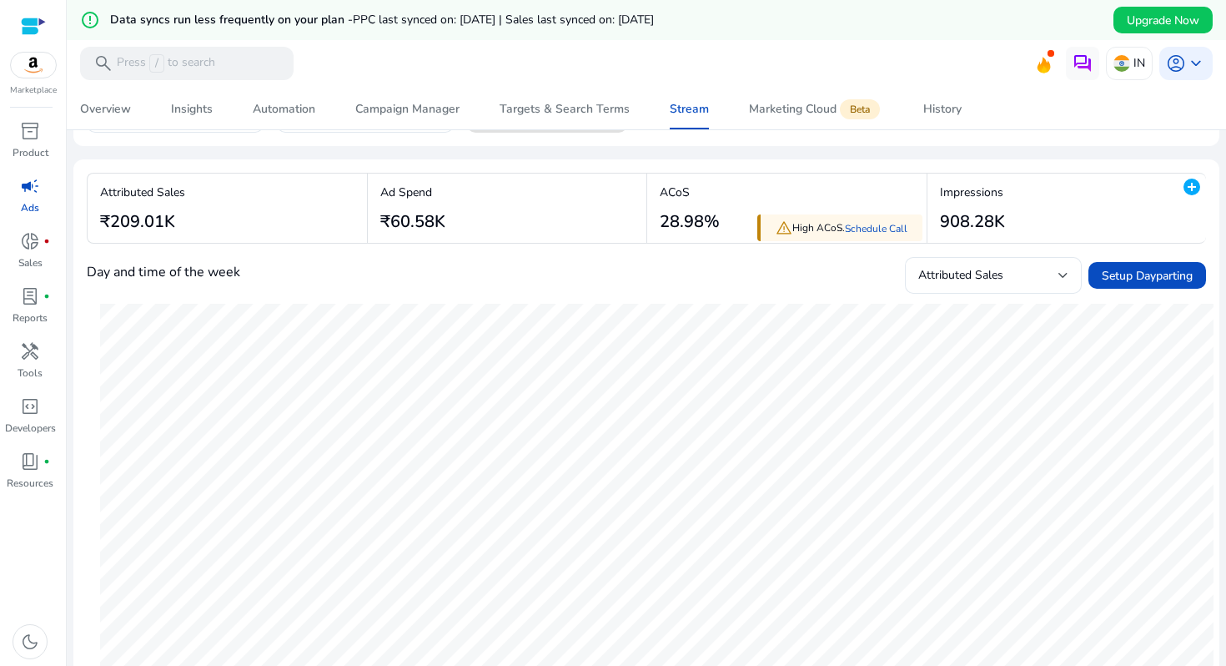
scroll to position [130, 0]
click at [937, 88] on div at bounding box center [646, 87] width 1159 height 3
click at [943, 124] on span "History" at bounding box center [942, 109] width 38 height 40
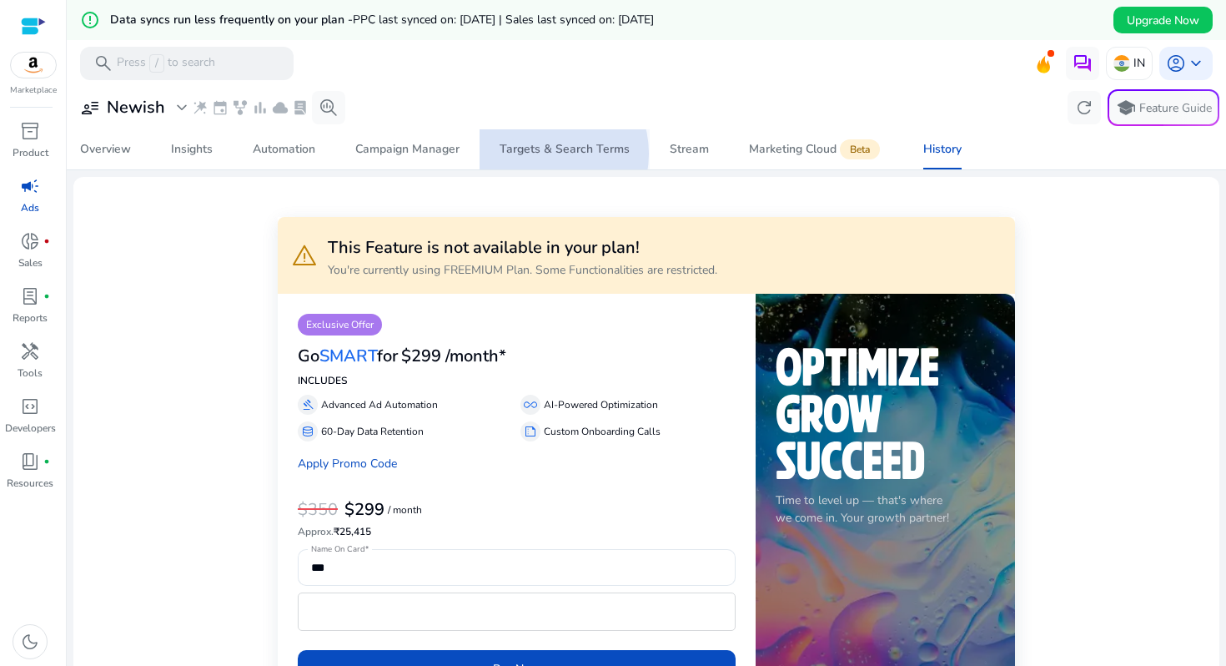
click at [541, 153] on div "Targets & Search Terms" at bounding box center [565, 149] width 130 height 12
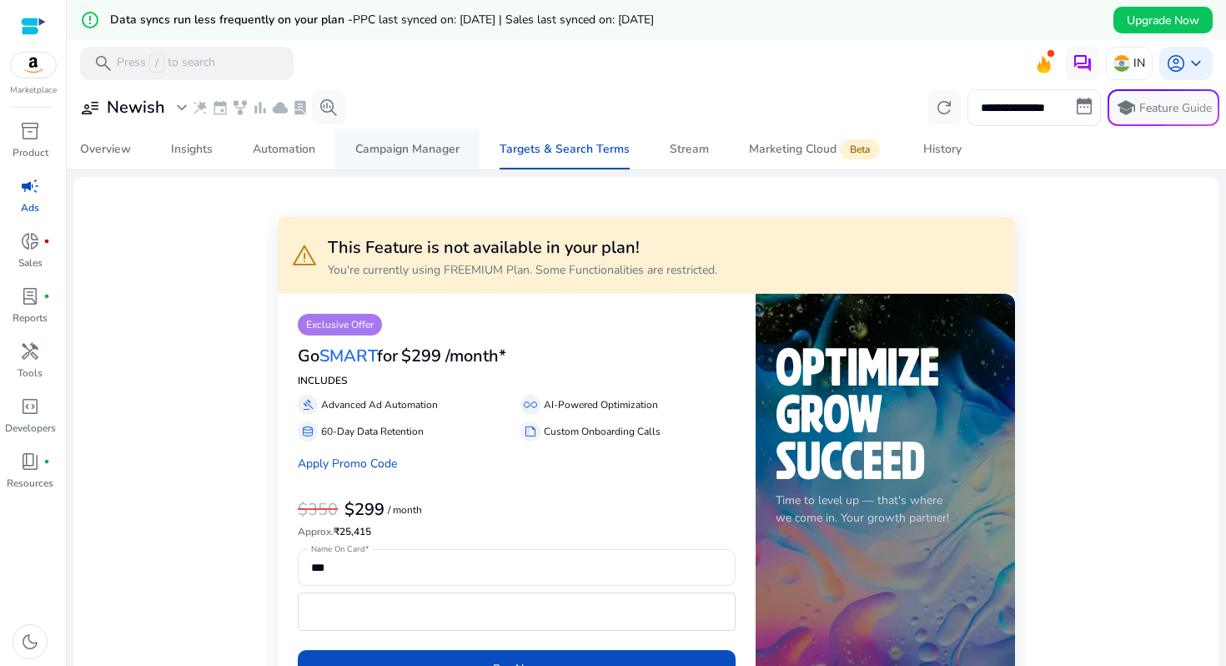
click at [423, 143] on div "Campaign Manager" at bounding box center [407, 149] width 104 height 12
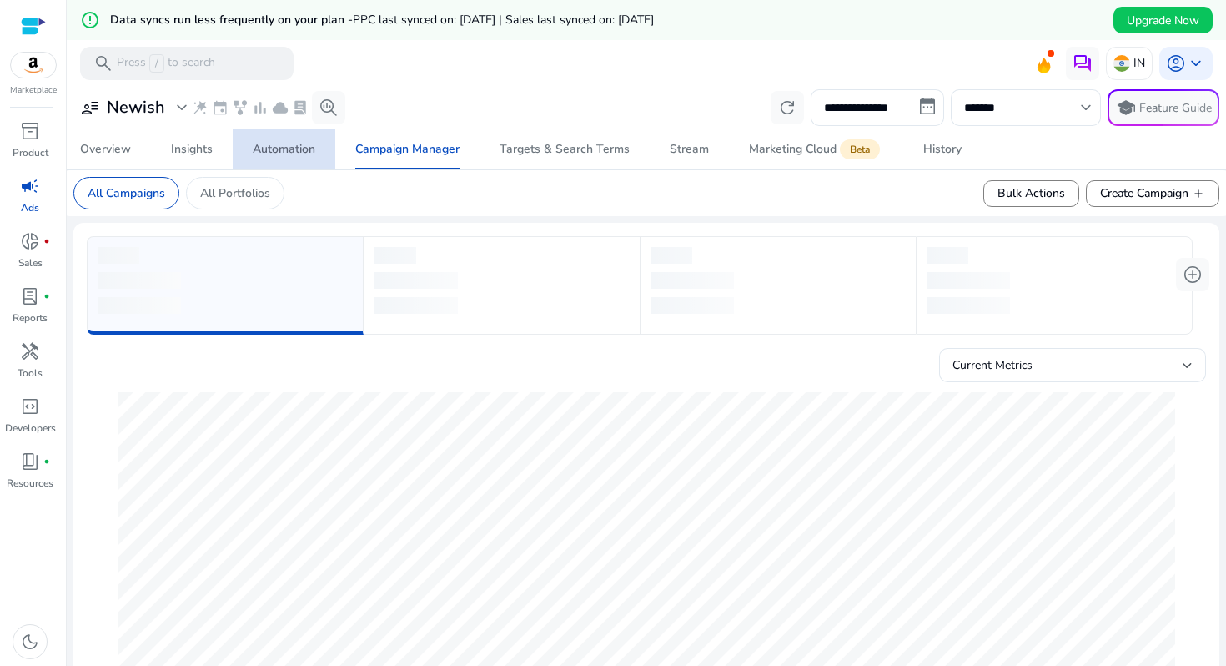
click at [284, 139] on span "Automation" at bounding box center [284, 149] width 63 height 40
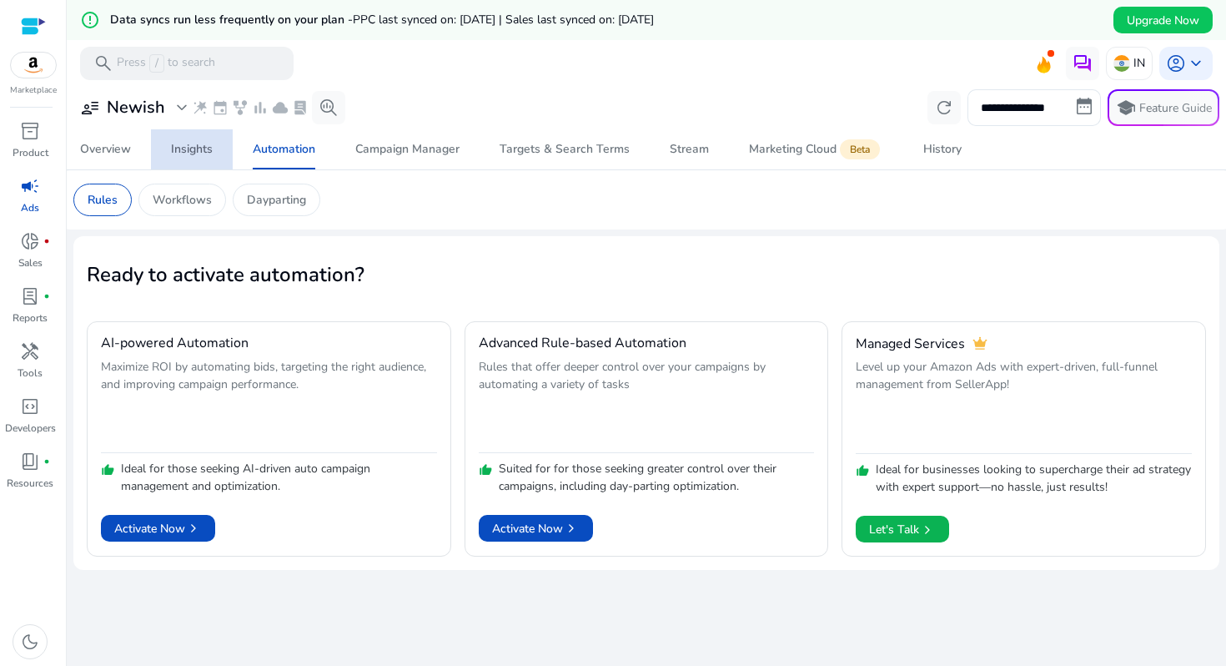
click at [168, 143] on link "Insights" at bounding box center [192, 149] width 82 height 40
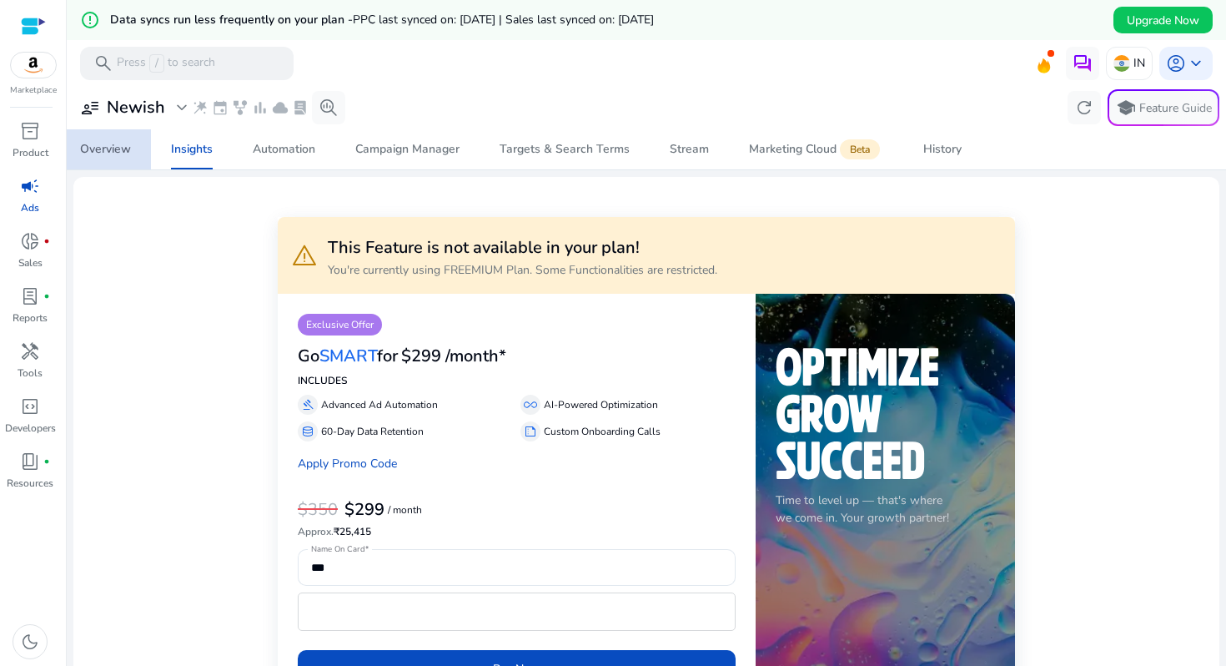
click at [106, 143] on div "Overview" at bounding box center [105, 149] width 51 height 12
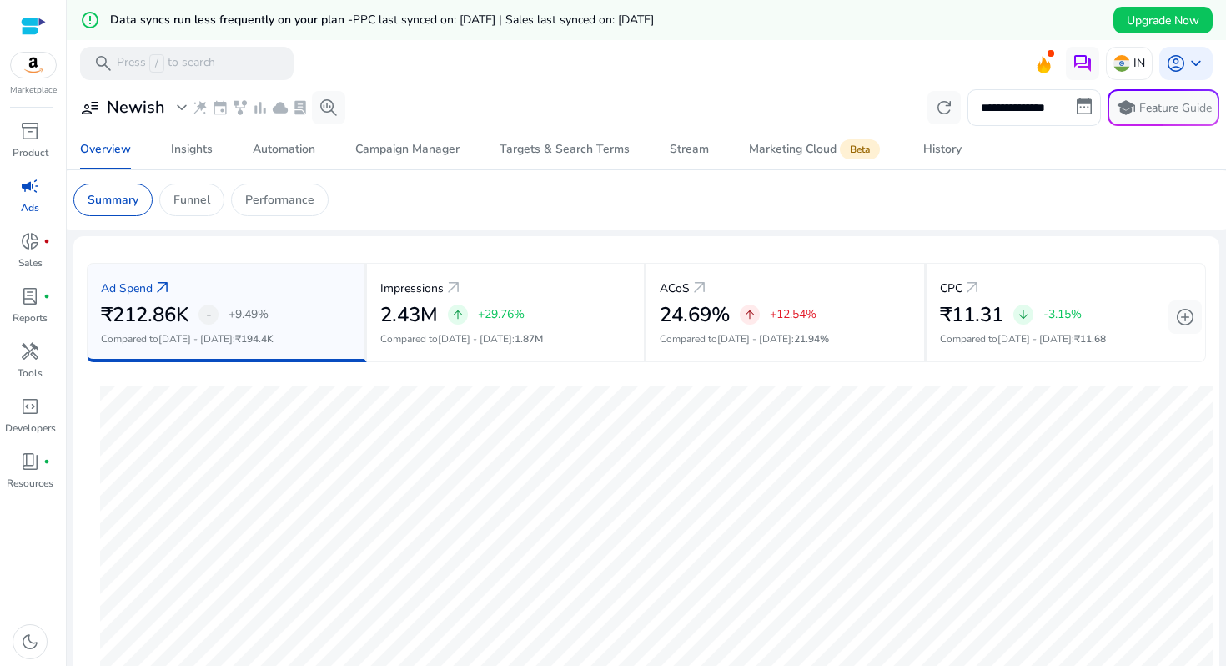
click at [211, 219] on mat-card "Summary Funnel Performance" at bounding box center [646, 199] width 1173 height 59
click at [205, 192] on p "Funnel" at bounding box center [191, 200] width 37 height 18
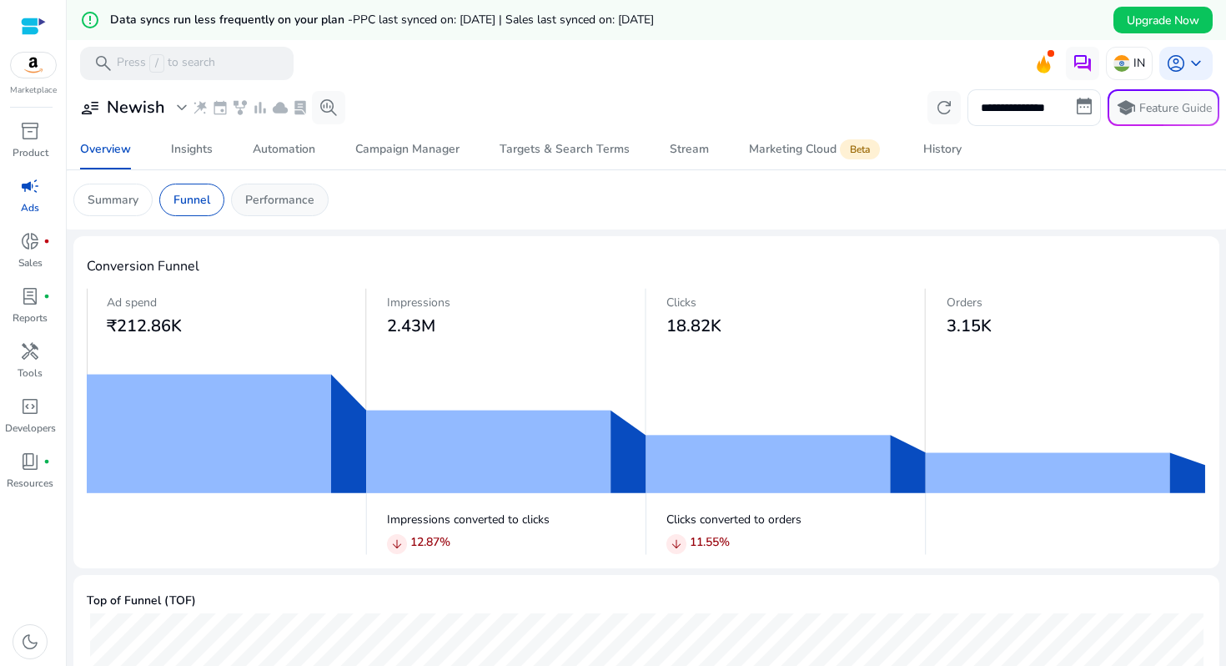
click at [259, 197] on p "Performance" at bounding box center [279, 200] width 69 height 18
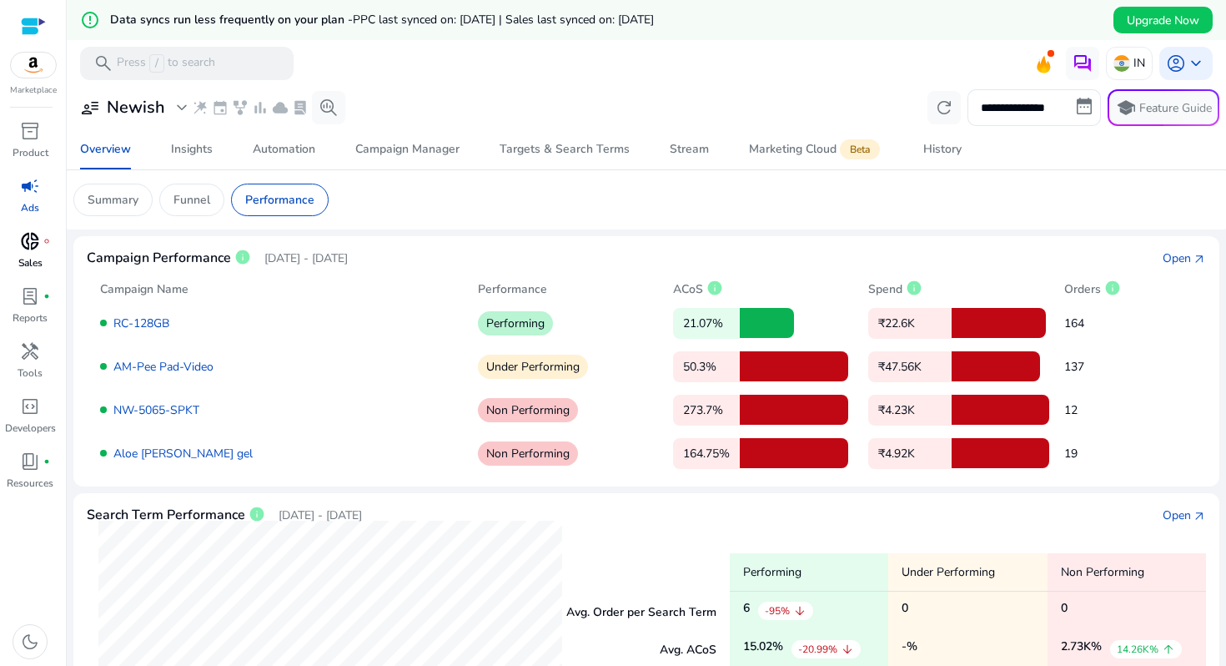
click at [38, 264] on p "Sales" at bounding box center [30, 262] width 24 height 15
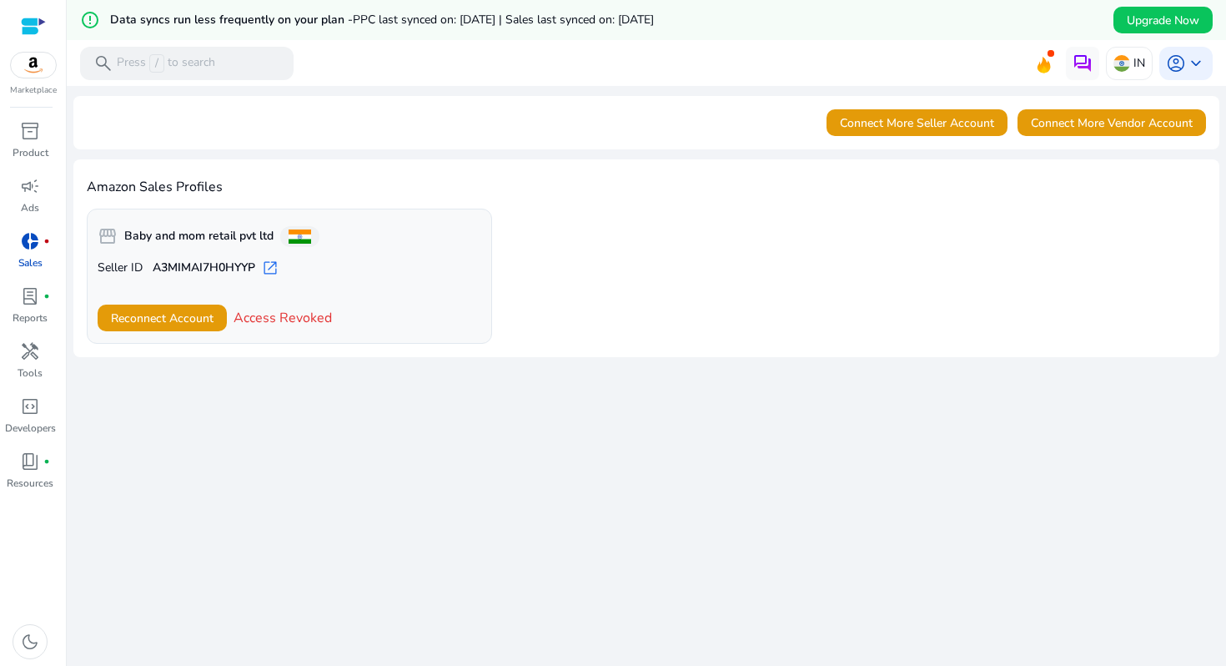
scroll to position [4, 0]
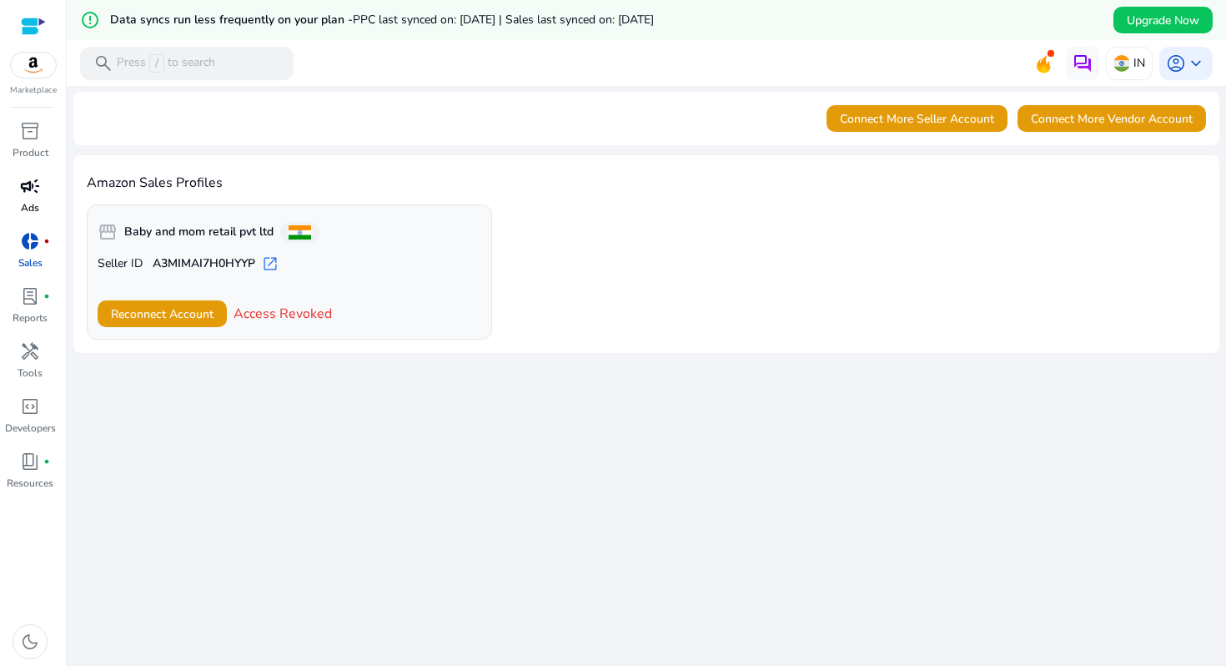
click at [34, 193] on span "campaign" at bounding box center [30, 186] width 20 height 20
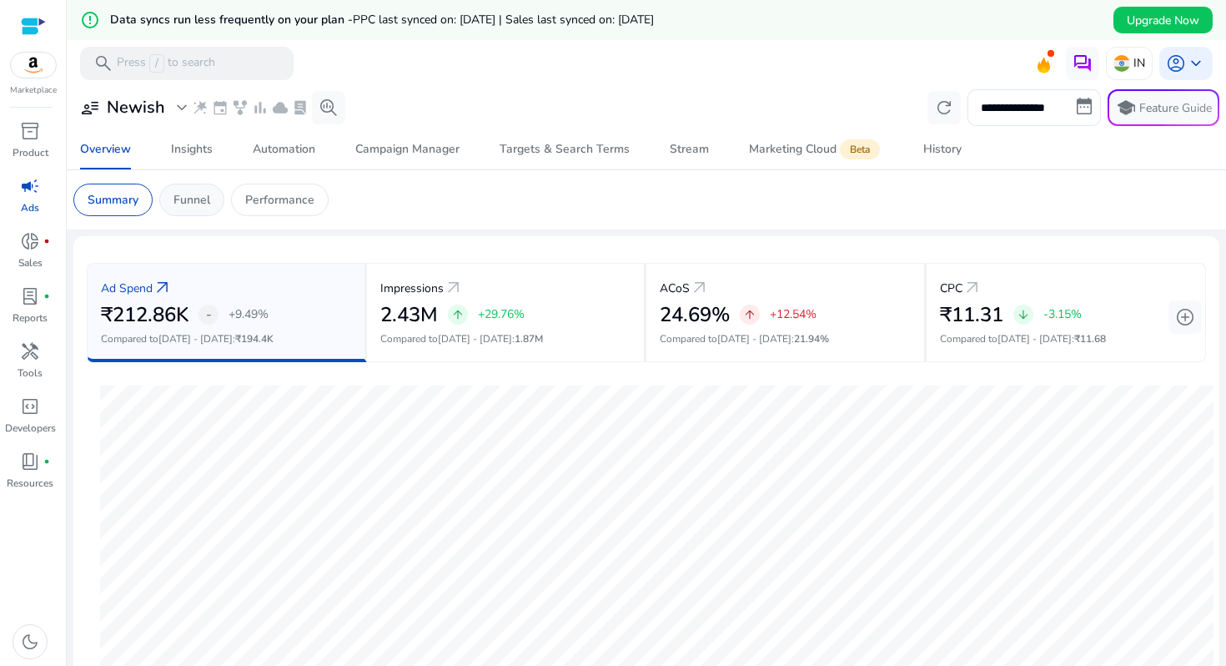
click at [209, 199] on p "Funnel" at bounding box center [191, 200] width 37 height 18
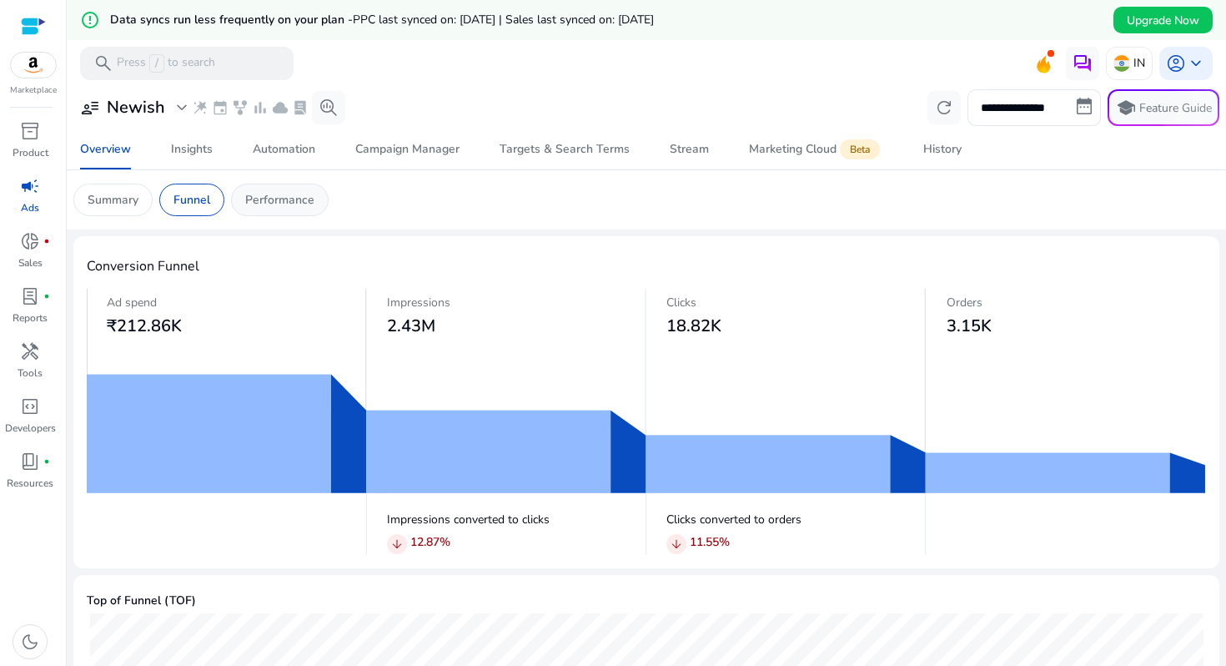
click at [271, 204] on p "Performance" at bounding box center [279, 200] width 69 height 18
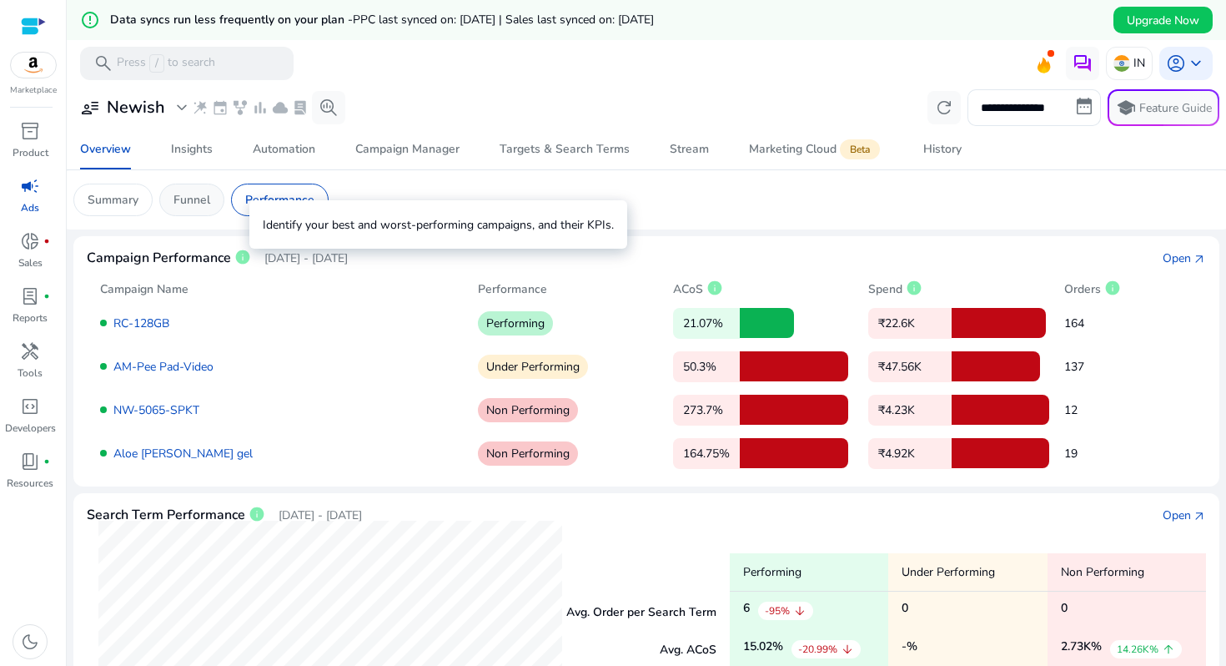
click at [193, 212] on div "Funnel" at bounding box center [191, 199] width 65 height 33
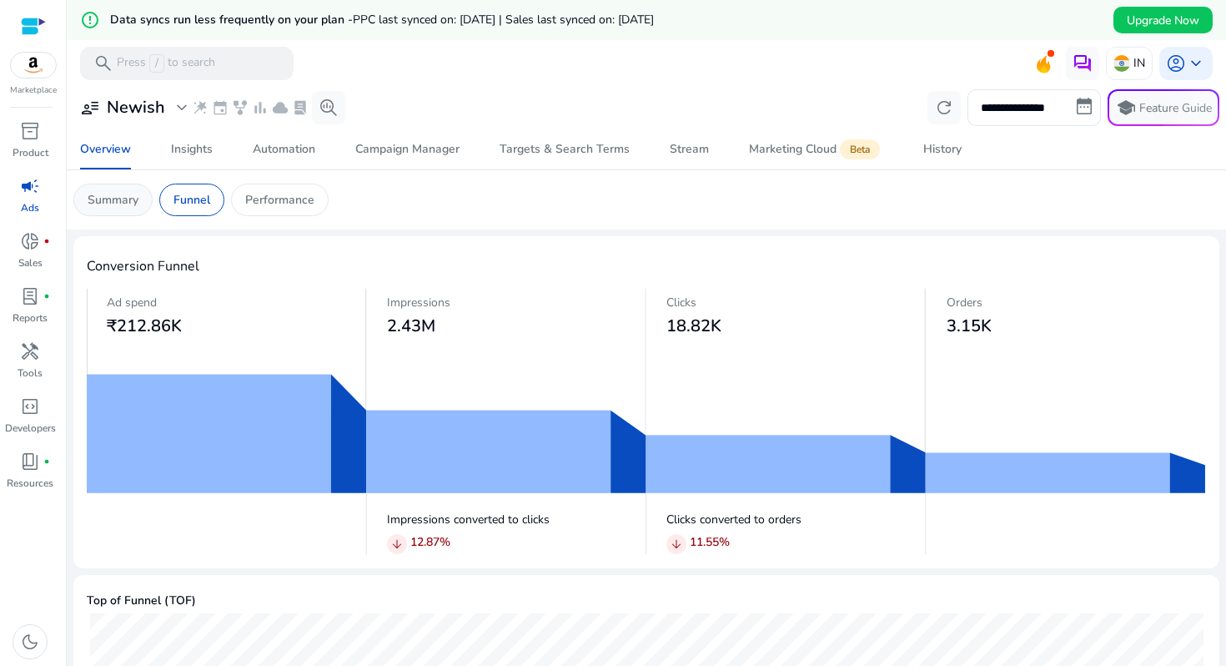
click at [122, 199] on p "Summary" at bounding box center [113, 200] width 51 height 18
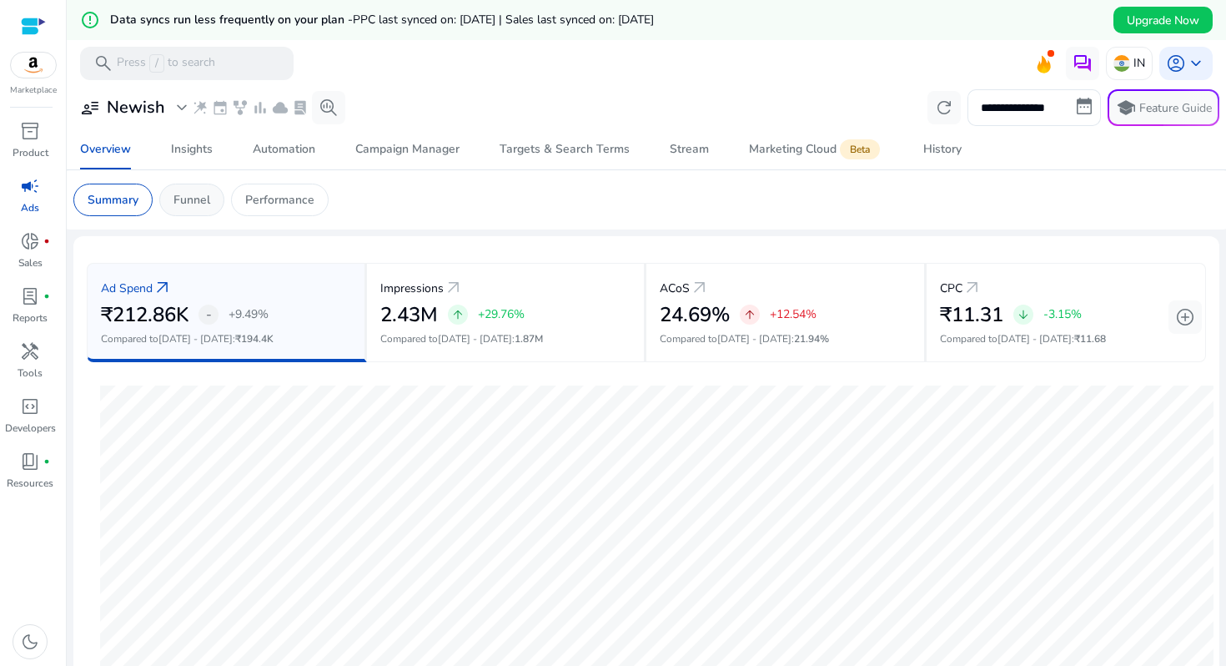
click at [188, 207] on p "Funnel" at bounding box center [191, 200] width 37 height 18
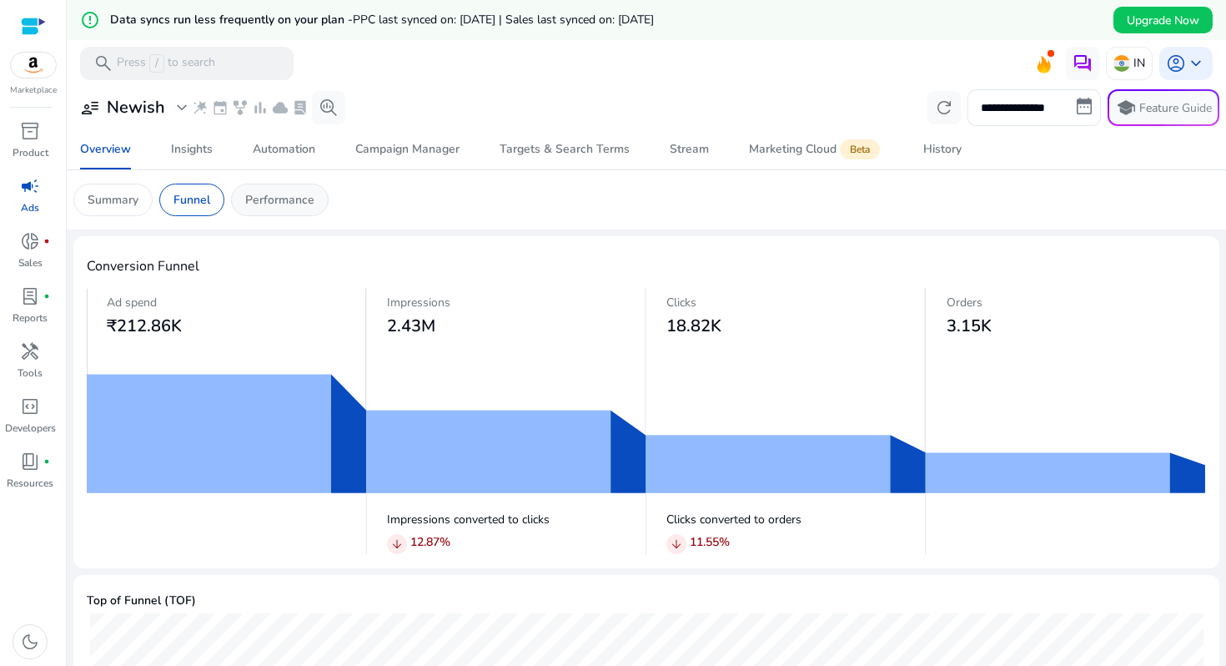
click at [319, 207] on div "Performance" at bounding box center [280, 199] width 98 height 33
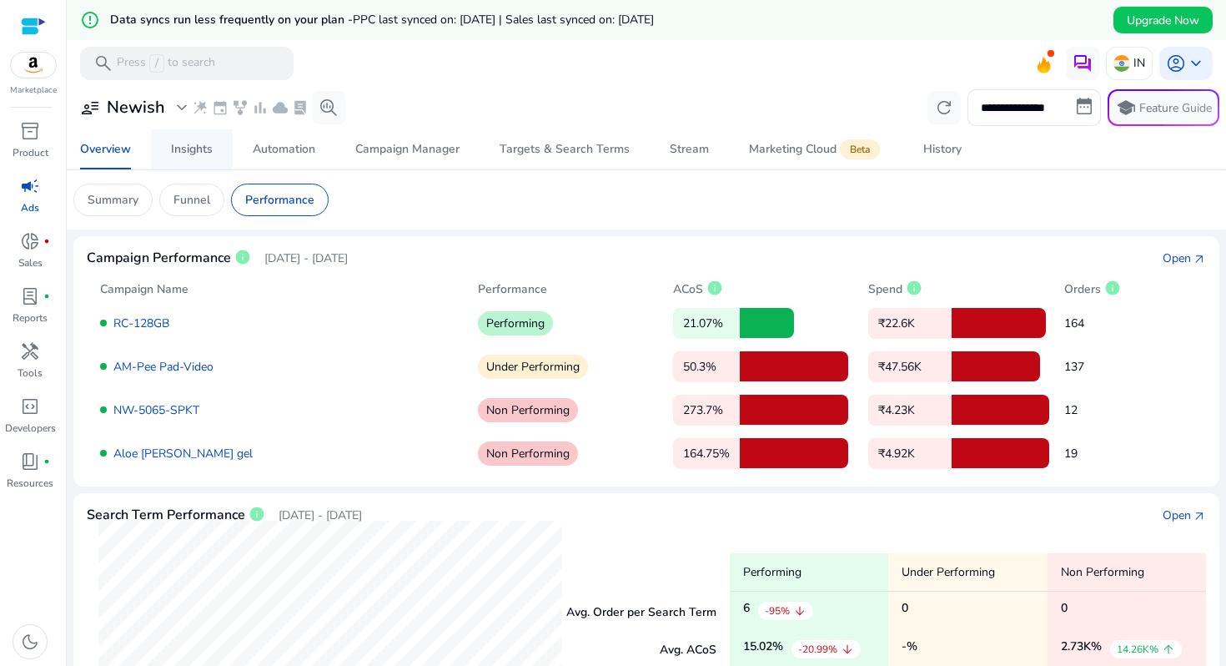
click at [200, 158] on span "Insights" at bounding box center [192, 149] width 42 height 40
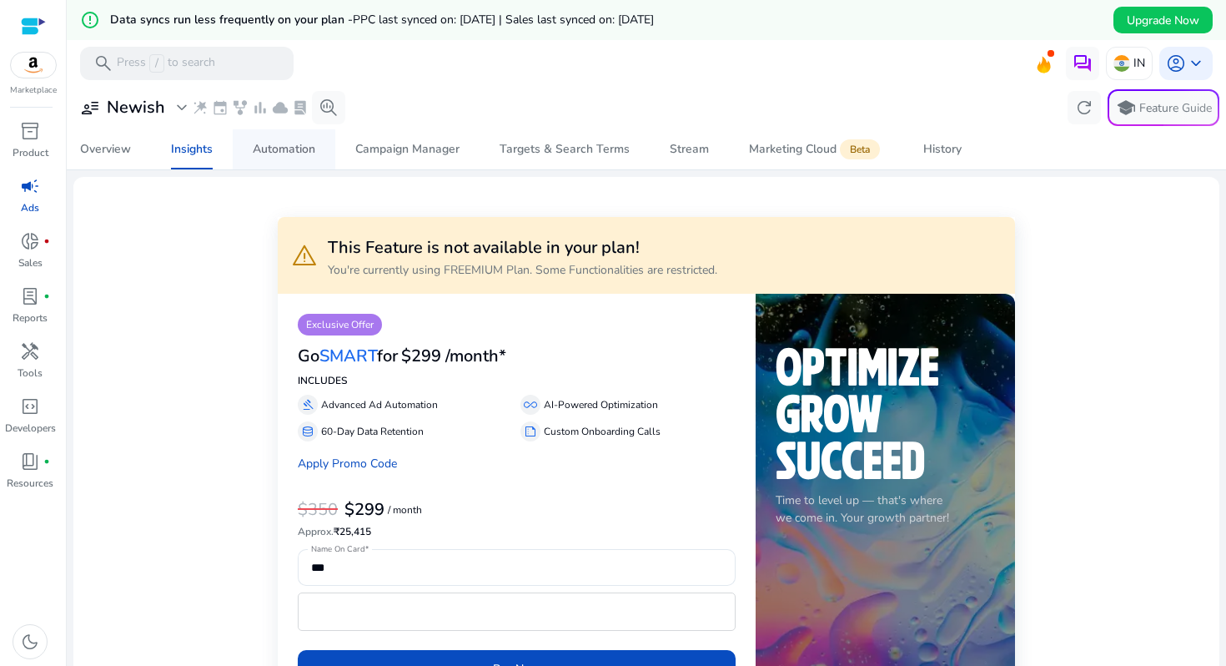
click at [306, 139] on span "Automation" at bounding box center [284, 149] width 63 height 40
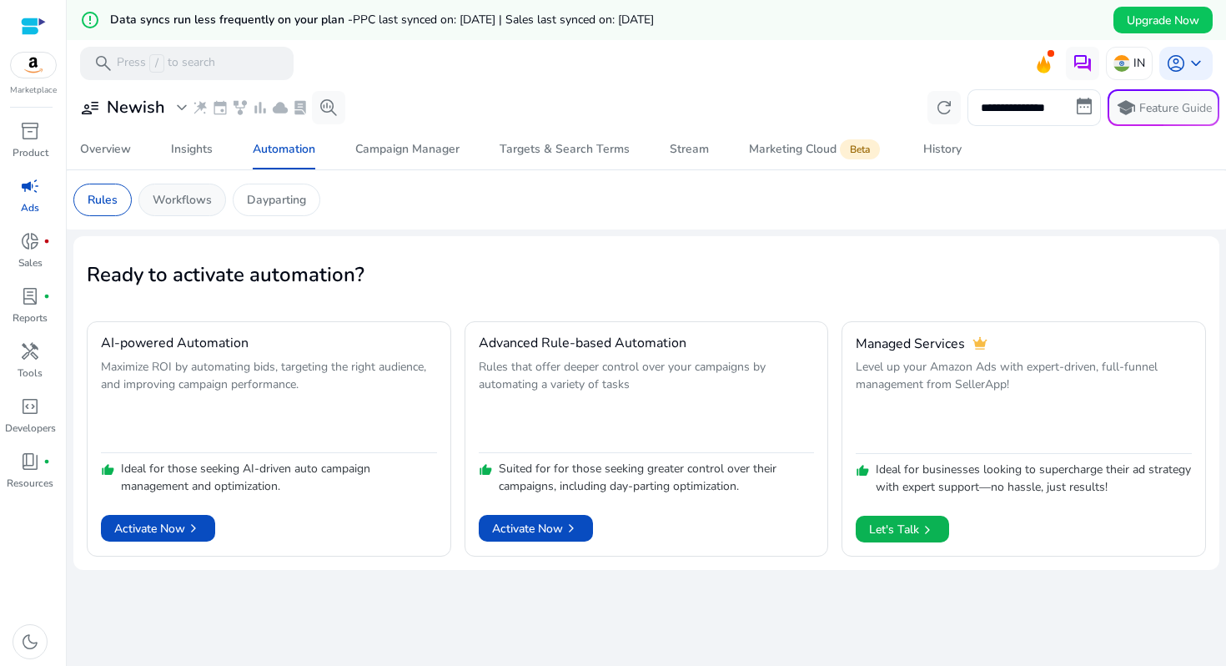
click at [201, 214] on div "Workflows" at bounding box center [182, 199] width 88 height 33
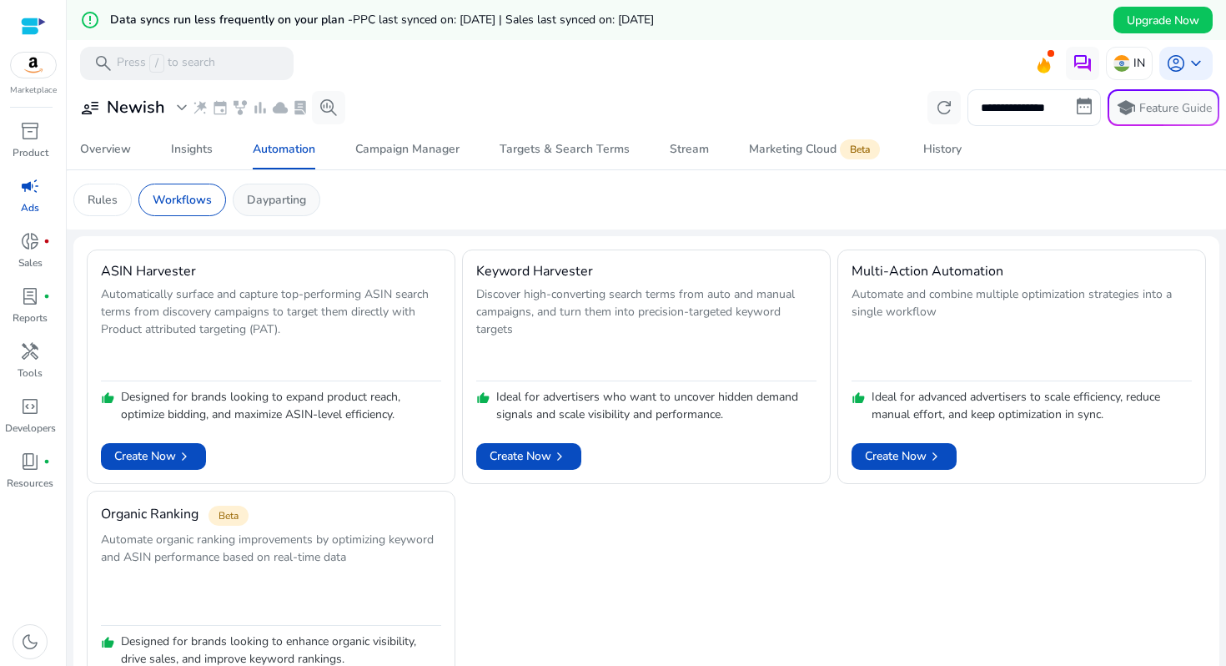
click at [248, 209] on div "Dayparting" at bounding box center [277, 199] width 88 height 33
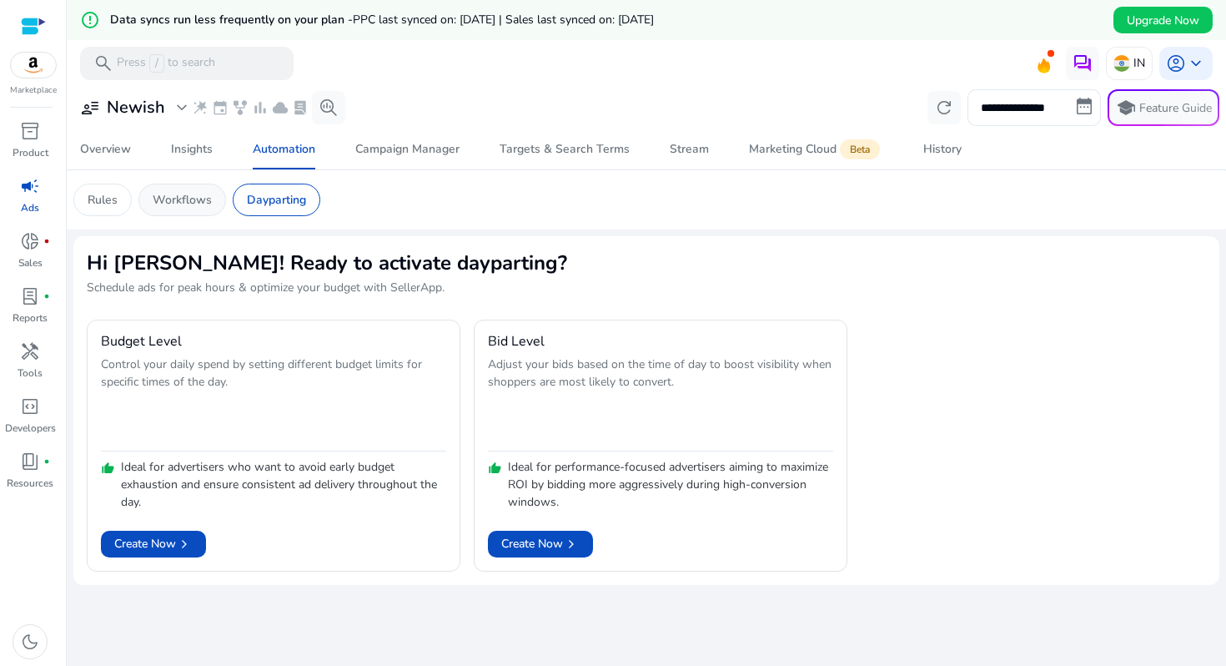
click at [223, 203] on div "Workflows" at bounding box center [182, 199] width 88 height 33
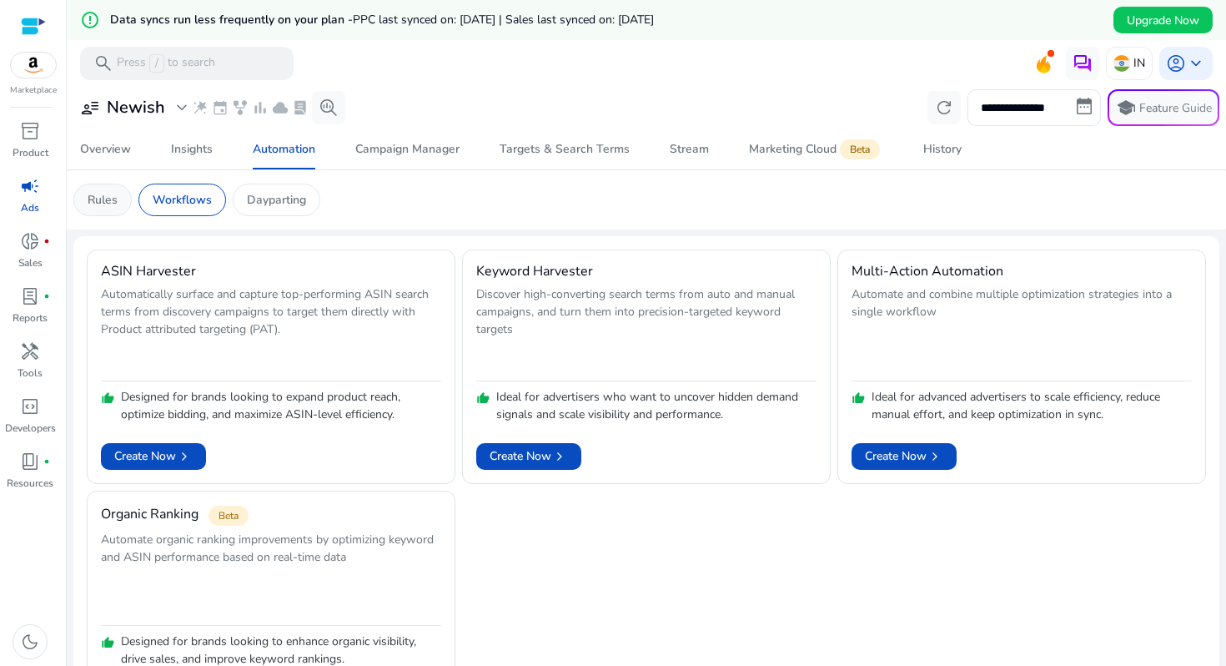
click at [130, 202] on div "Rules" at bounding box center [102, 199] width 58 height 33
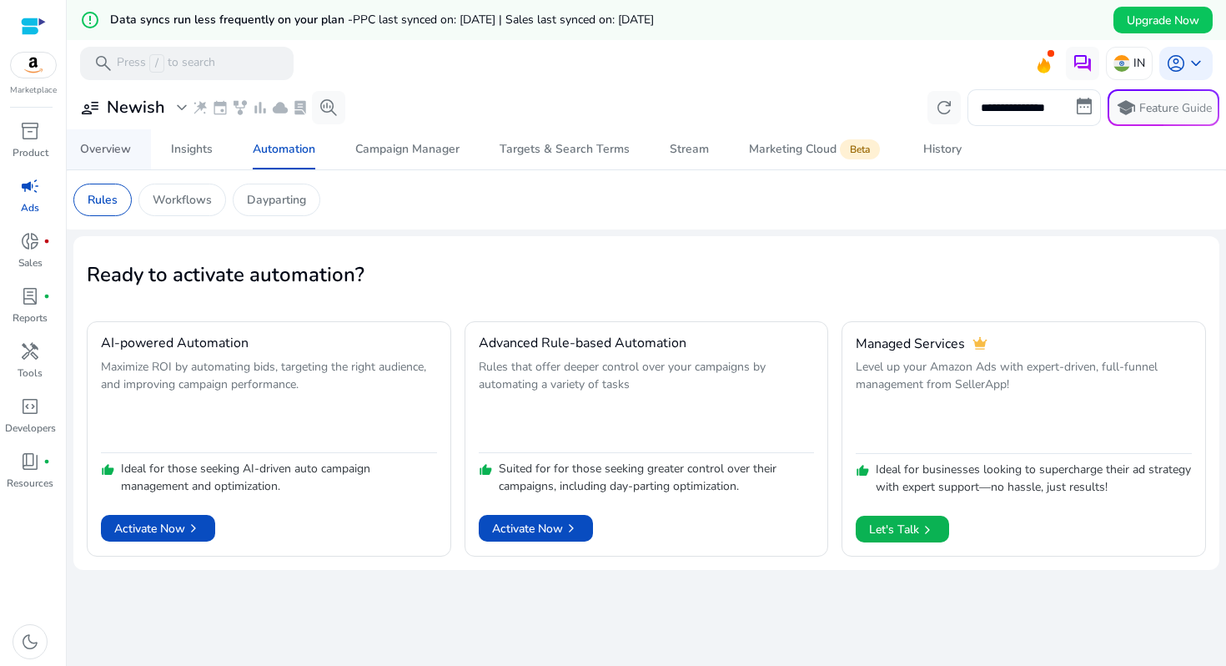
click at [108, 153] on div "Overview" at bounding box center [105, 149] width 51 height 12
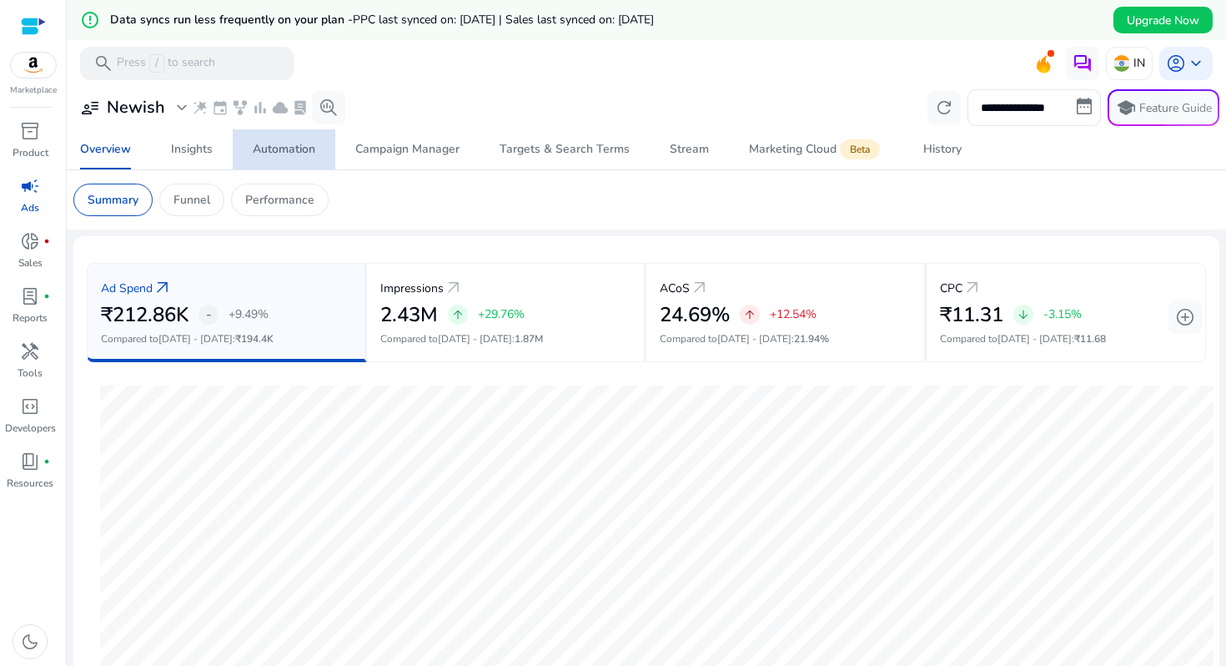
click at [264, 151] on div "Automation" at bounding box center [284, 149] width 63 height 12
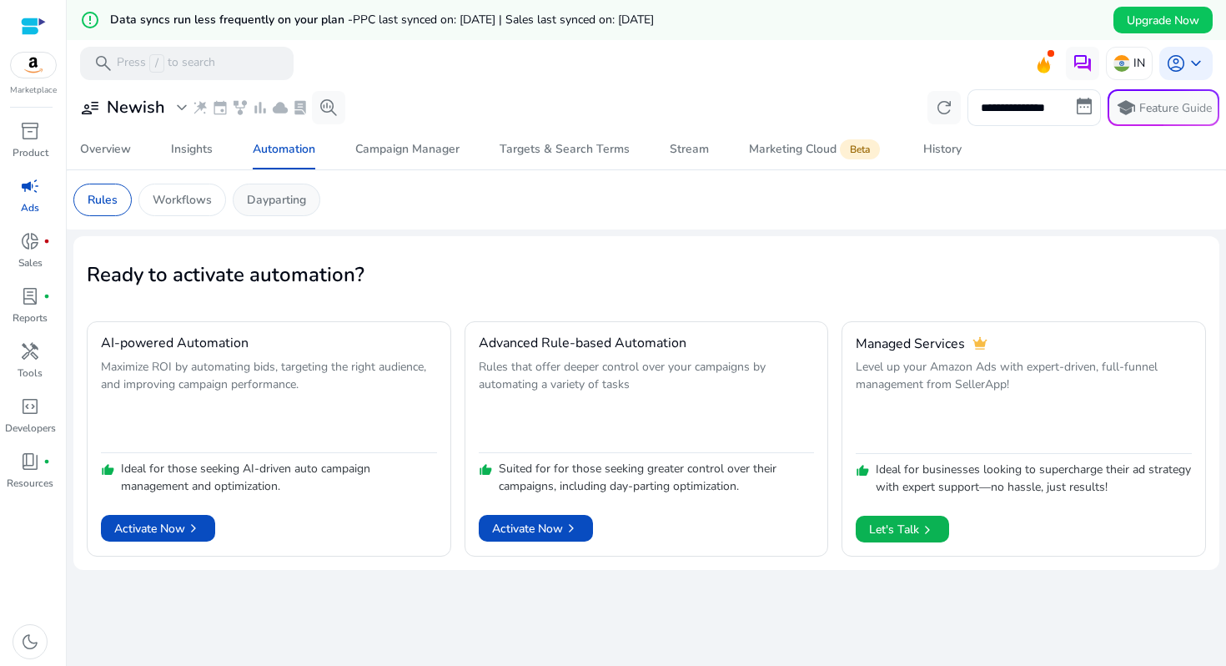
click at [280, 207] on p "Dayparting" at bounding box center [276, 200] width 59 height 18
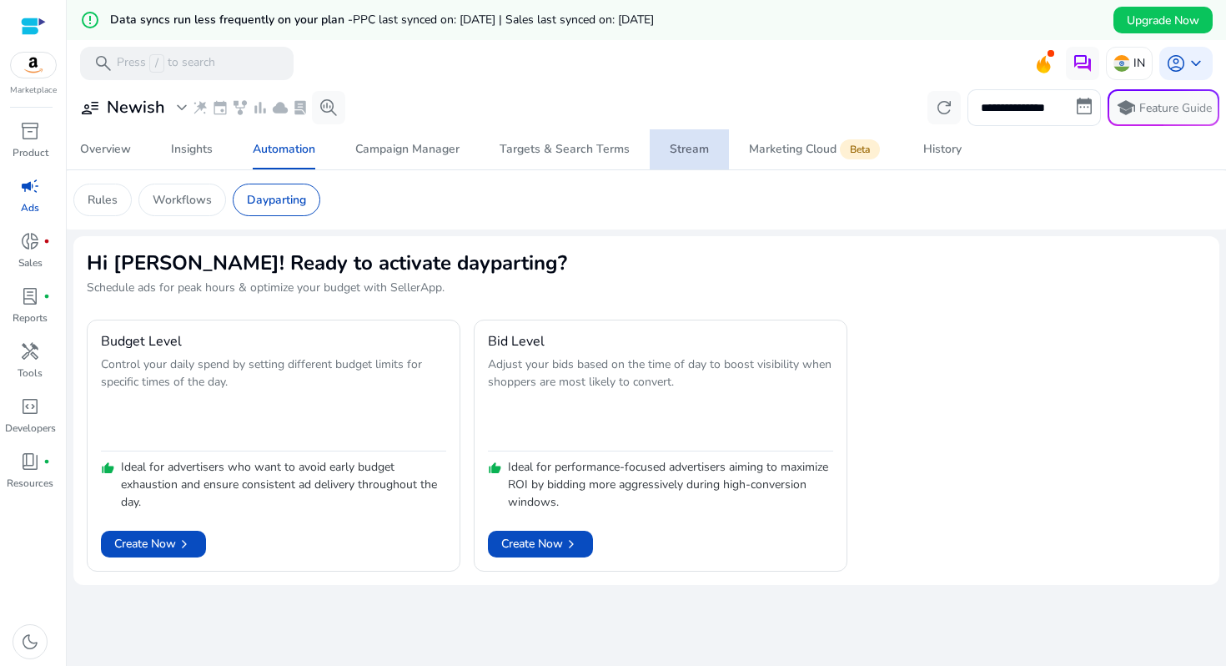
click at [691, 153] on div "Stream" at bounding box center [689, 149] width 39 height 12
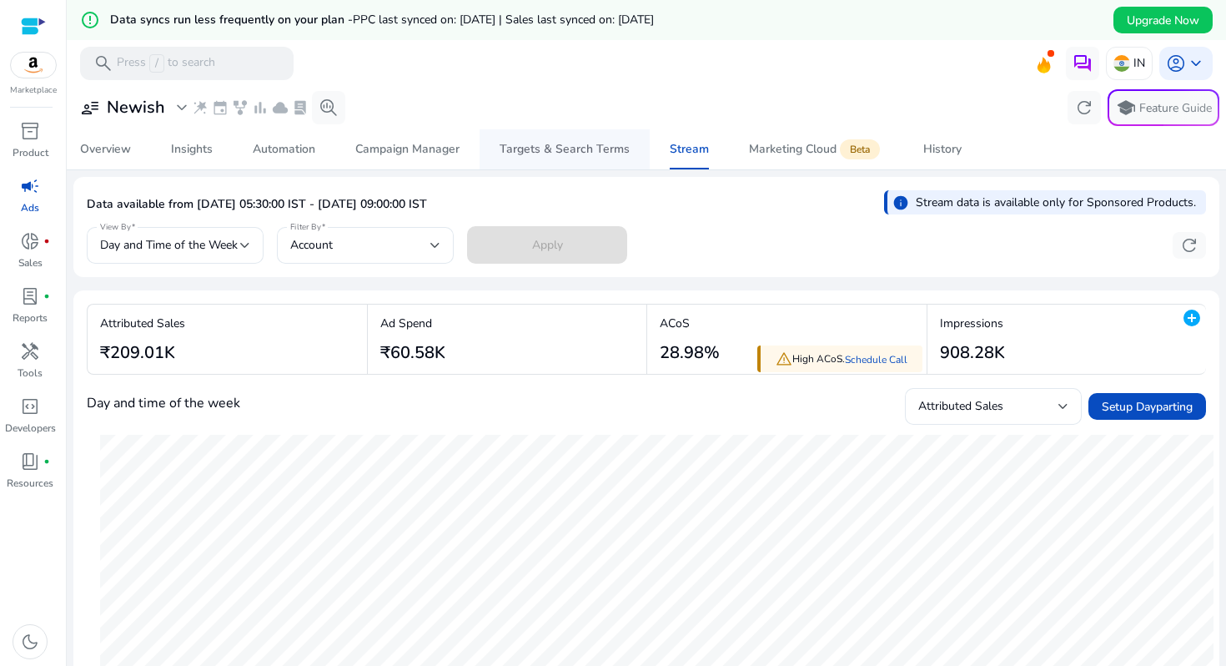
click at [535, 162] on span "Targets & Search Terms" at bounding box center [565, 149] width 130 height 40
select select "*"
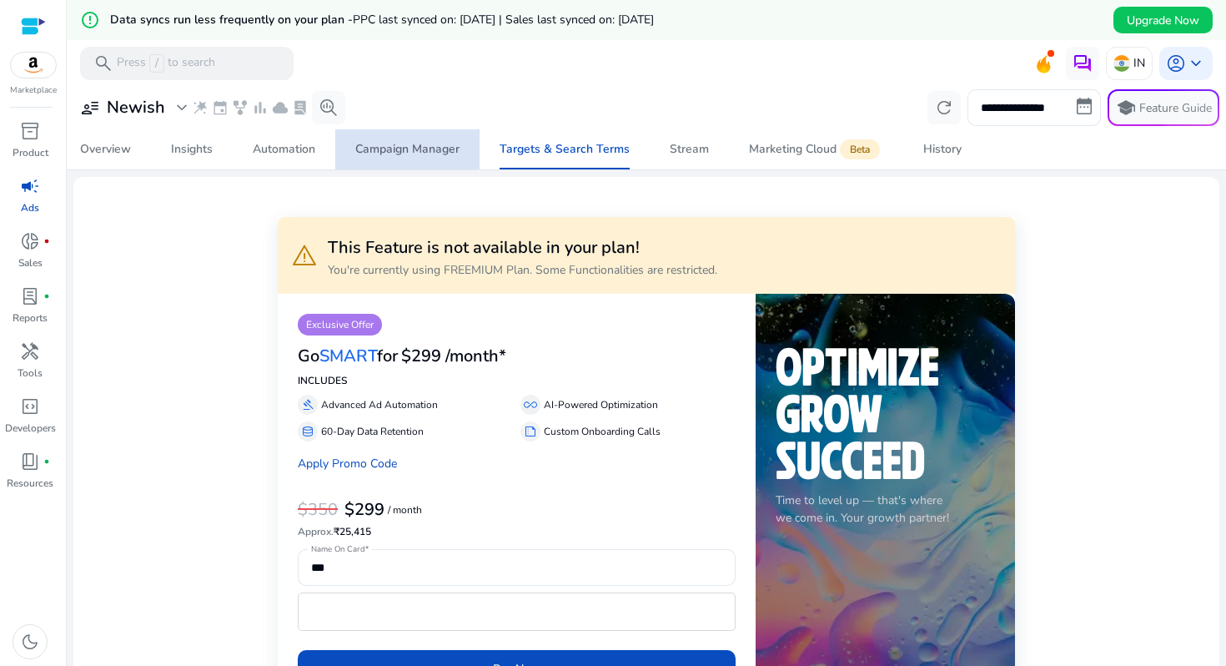
click at [443, 148] on div "Campaign Manager" at bounding box center [407, 149] width 104 height 12
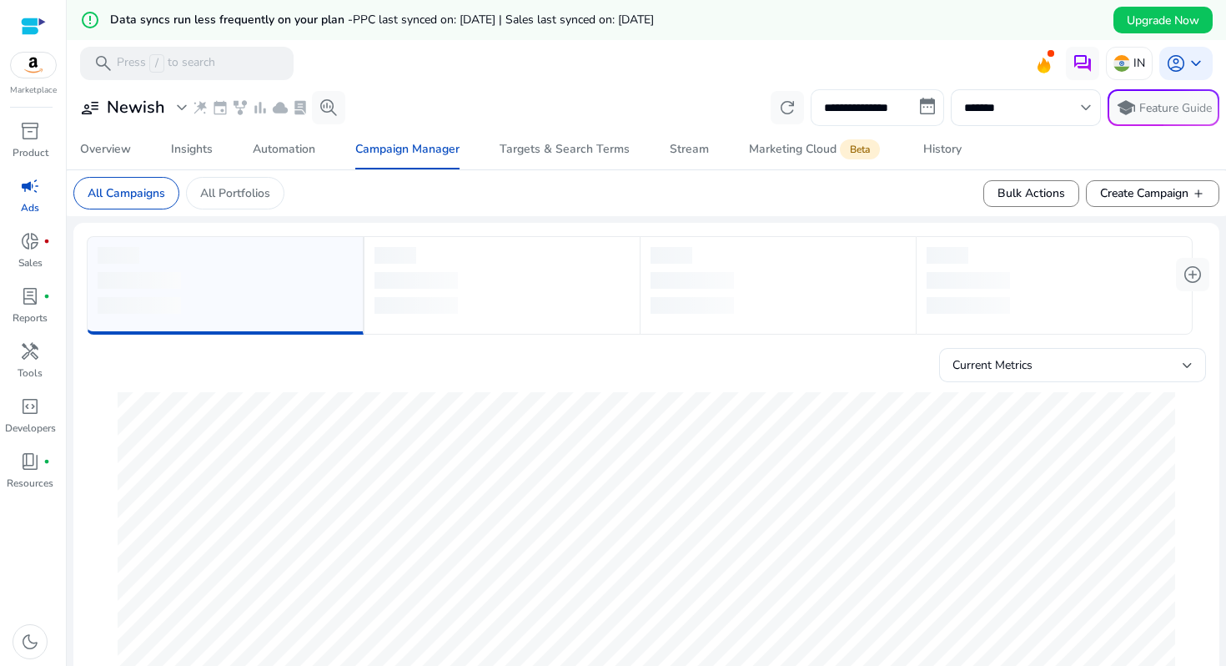
click at [892, 113] on input "**********" at bounding box center [877, 107] width 133 height 37
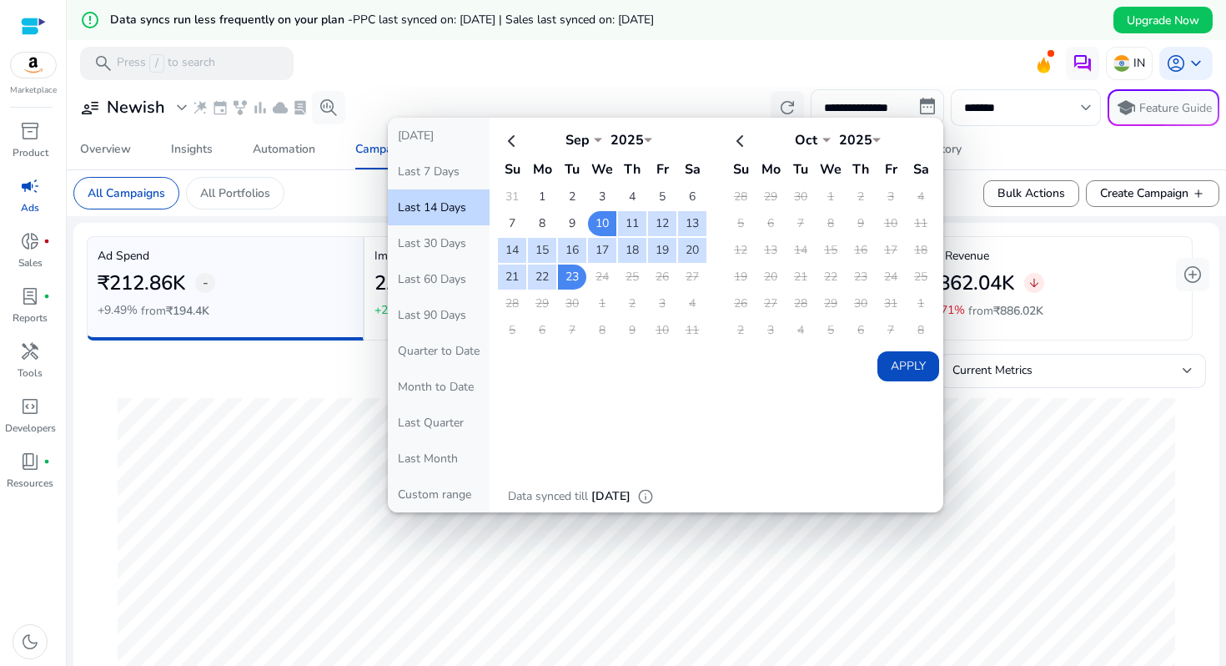
drag, startPoint x: 588, startPoint y: 497, endPoint x: 570, endPoint y: 495, distance: 18.5
click at [564, 495] on div "Data synced till Sep 23, 2025" at bounding box center [569, 496] width 123 height 18
drag, startPoint x: 495, startPoint y: 496, endPoint x: 664, endPoint y: 495, distance: 168.5
click at [664, 495] on div "Today Last 7 Days Last 14 Days Last 30 Days Last 60 Days Last 90 Days Quarter t…" at bounding box center [665, 315] width 555 height 395
drag, startPoint x: 659, startPoint y: 495, endPoint x: 525, endPoint y: 494, distance: 133.5
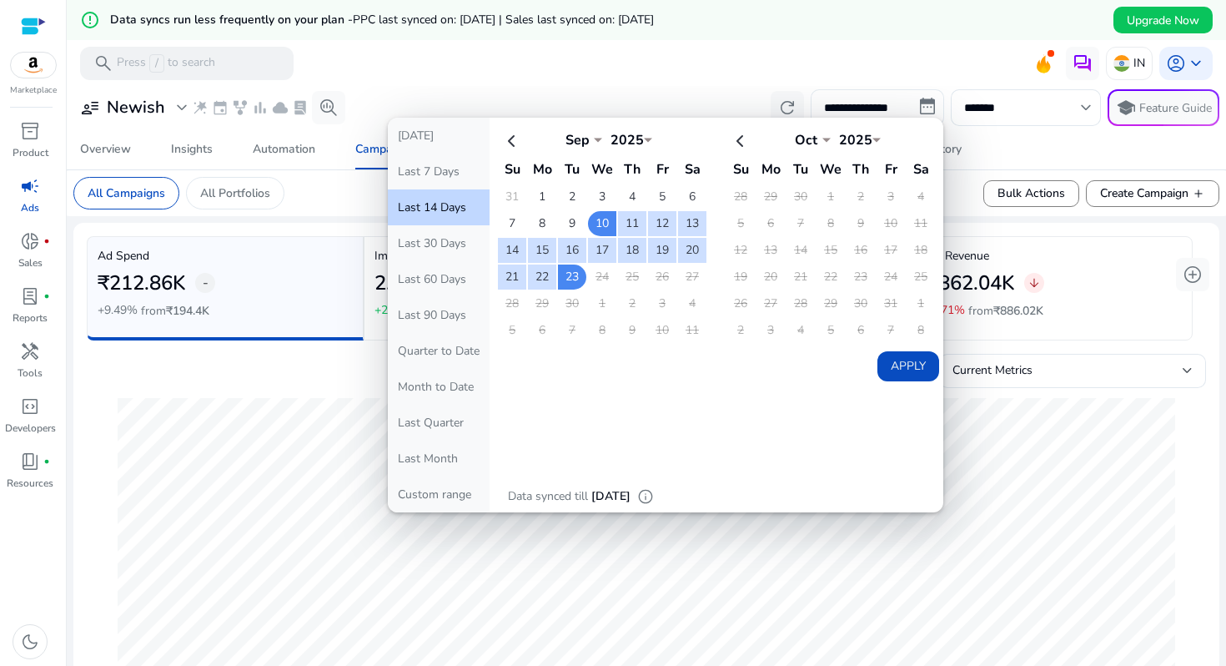
click at [524, 494] on div "Data synced till Sep 23, 2025 info" at bounding box center [581, 496] width 146 height 18
click at [997, 139] on div "Overview Insights Automation Campaign Manager Targets & Search Terms Stream Mar…" at bounding box center [646, 149] width 1173 height 40
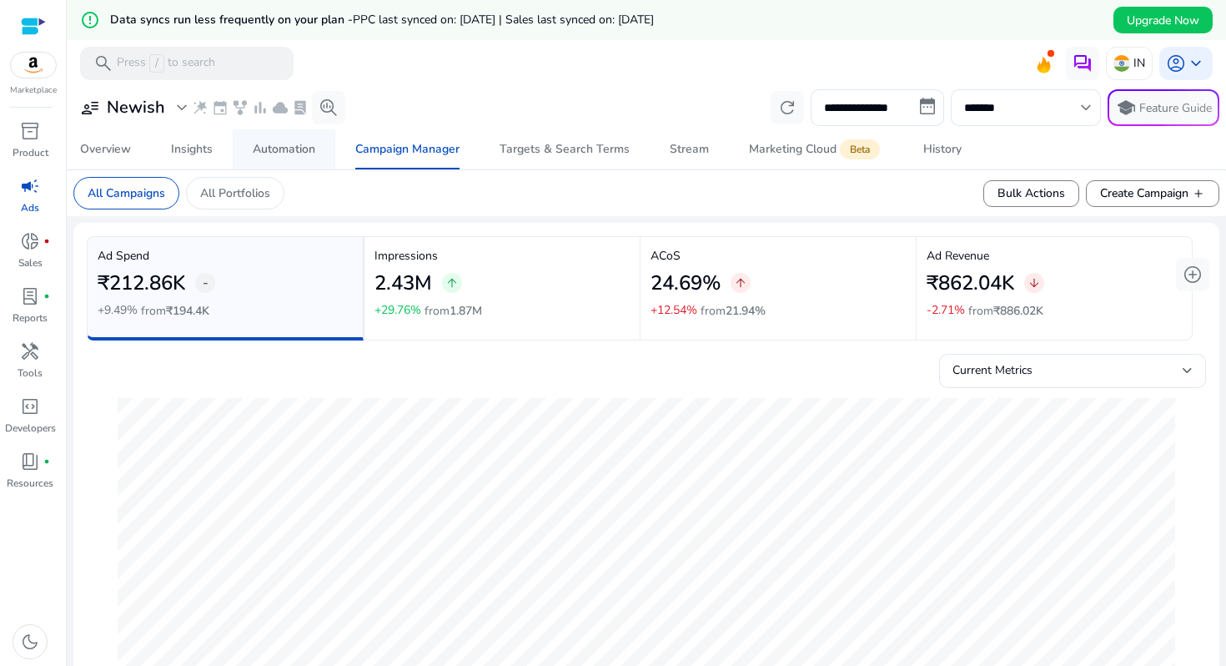
click at [266, 133] on span "Automation" at bounding box center [284, 149] width 63 height 40
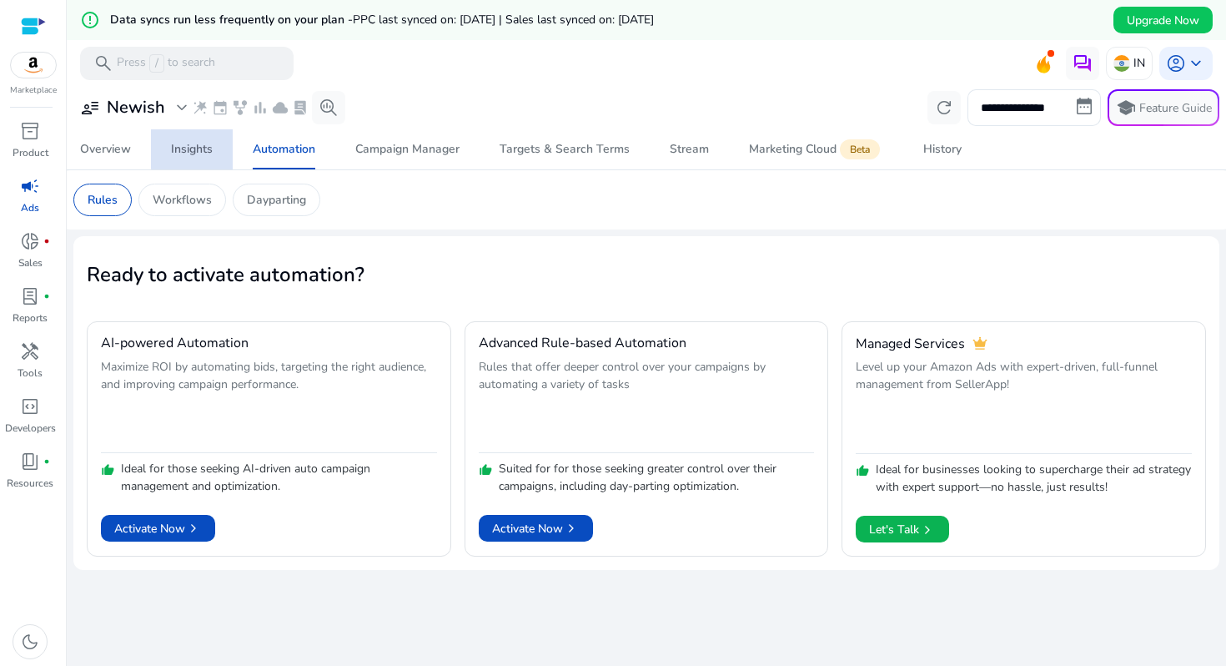
click at [193, 143] on div "Insights" at bounding box center [192, 149] width 42 height 12
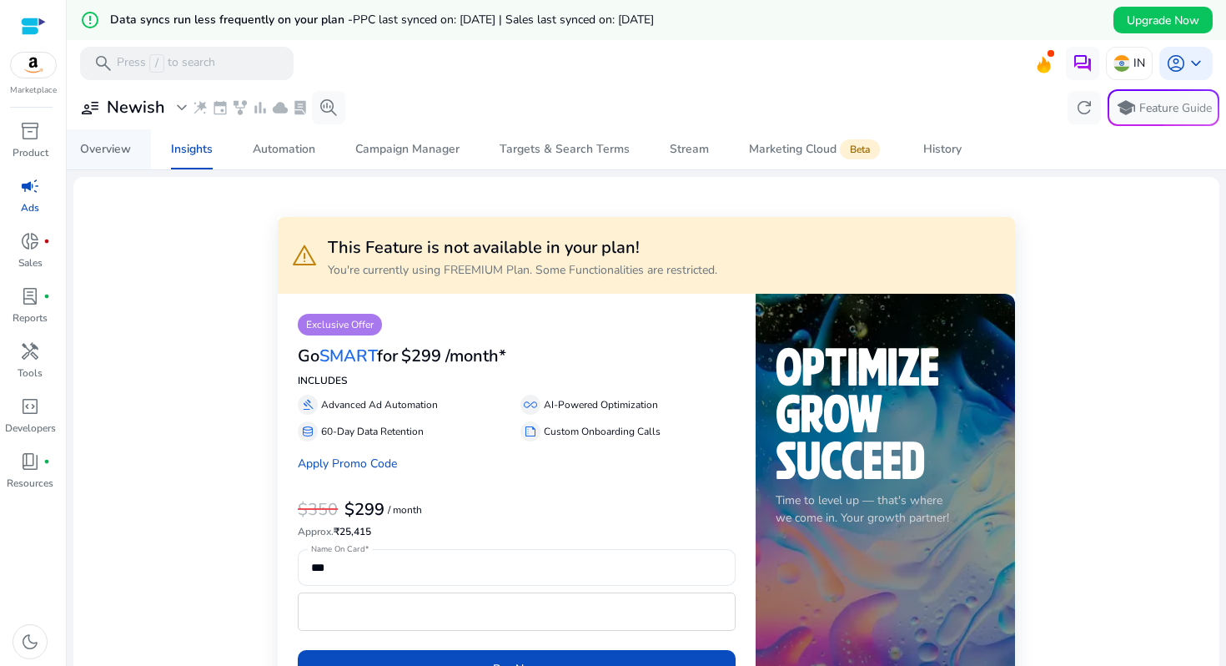
click at [131, 143] on link "Overview" at bounding box center [105, 149] width 91 height 40
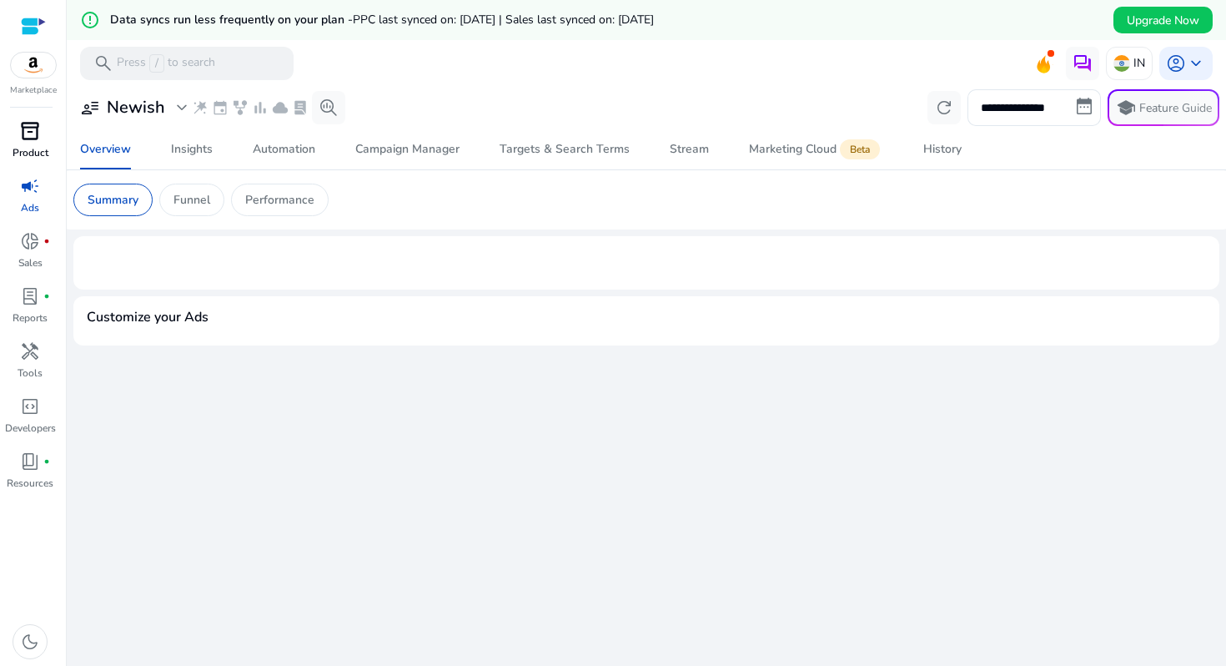
click at [51, 143] on link "inventory_2 Product" at bounding box center [30, 145] width 60 height 55
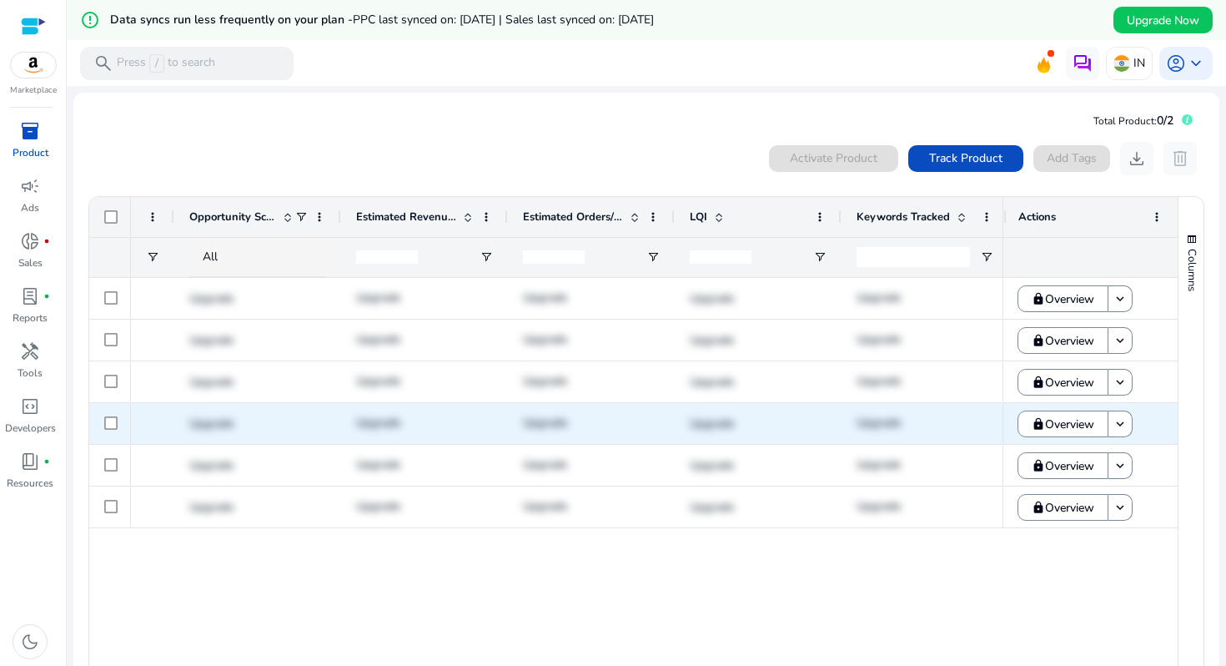
scroll to position [0, 1216]
